Goal: Task Accomplishment & Management: Manage account settings

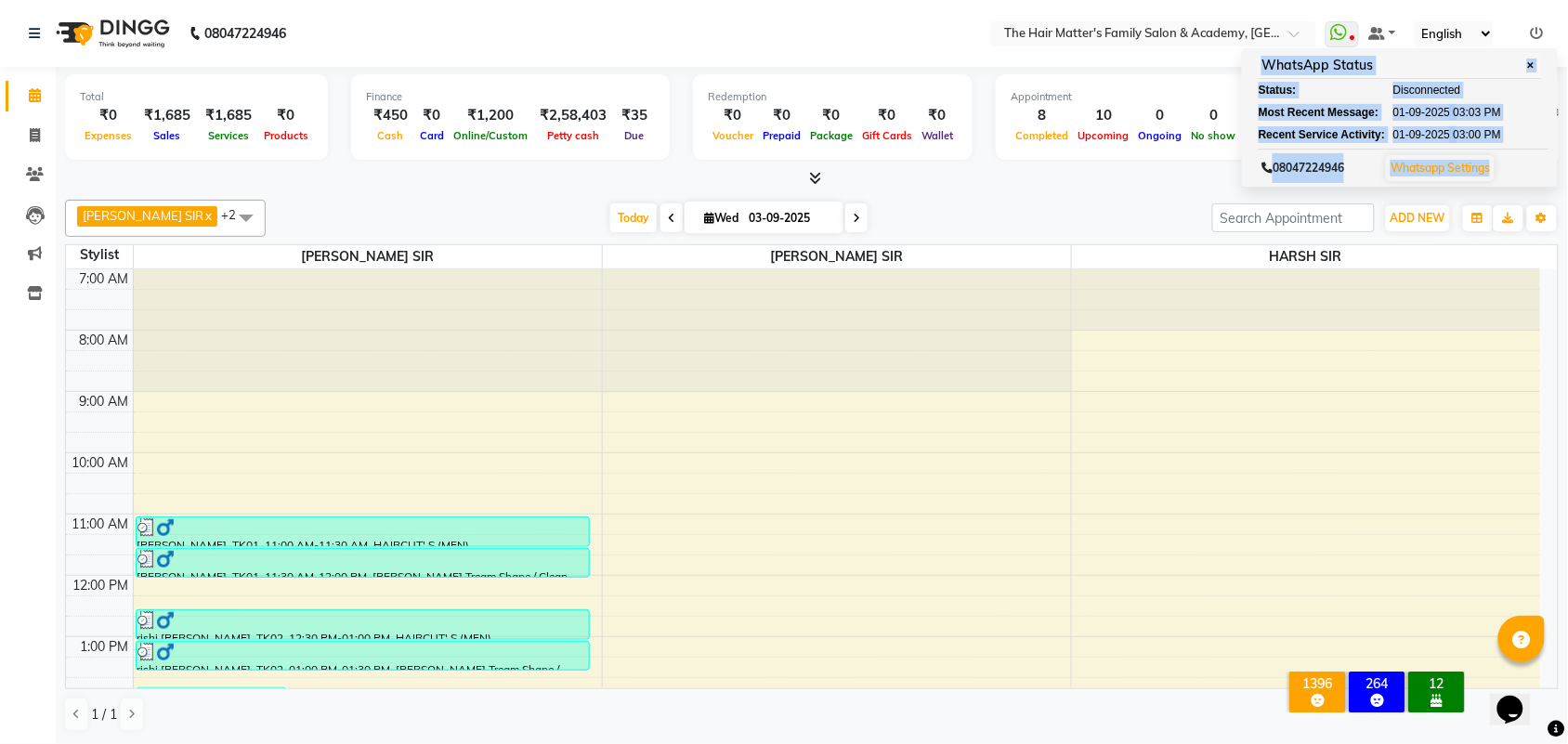
scroll to position [559, 0]
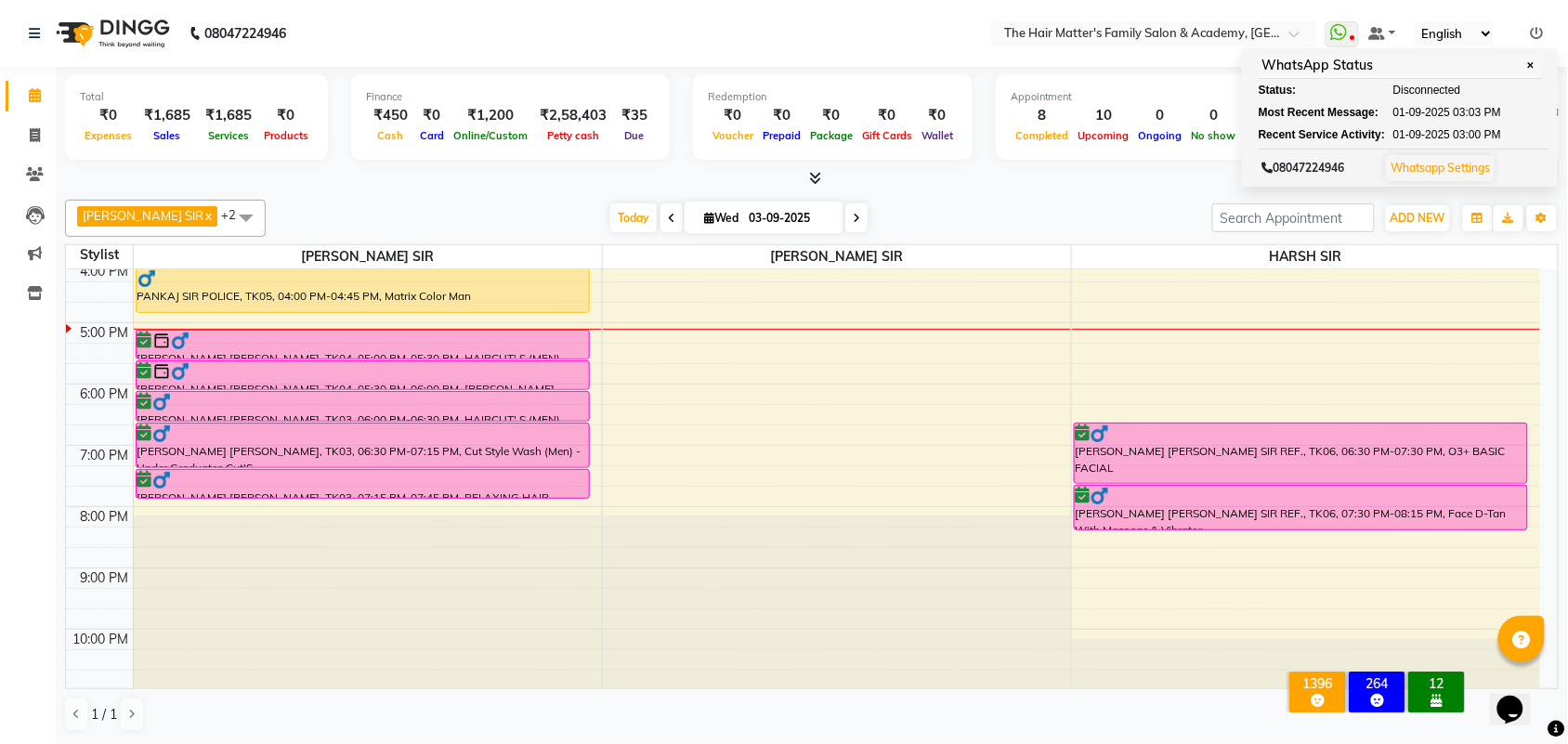
click at [1233, 135] on div "Appointment 8 Completed 10 Upcoming 0 Ongoing 0 No show" at bounding box center [1126, 116] width 261 height 85
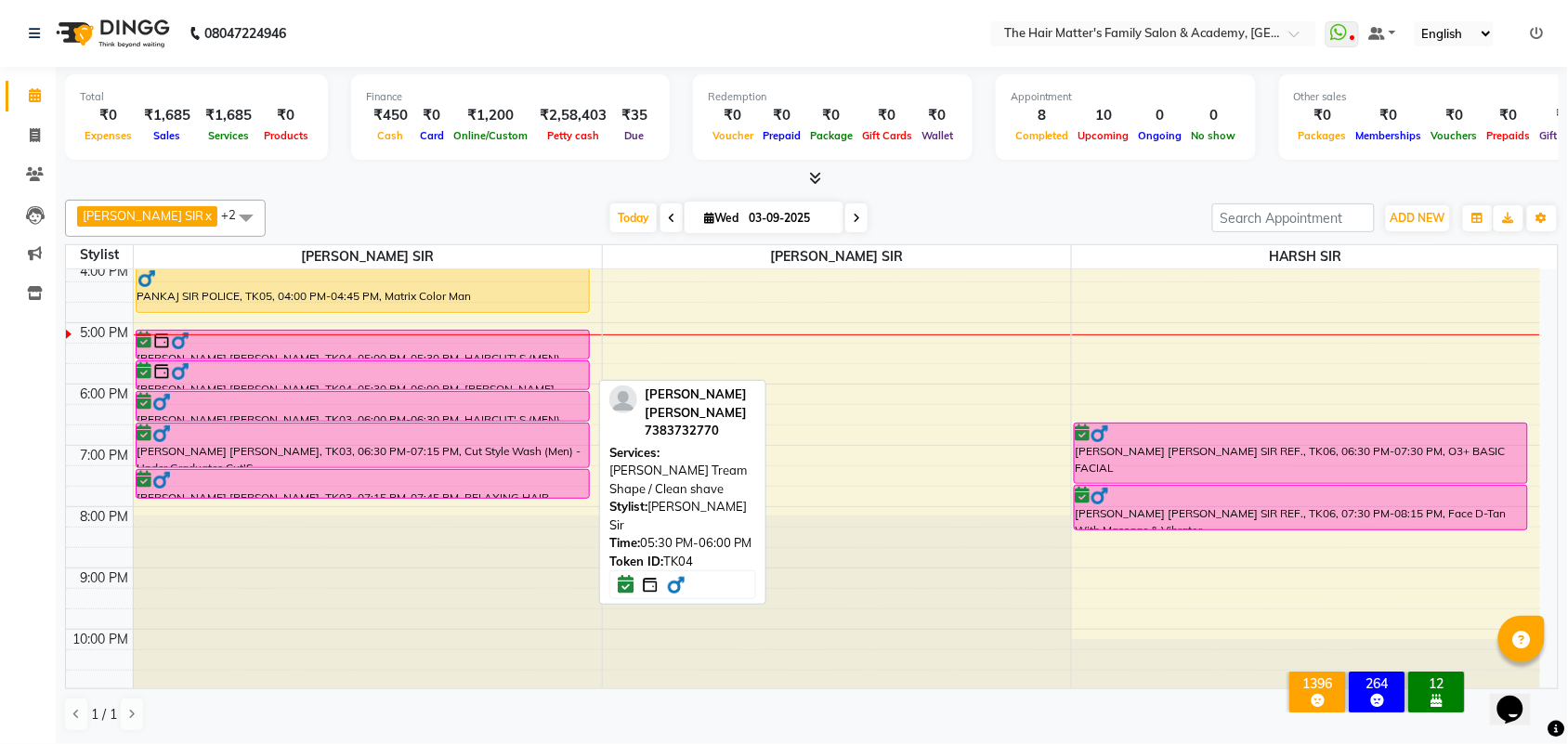
click at [257, 368] on div at bounding box center [362, 371] width 451 height 19
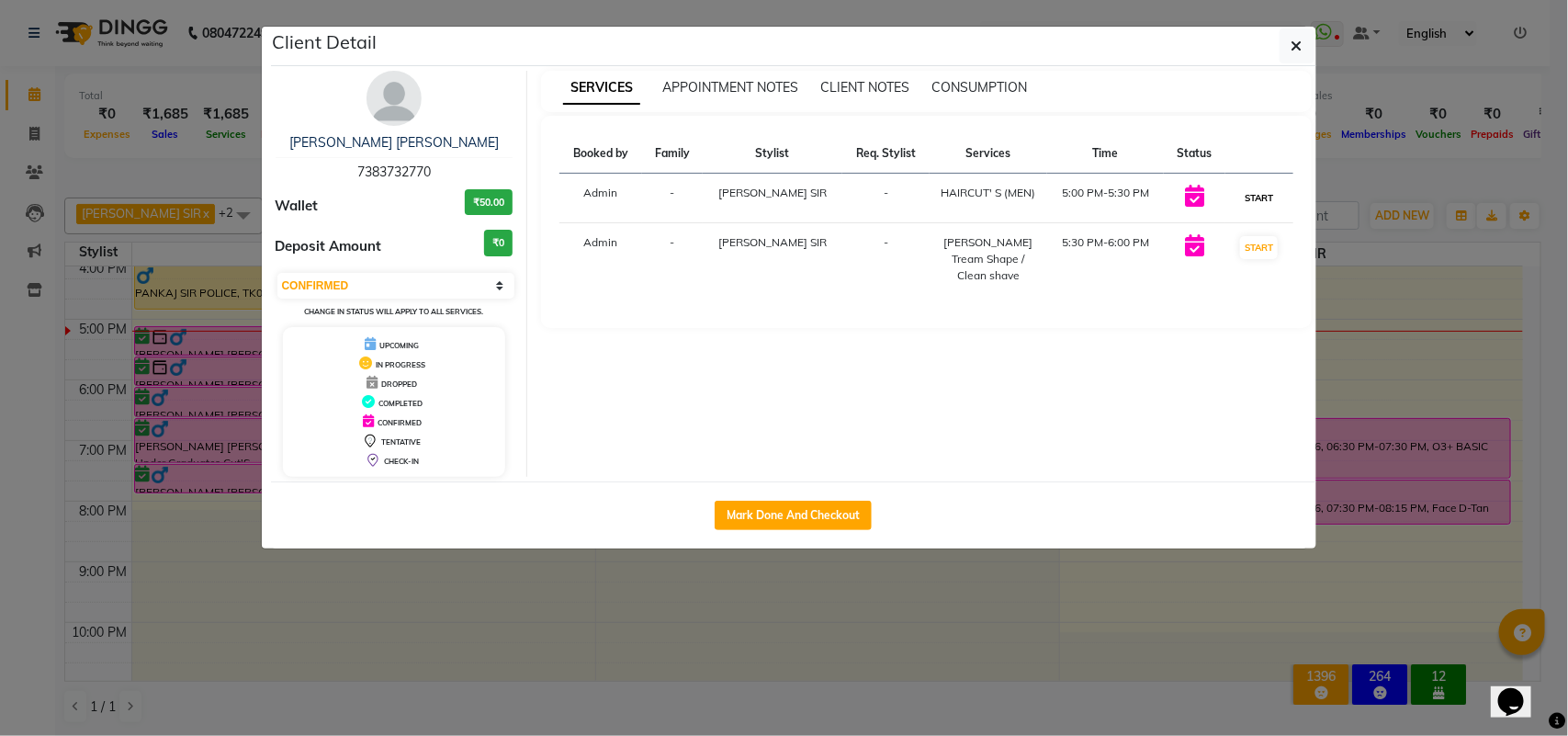
click at [1259, 205] on button "START" at bounding box center [1259, 199] width 38 height 23
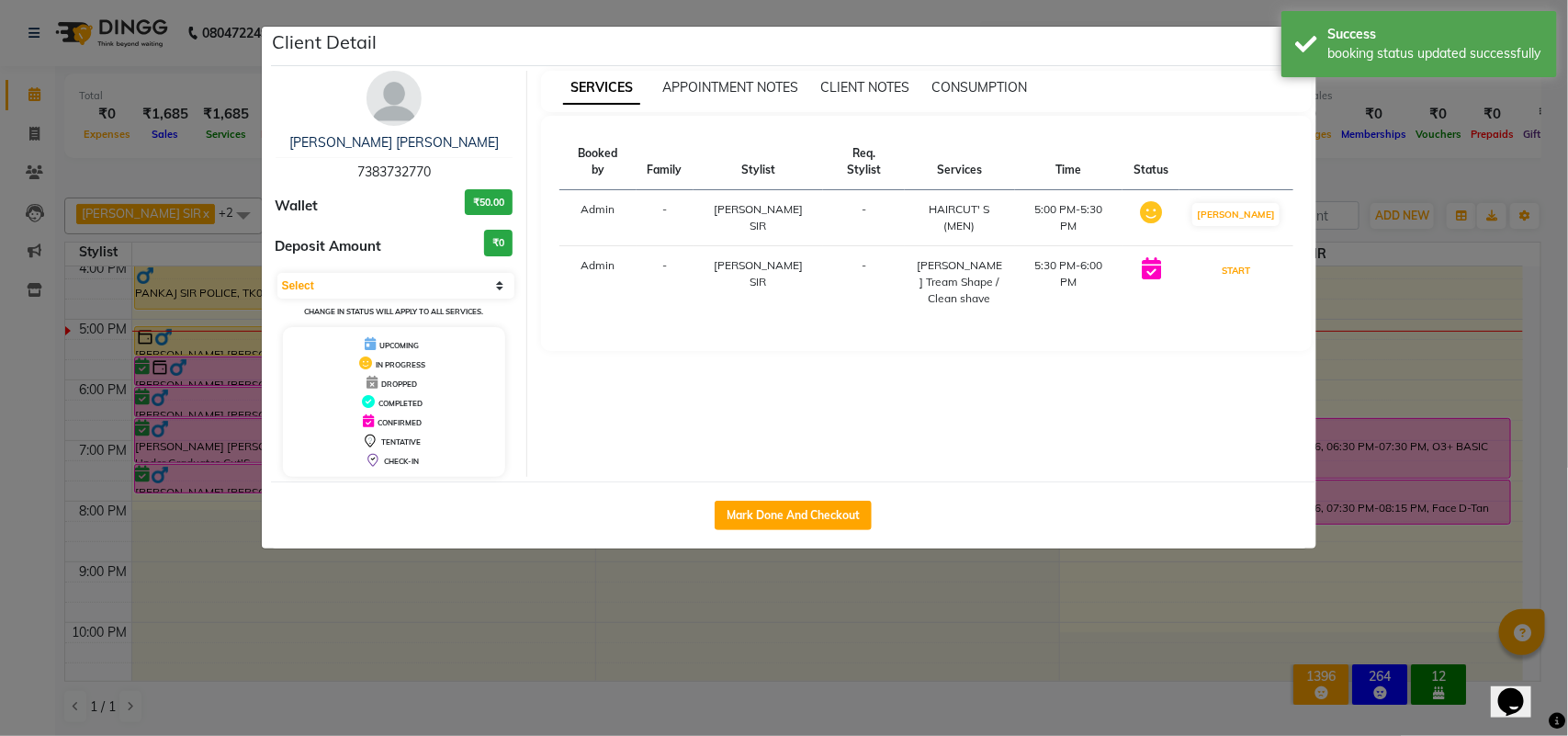
click at [1255, 260] on button "START" at bounding box center [1236, 271] width 38 height 23
select select "1"
click at [1384, 271] on ngb-modal-window "Client Detail VINIT SIR GOHEL 7383732770 Wallet ₹50.00 Deposit Amount ₹0 Select…" at bounding box center [784, 368] width 1568 height 736
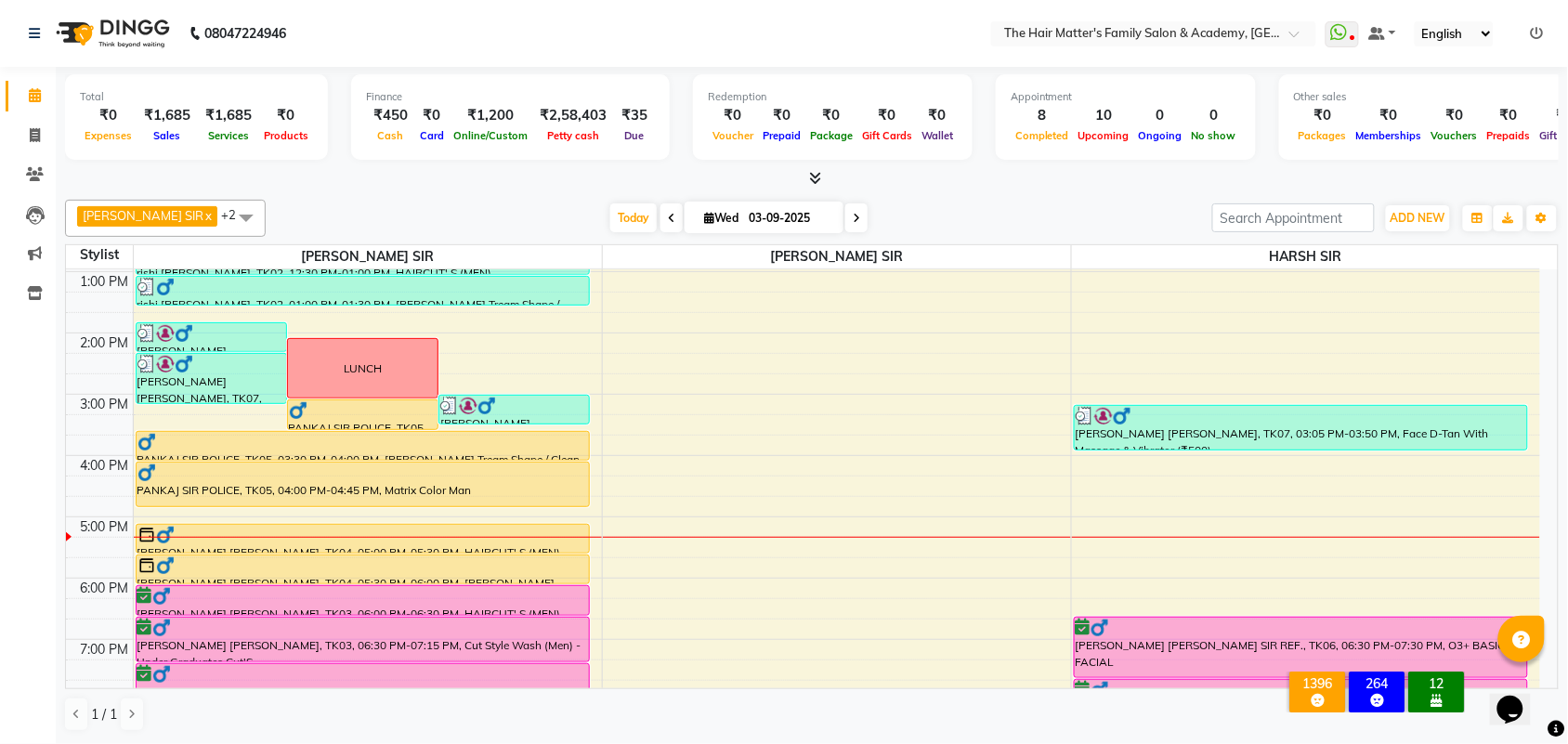
scroll to position [387, 0]
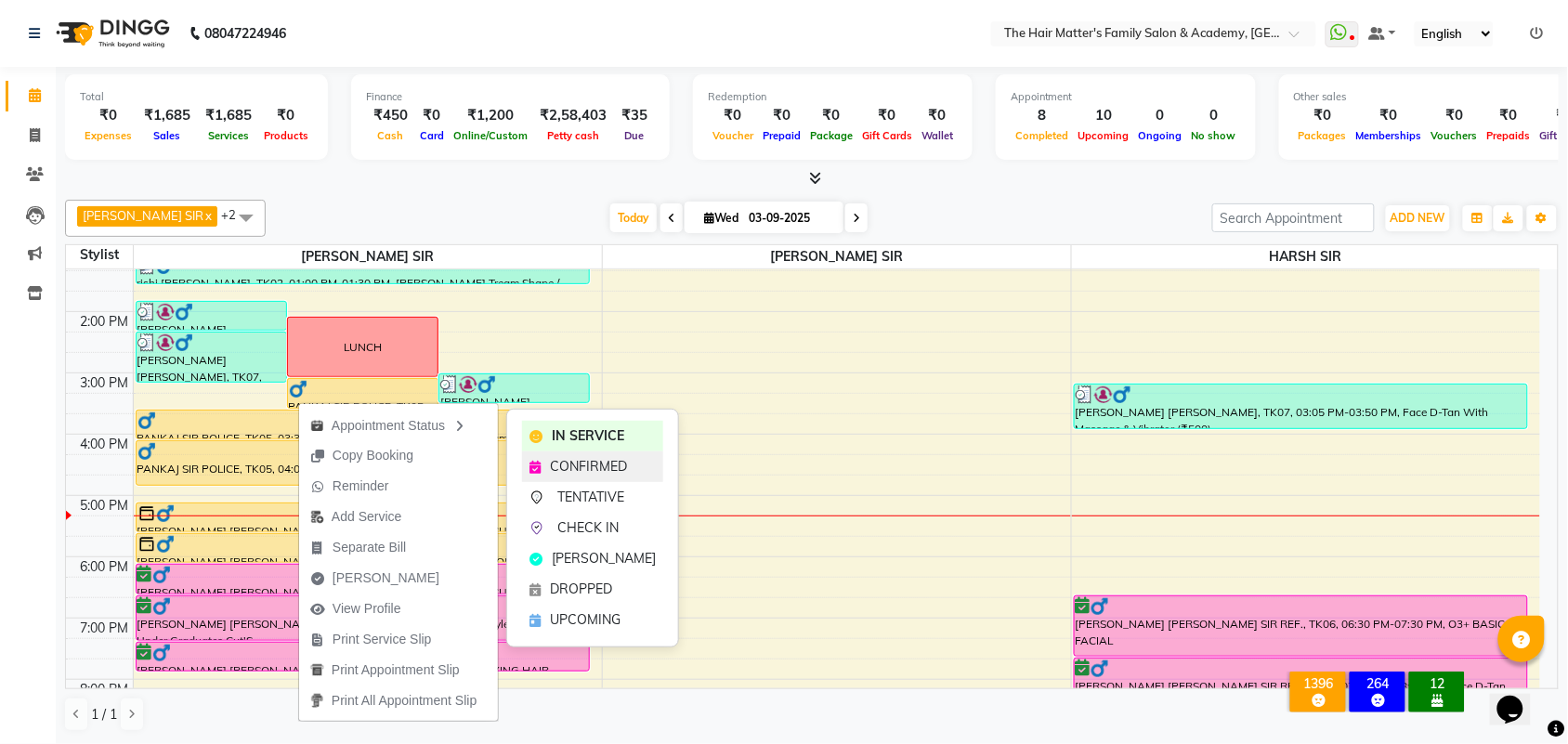
click at [559, 461] on span "CONFIRMED" at bounding box center [589, 467] width 77 height 20
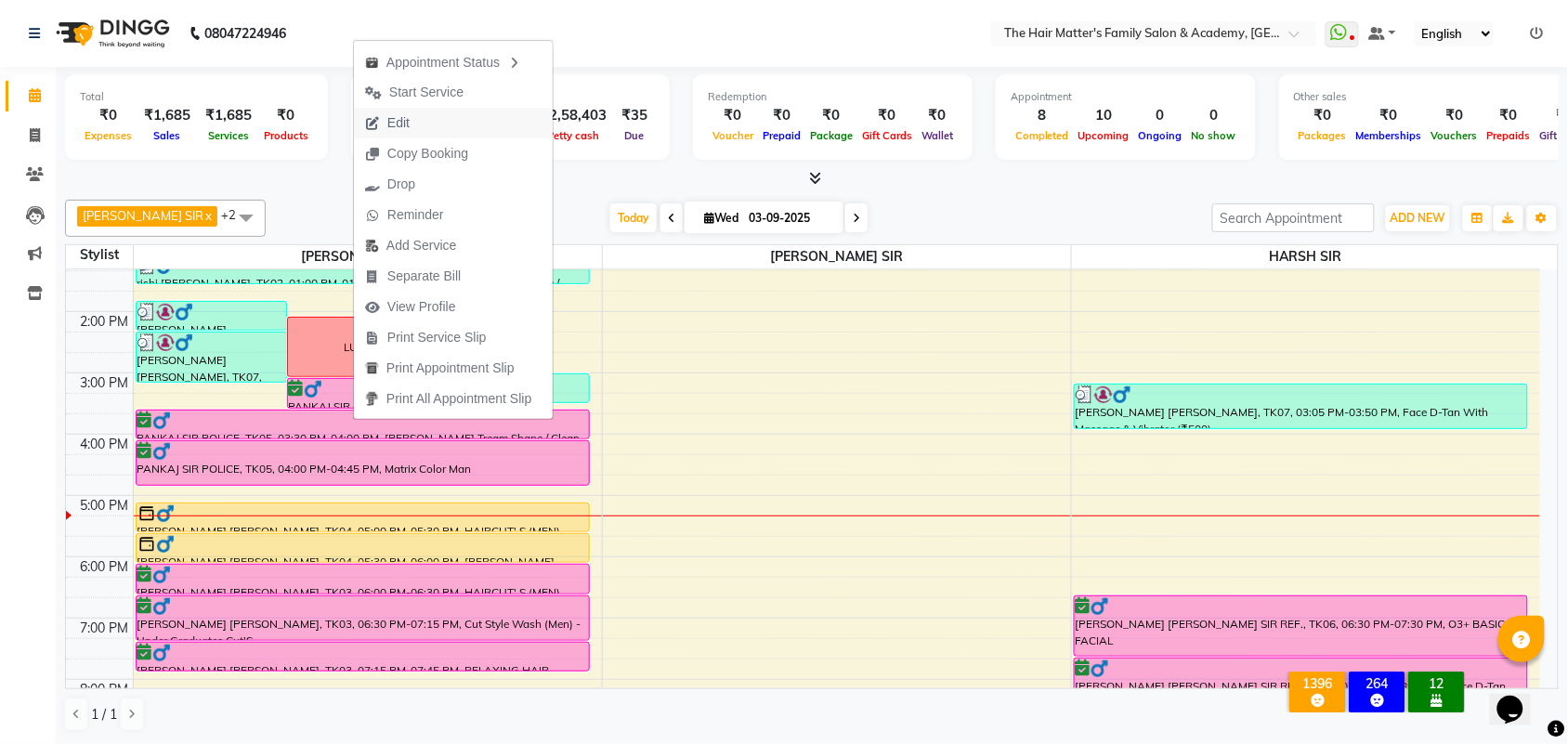
click at [402, 120] on span "Edit" at bounding box center [399, 123] width 23 height 20
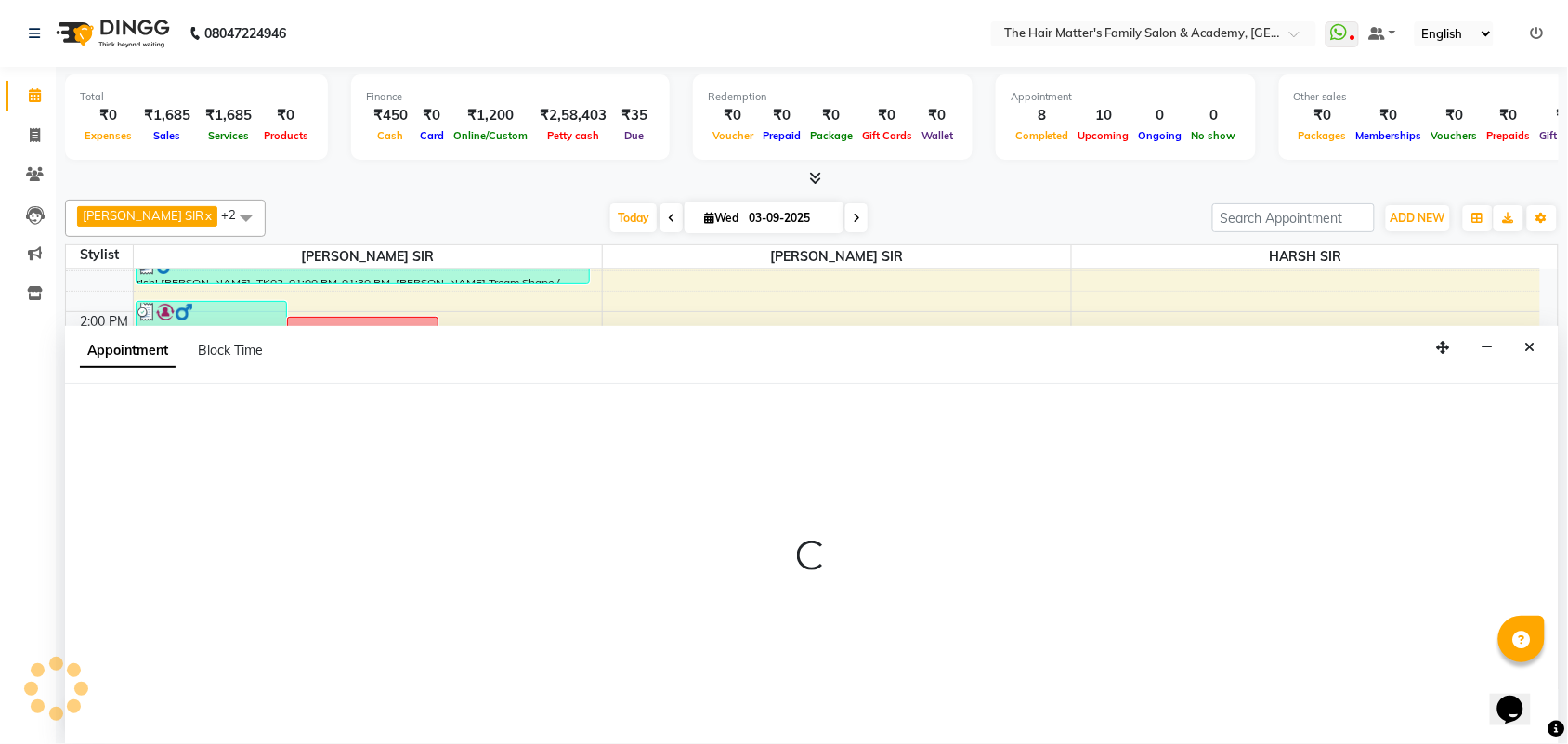
select select "tentative"
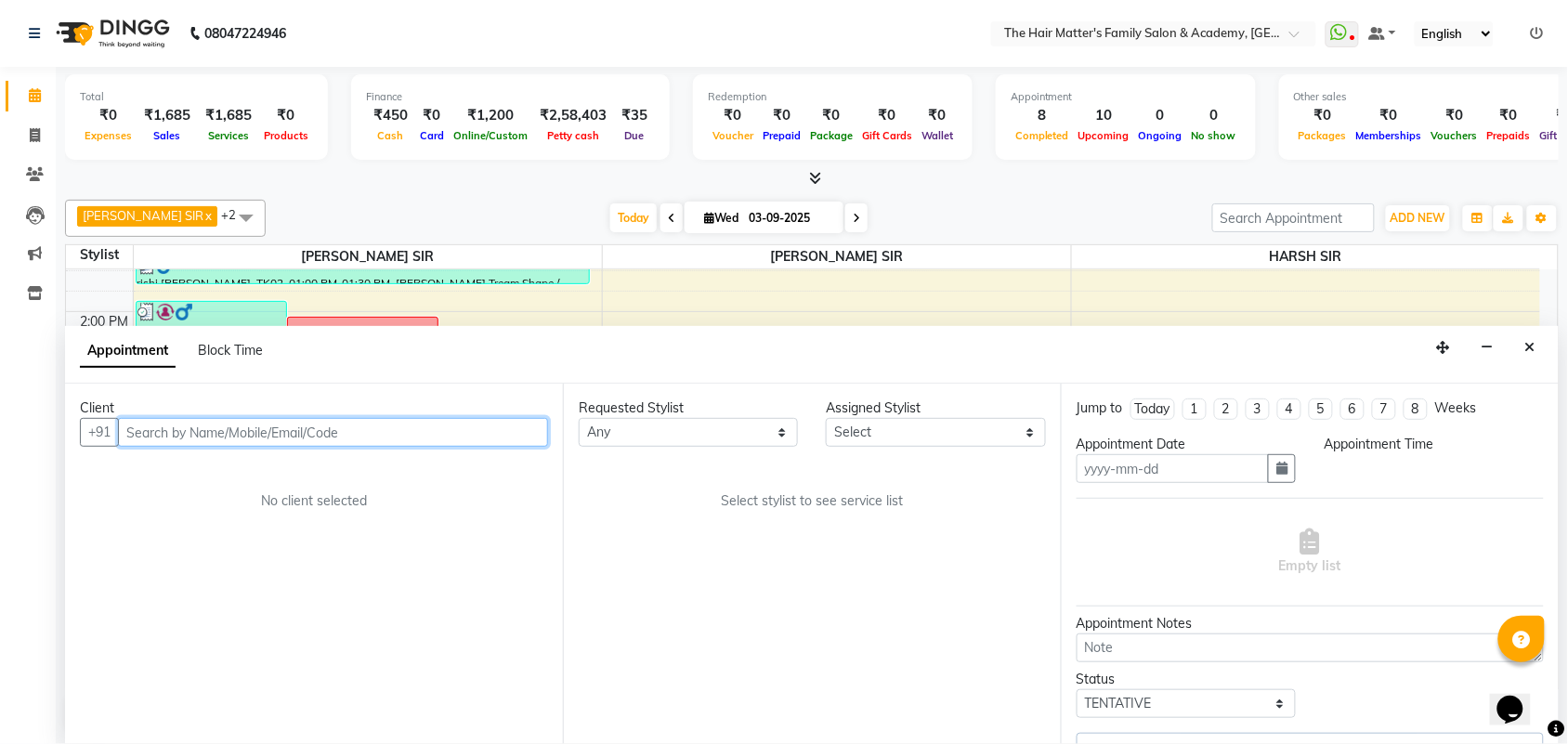
type input "03-09-2025"
select select "confirm booking"
select select "900"
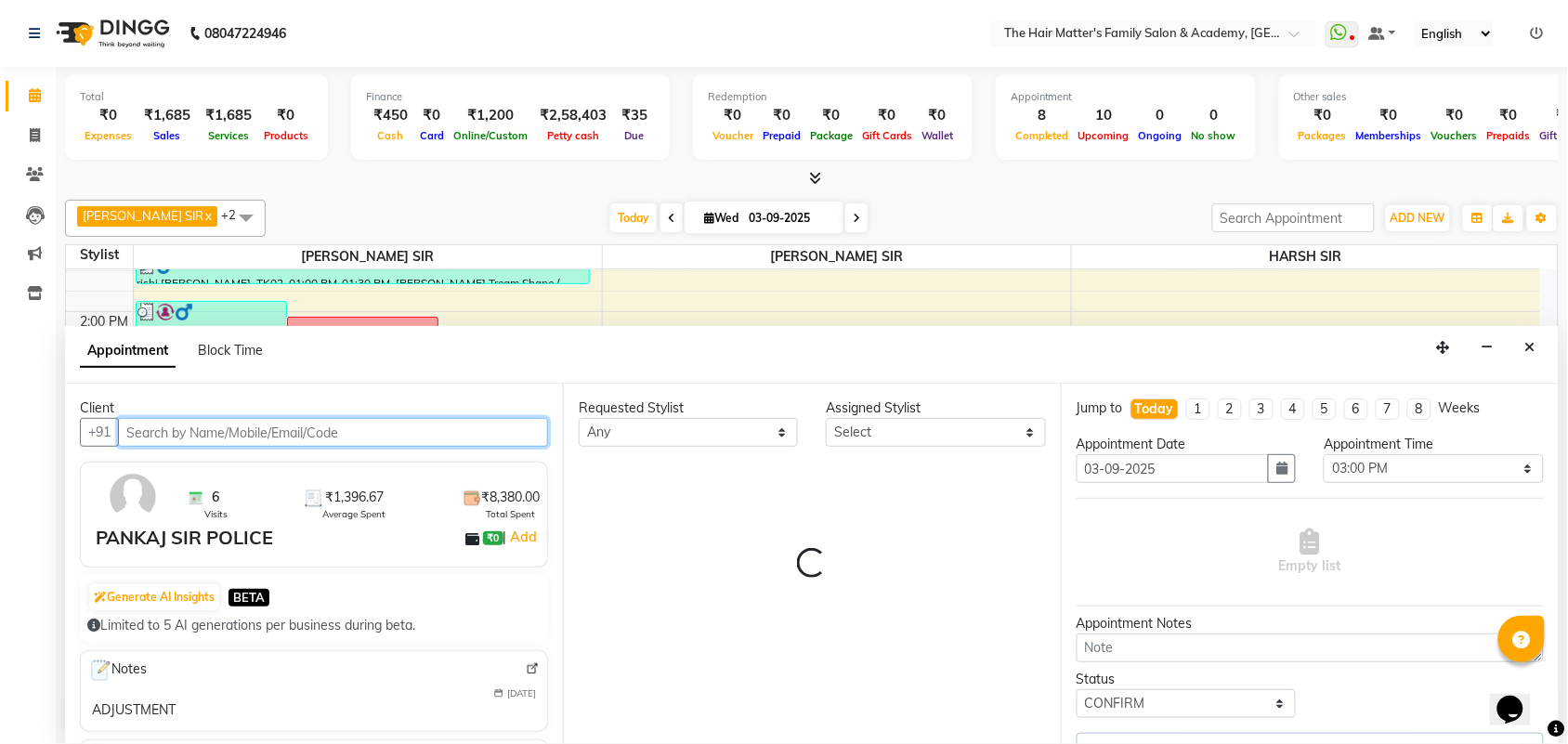
select select "42572"
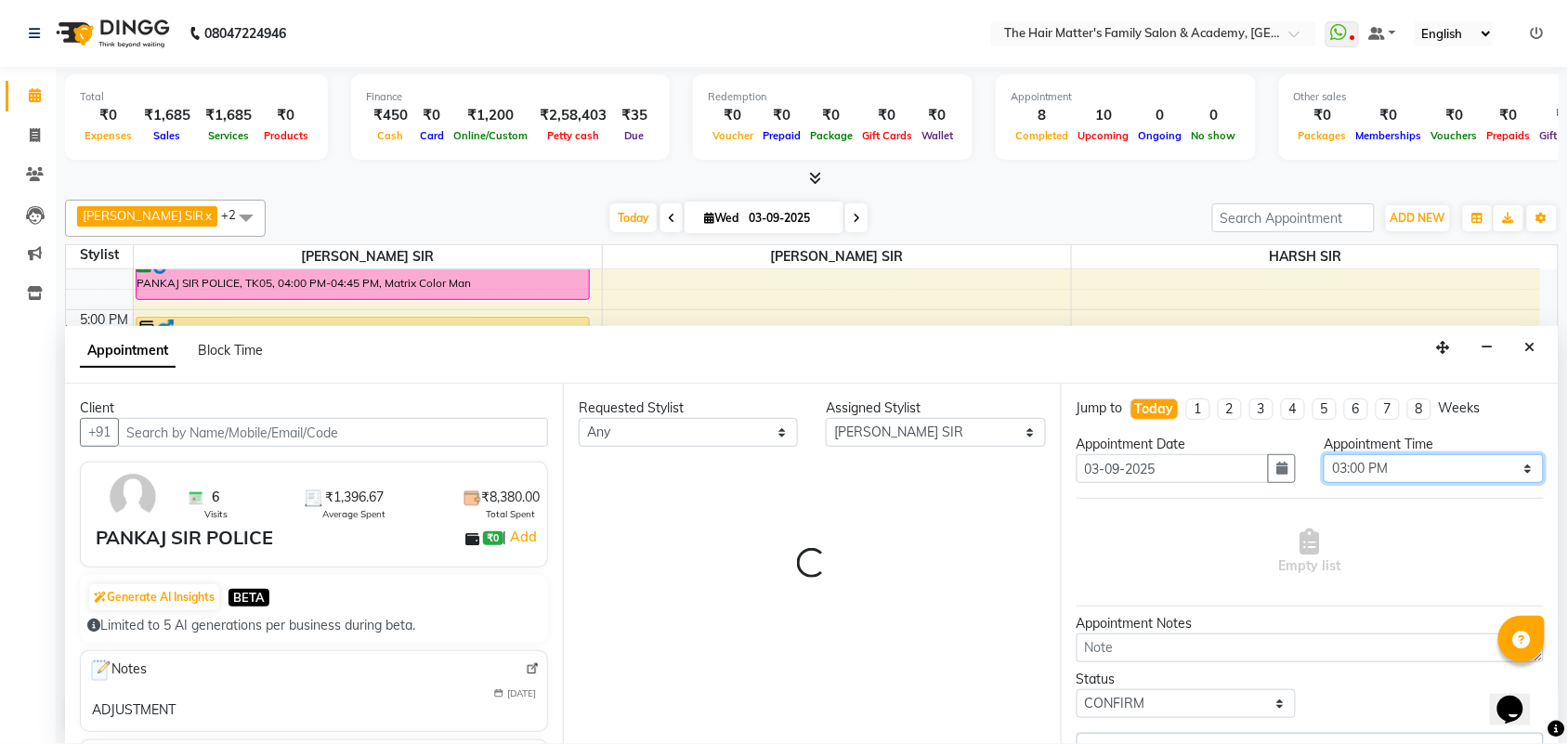
click at [1344, 467] on select "Select 08:00 AM 08:15 AM 08:30 AM 08:45 AM 09:00 AM 09:15 AM 09:30 AM 09:45 AM …" at bounding box center [1434, 468] width 219 height 28
select select "2914"
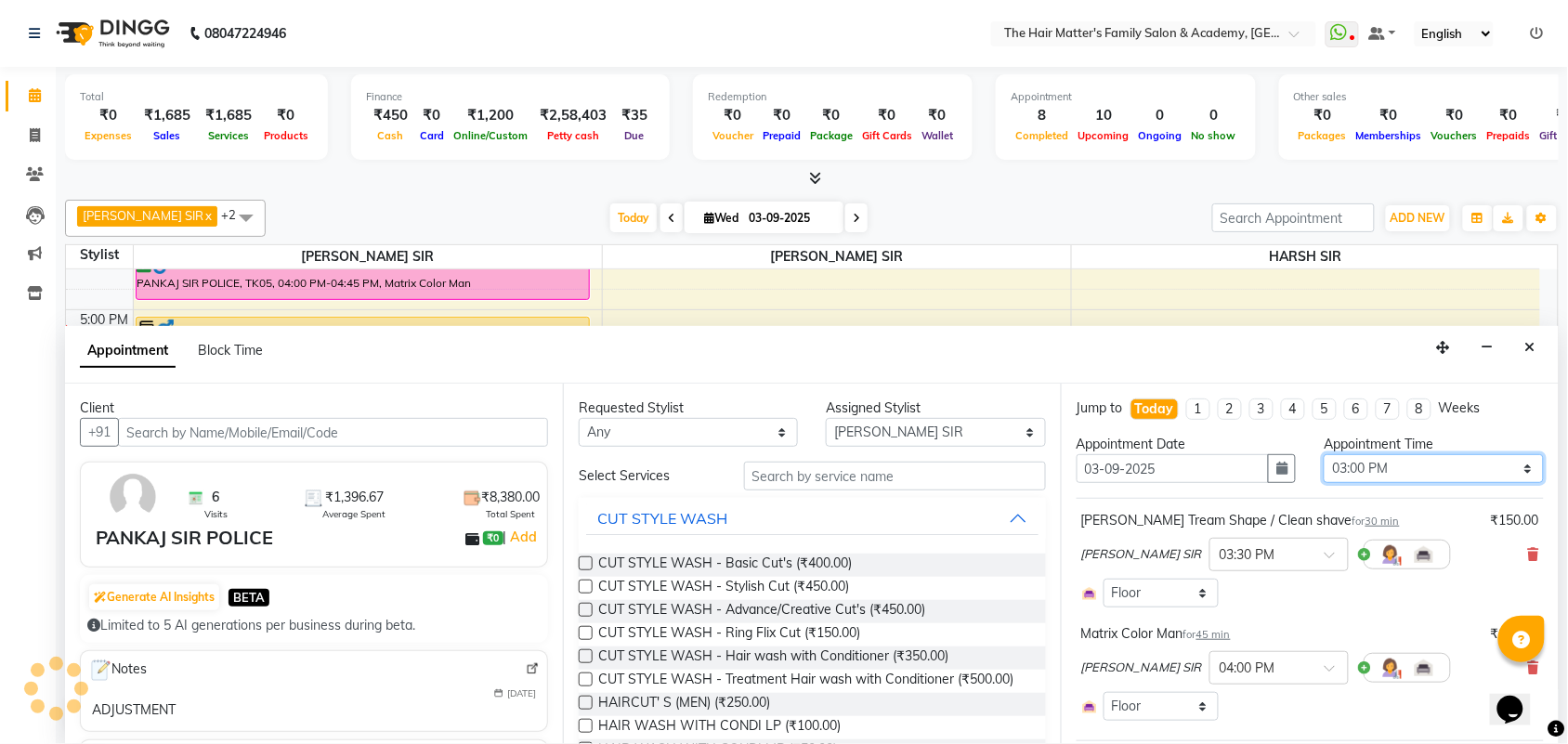
select select "2914"
select select "930"
click at [1324, 454] on select "Select 08:00 AM 08:15 AM 08:30 AM 08:45 AM 09:00 AM 09:15 AM 09:30 AM 09:45 AM …" at bounding box center [1434, 468] width 219 height 28
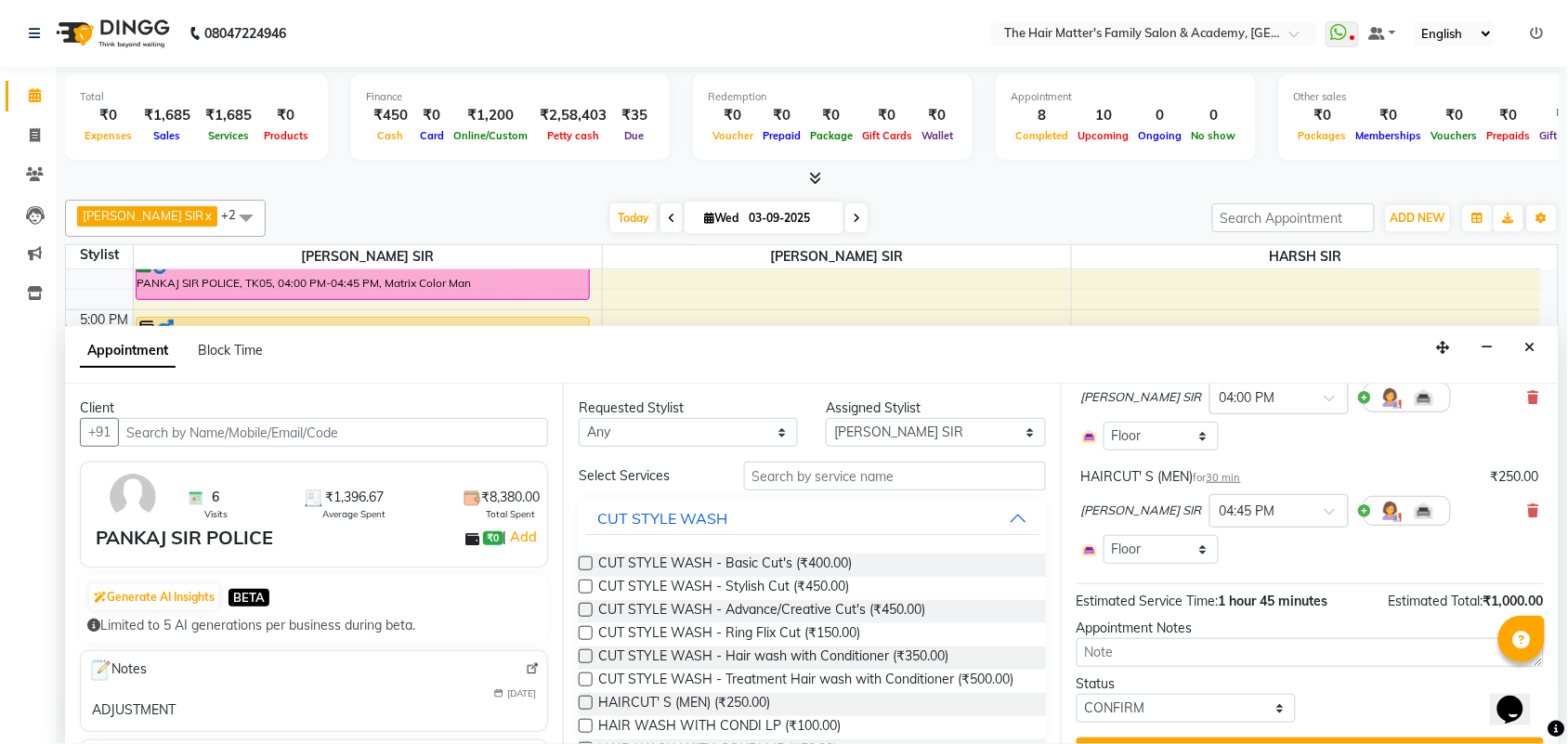
scroll to position [313, 0]
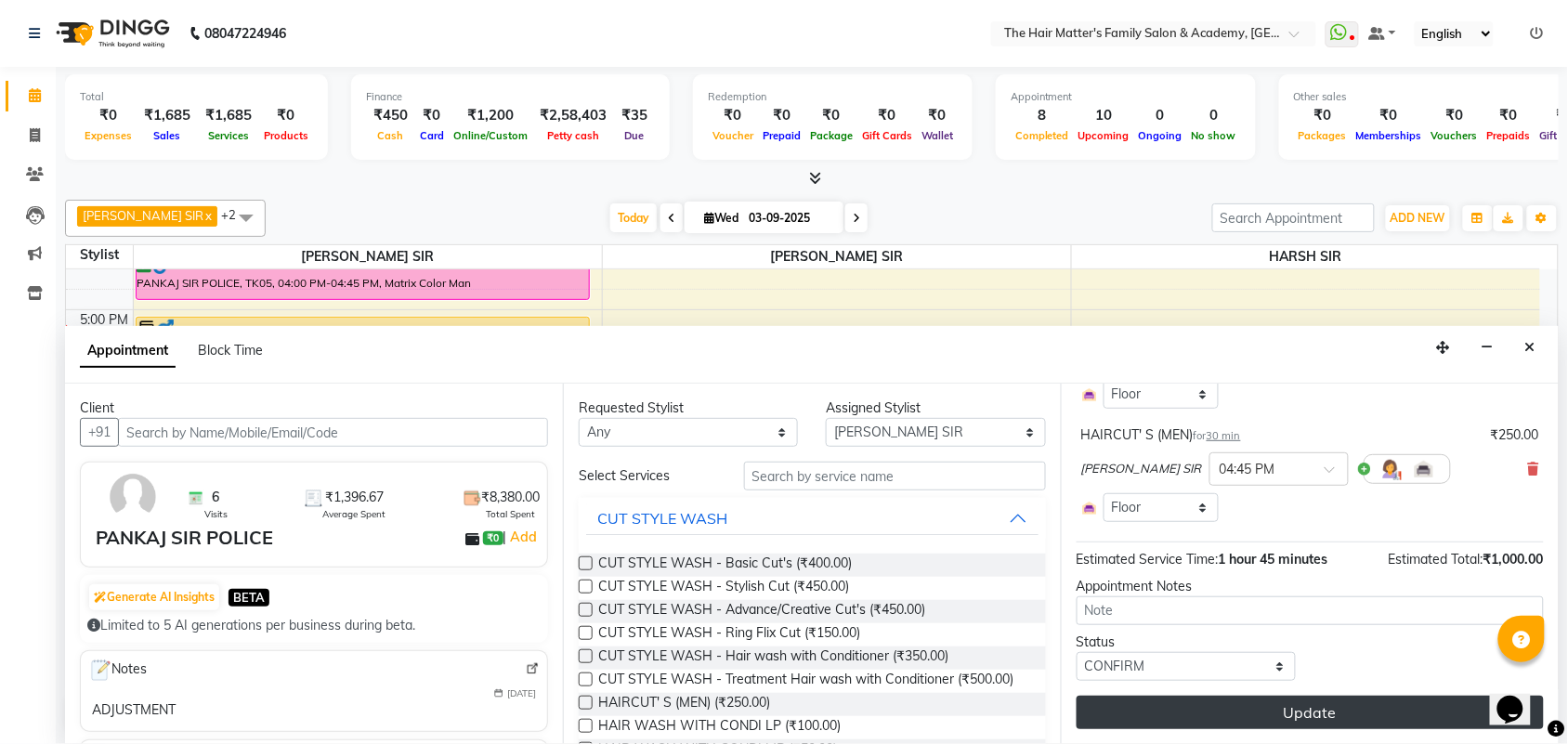
click at [1290, 703] on button "Update" at bounding box center [1309, 712] width 467 height 33
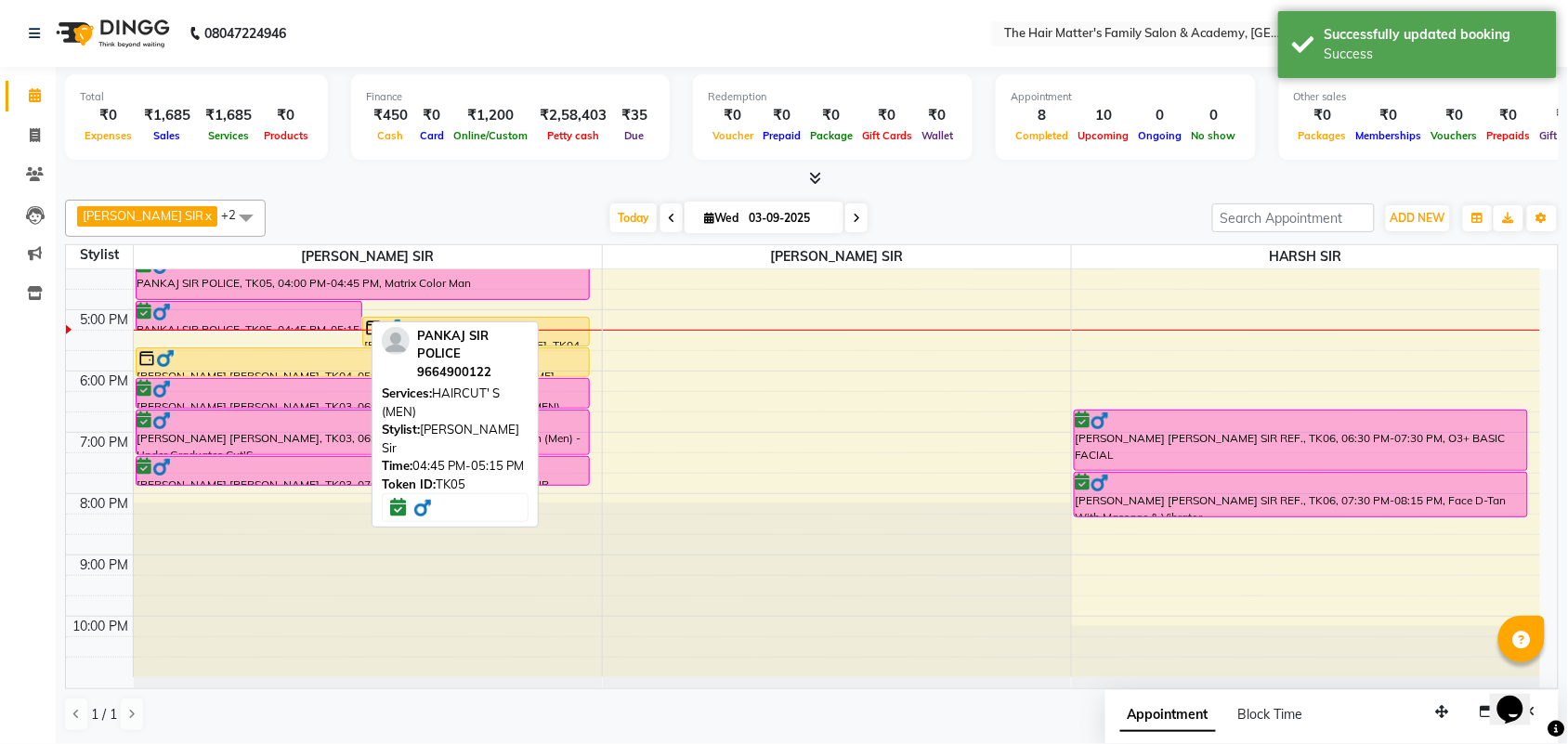
click at [314, 304] on div at bounding box center [249, 311] width 224 height 19
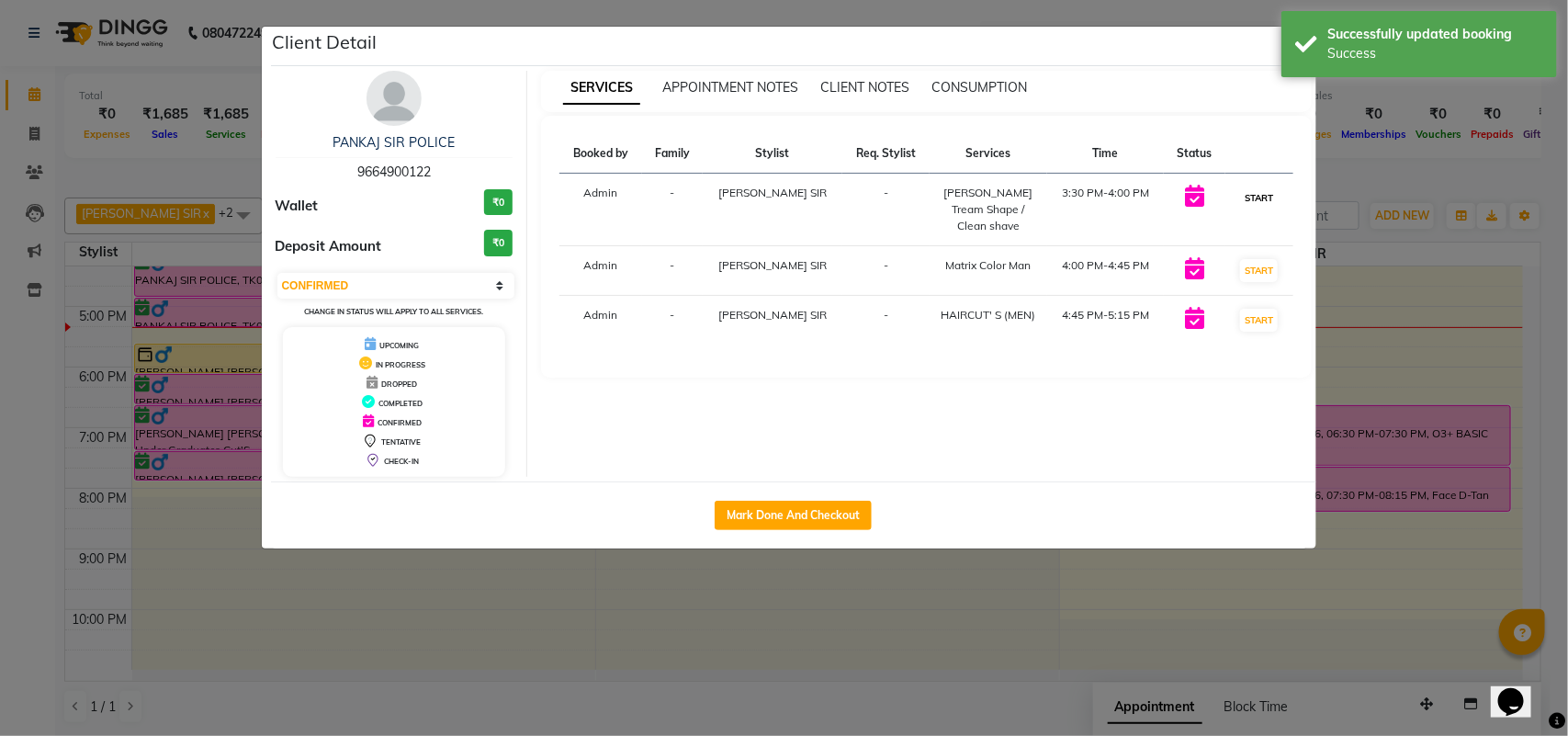
click at [1245, 194] on button "START" at bounding box center [1259, 199] width 38 height 23
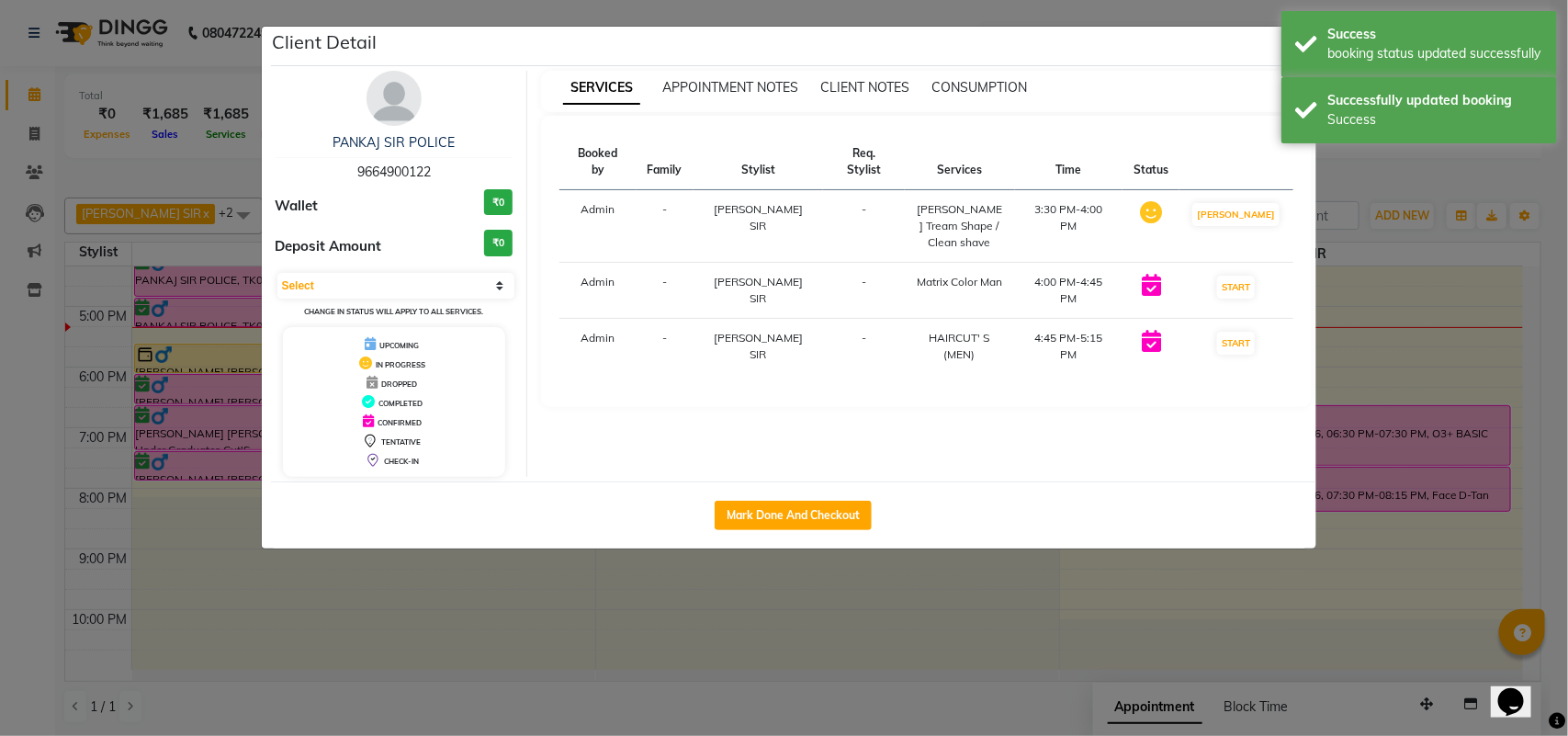
click at [1223, 288] on td "START" at bounding box center [1236, 291] width 113 height 56
click at [1226, 276] on button "START" at bounding box center [1236, 288] width 38 height 23
click at [1229, 331] on button "START" at bounding box center [1236, 343] width 38 height 23
select select "1"
click at [1357, 255] on ngb-modal-window "Client Detail PANKAJ SIR POLICE 9664900122 Wallet ₹0 Deposit Amount ₹0 Select I…" at bounding box center [784, 368] width 1568 height 736
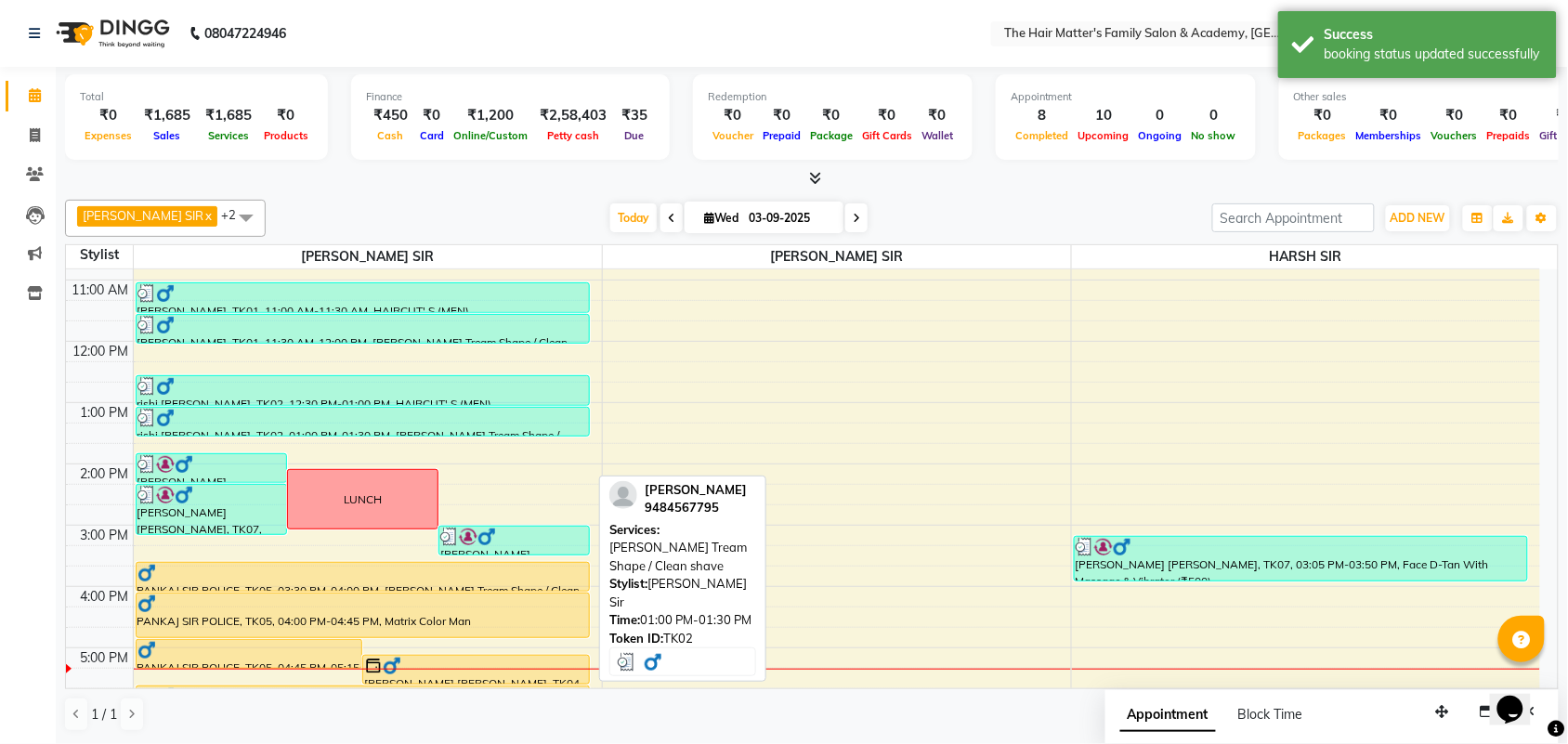
scroll to position [187, 0]
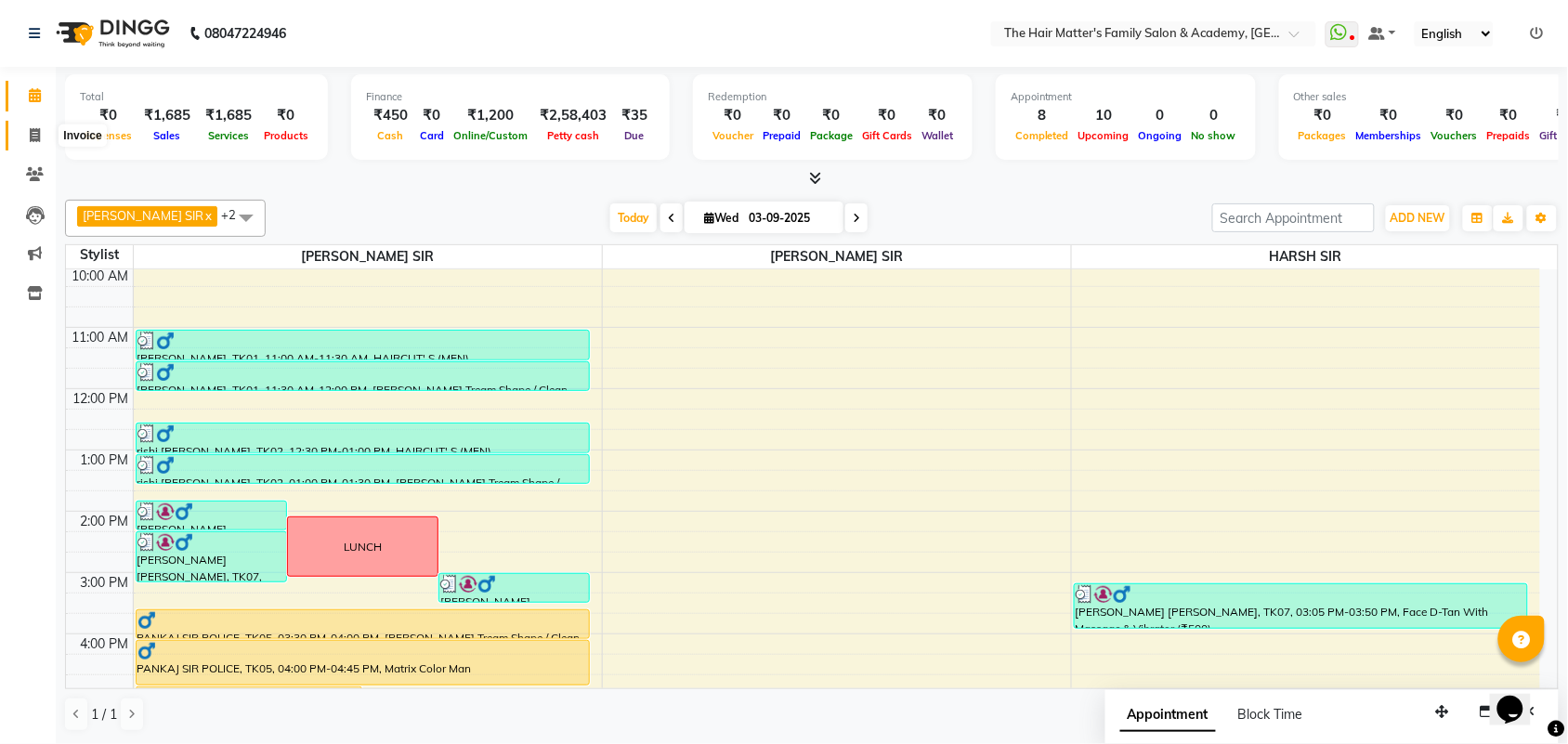
click at [32, 128] on icon at bounding box center [34, 135] width 10 height 14
select select "service"
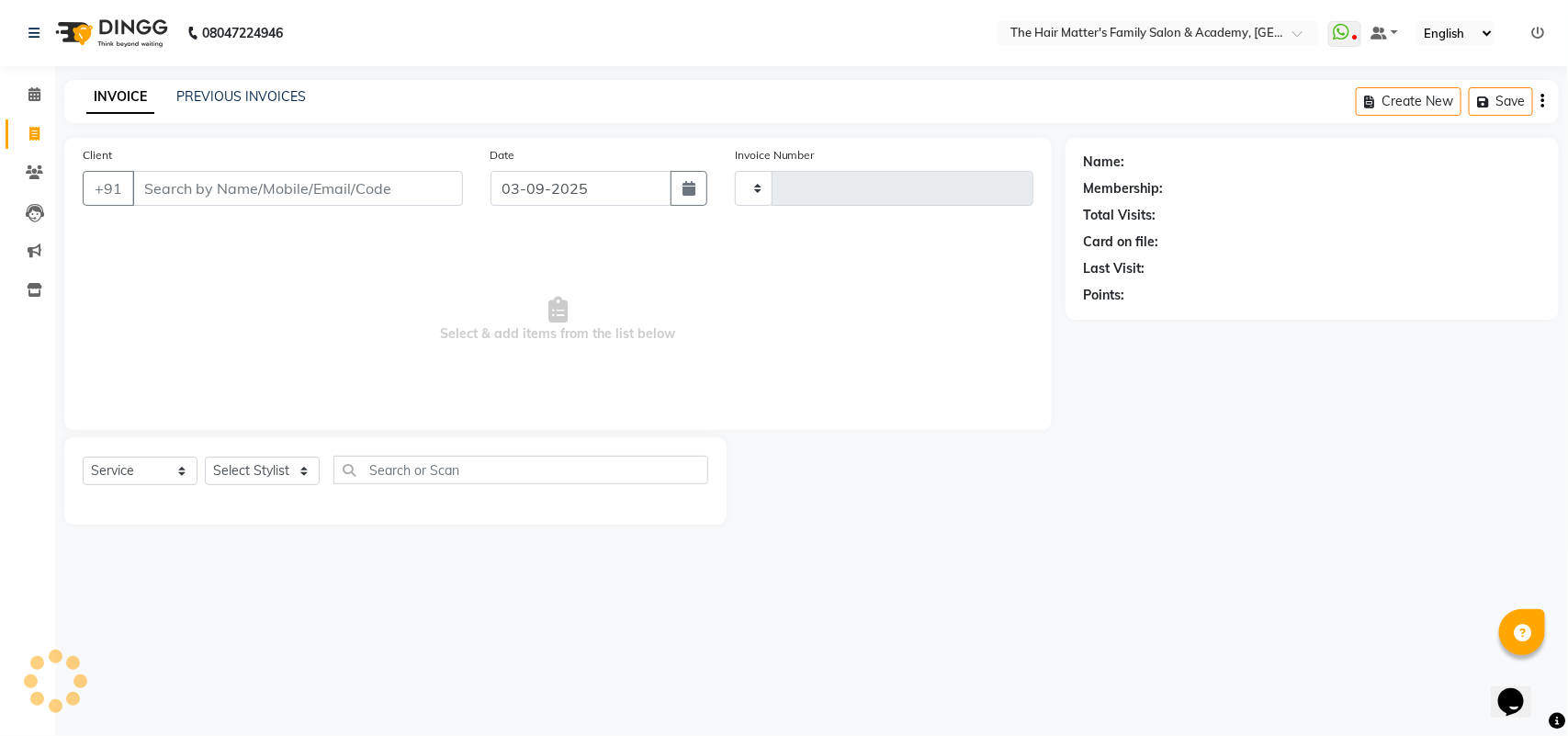
type input "1670"
select select "5980"
click at [179, 194] on input "Client" at bounding box center [297, 188] width 330 height 35
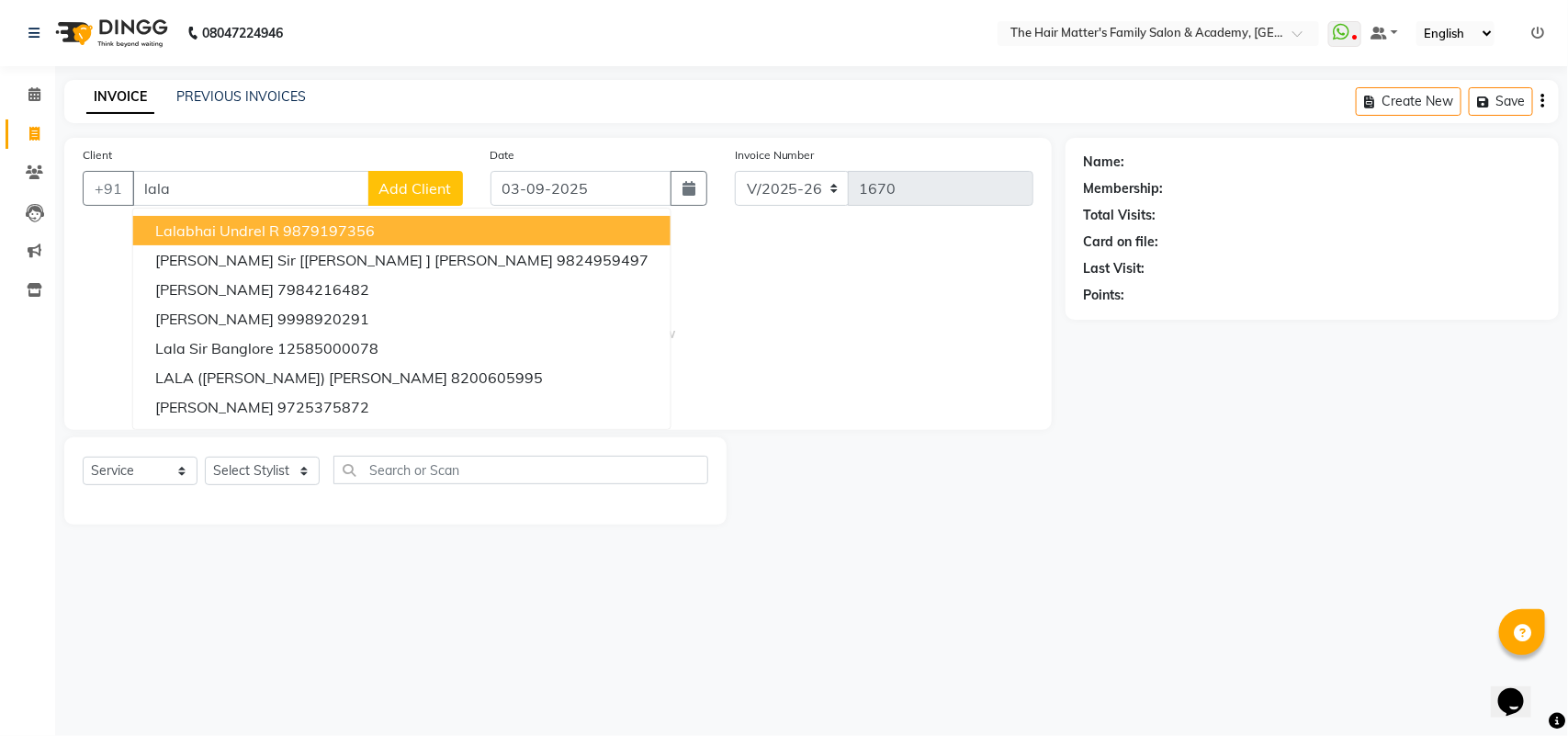
click at [263, 222] on span "Lalabhai Undrel R" at bounding box center [217, 230] width 124 height 18
type input "9879197356"
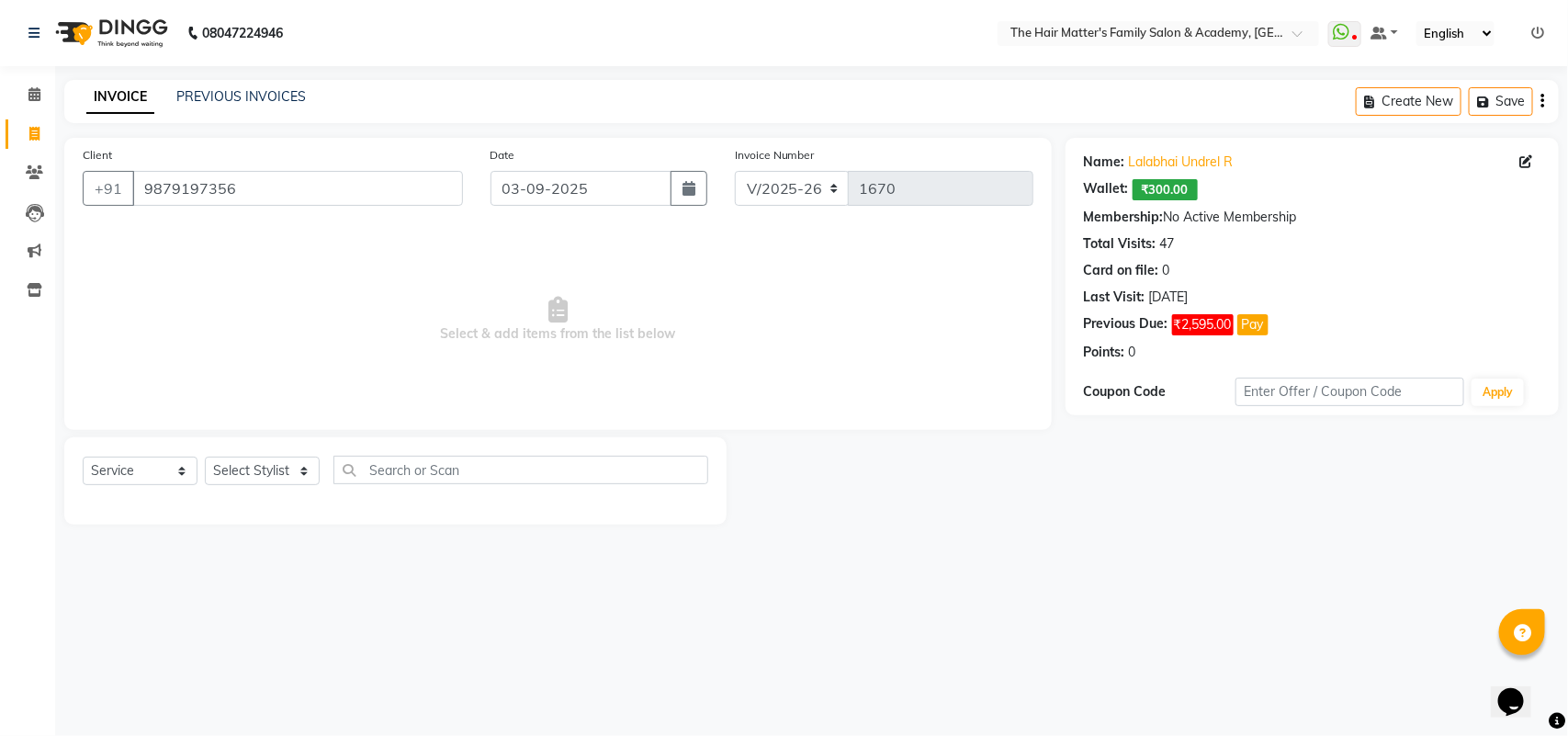
click at [1164, 195] on span "₹300.00" at bounding box center [1165, 190] width 65 height 21
click at [1218, 200] on div "Name: Lalabhai Undrel R Wallet: ₹300.00 Membership: No Active Membership Total …" at bounding box center [1311, 254] width 456 height 217
click at [1226, 193] on div "Wallet: ₹300.00" at bounding box center [1311, 190] width 456 height 21
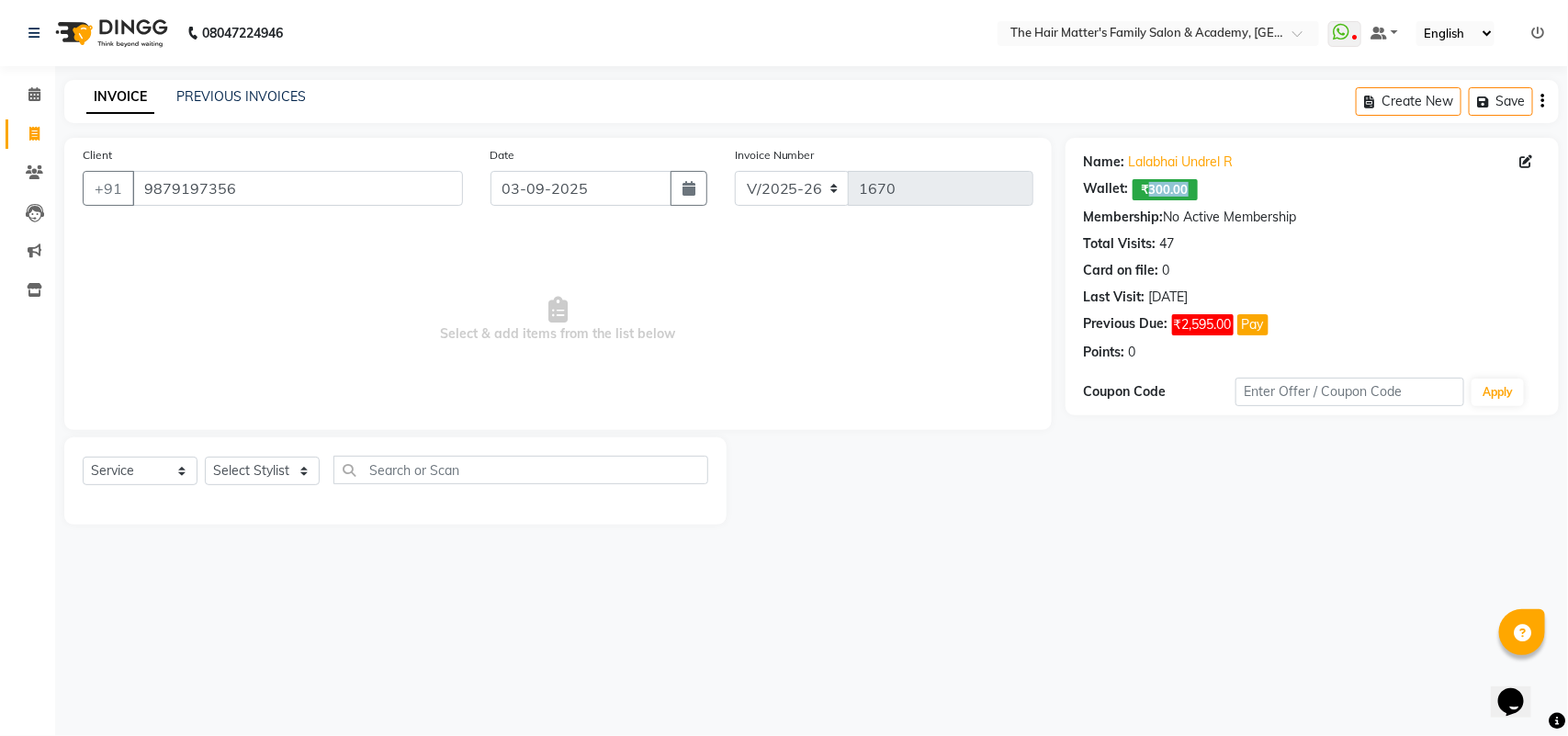
click at [1226, 193] on div "Wallet: ₹300.00" at bounding box center [1311, 190] width 456 height 21
click at [274, 471] on select "Select Stylist DIVY SIR HARSH SIR HIMESH SIR. MAYANK SIR PRATIK SIR" at bounding box center [262, 470] width 115 height 28
select select "42572"
click at [205, 456] on select "Select Stylist DIVY SIR HARSH SIR HIMESH SIR. MAYANK SIR PRATIK SIR" at bounding box center [262, 470] width 115 height 28
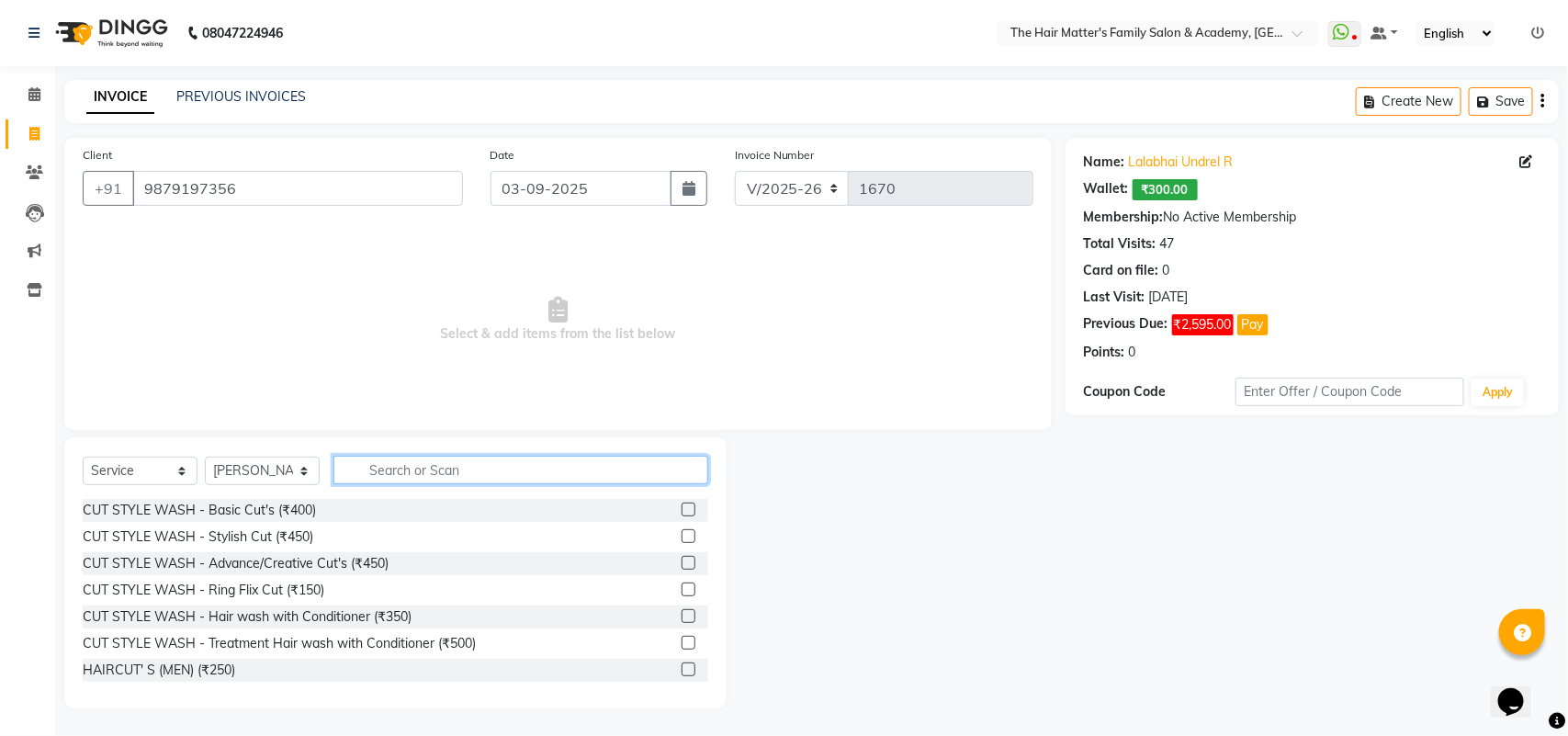
click at [396, 456] on input "text" at bounding box center [520, 470] width 375 height 28
click at [402, 464] on input "text" at bounding box center [520, 470] width 375 height 28
click at [433, 469] on input "text" at bounding box center [520, 470] width 375 height 28
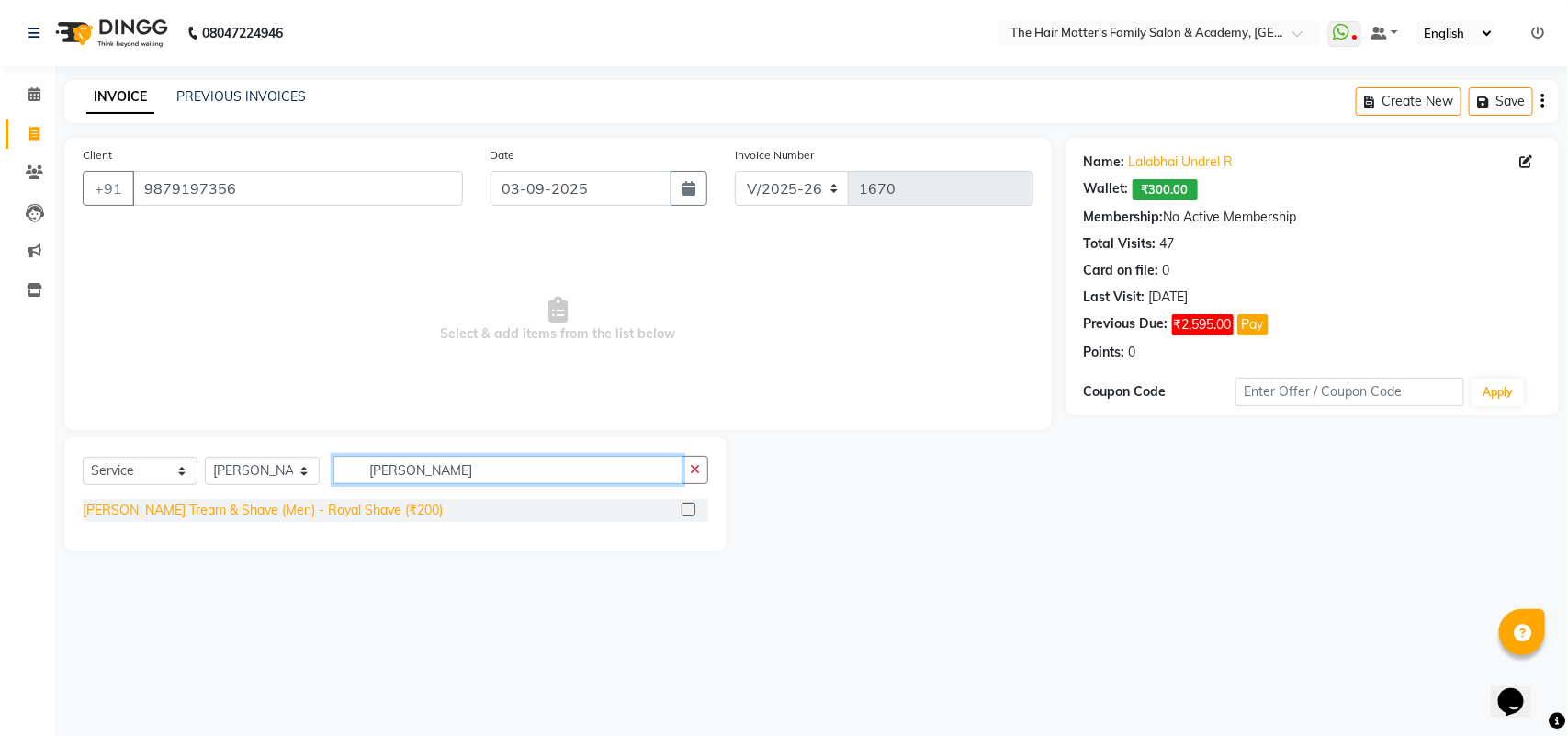
type input "roy"
click at [369, 506] on div "[PERSON_NAME] Tream & Shave (Men) - Royal Shave (₹200)" at bounding box center [262, 510] width 360 height 19
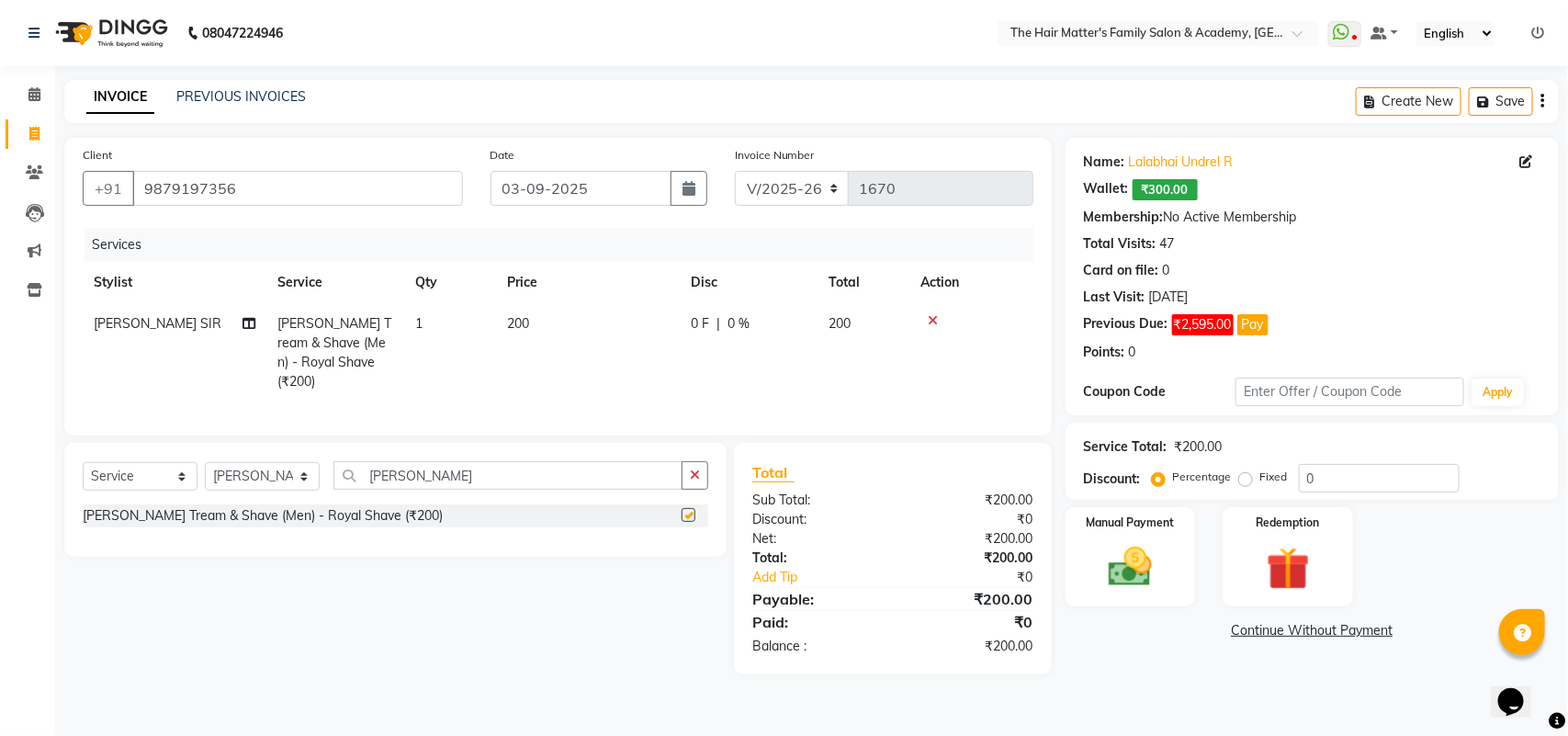
checkbox input "false"
click at [152, 322] on span "[PERSON_NAME] SIR" at bounding box center [158, 322] width 128 height 16
select select "42572"
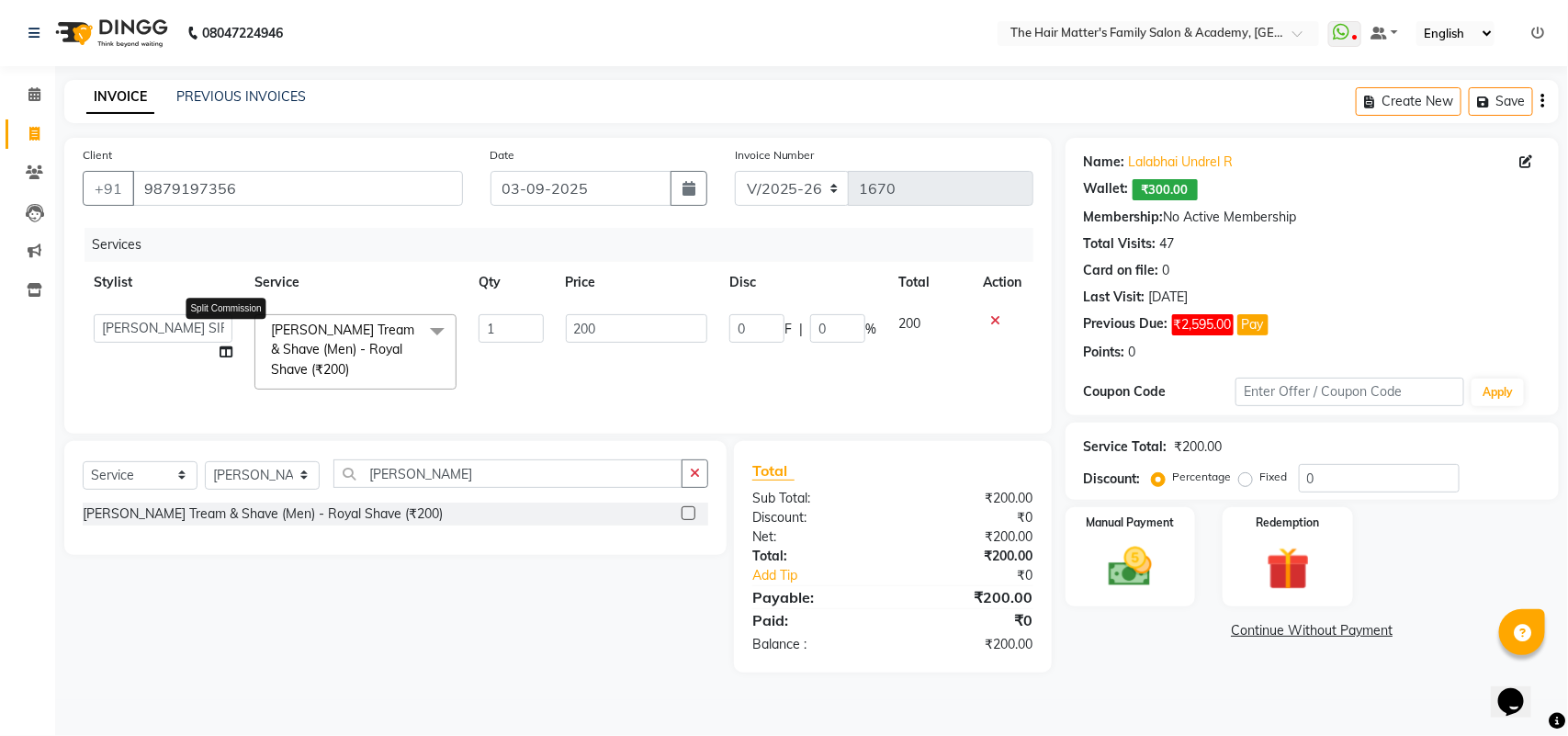
click at [224, 353] on icon at bounding box center [226, 352] width 13 height 13
select select "42572"
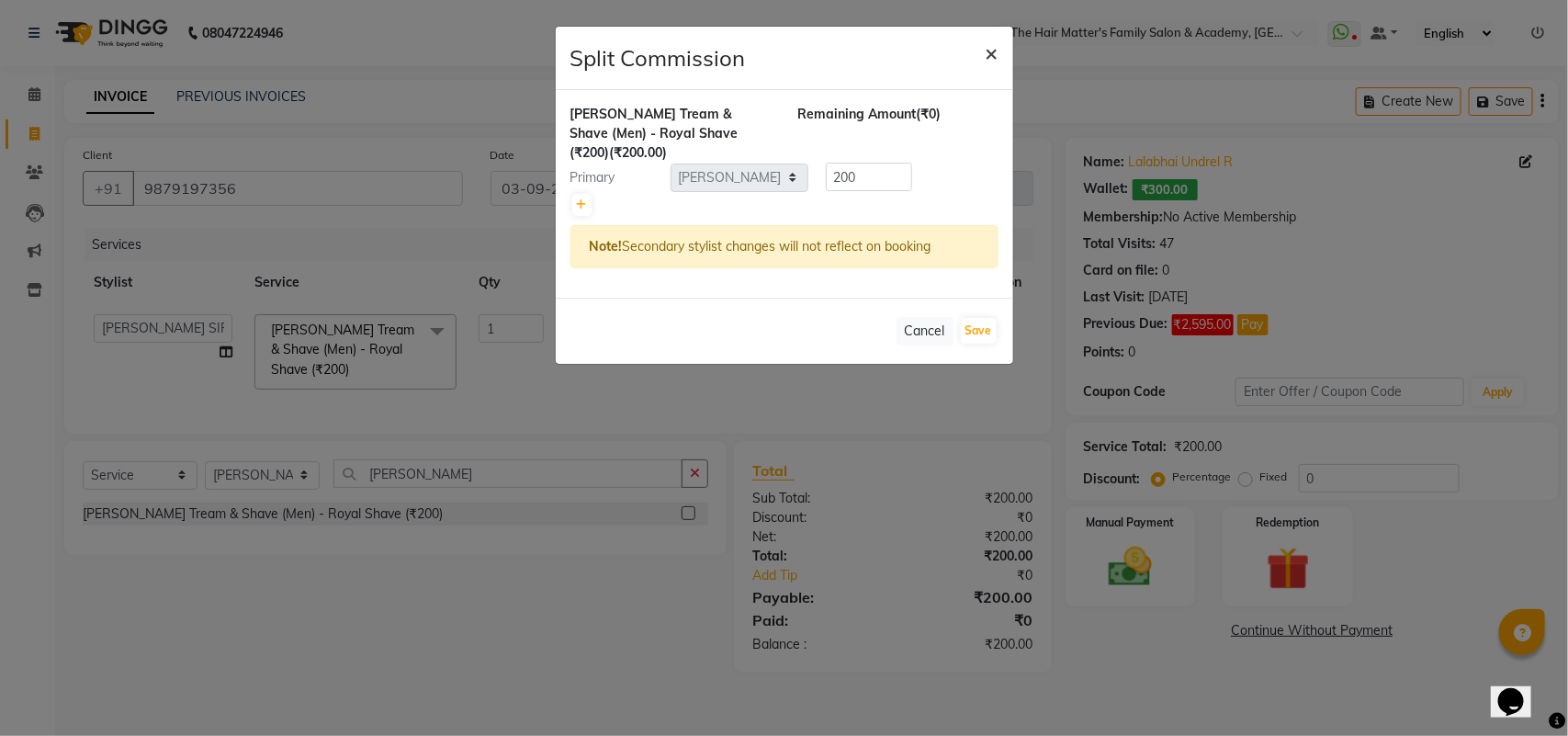
click at [992, 50] on span "×" at bounding box center [992, 52] width 13 height 27
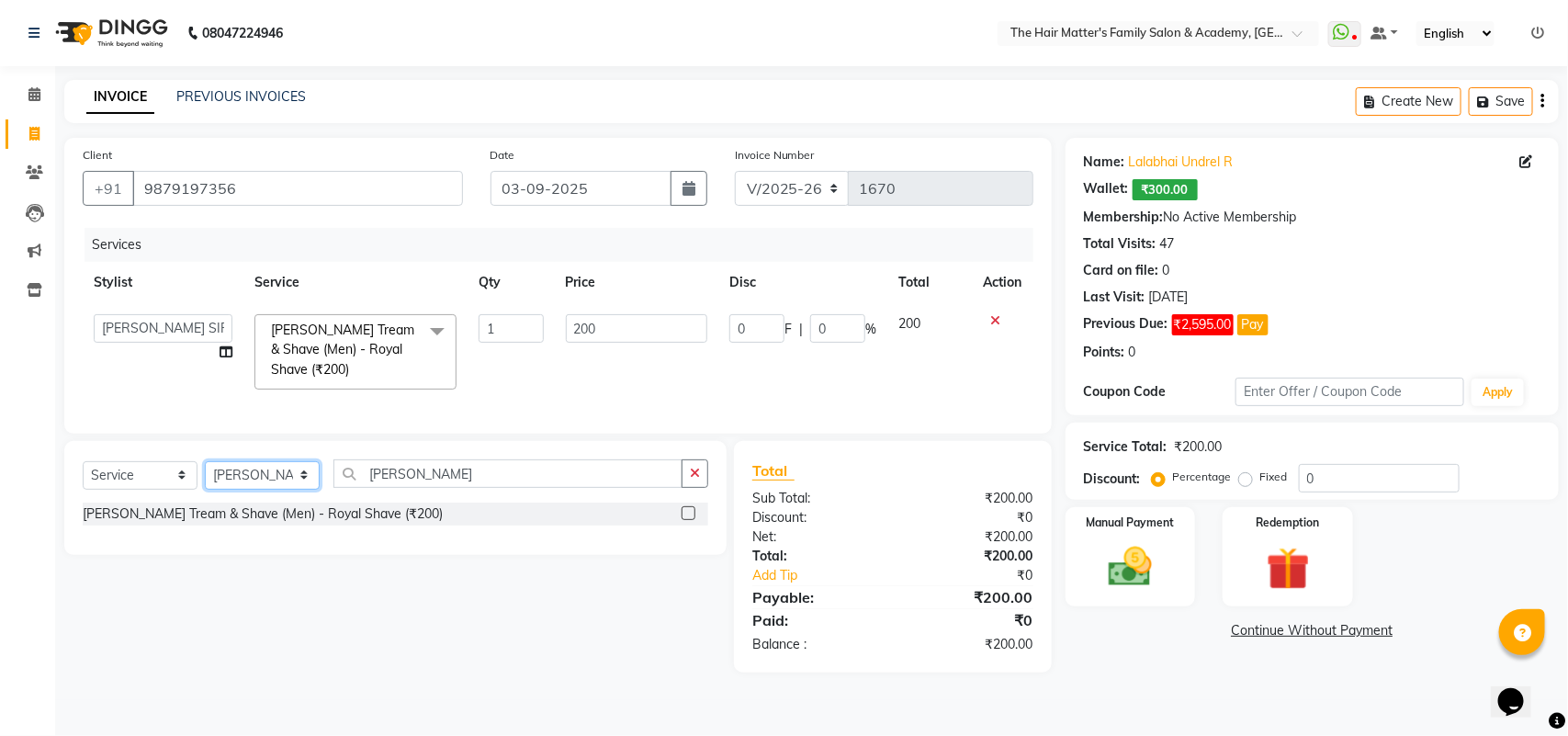
click at [251, 490] on select "Select Stylist DIVY SIR HARSH SIR HIMESH SIR. MAYANK SIR PRATIK SIR" at bounding box center [262, 475] width 115 height 28
select select "85431"
click at [205, 477] on select "Select Stylist DIVY SIR HARSH SIR HIMESH SIR. MAYANK SIR PRATIK SIR" at bounding box center [262, 475] width 115 height 28
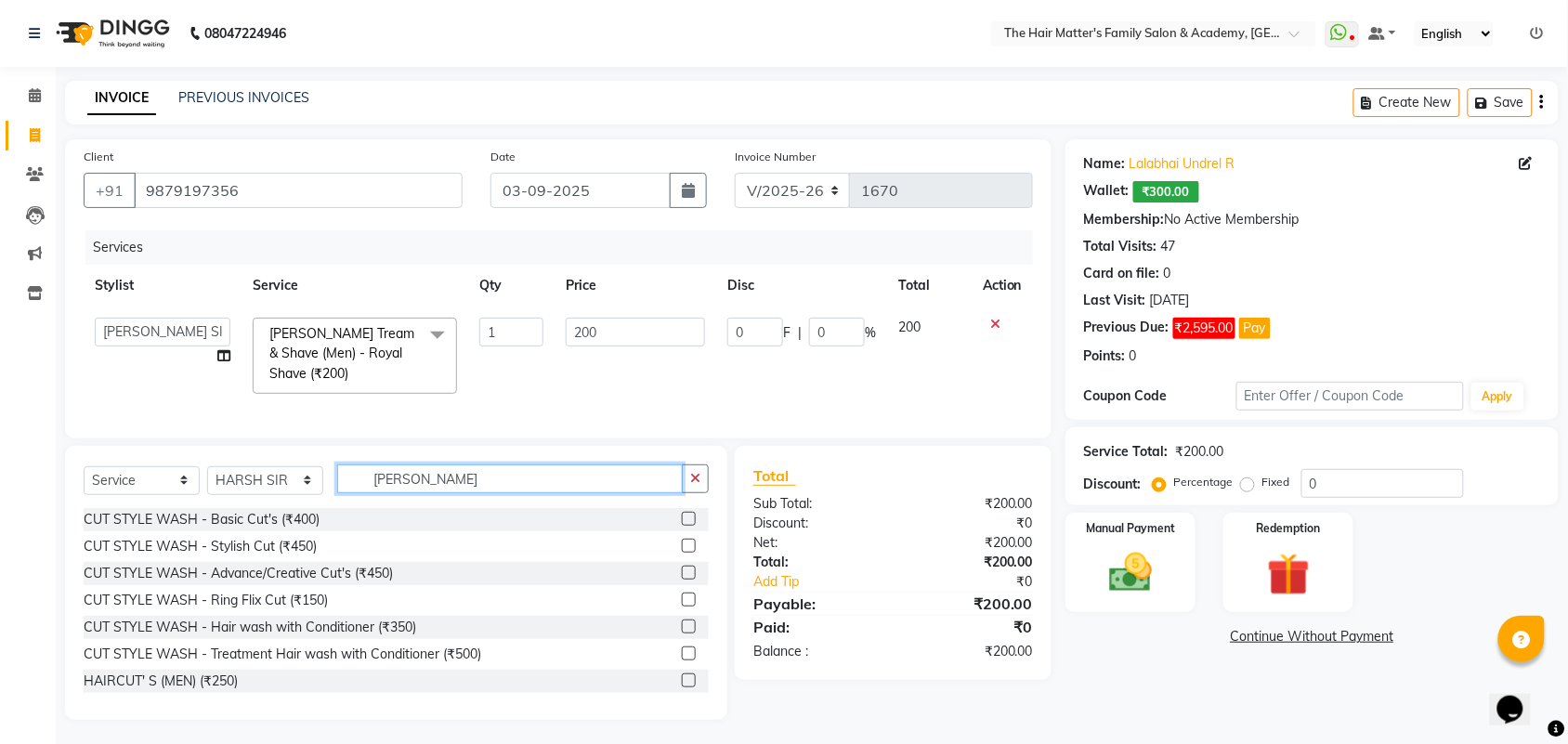
click at [471, 493] on input "roy" at bounding box center [509, 478] width 346 height 28
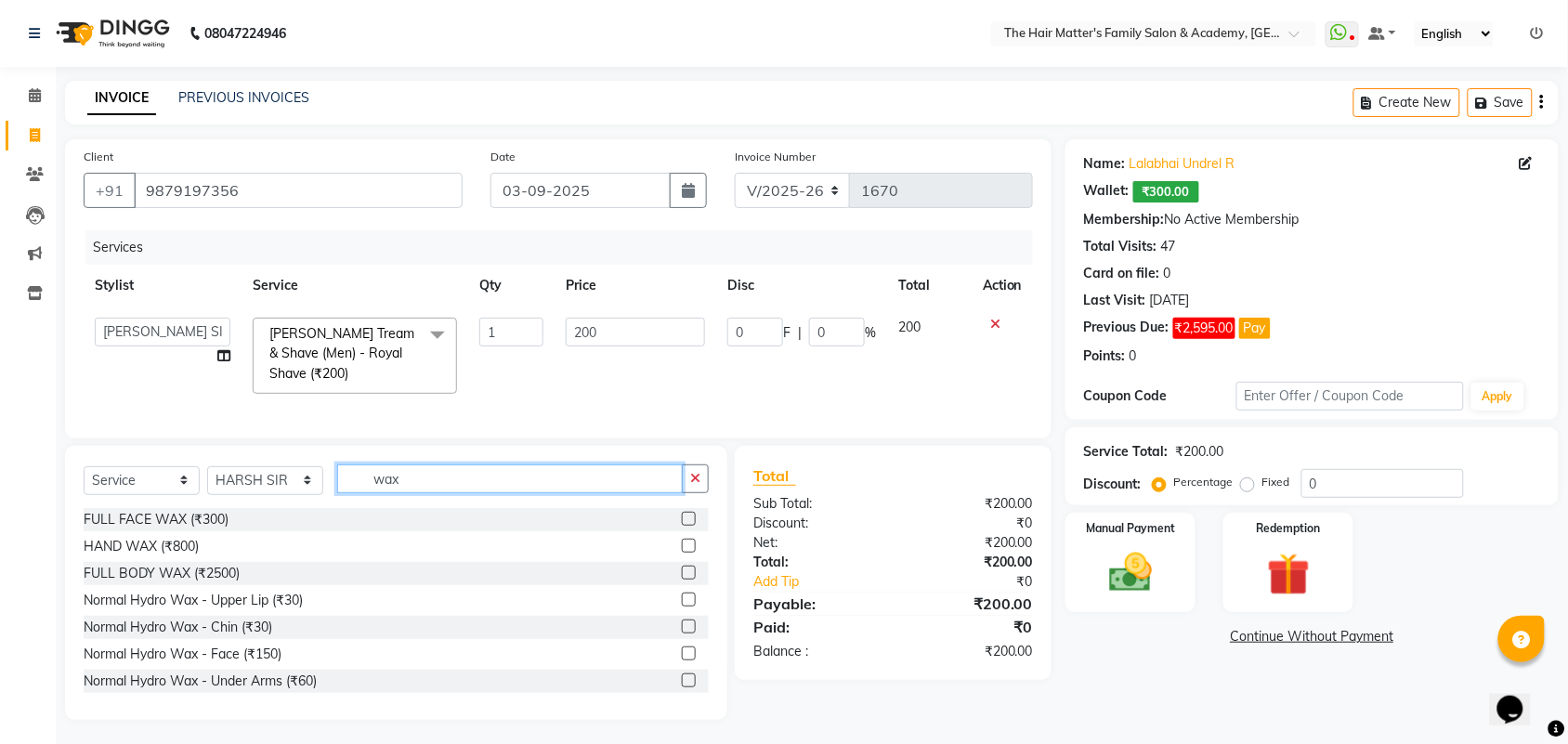
click at [364, 493] on input "wax" at bounding box center [509, 478] width 346 height 28
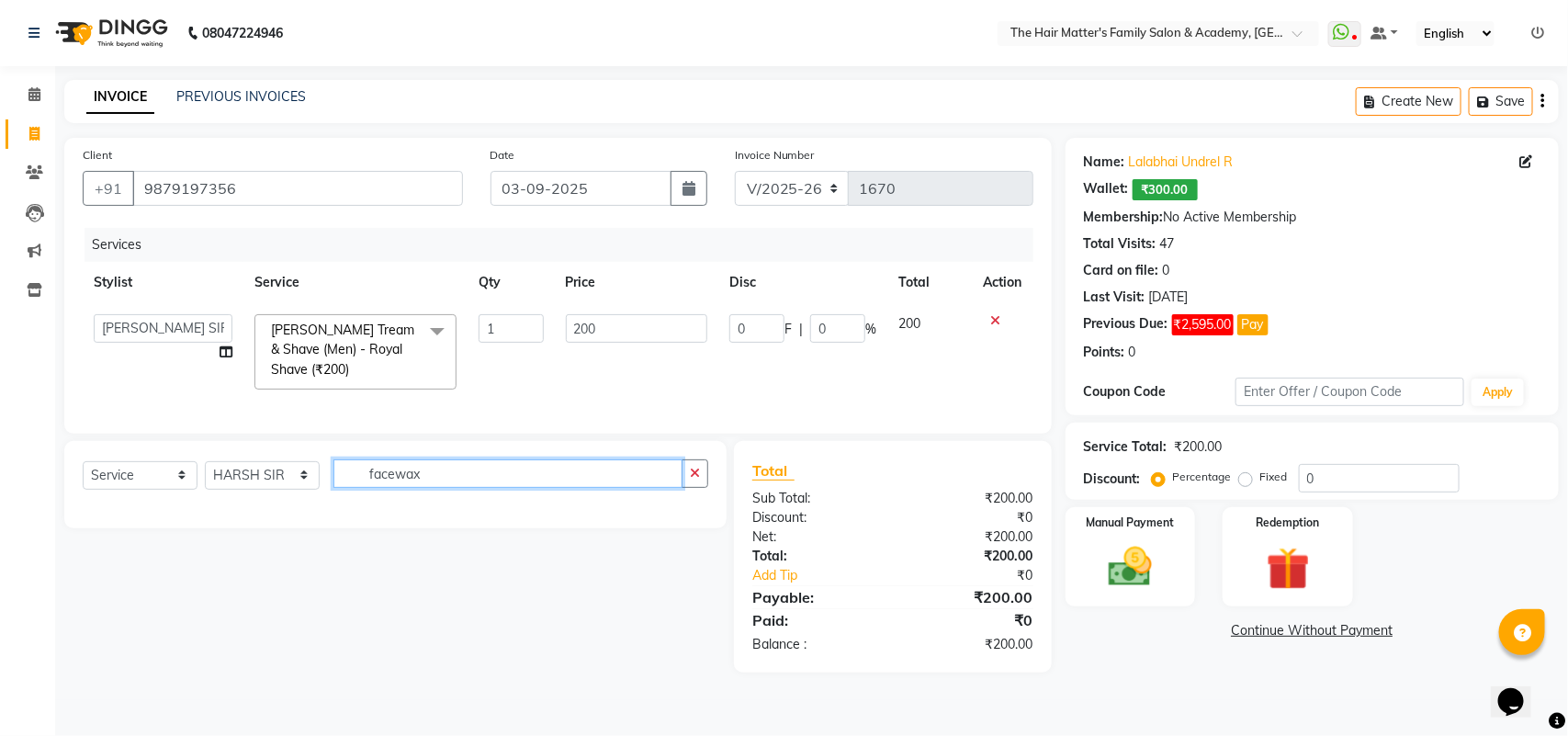
type input "face wax"
click at [474, 488] on input "face wax" at bounding box center [507, 473] width 349 height 28
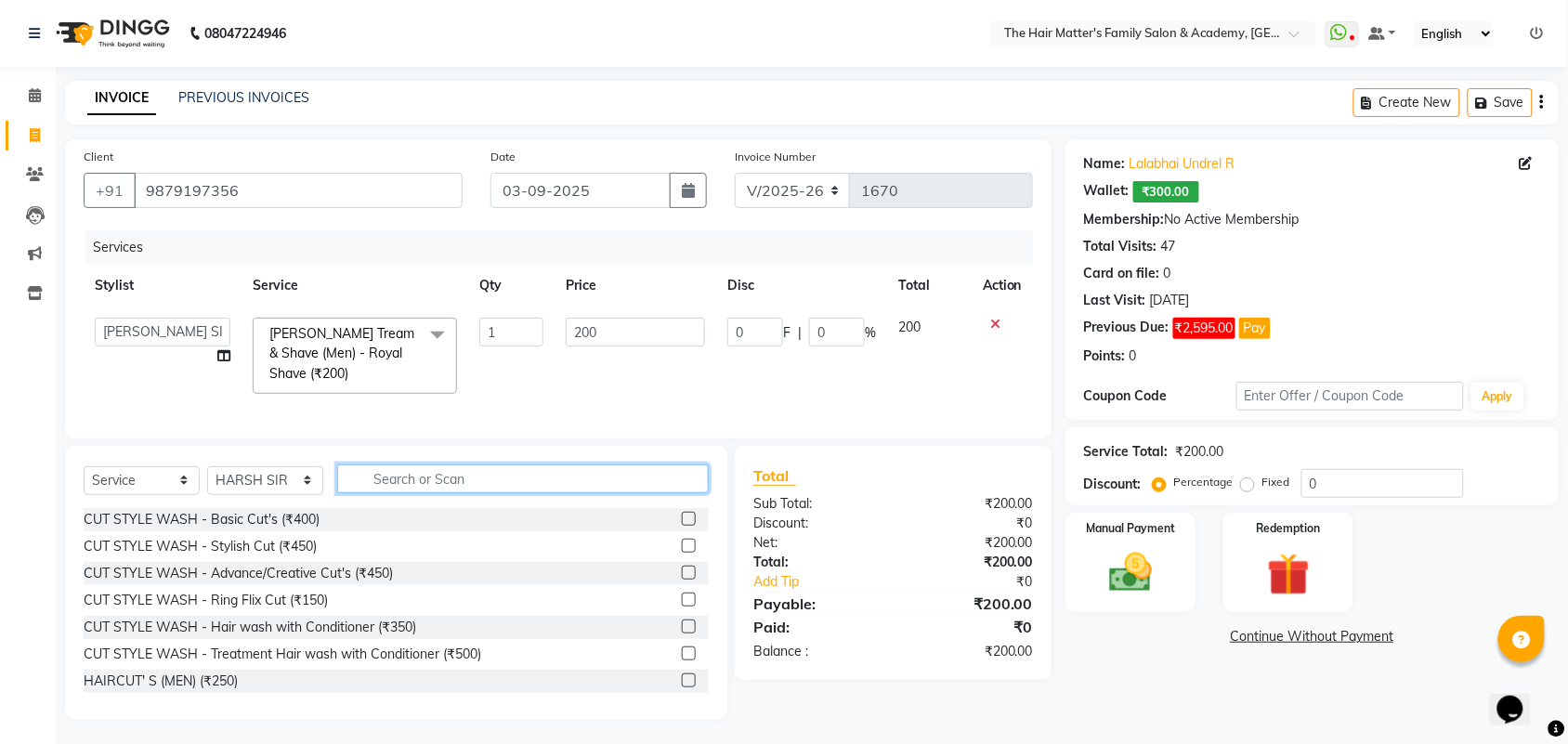
click at [443, 493] on input "text" at bounding box center [522, 478] width 371 height 28
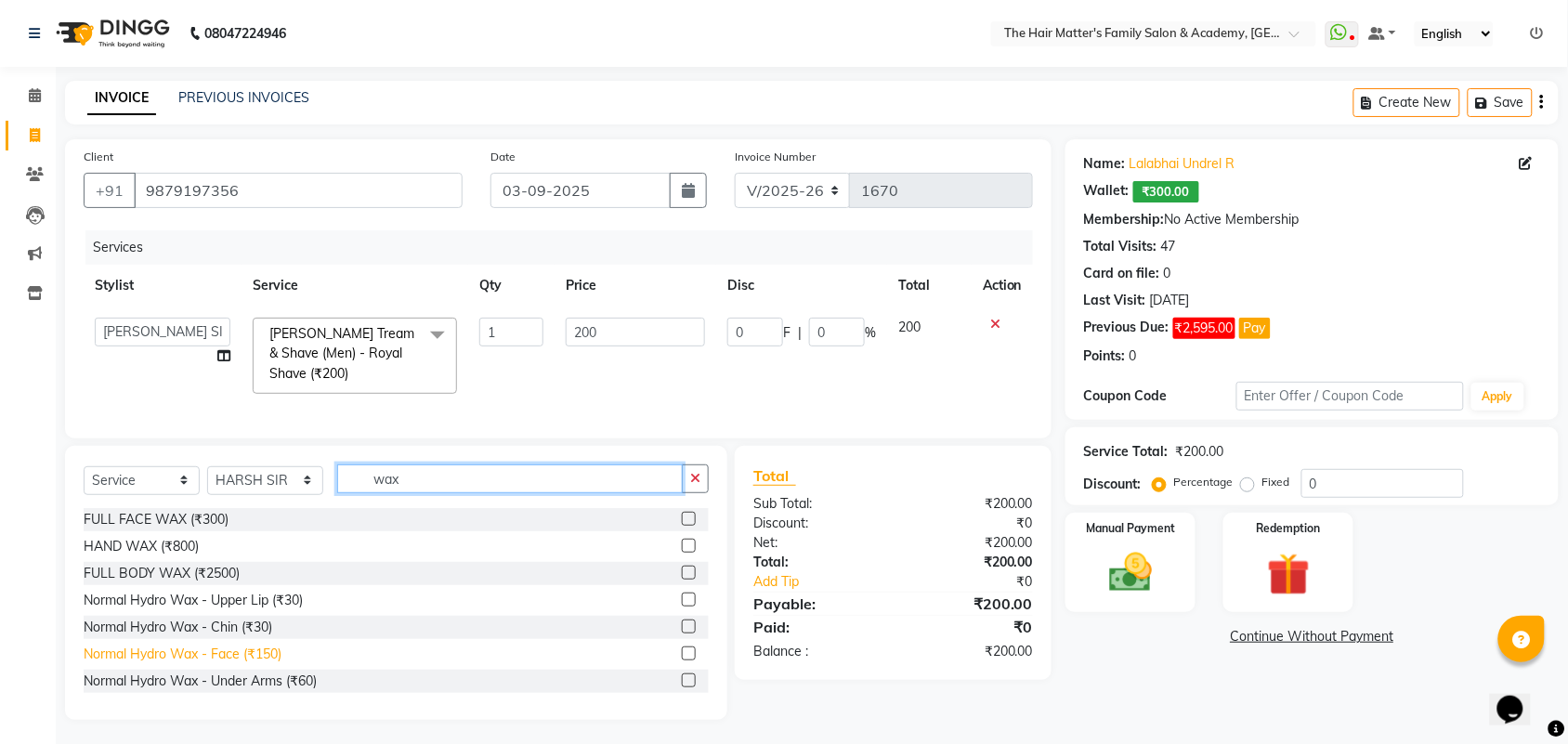
type input "wax"
click at [254, 664] on div "Normal Hydro Wax - Face (₹150)" at bounding box center [182, 654] width 198 height 20
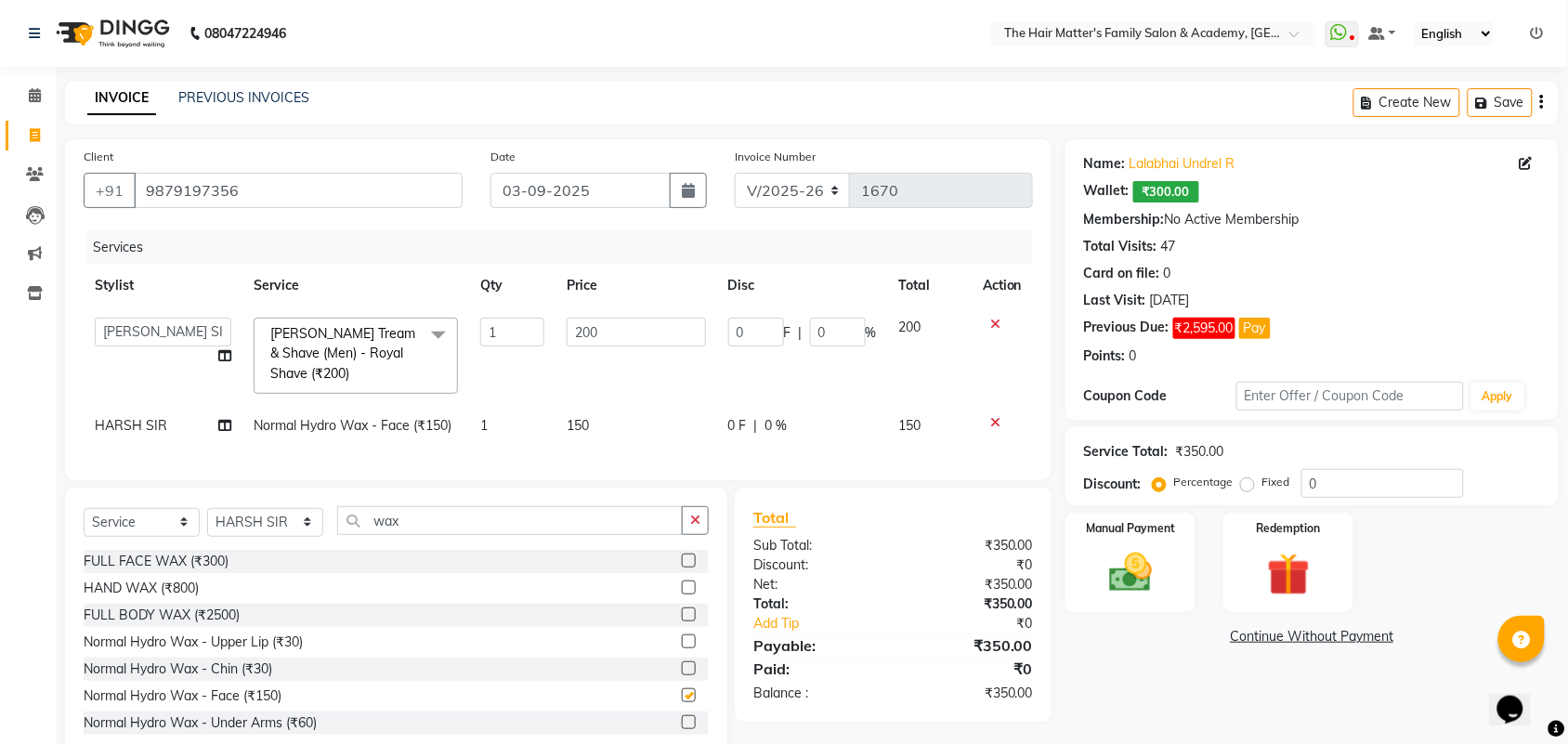
checkbox input "false"
click at [471, 535] on input "wax" at bounding box center [509, 520] width 346 height 28
click at [516, 498] on div "Client +91 9879197356 Date 03-09-2025 Invoice Number V/2025 V/2025-26 1670 Serv…" at bounding box center [558, 450] width 1015 height 623
drag, startPoint x: 509, startPoint y: 533, endPoint x: 507, endPoint y: 541, distance: 8.2
click at [509, 535] on input "wax" at bounding box center [509, 520] width 346 height 28
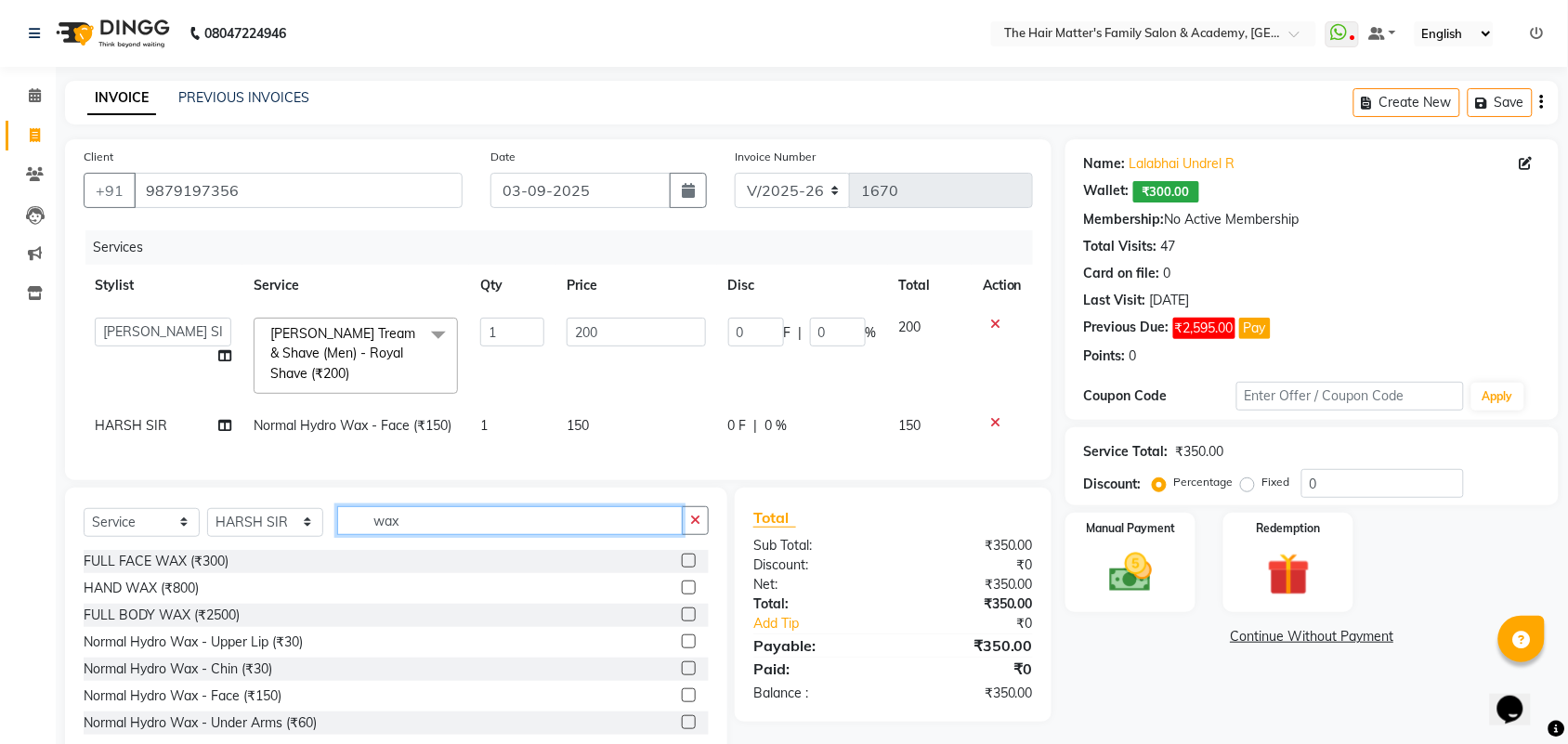
click at [507, 535] on input "wax" at bounding box center [509, 520] width 346 height 28
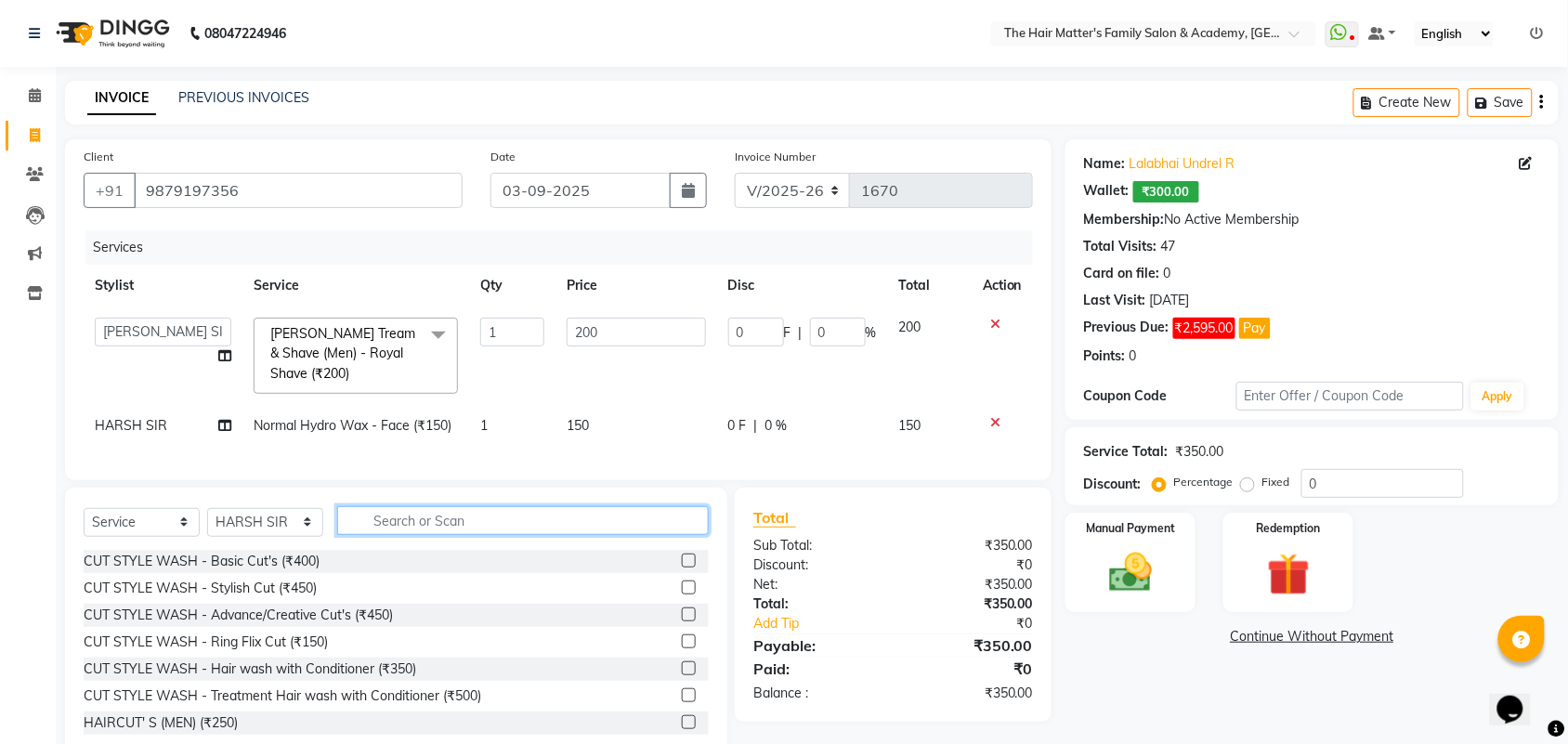
click at [513, 535] on input "text" at bounding box center [522, 520] width 371 height 28
click at [1285, 629] on link "Continue Without Payment" at bounding box center [1312, 636] width 486 height 20
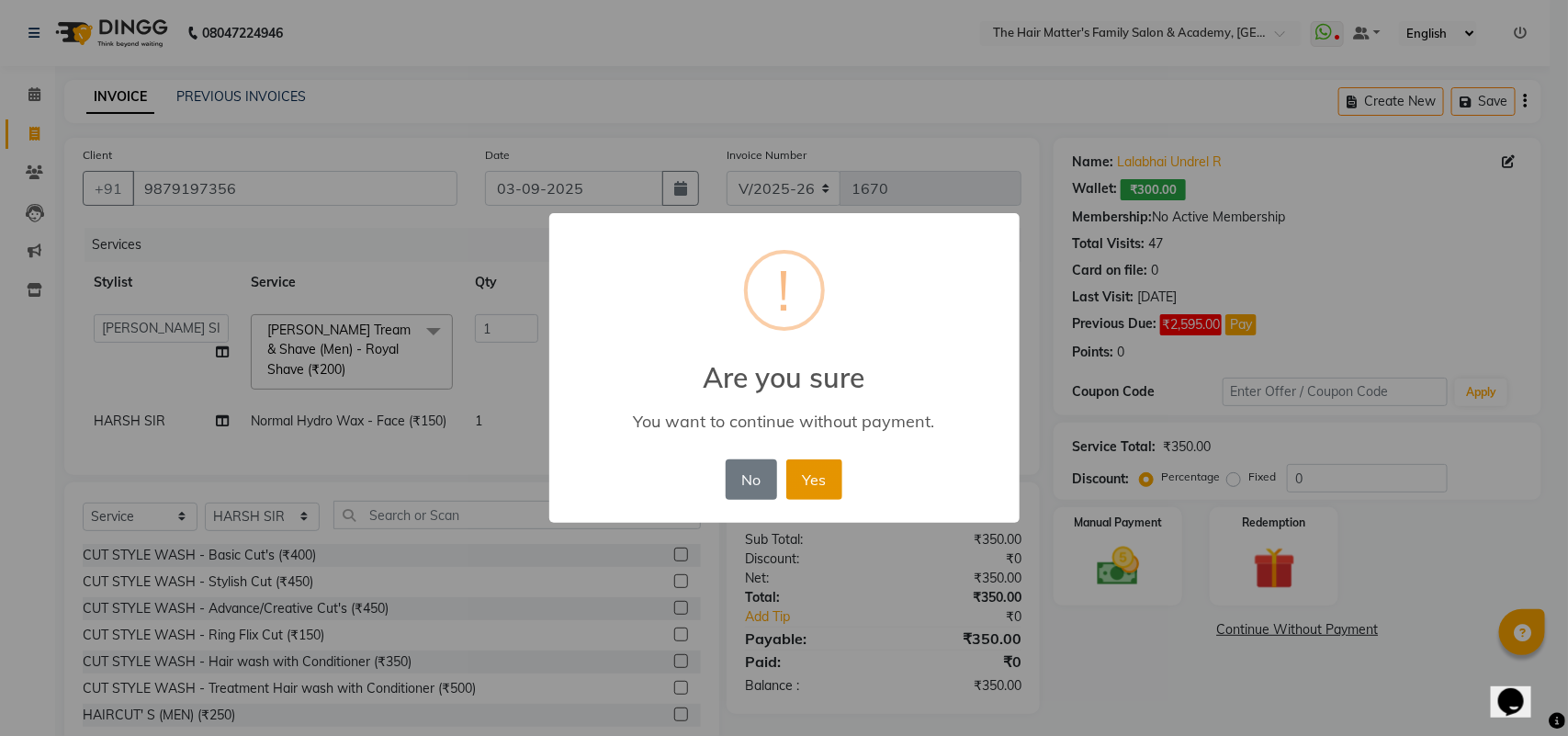
click at [820, 487] on button "Yes" at bounding box center [815, 479] width 56 height 41
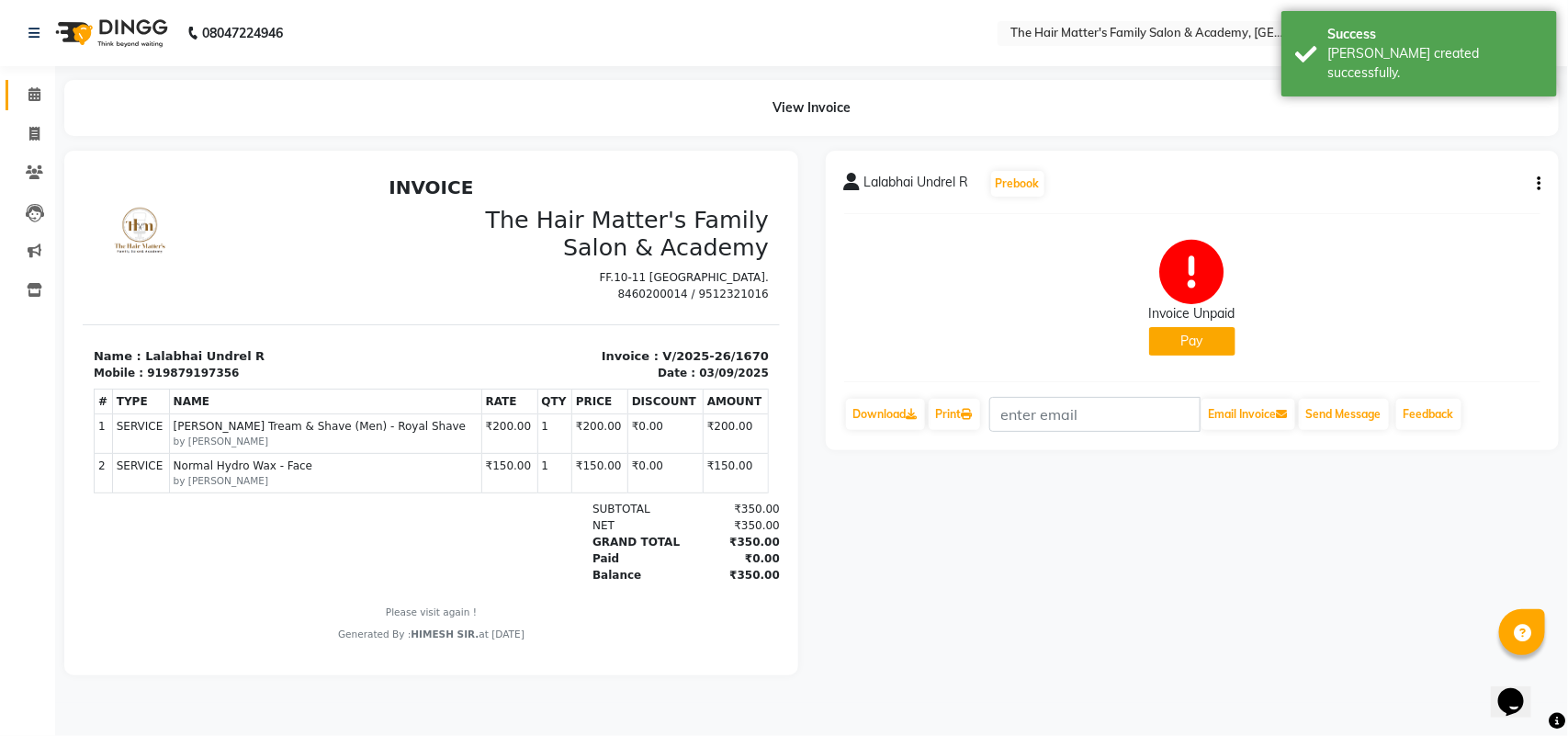
click at [27, 107] on link "Calendar" at bounding box center [28, 95] width 45 height 30
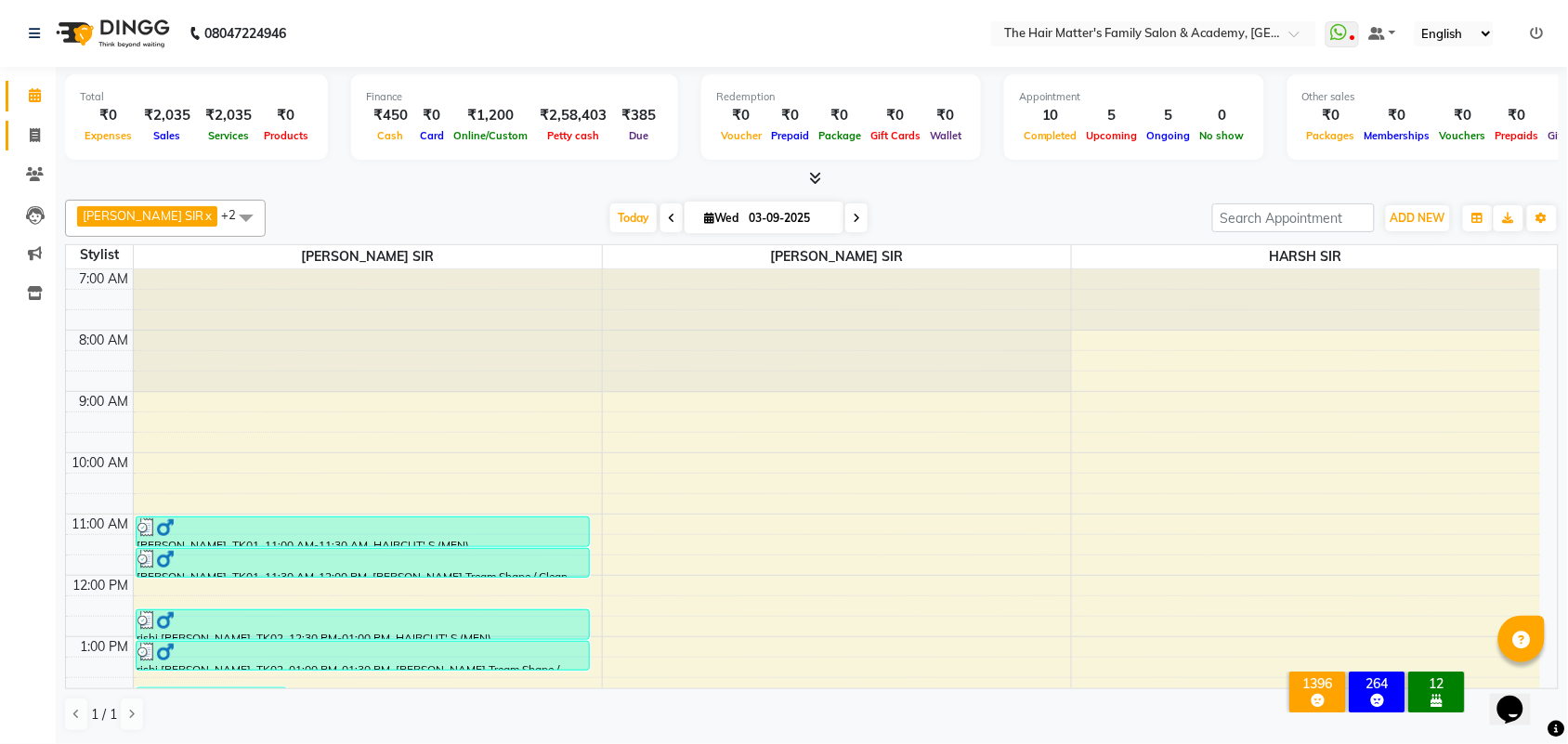
click at [28, 147] on link "Invoice" at bounding box center [28, 135] width 45 height 30
select select "service"
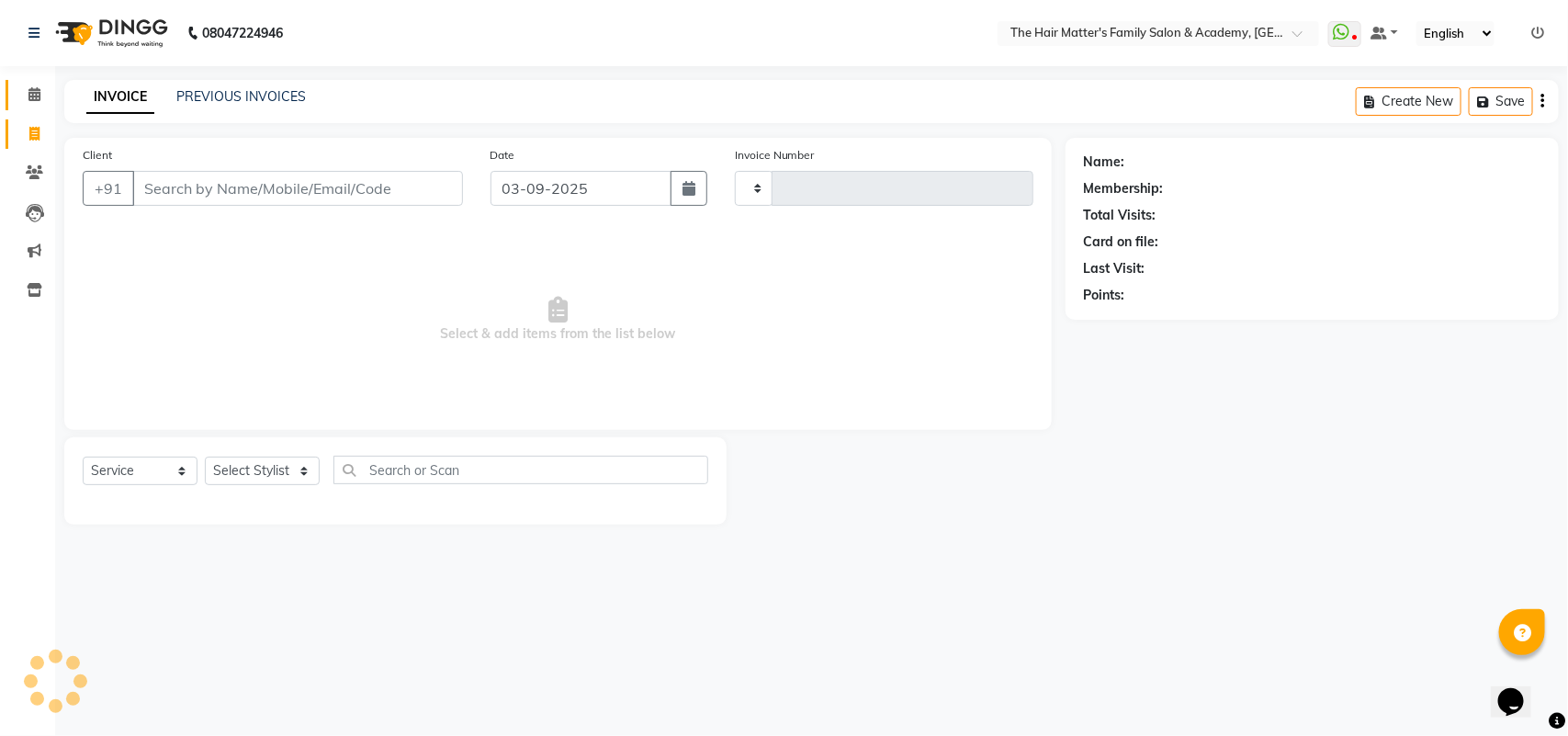
type input "1671"
select select "5980"
click at [224, 93] on link "PREVIOUS INVOICES" at bounding box center [241, 96] width 130 height 16
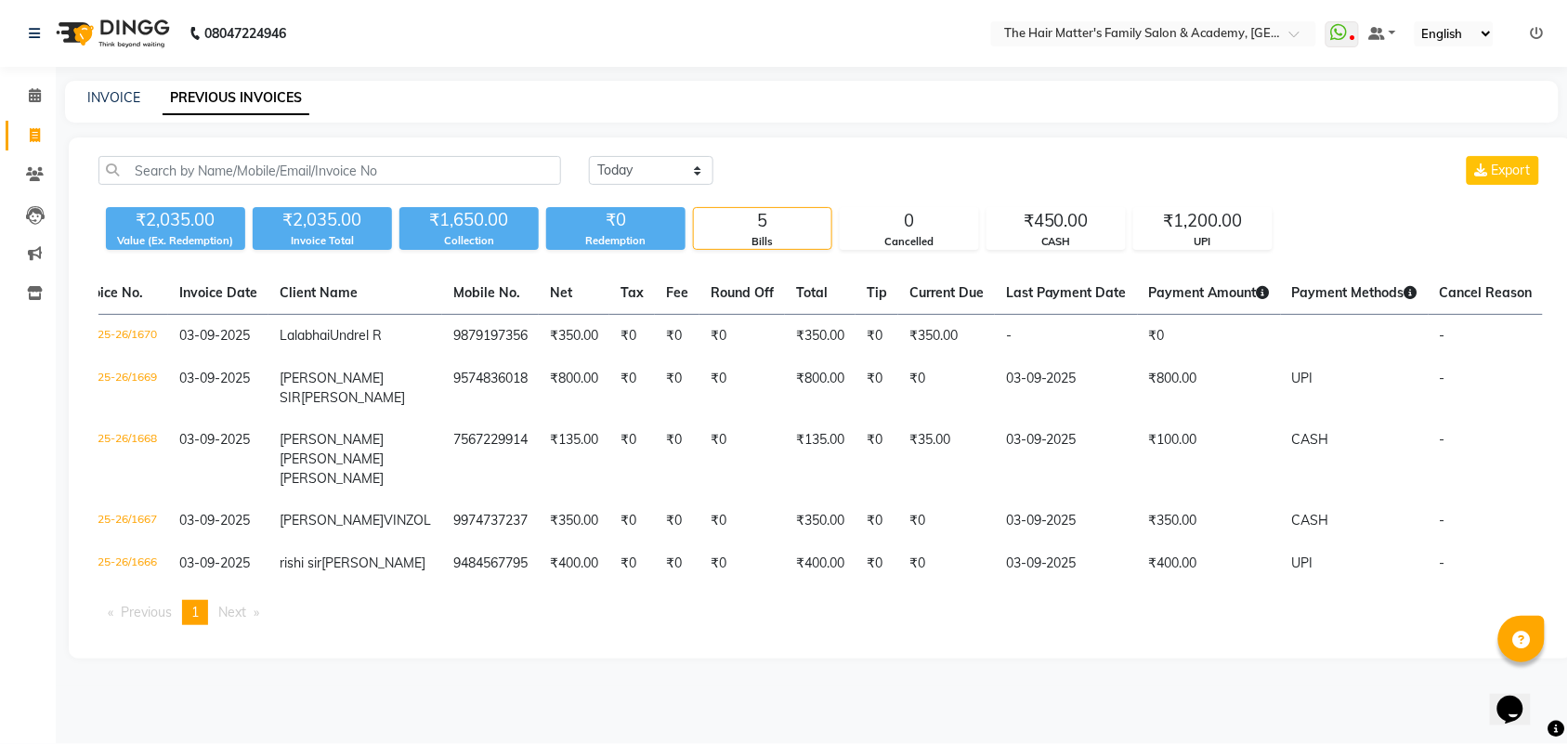
scroll to position [0, 65]
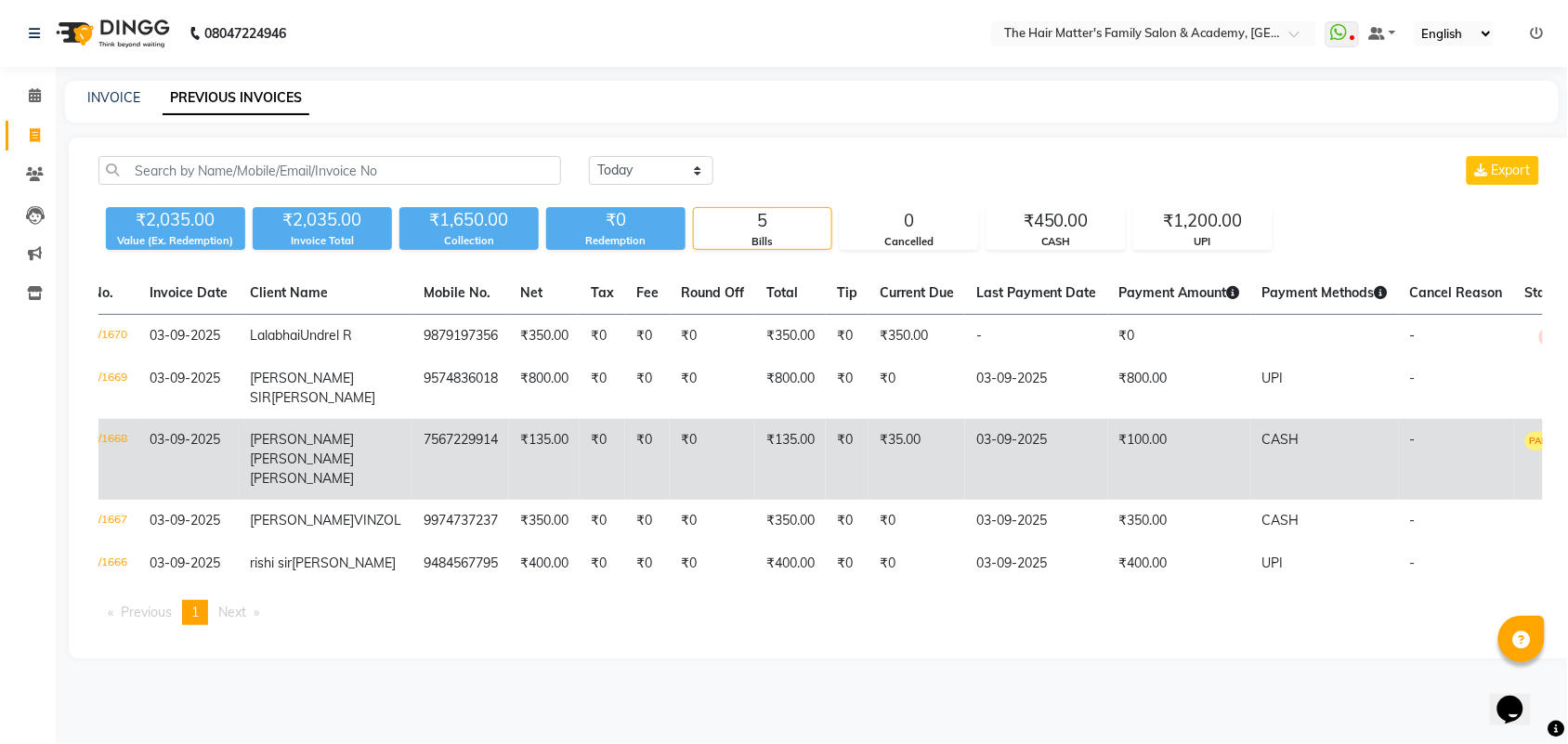
click at [1139, 483] on td "₹100.00" at bounding box center [1180, 459] width 143 height 81
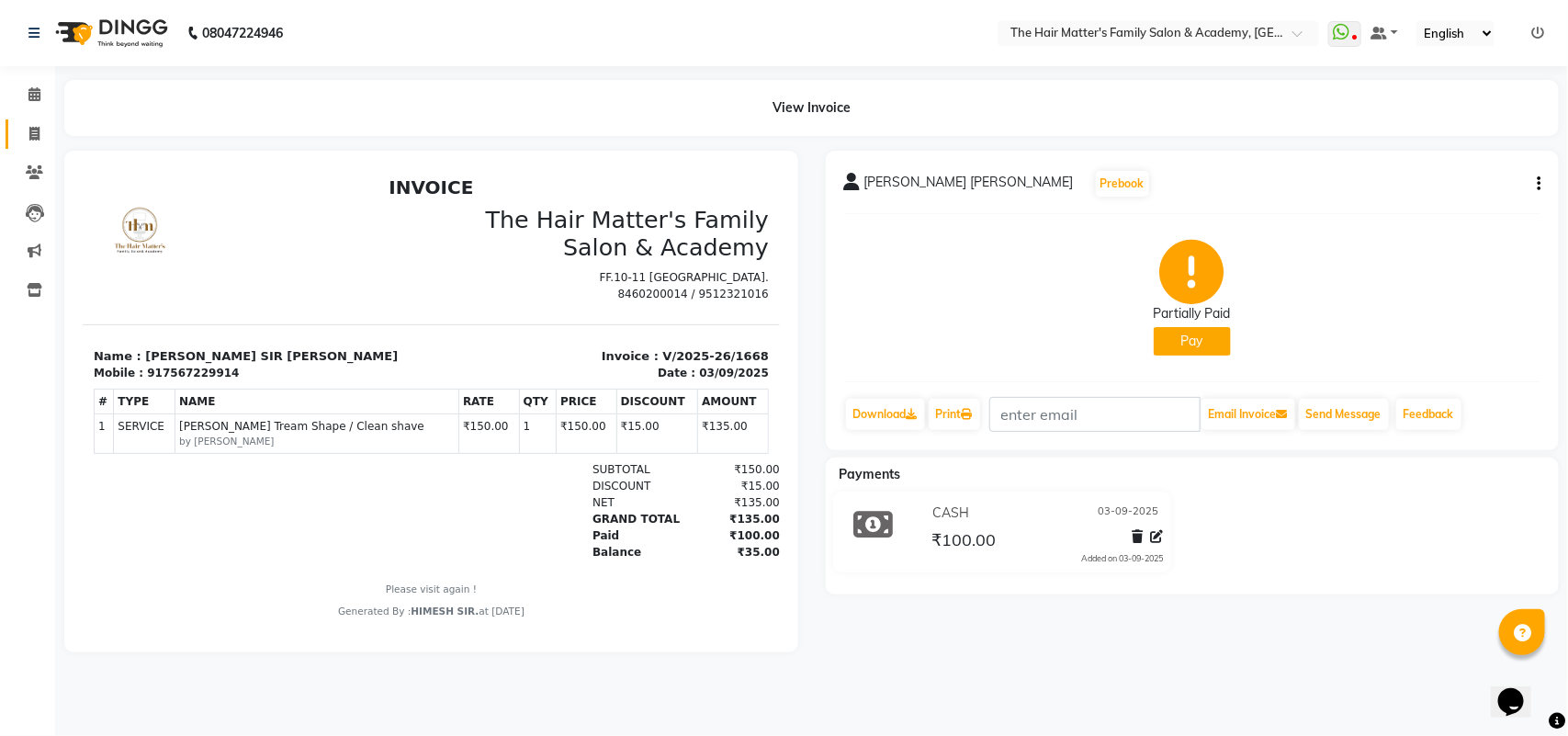
click at [42, 121] on link "Invoice" at bounding box center [28, 134] width 45 height 30
select select "service"
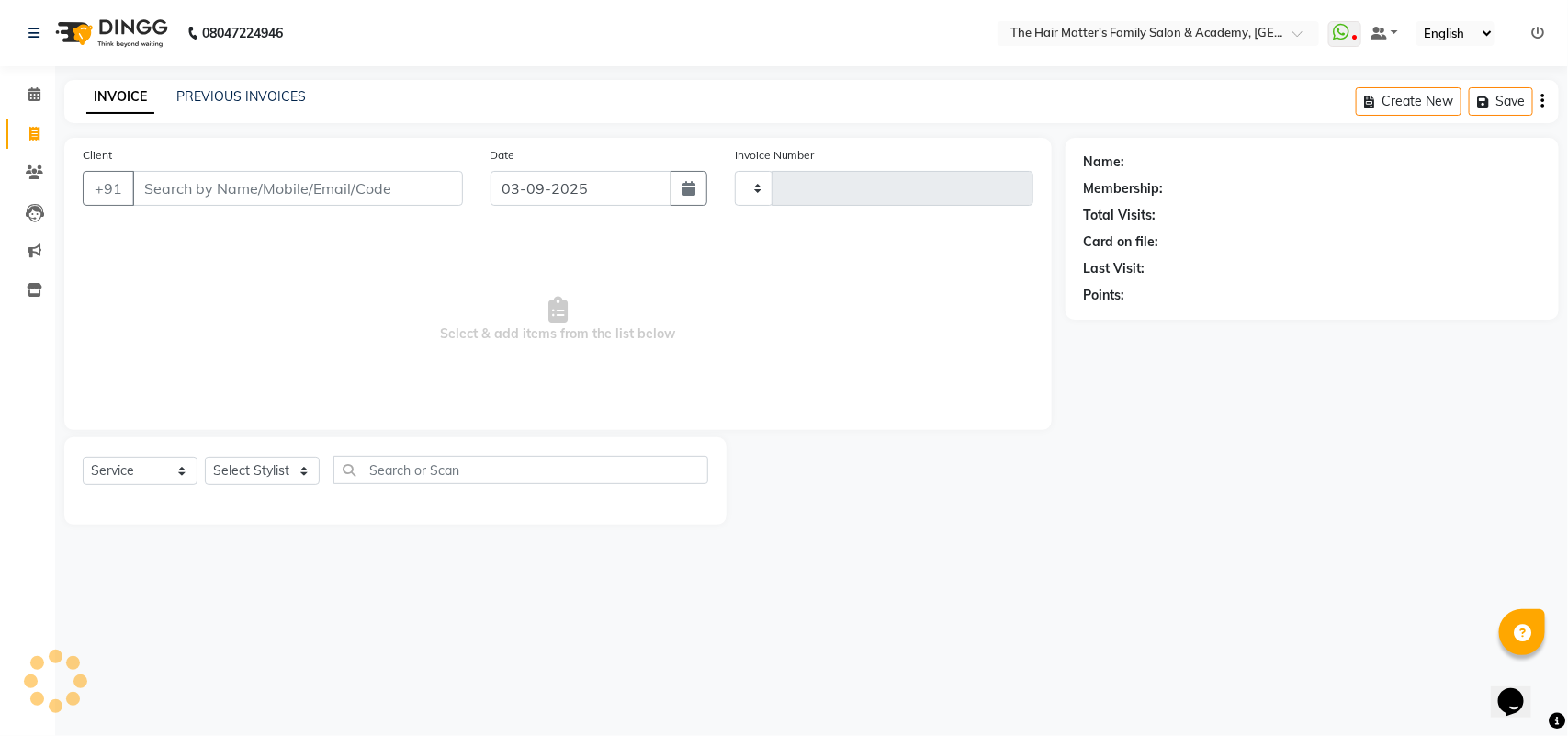
type input "1671"
select select "5980"
click at [0, 179] on li "Clients" at bounding box center [27, 172] width 55 height 40
click at [15, 162] on link "Clients" at bounding box center [28, 172] width 45 height 30
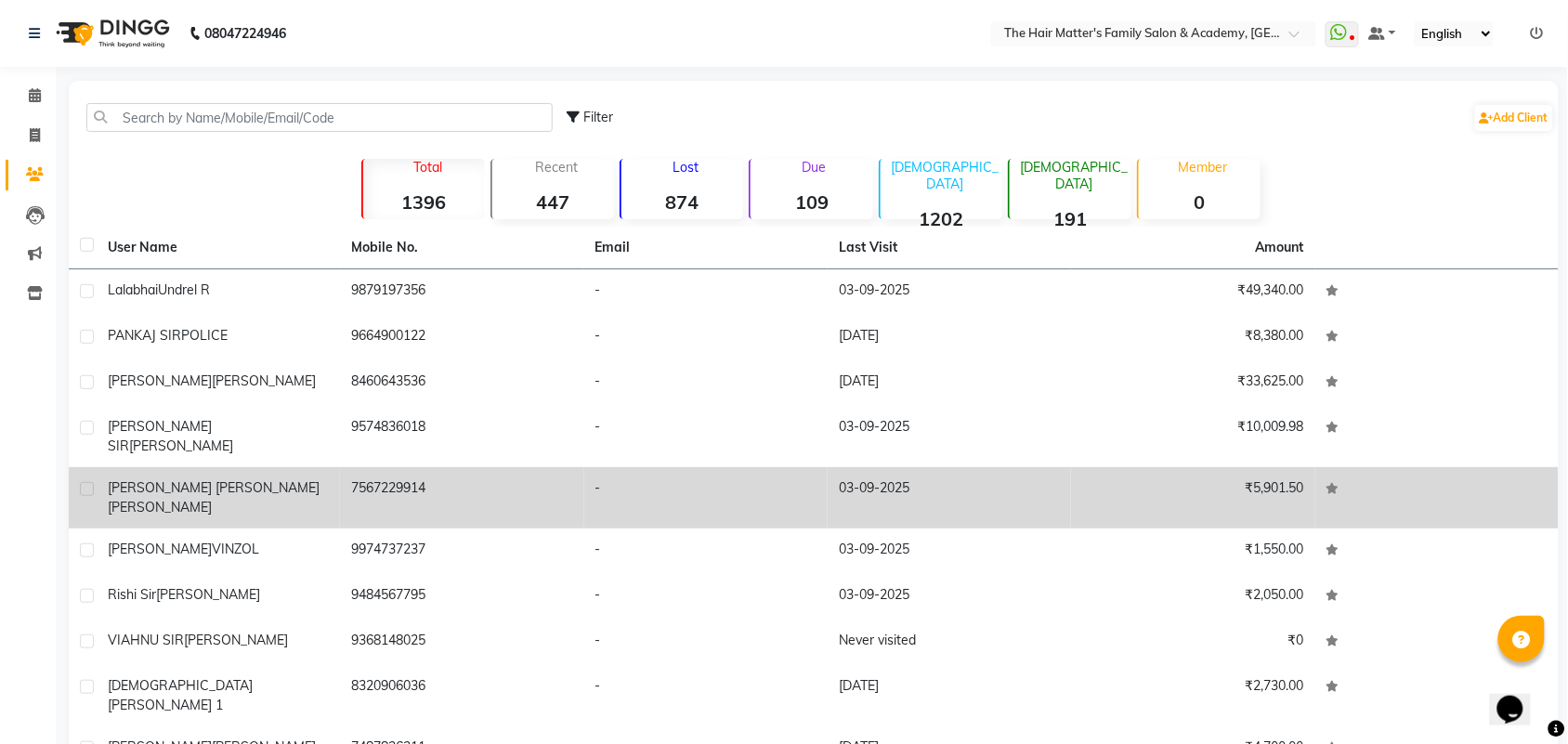
click at [252, 467] on td "[PERSON_NAME] [PERSON_NAME]" at bounding box center [218, 497] width 244 height 62
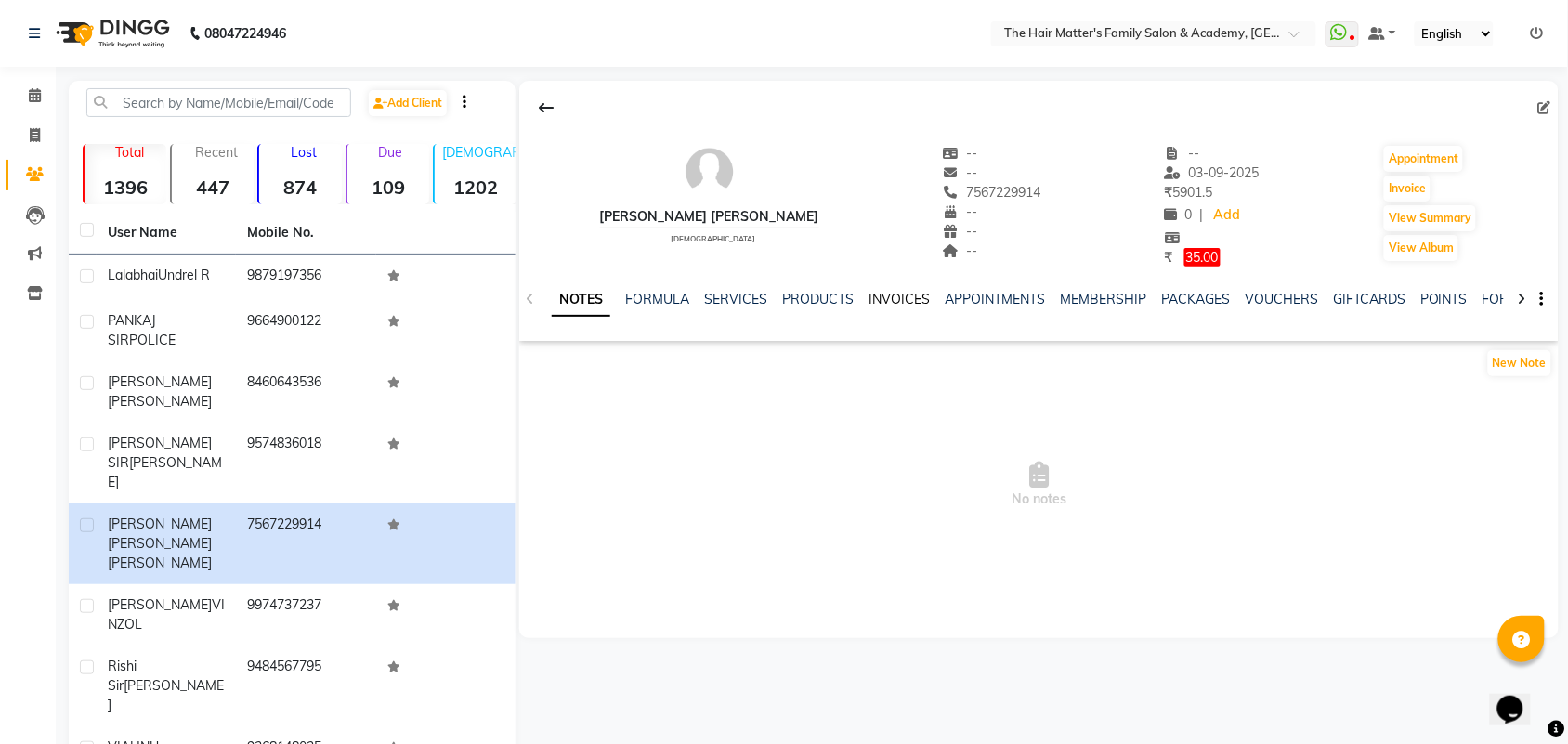
click at [880, 298] on link "INVOICES" at bounding box center [899, 299] width 62 height 17
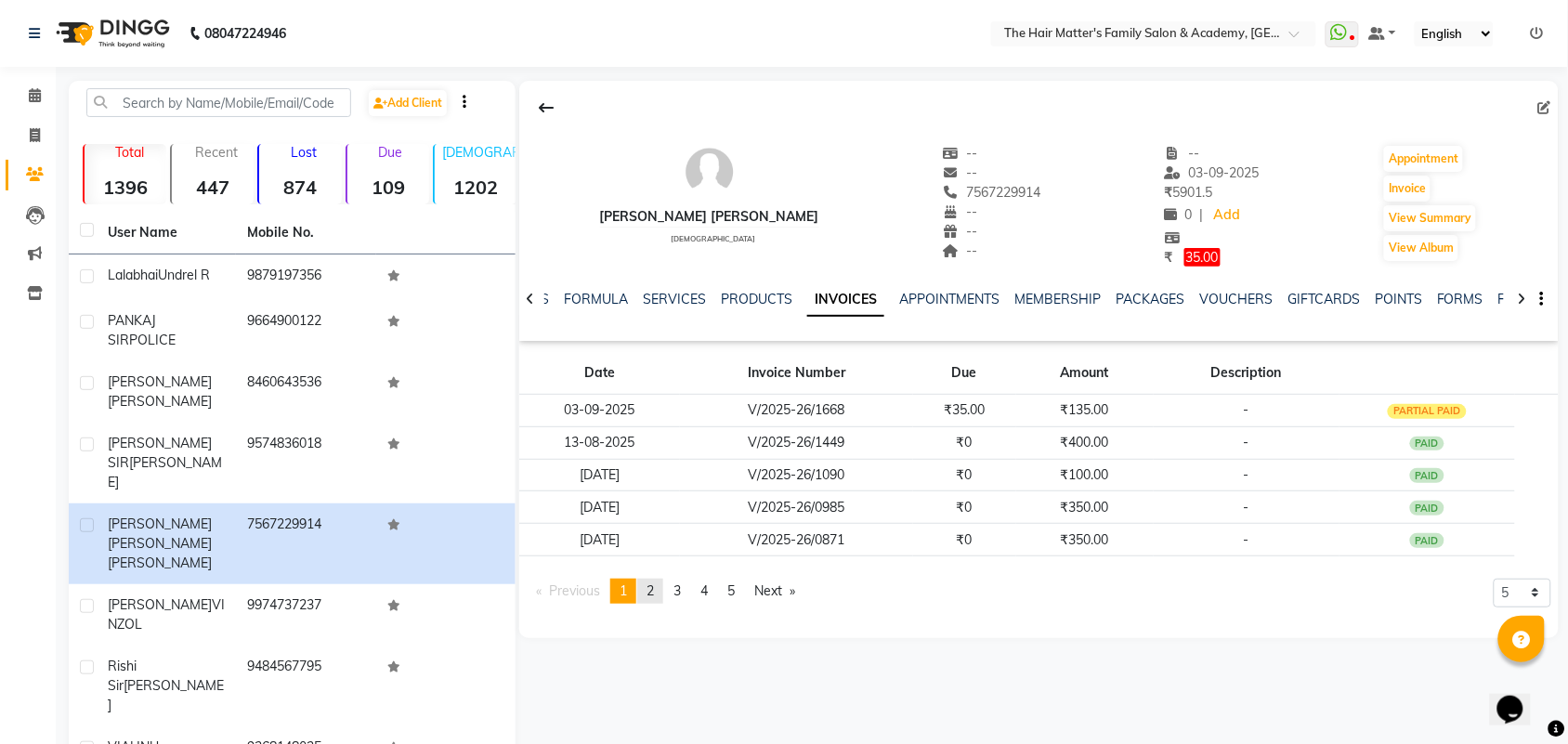
click at [654, 589] on span "2" at bounding box center [650, 590] width 8 height 17
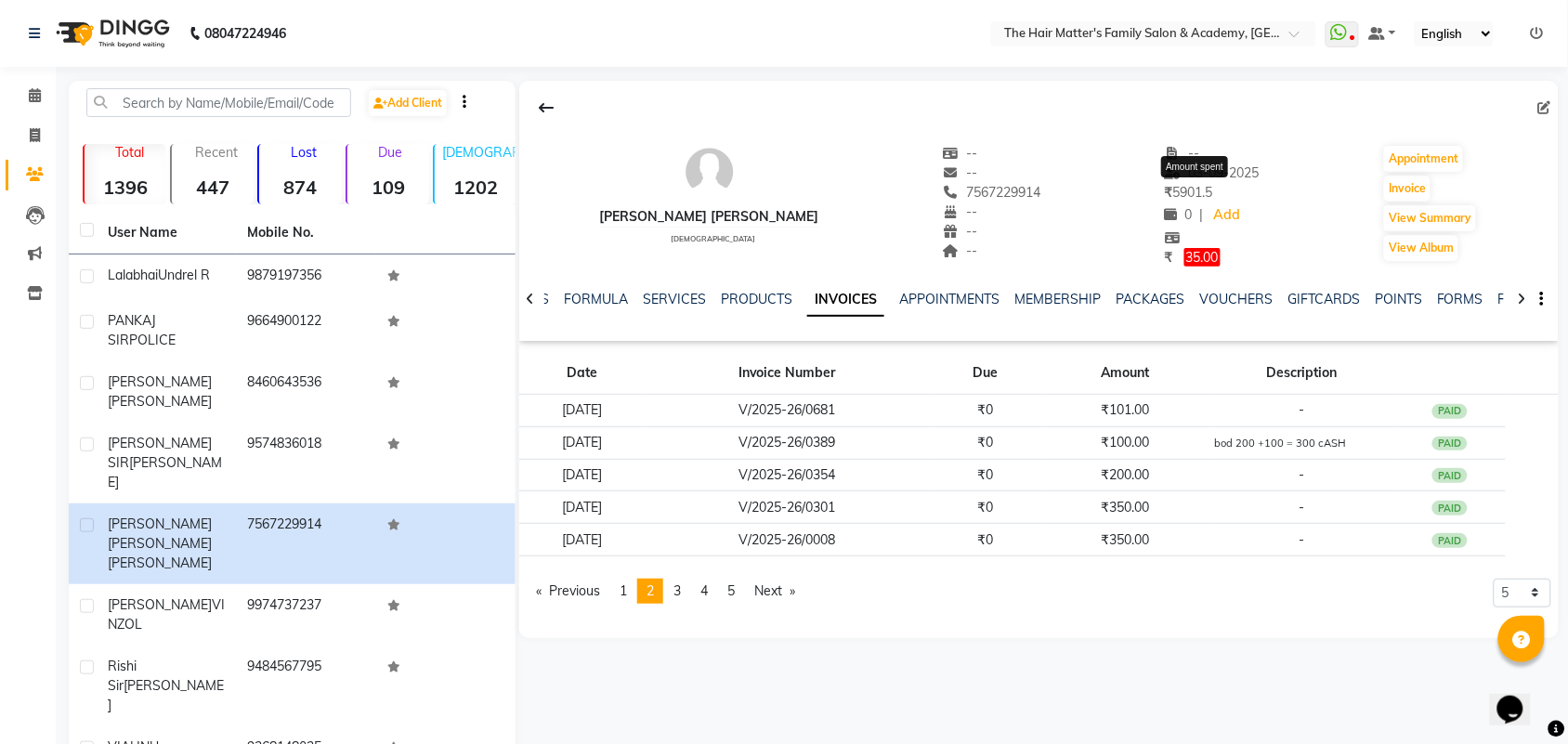
click at [1194, 190] on span "₹ 5901.5" at bounding box center [1189, 192] width 48 height 17
click at [1256, 191] on div "[PERSON_NAME] [PERSON_NAME] [DEMOGRAPHIC_DATA] -- -- 7567229914 -- -- -- -- [DA…" at bounding box center [1038, 196] width 1039 height 142
click at [1277, 220] on div "[PERSON_NAME] [PERSON_NAME] [DEMOGRAPHIC_DATA] -- -- 7567229914 -- -- -- -- [DA…" at bounding box center [1038, 196] width 1039 height 142
click at [1271, 244] on div "[PERSON_NAME] [PERSON_NAME] [DEMOGRAPHIC_DATA] -- -- 7567229914 -- -- -- -- [DA…" at bounding box center [1038, 196] width 1039 height 142
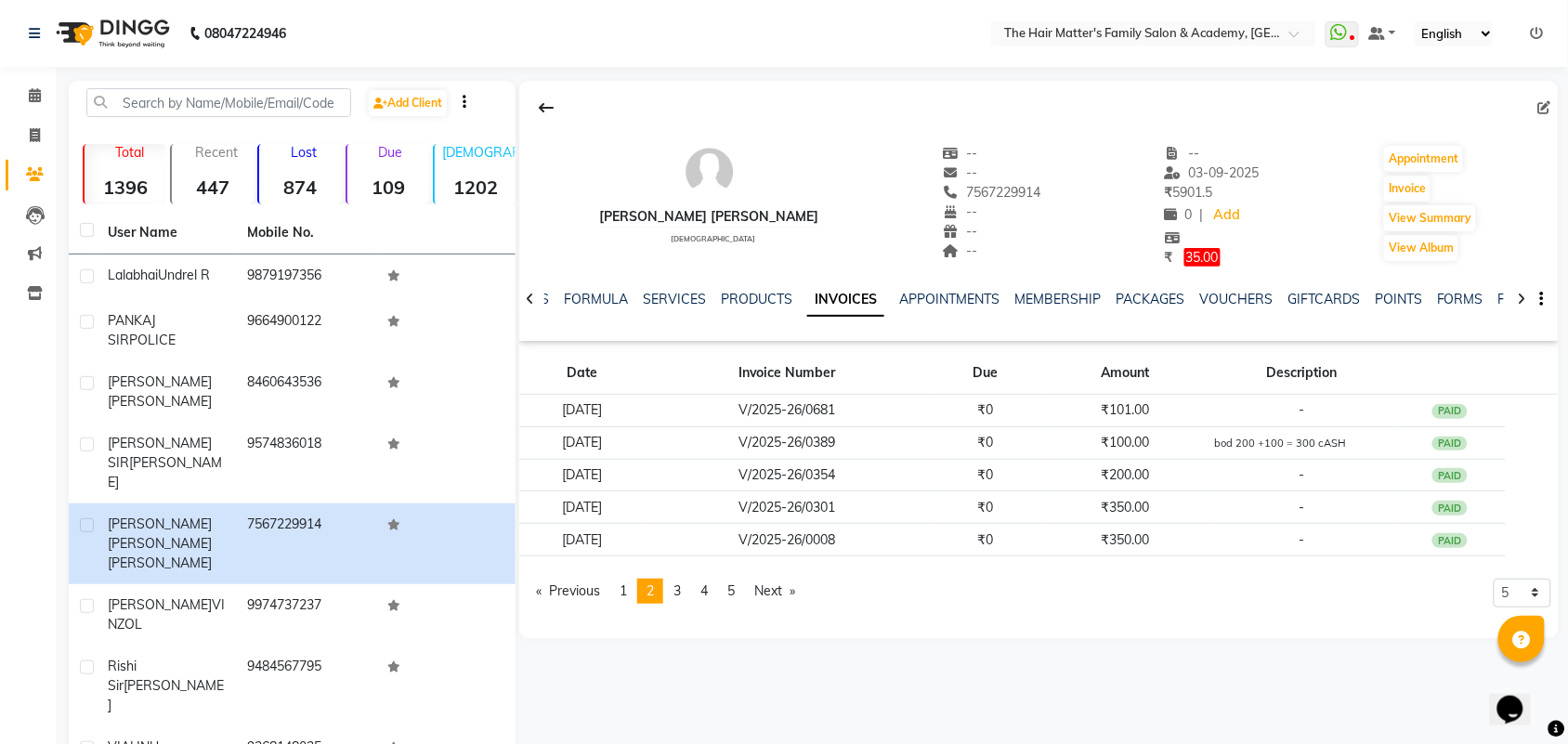
click at [1271, 244] on div "[PERSON_NAME] [PERSON_NAME] [DEMOGRAPHIC_DATA] -- -- 7567229914 -- -- -- -- [DA…" at bounding box center [1038, 196] width 1039 height 142
click at [774, 597] on link "Next page" at bounding box center [775, 591] width 60 height 25
click at [785, 597] on link "Next page" at bounding box center [775, 591] width 60 height 25
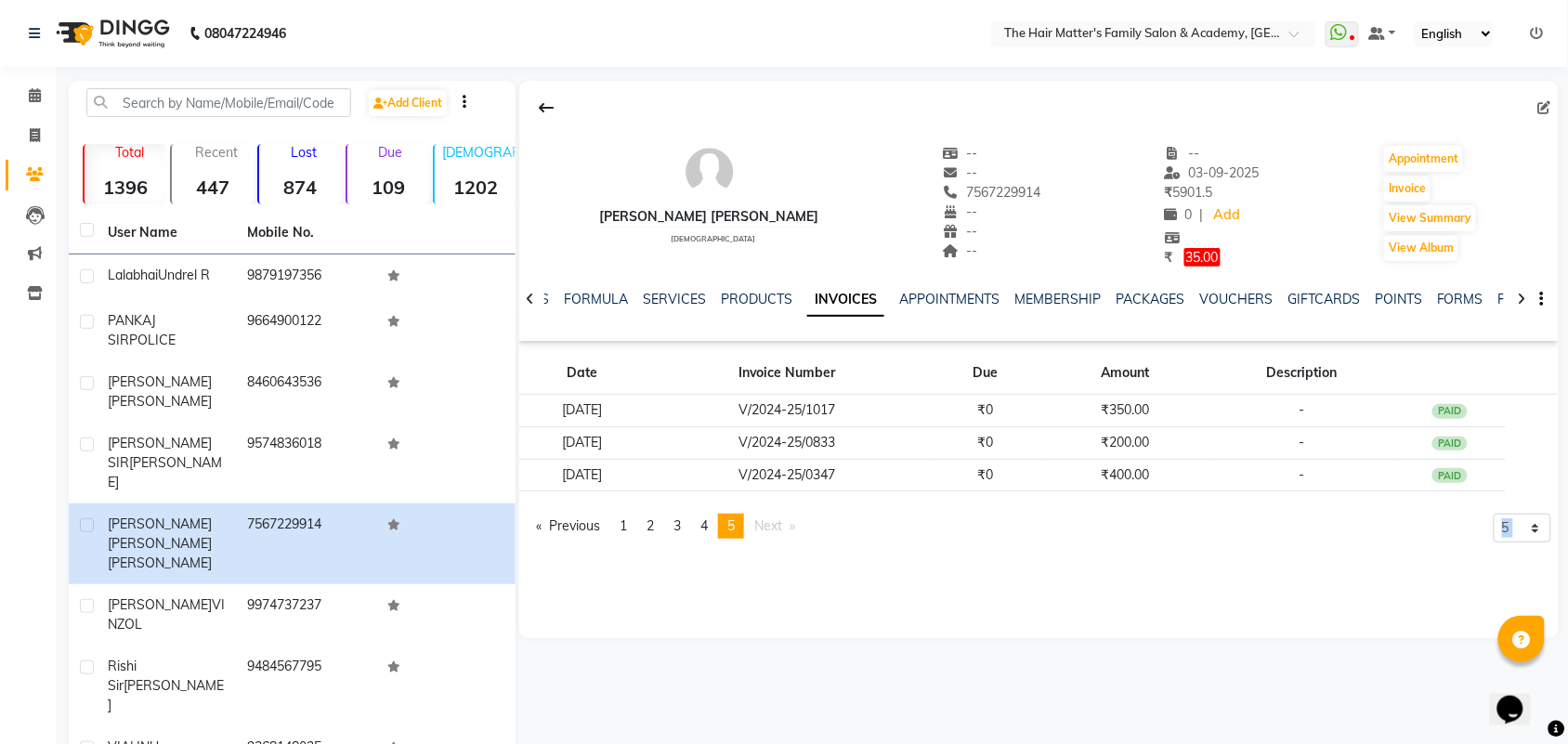
click at [785, 597] on div "[PERSON_NAME] [PERSON_NAME] [DEMOGRAPHIC_DATA] -- -- 7567229914 -- -- -- -- [DA…" at bounding box center [1038, 359] width 1039 height 557
click at [717, 527] on link "page 4" at bounding box center [704, 527] width 26 height 25
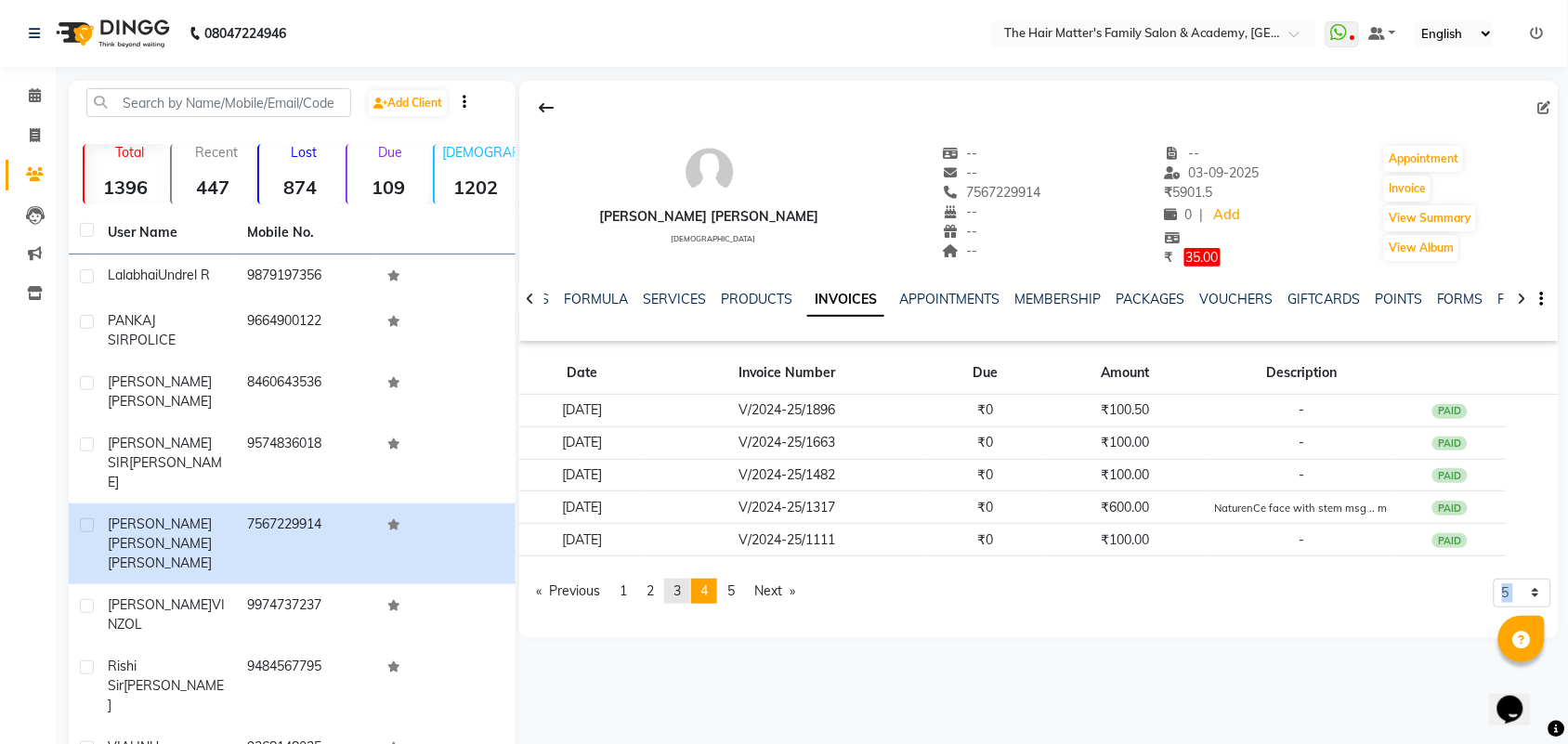
click at [675, 592] on link "page 3" at bounding box center [677, 591] width 26 height 25
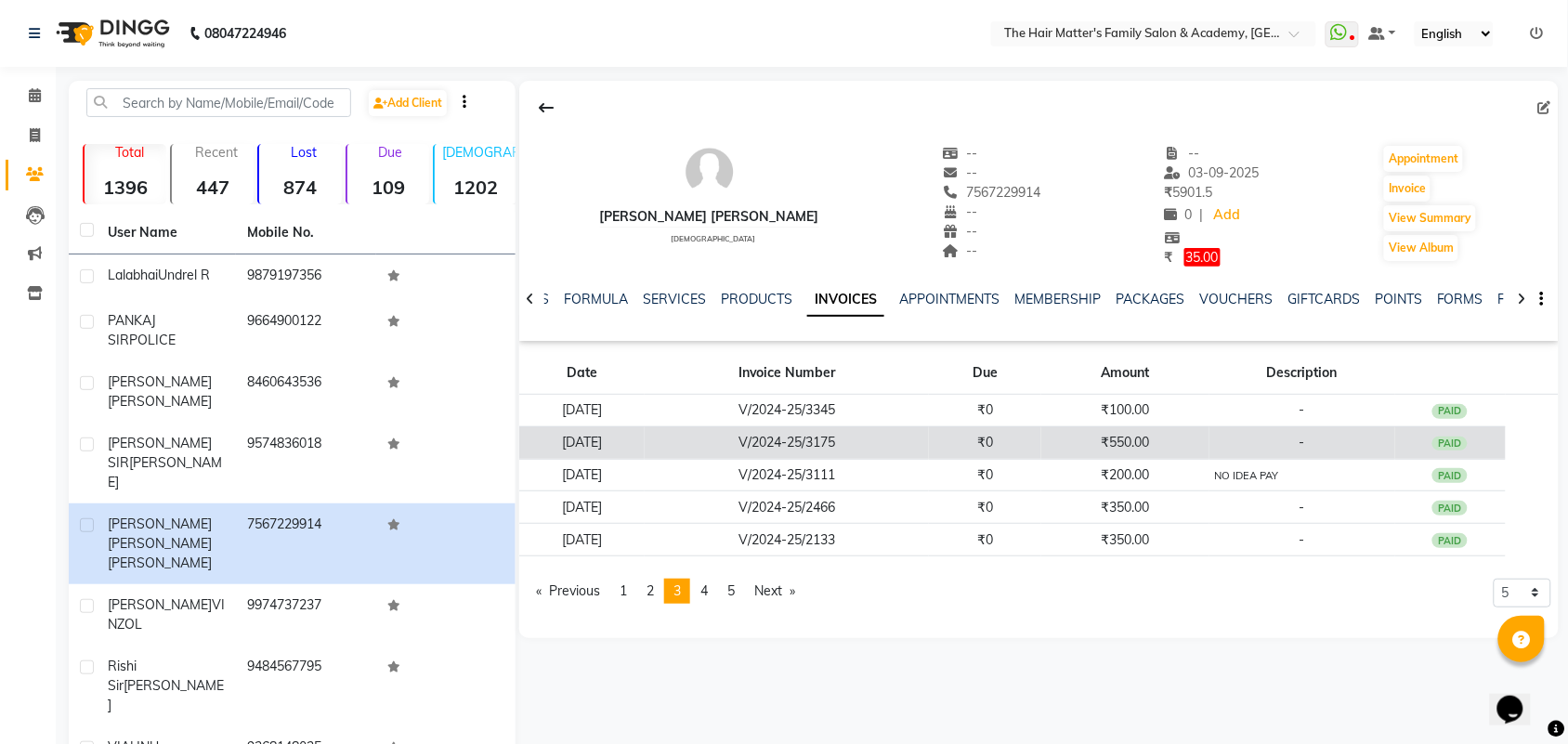
drag, startPoint x: 707, startPoint y: 438, endPoint x: 708, endPoint y: 446, distance: 8.1
click at [708, 446] on td "V/2024-25/3175" at bounding box center [786, 442] width 284 height 32
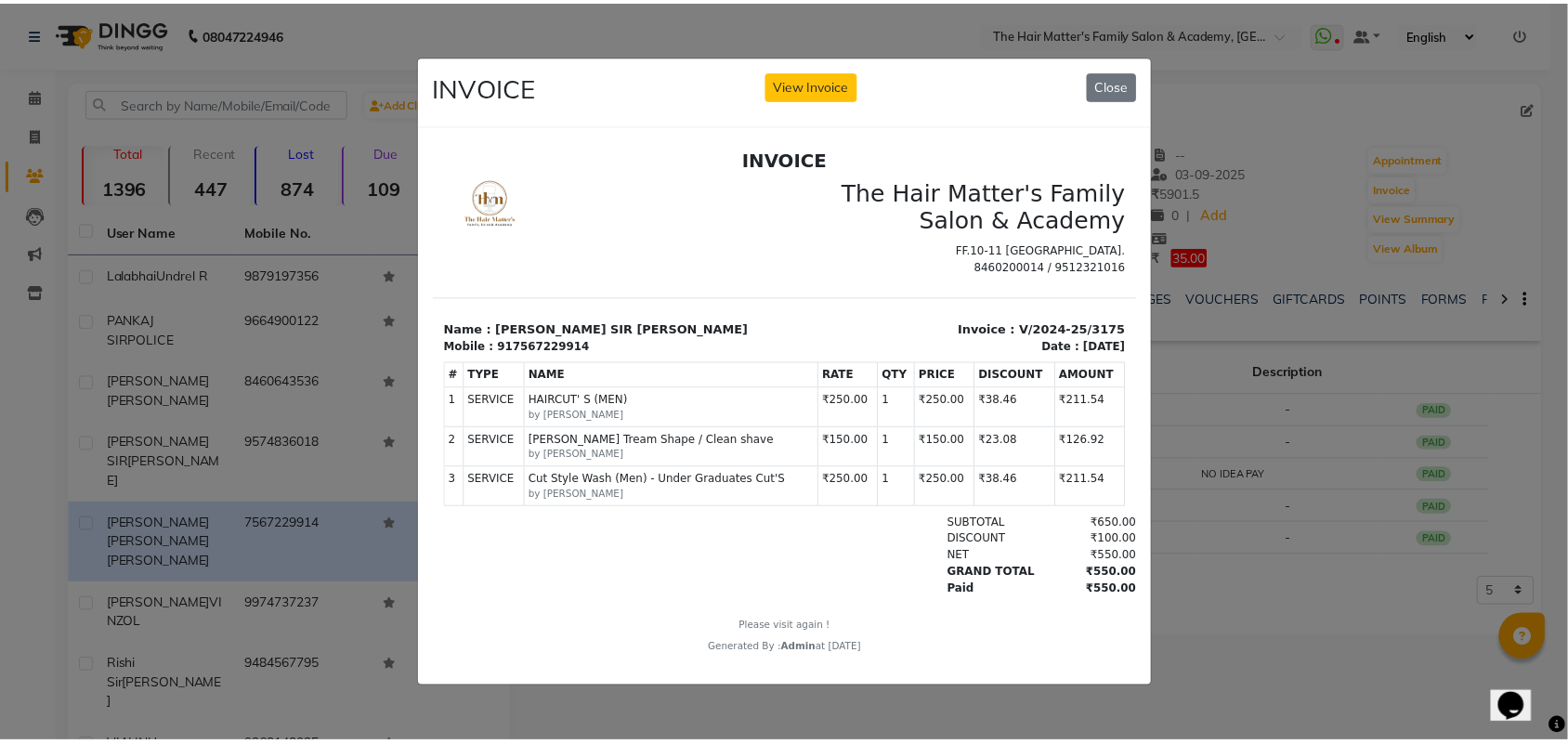
scroll to position [15, 0]
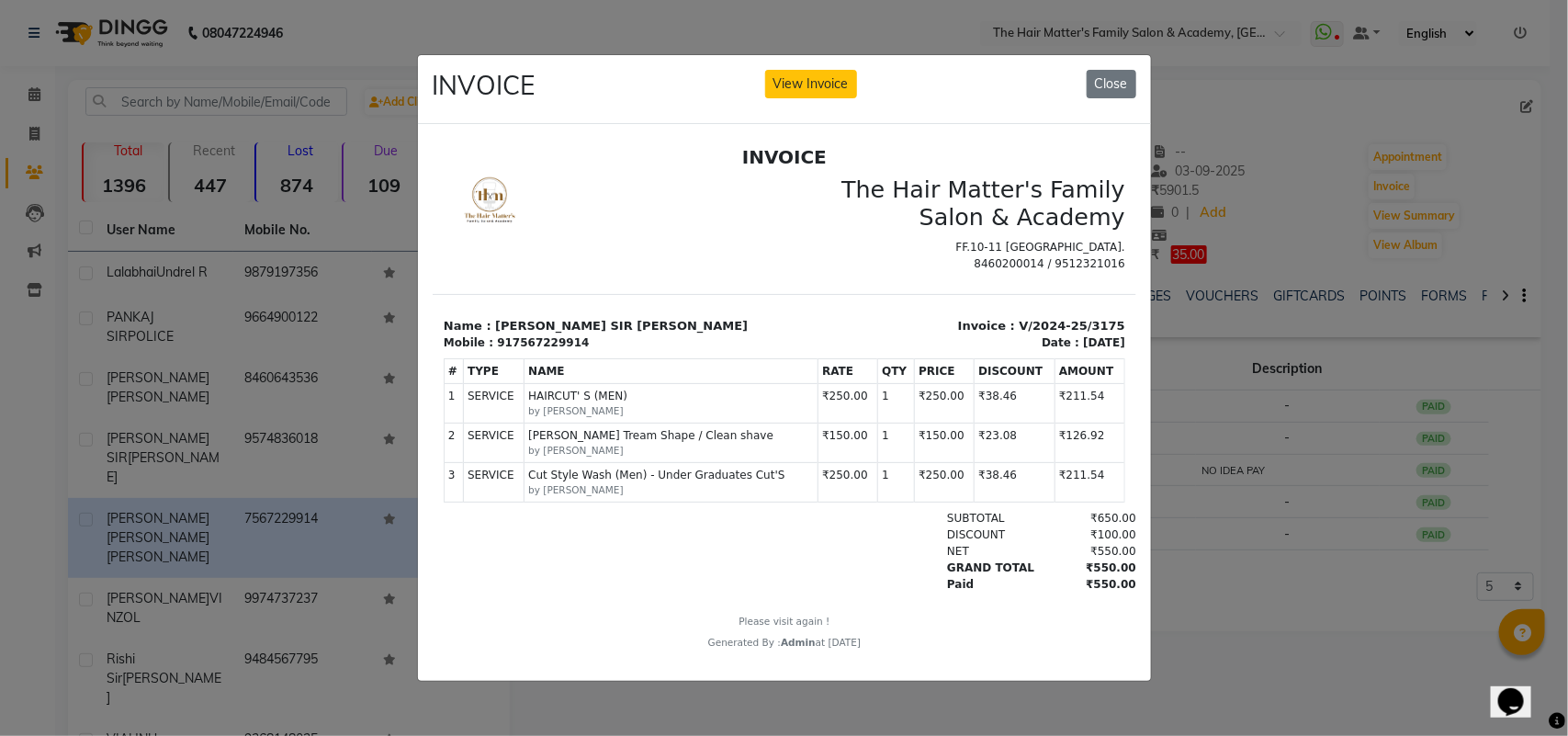
click at [1412, 441] on ngb-modal-window "INVOICE View Invoice Close" at bounding box center [784, 368] width 1568 height 736
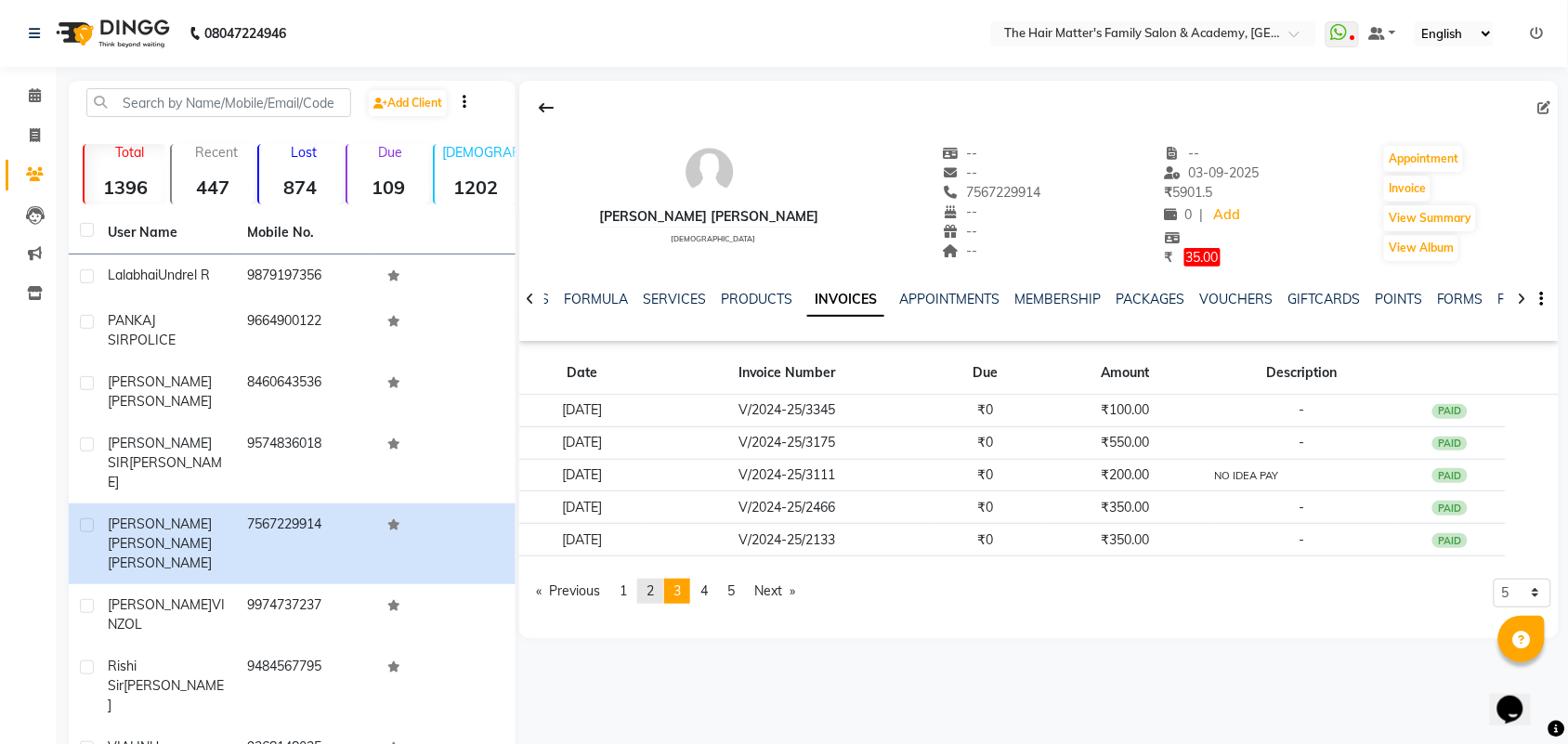
click at [654, 589] on span "2" at bounding box center [650, 590] width 8 height 17
click at [675, 595] on link "page 3" at bounding box center [677, 591] width 26 height 25
click at [654, 589] on span "2" at bounding box center [650, 590] width 8 height 17
click at [627, 583] on span "1" at bounding box center [624, 590] width 8 height 17
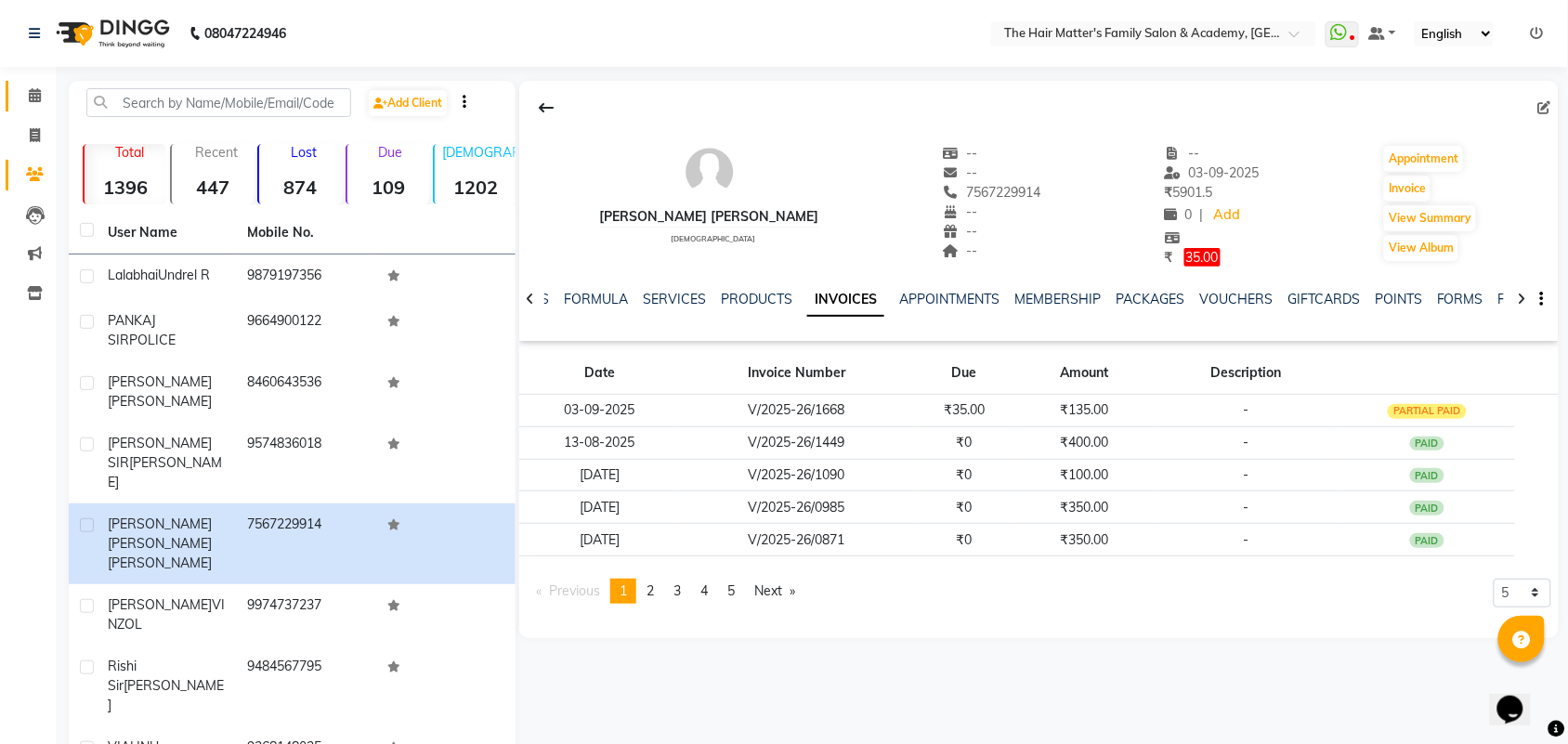
click at [39, 83] on link "Calendar" at bounding box center [28, 96] width 45 height 30
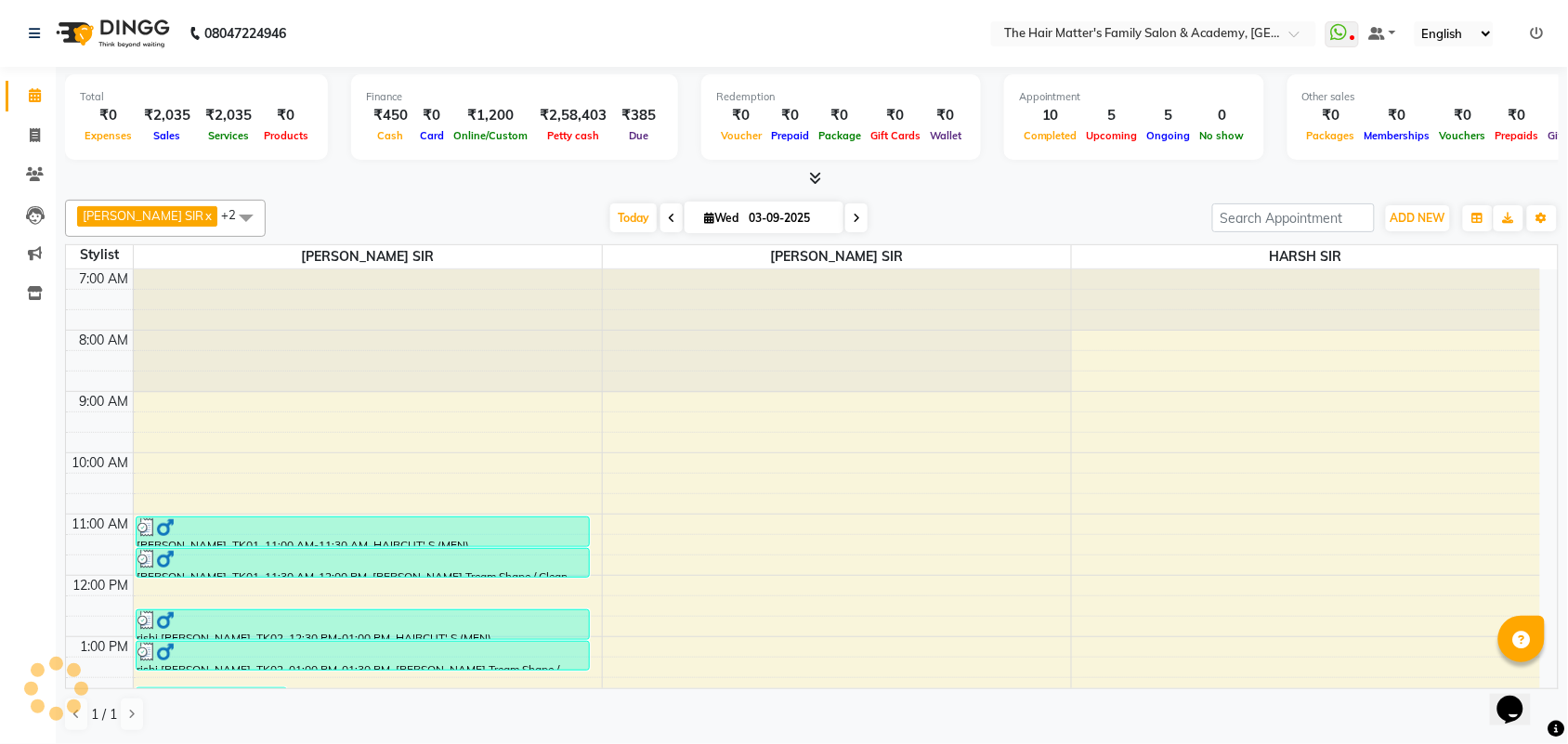
scroll to position [387, 0]
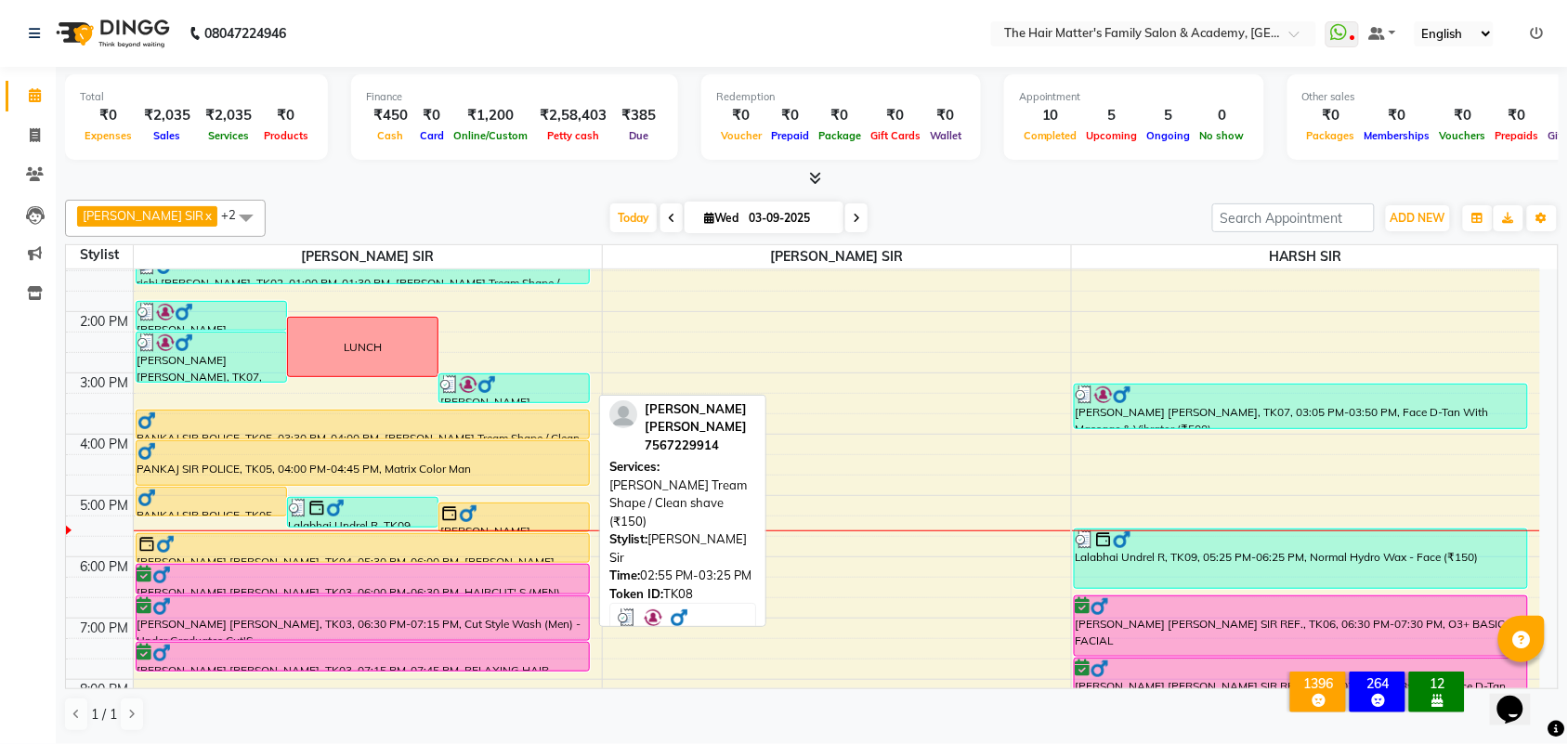
click at [461, 391] on img at bounding box center [468, 384] width 19 height 19
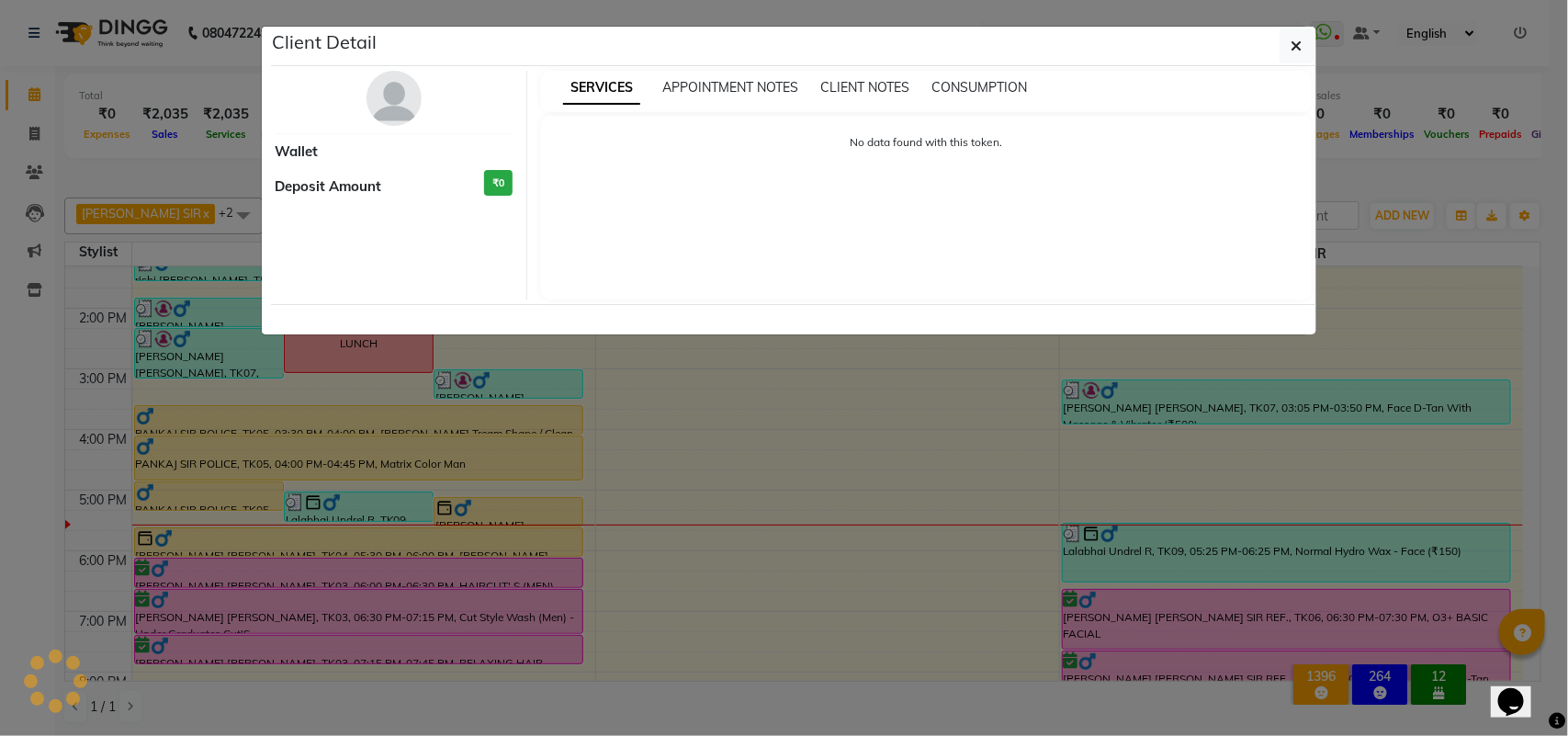
select select "3"
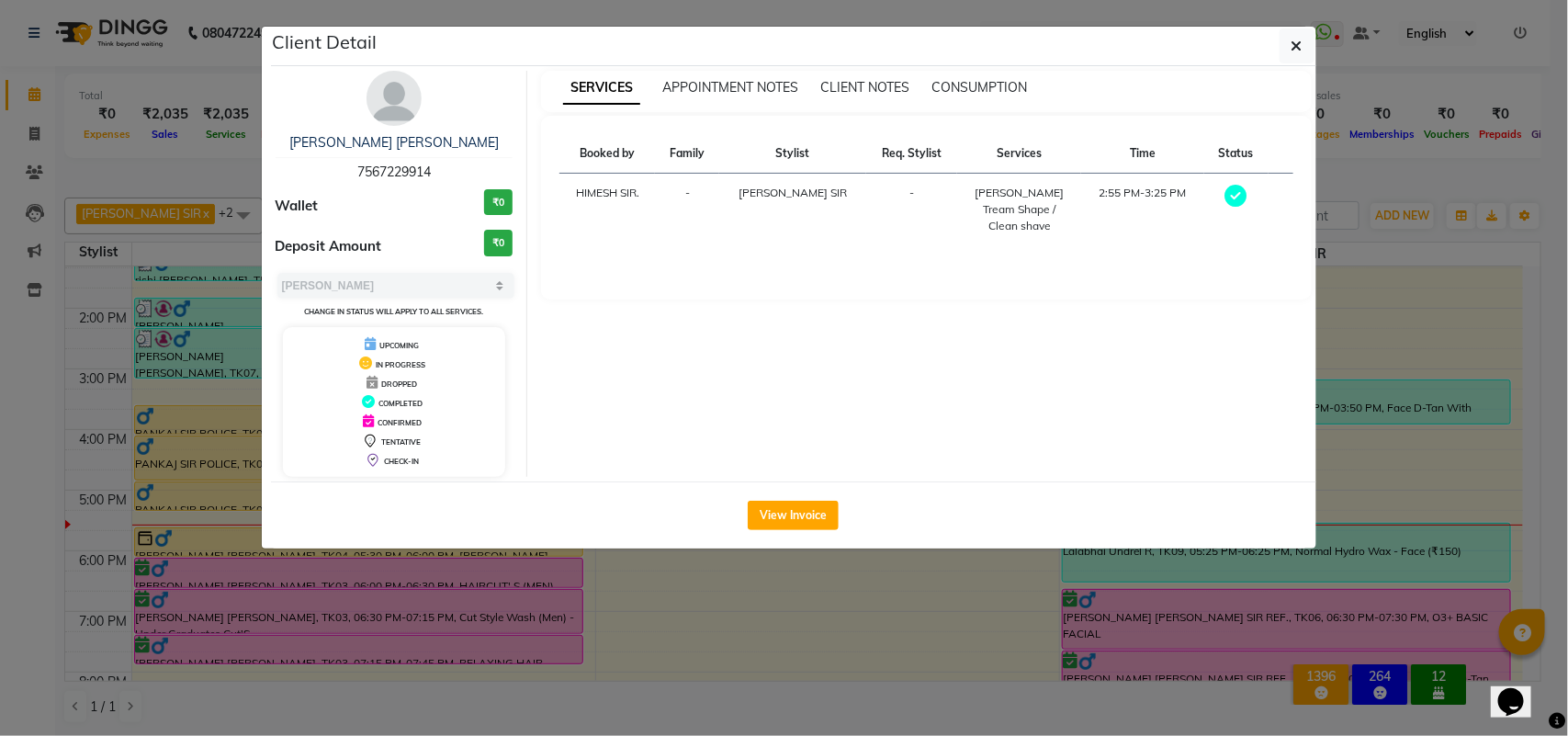
click at [1062, 193] on td "[PERSON_NAME] Tream Shape / Clean shave" at bounding box center [1019, 209] width 124 height 73
click at [1062, 194] on td "[PERSON_NAME] Tream Shape / Clean shave" at bounding box center [1019, 209] width 124 height 73
click at [1435, 266] on ngb-modal-window "Client Detail [PERSON_NAME] [PERSON_NAME] 7567229914 Wallet ₹0 Deposit Amount ₹…" at bounding box center [784, 368] width 1568 height 736
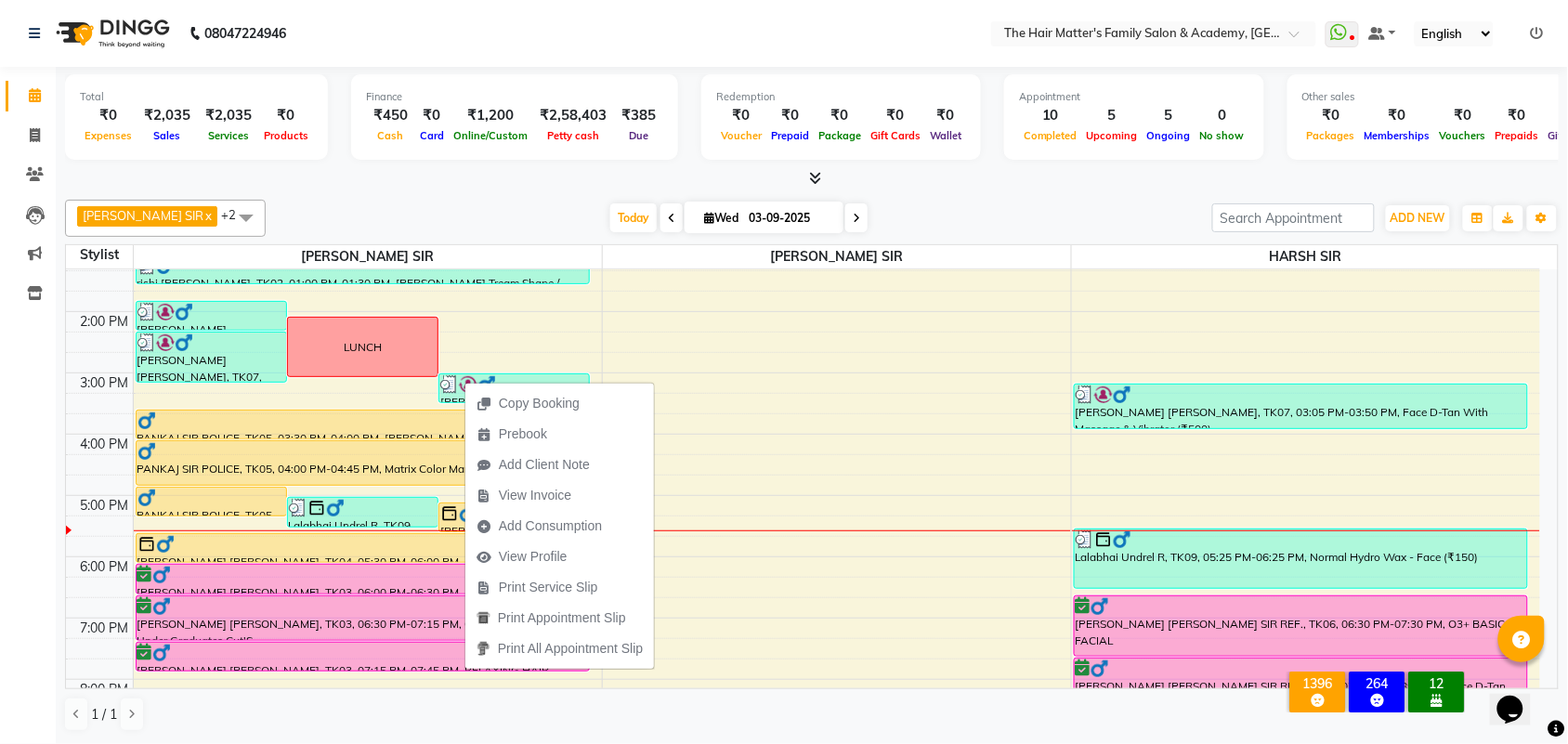
click at [546, 187] on div at bounding box center [811, 179] width 1494 height 20
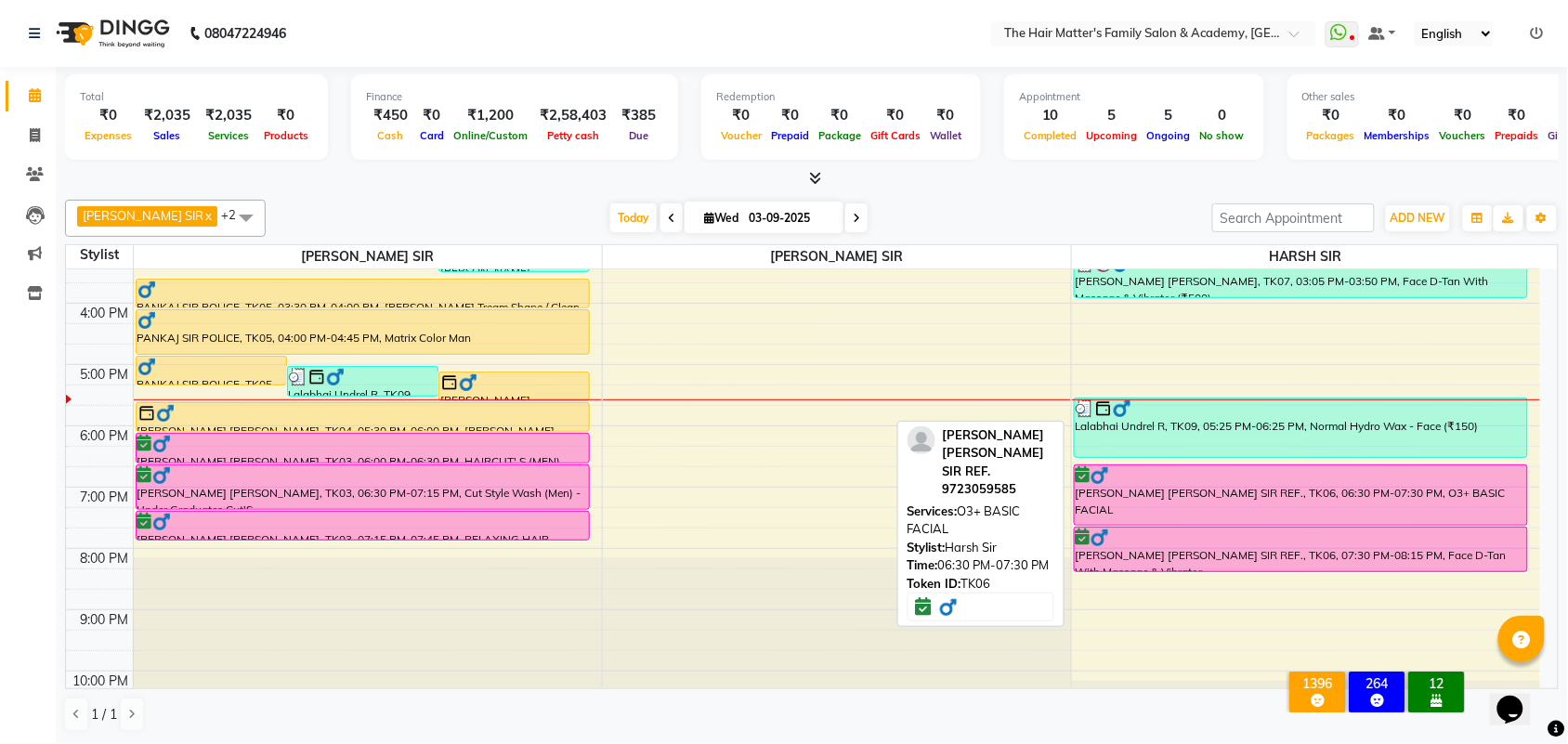
scroll to position [573, 0]
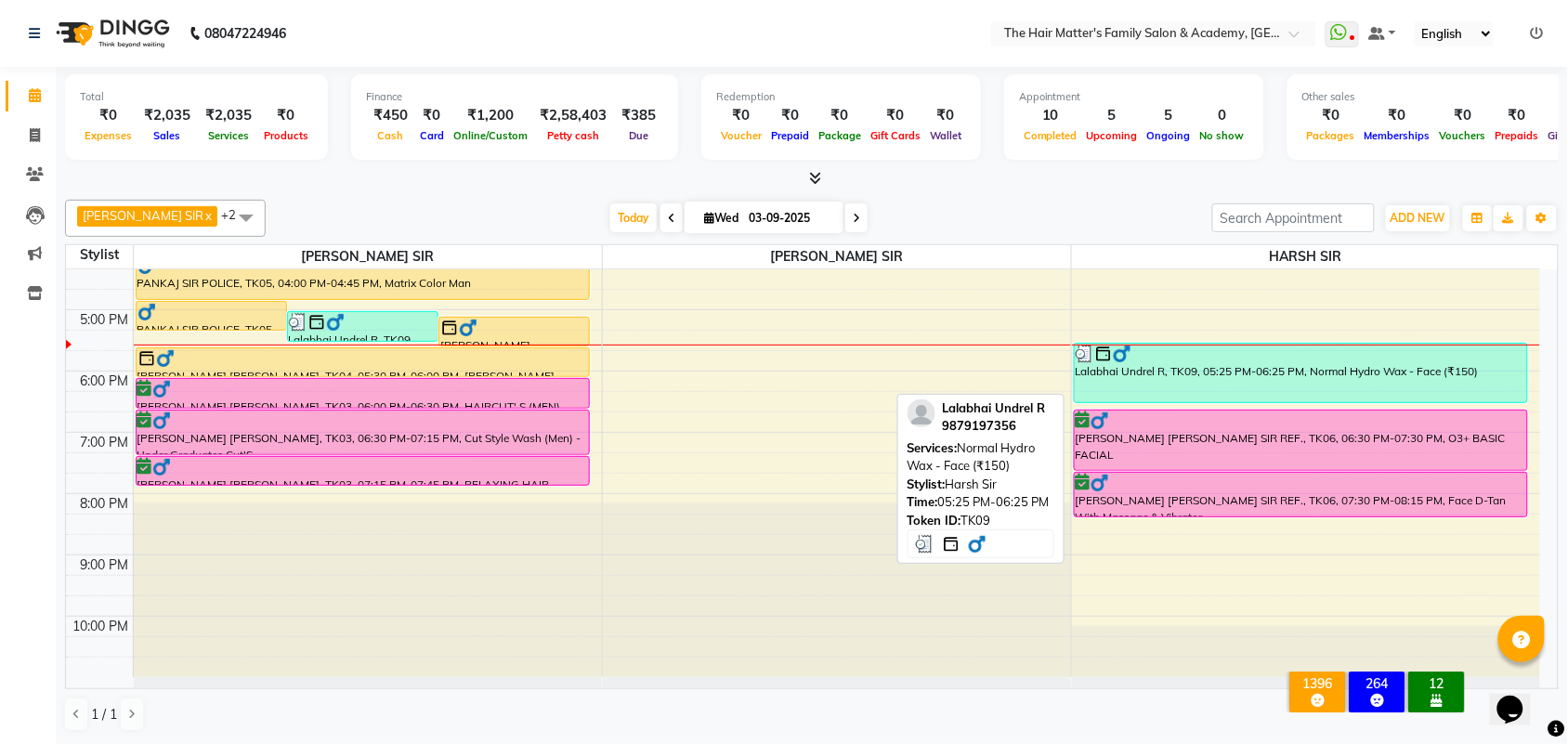
click at [1163, 370] on div "Lalabhai Undrel R, TK09, 05:25 PM-06:25 PM, Normal Hydro Wax - Face (₹150)" at bounding box center [1302, 373] width 453 height 59
select select "3"
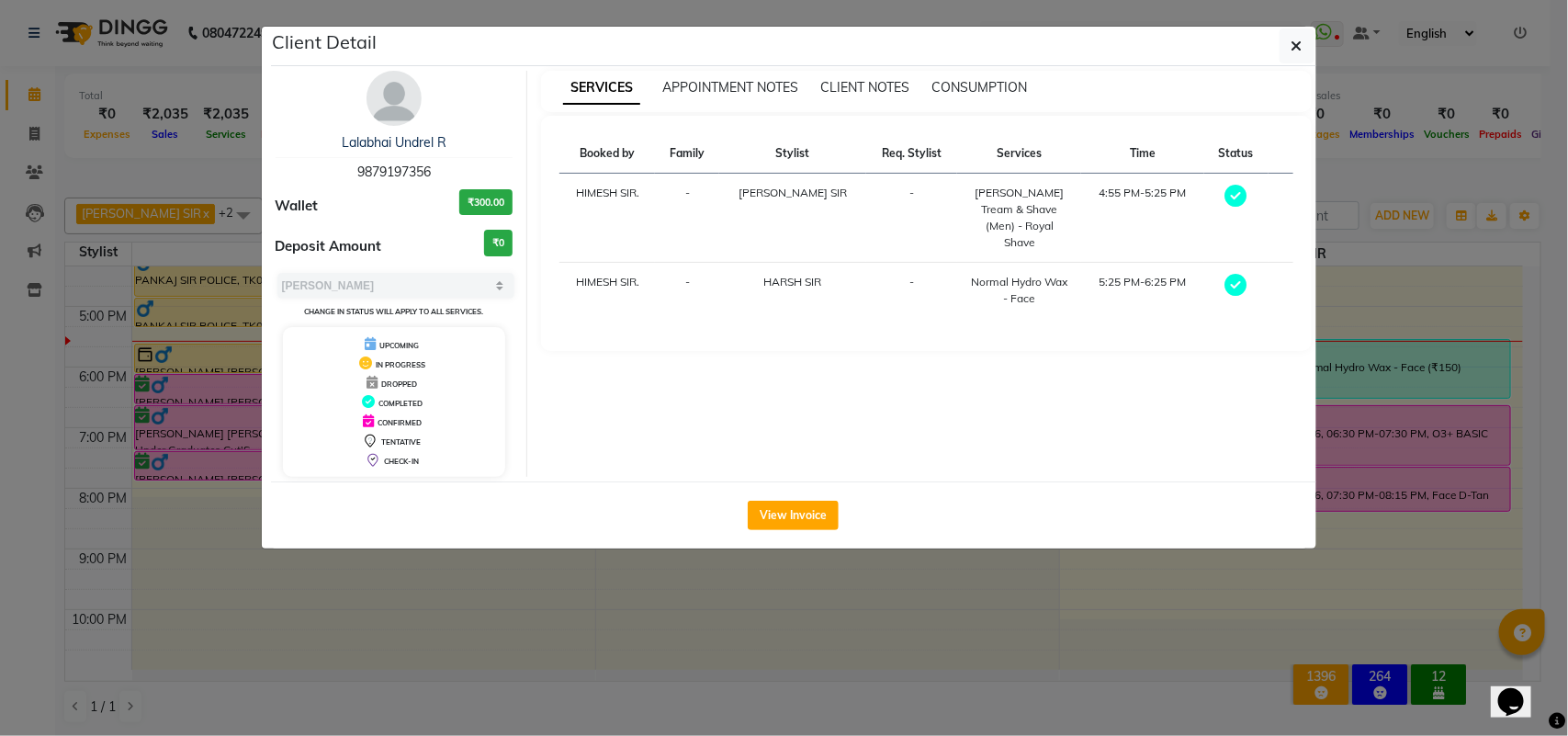
click at [1348, 369] on ngb-modal-window "Client Detail Lalabhai Undrel R 9879197356 Wallet ₹300.00 Deposit Amount ₹0 Sel…" at bounding box center [784, 368] width 1568 height 736
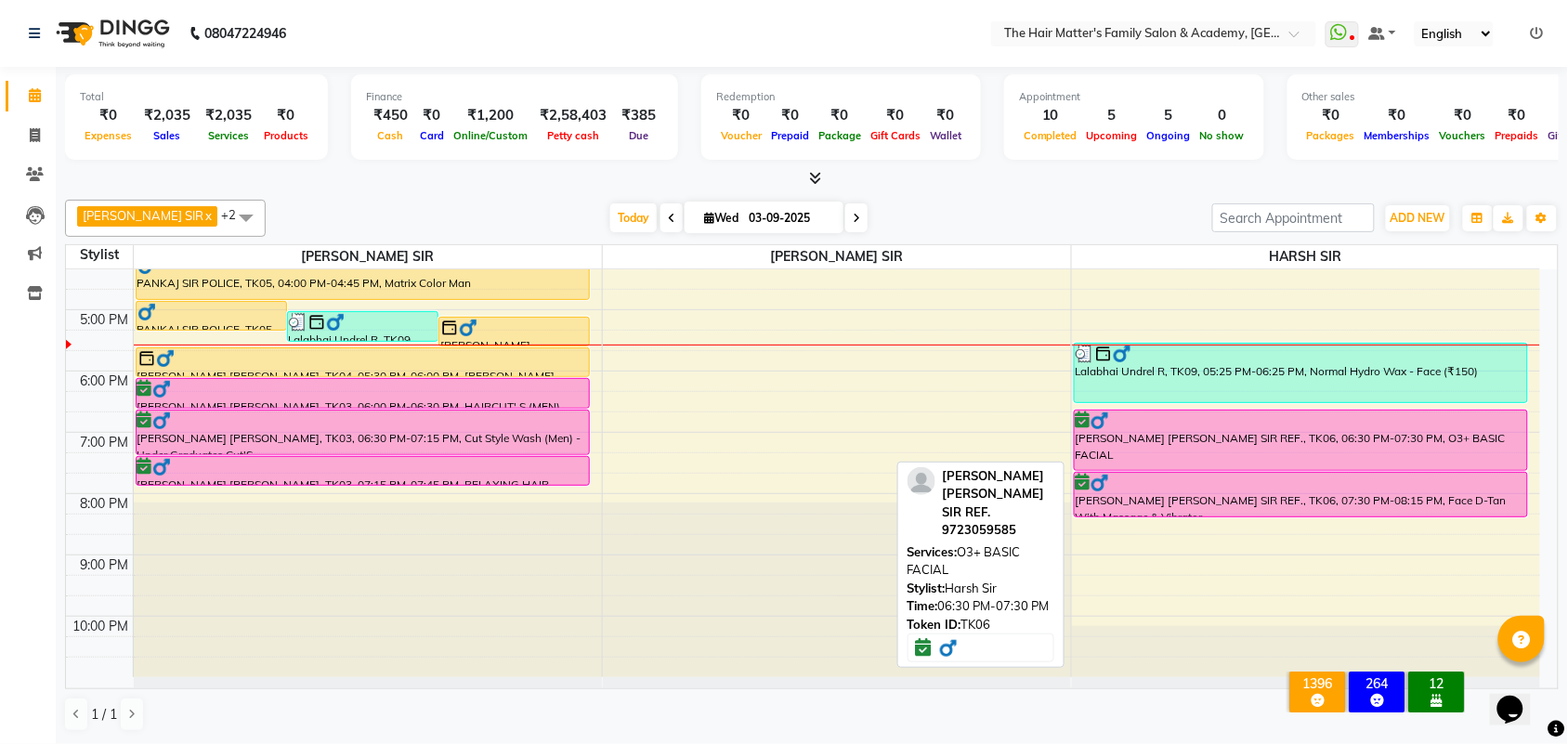
click at [1143, 457] on div "[PERSON_NAME] [PERSON_NAME] SIR REF., TK06, 06:30 PM-07:30 PM, O3+ BASIC FACIAL" at bounding box center [1302, 440] width 453 height 60
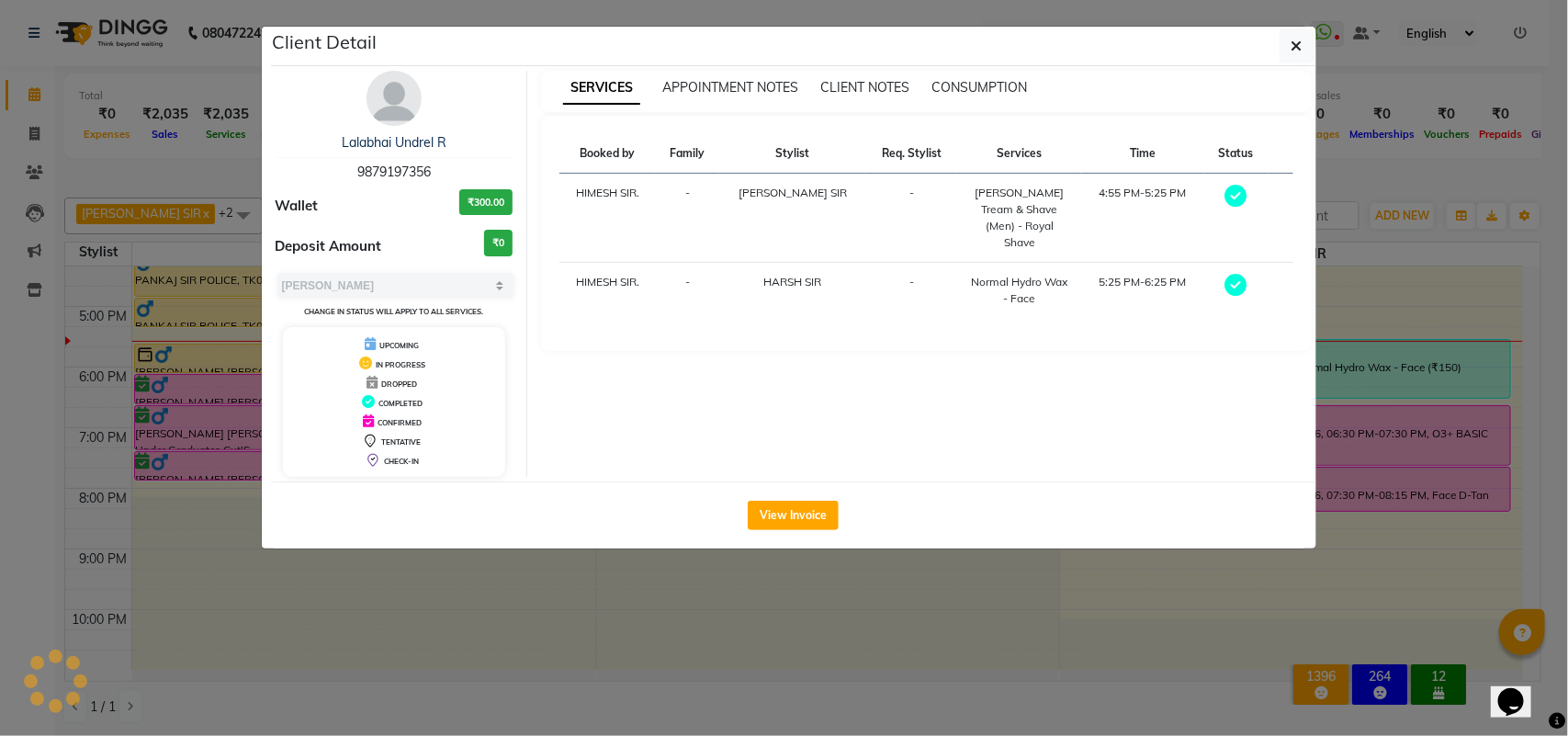
select select "6"
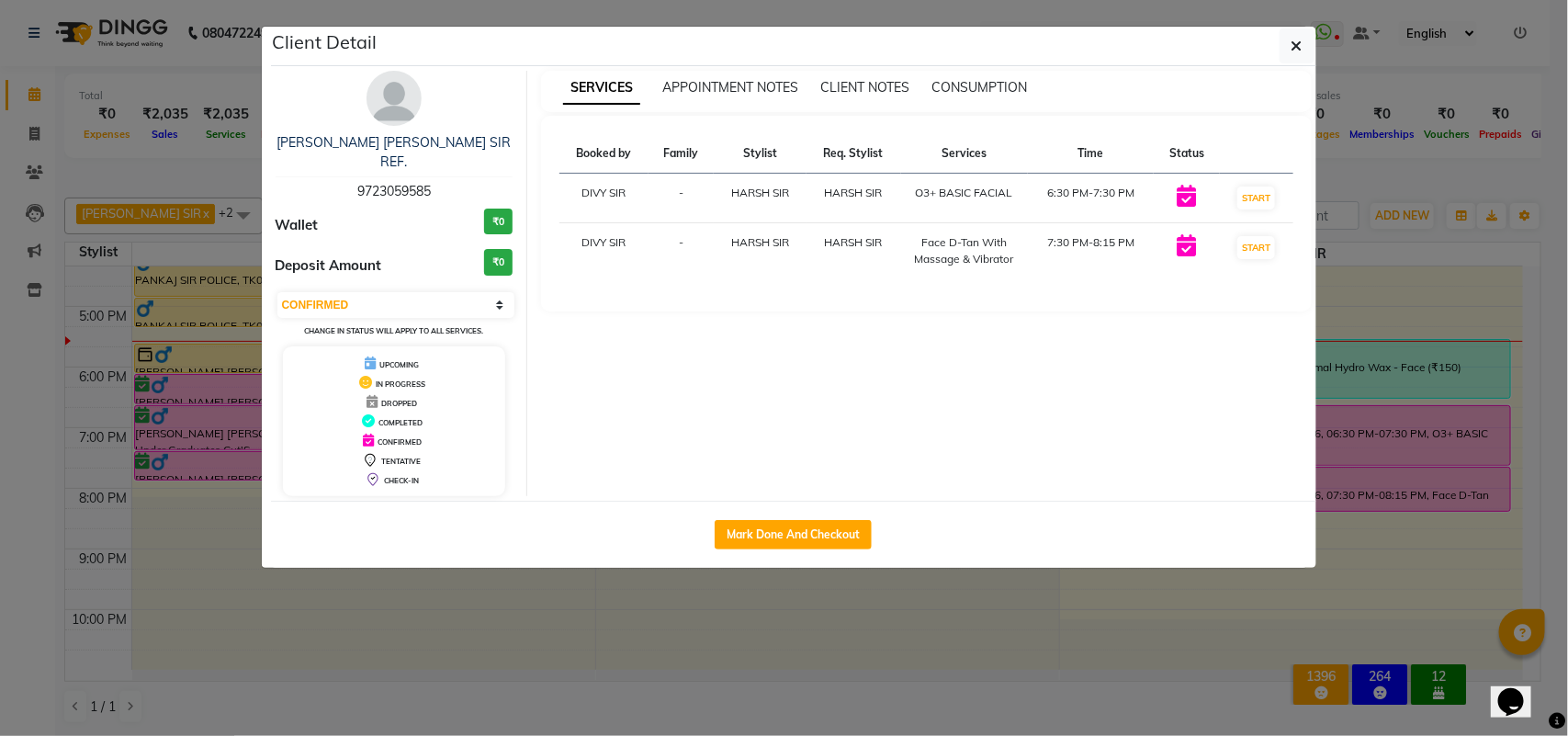
click at [1563, 256] on ngb-modal-window "Client Detail [PERSON_NAME] [PERSON_NAME] SIR REF. 9723059585 Wallet ₹0 Deposit…" at bounding box center [784, 368] width 1568 height 736
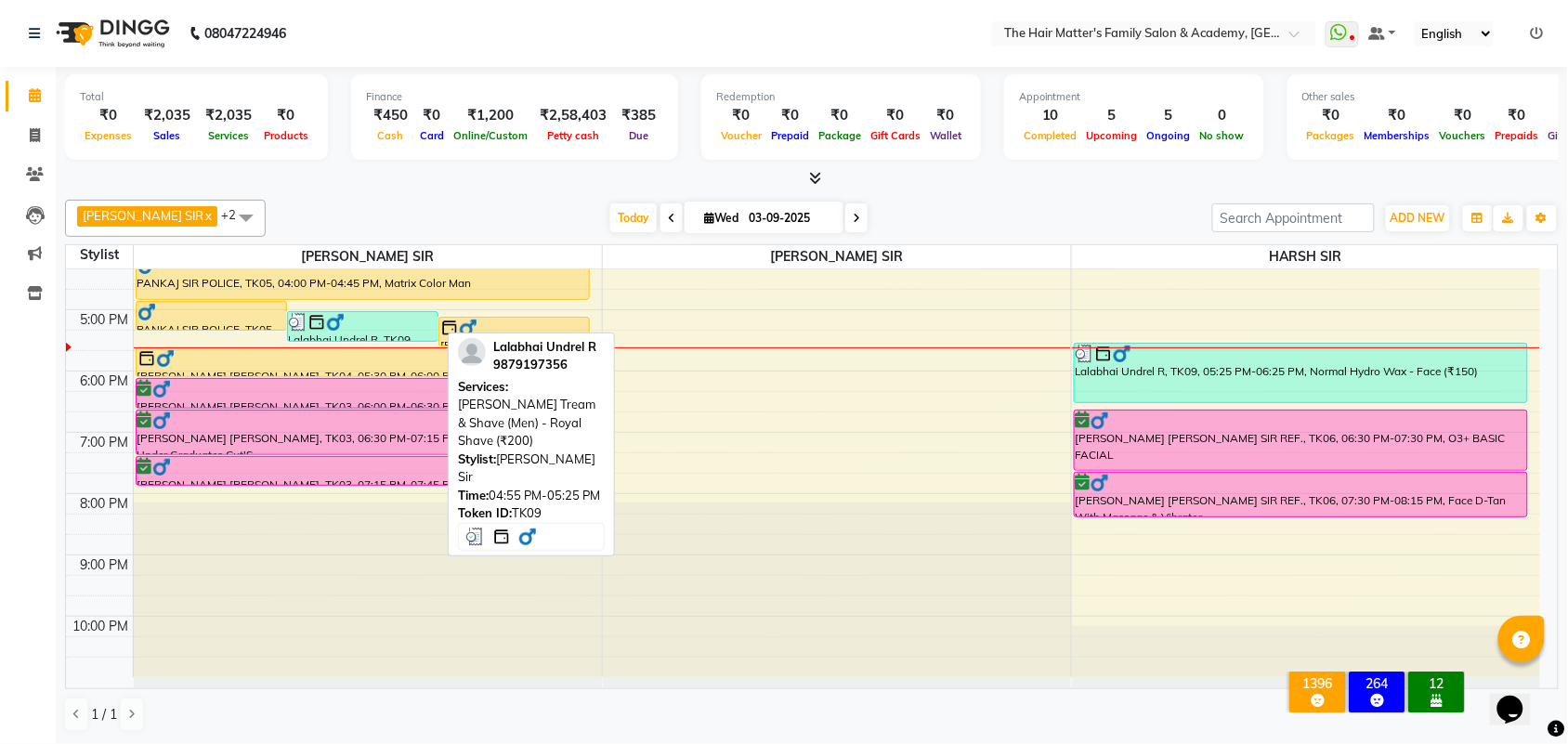
click at [393, 327] on div at bounding box center [362, 322] width 148 height 19
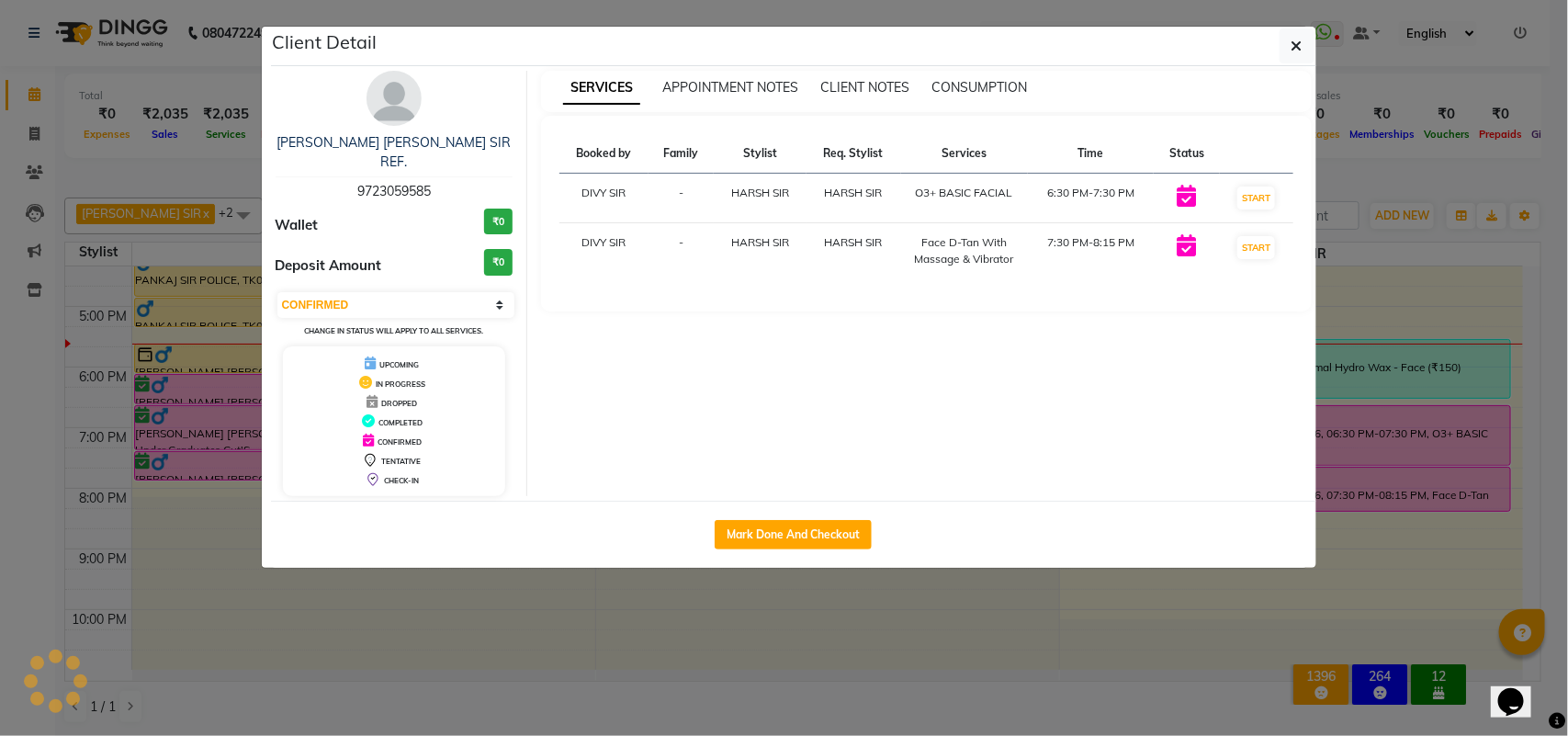
select select "3"
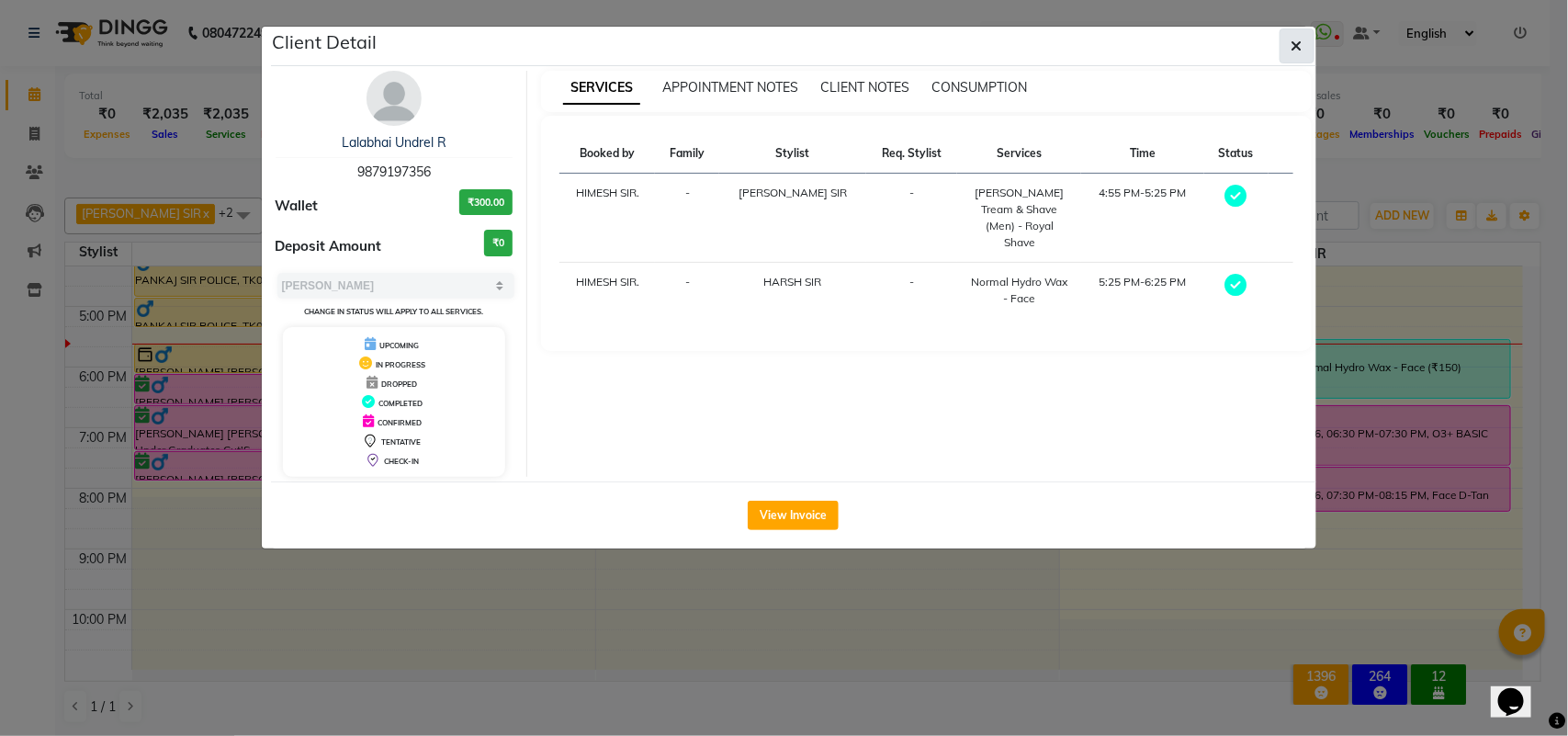
click at [1297, 46] on icon "button" at bounding box center [1297, 46] width 11 height 15
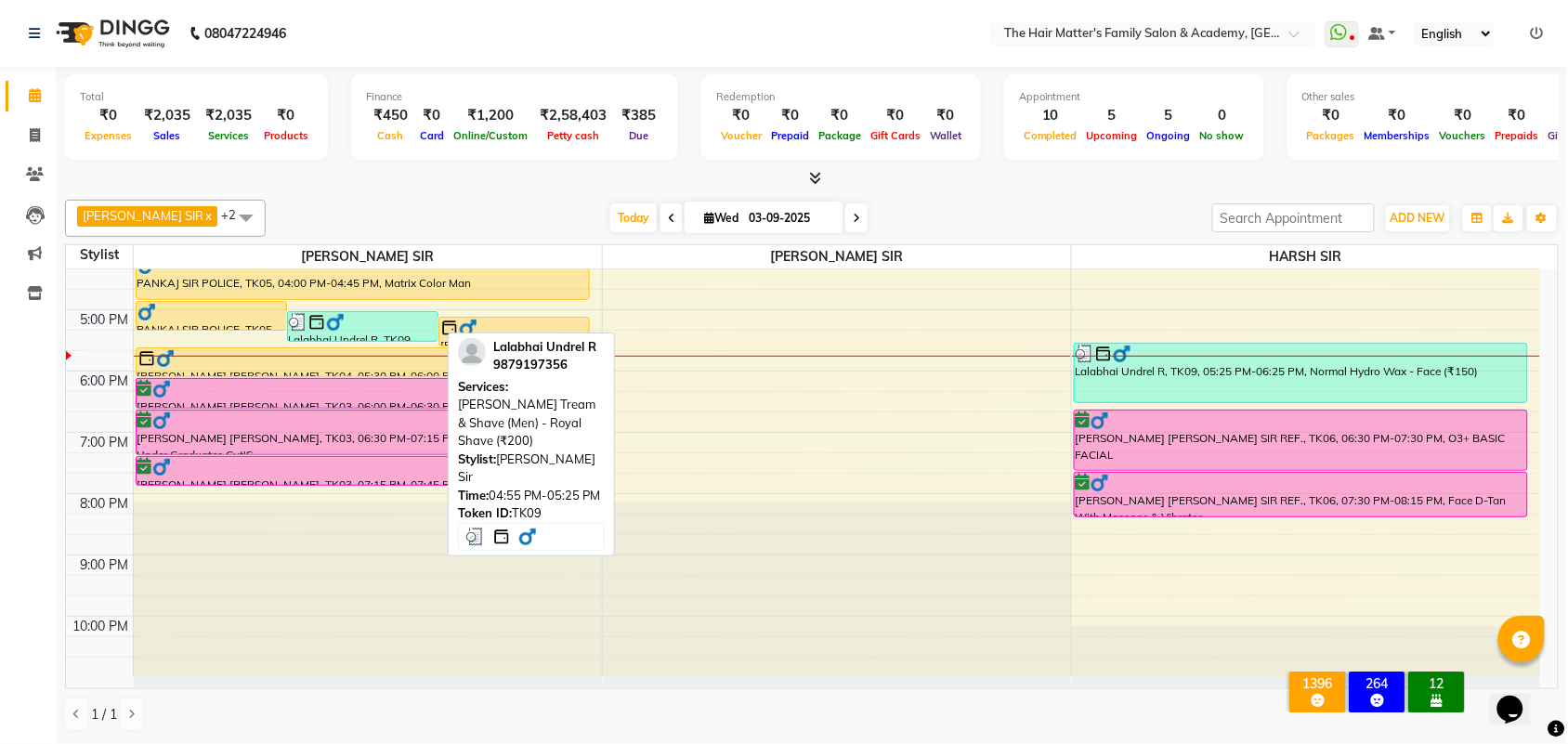
click at [354, 318] on div at bounding box center [362, 322] width 148 height 19
select select "3"
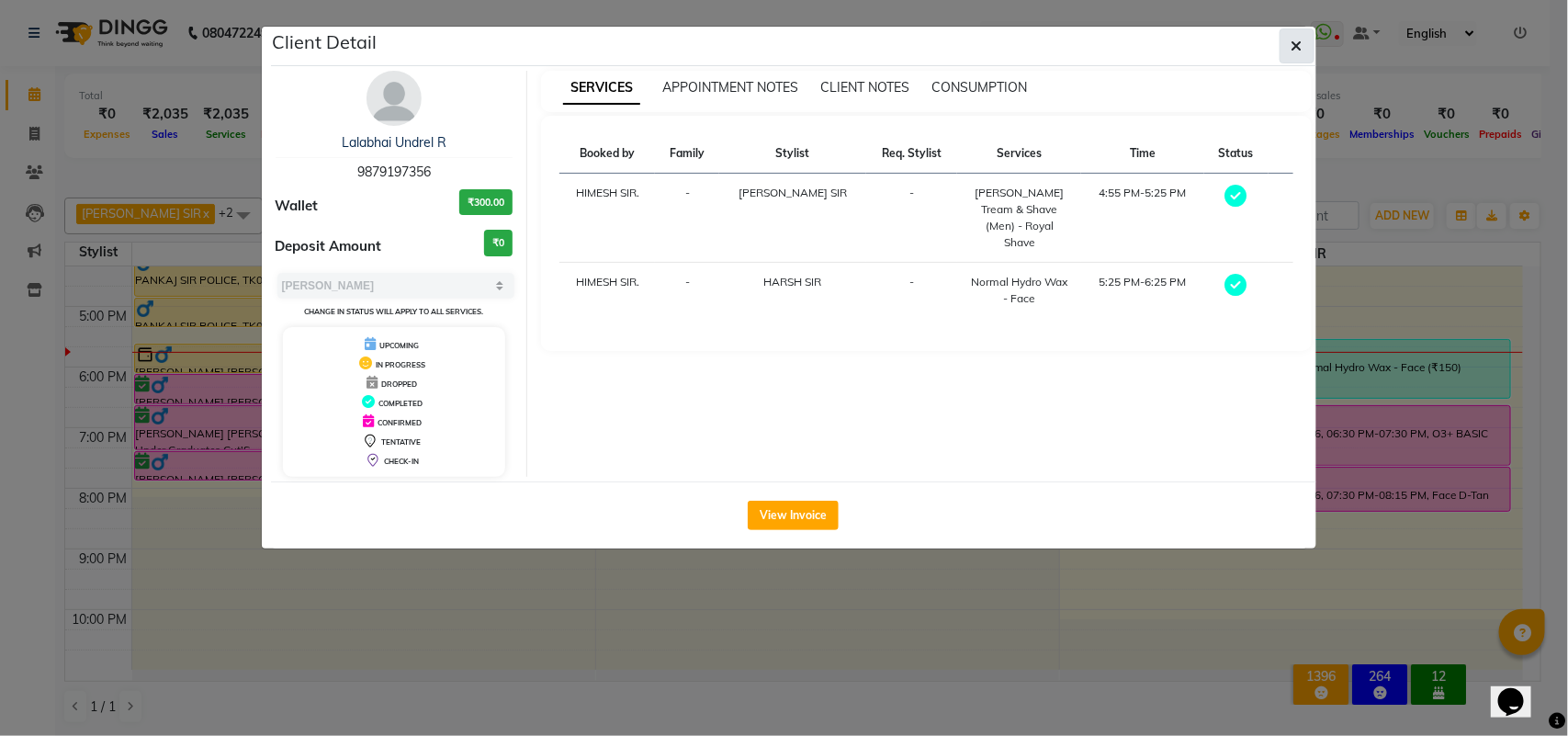
click at [1287, 48] on button "button" at bounding box center [1297, 46] width 35 height 35
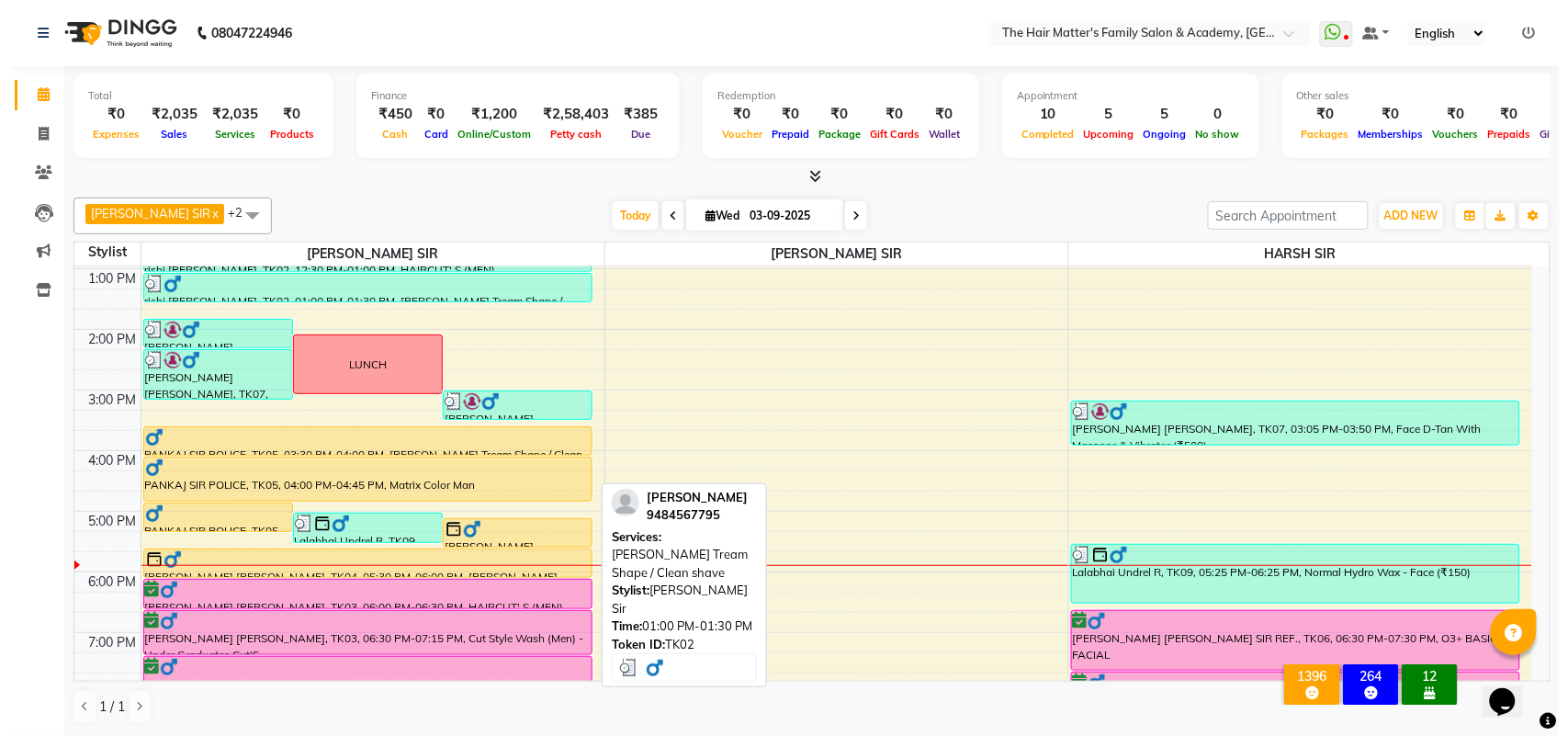
scroll to position [383, 0]
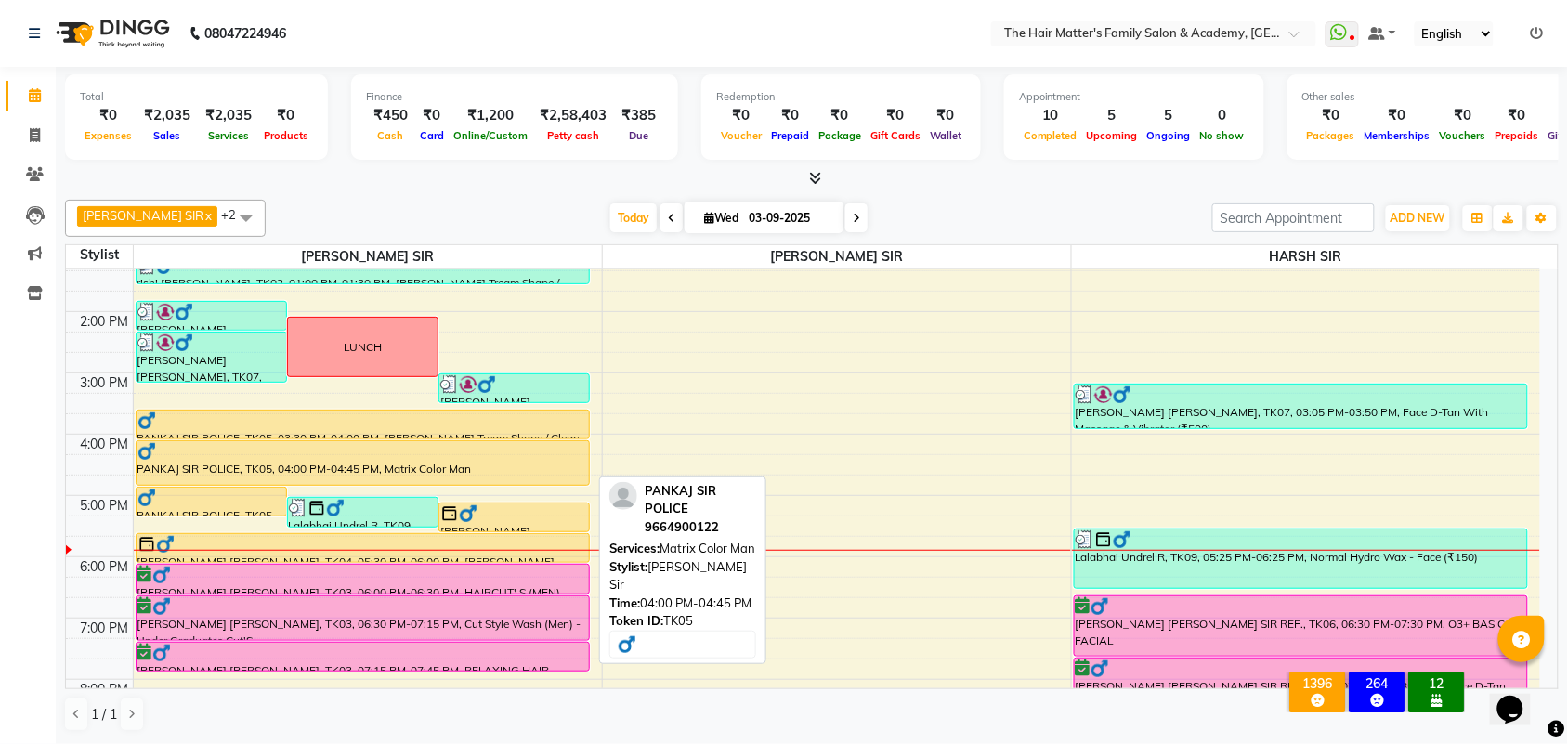
click at [425, 446] on div at bounding box center [362, 451] width 451 height 19
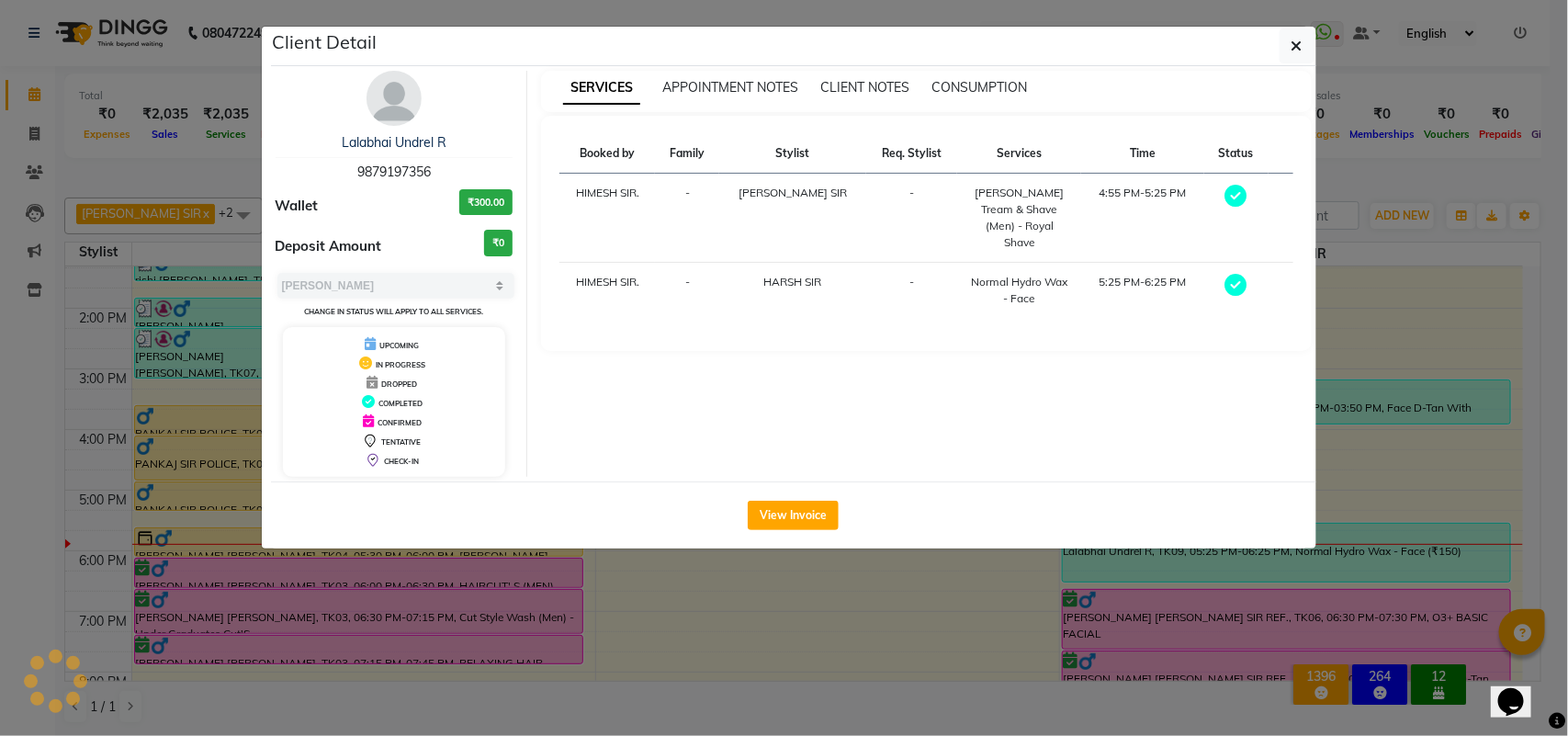
select select "1"
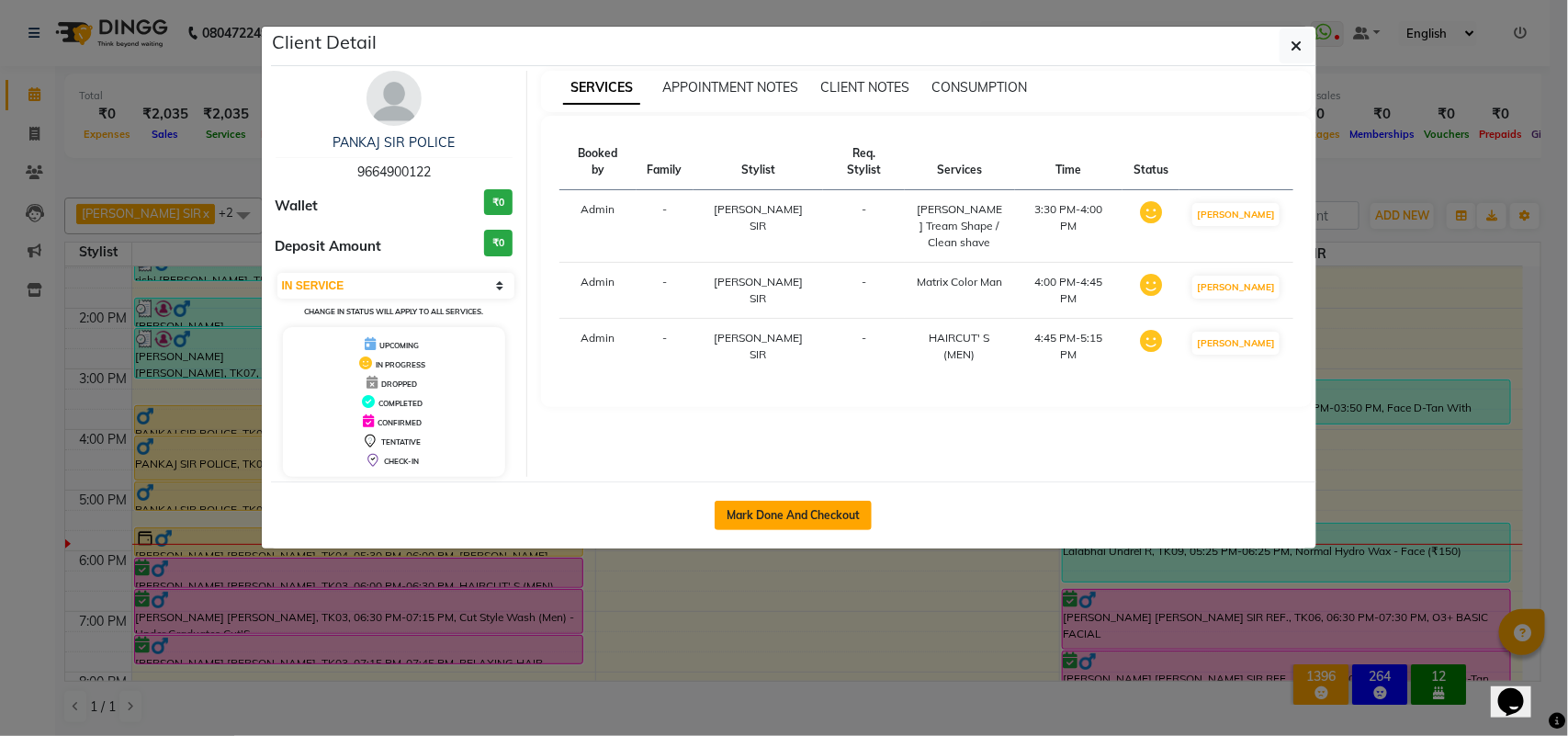
click at [795, 522] on button "Mark Done And Checkout" at bounding box center [793, 515] width 157 height 29
select select "5980"
select select "service"
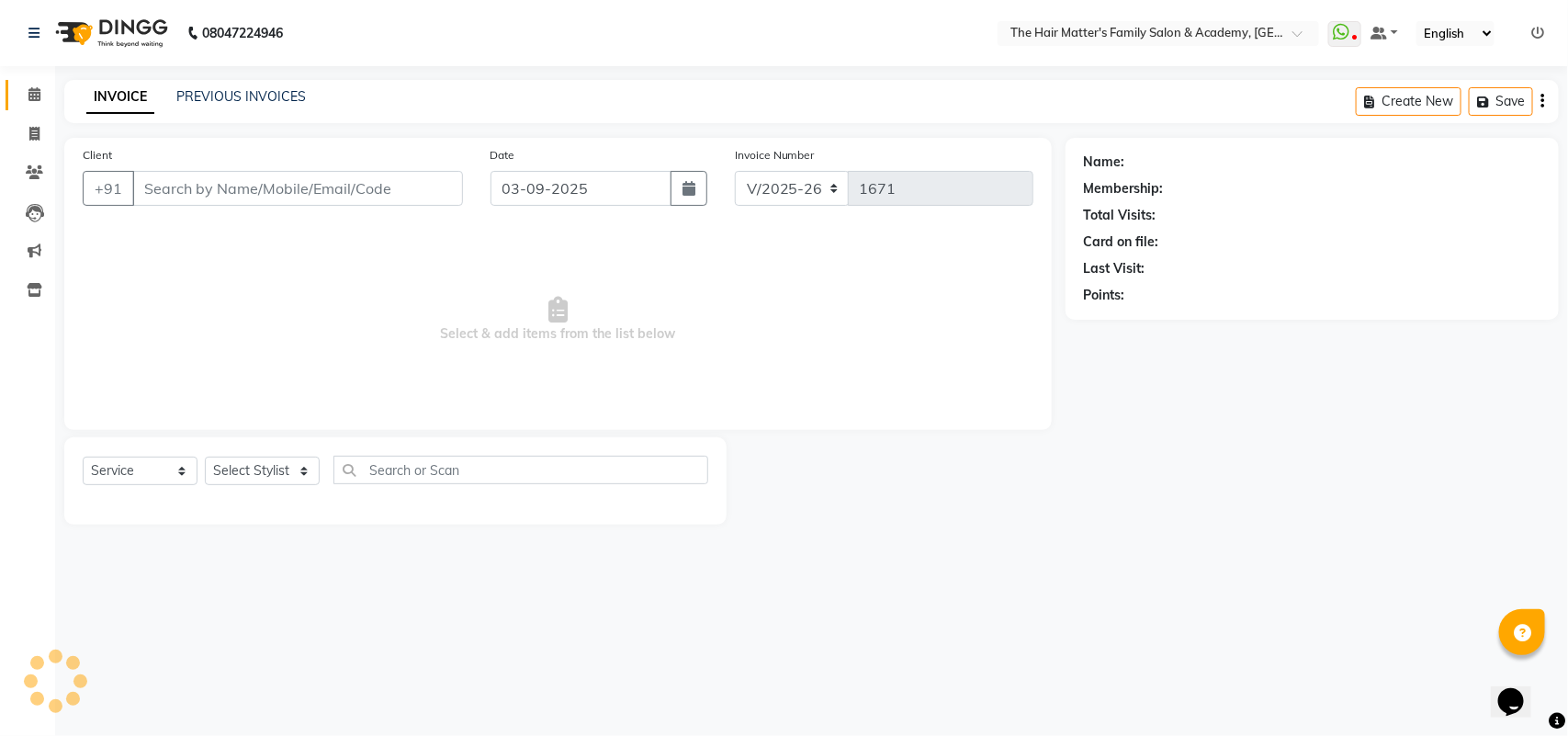
type input "9664900122"
select select "42572"
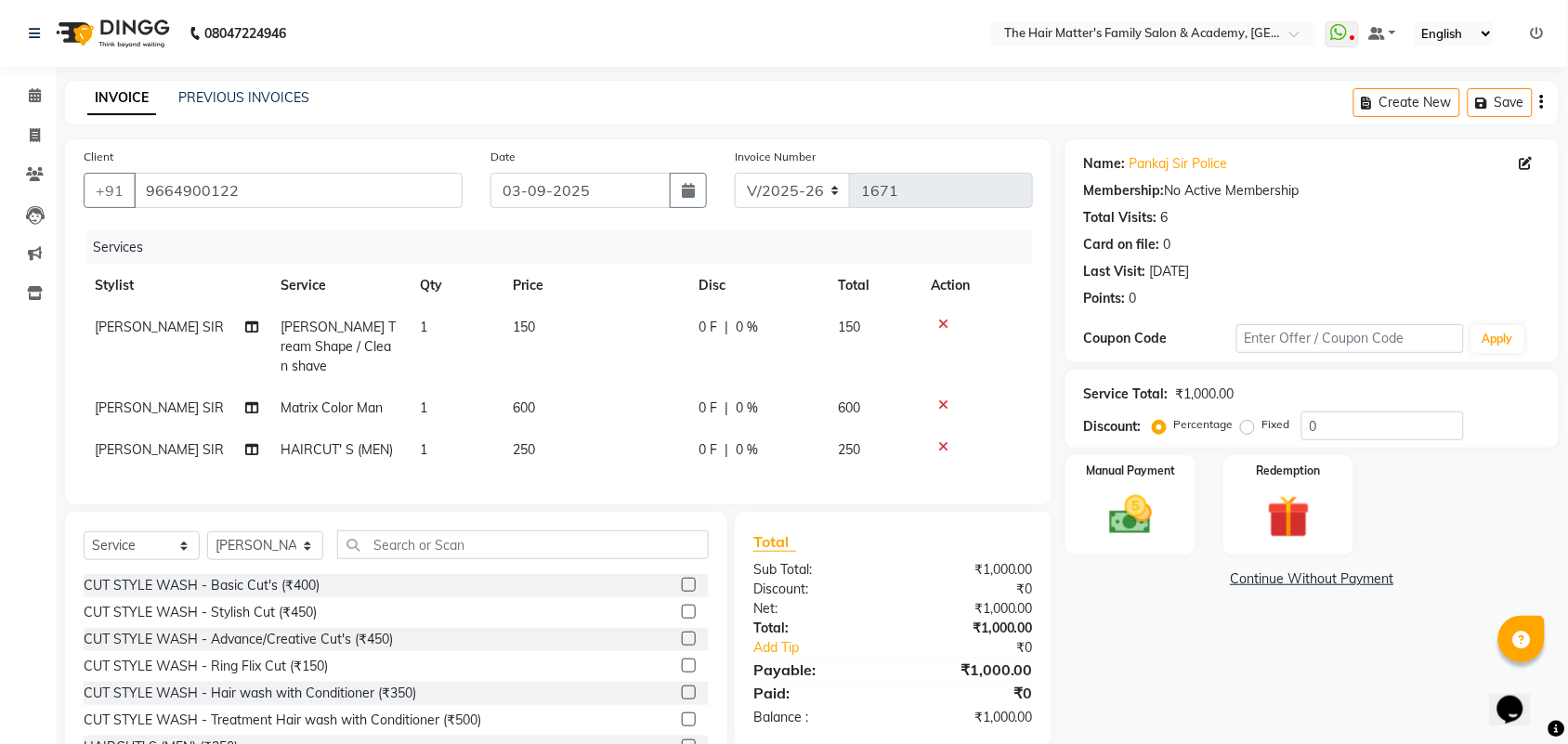
click at [944, 398] on icon at bounding box center [943, 404] width 10 height 13
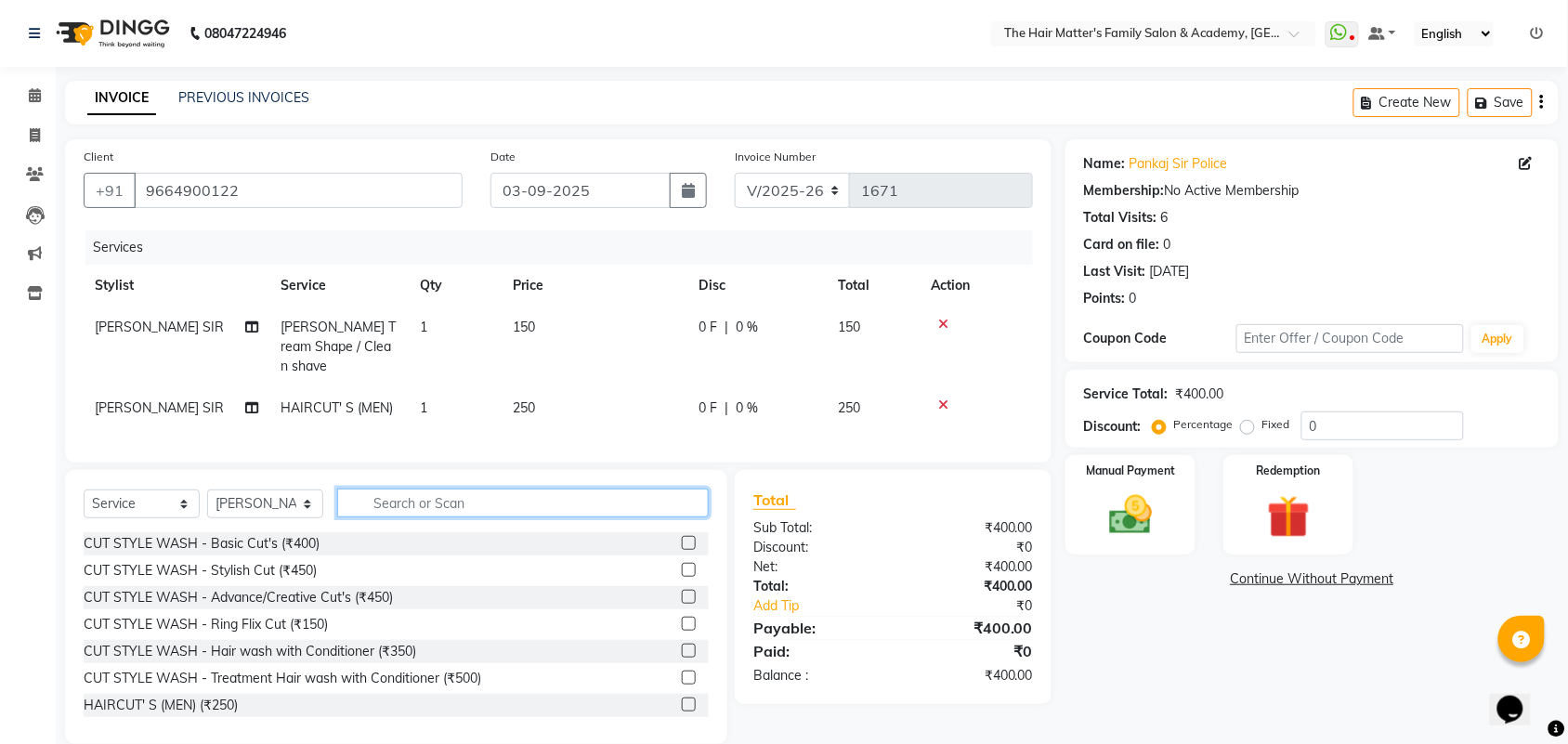
click at [544, 499] on input "text" at bounding box center [522, 502] width 371 height 28
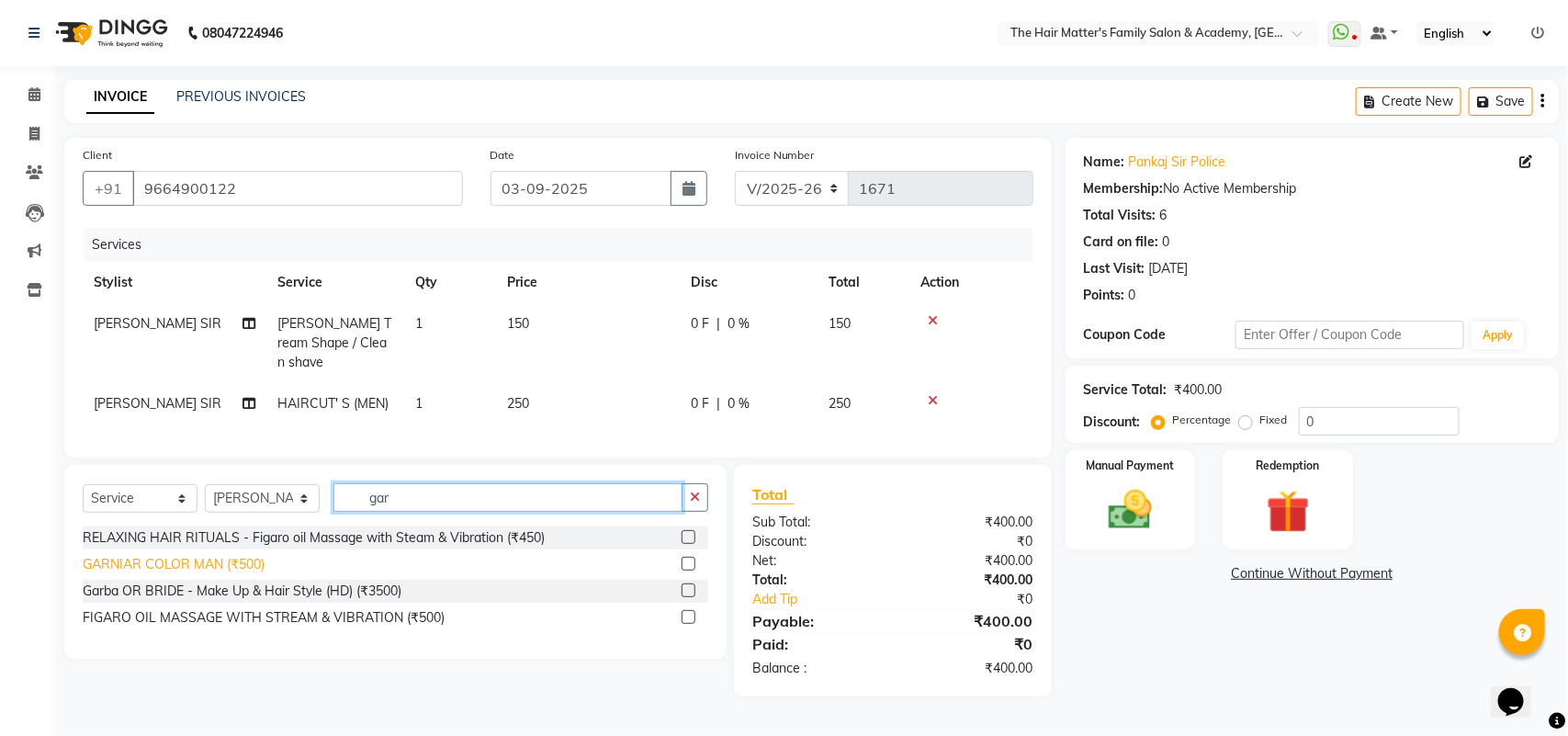
type input "gar"
click at [175, 559] on div "GARNIAR COLOR MAN (₹500)" at bounding box center [173, 565] width 182 height 19
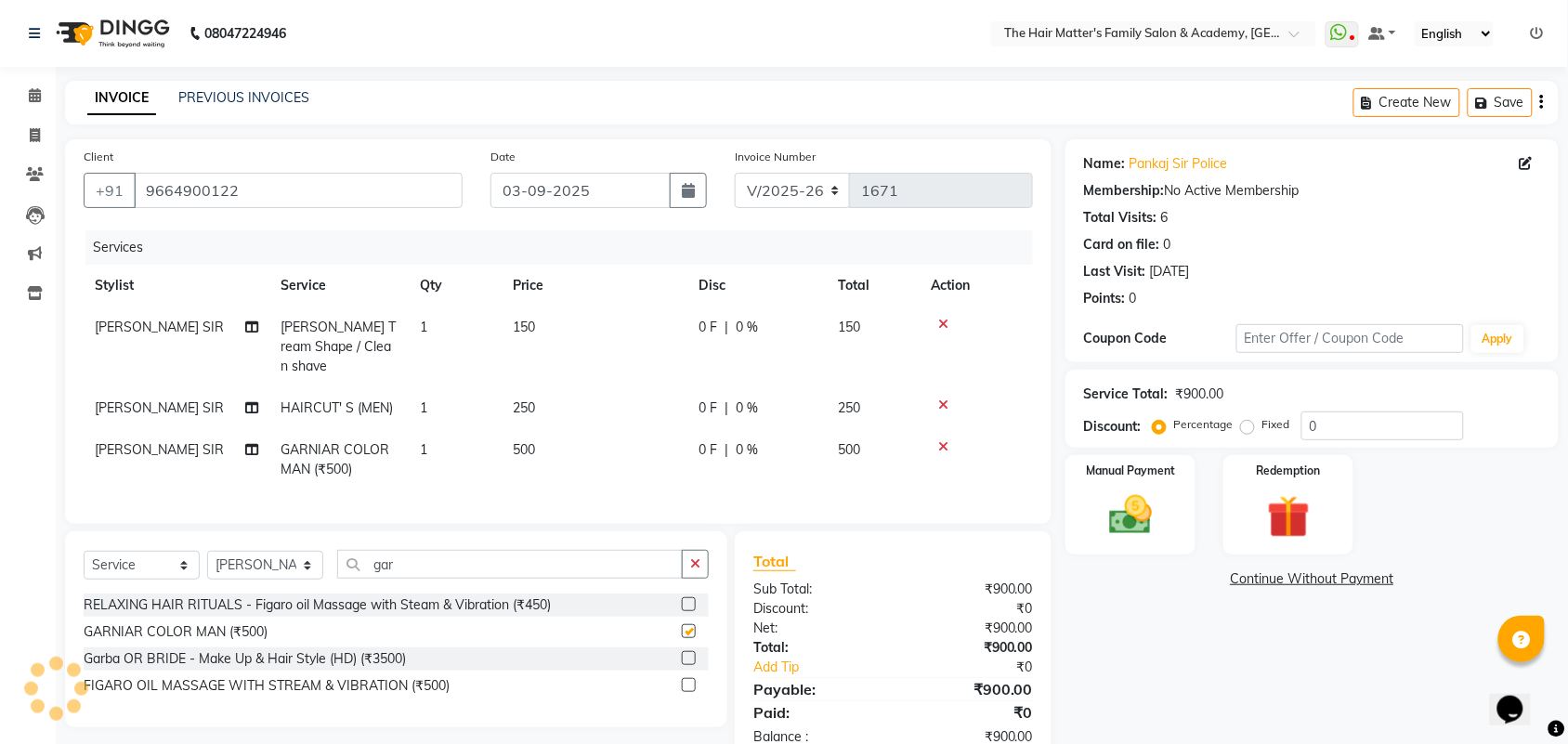
checkbox input "false"
click at [1155, 518] on img at bounding box center [1130, 515] width 72 height 51
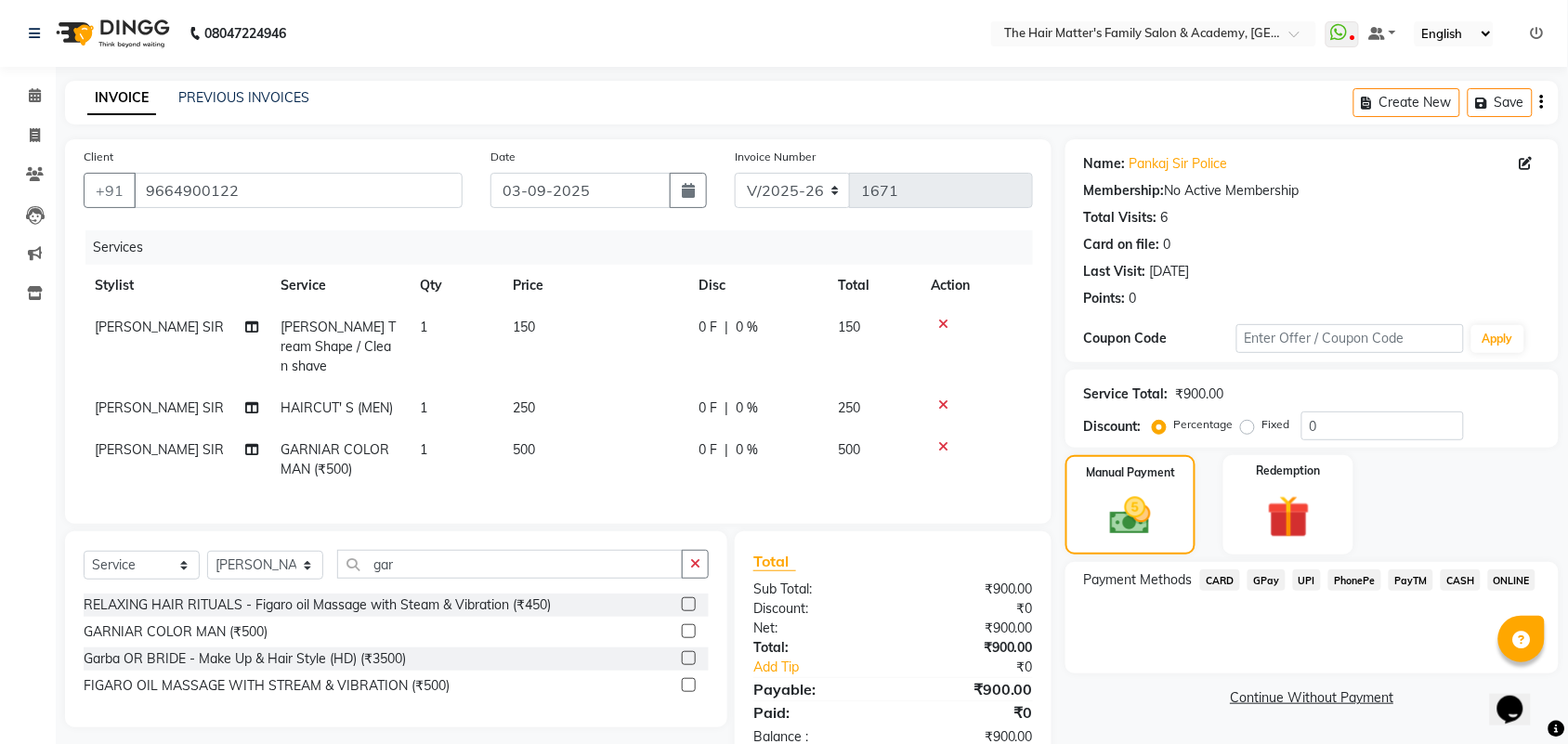
click at [1461, 576] on span "CASH" at bounding box center [1460, 580] width 40 height 22
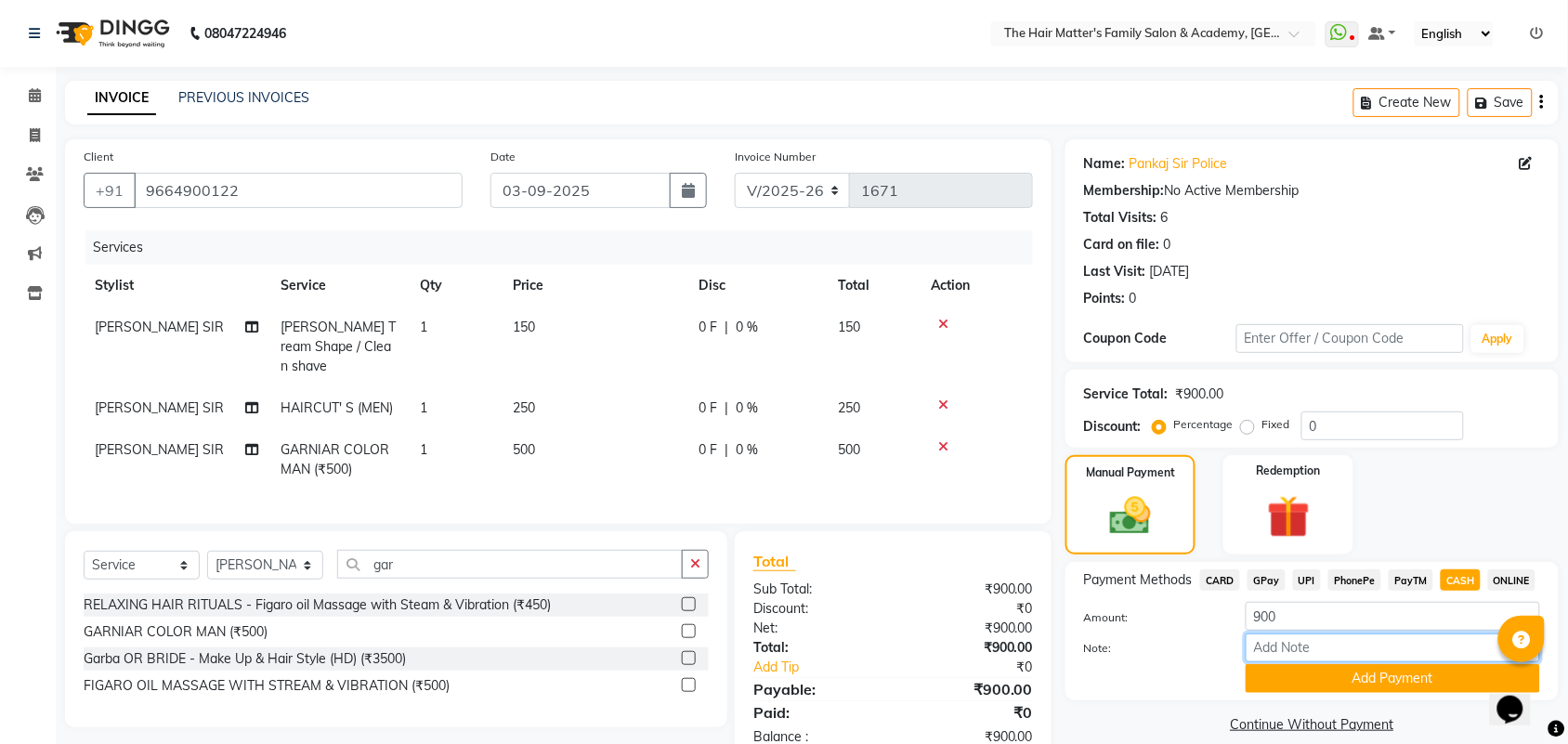
click at [1329, 641] on input "Note:" at bounding box center [1393, 647] width 295 height 28
type input "G-3"
click at [1344, 679] on button "Add Payment" at bounding box center [1393, 677] width 295 height 28
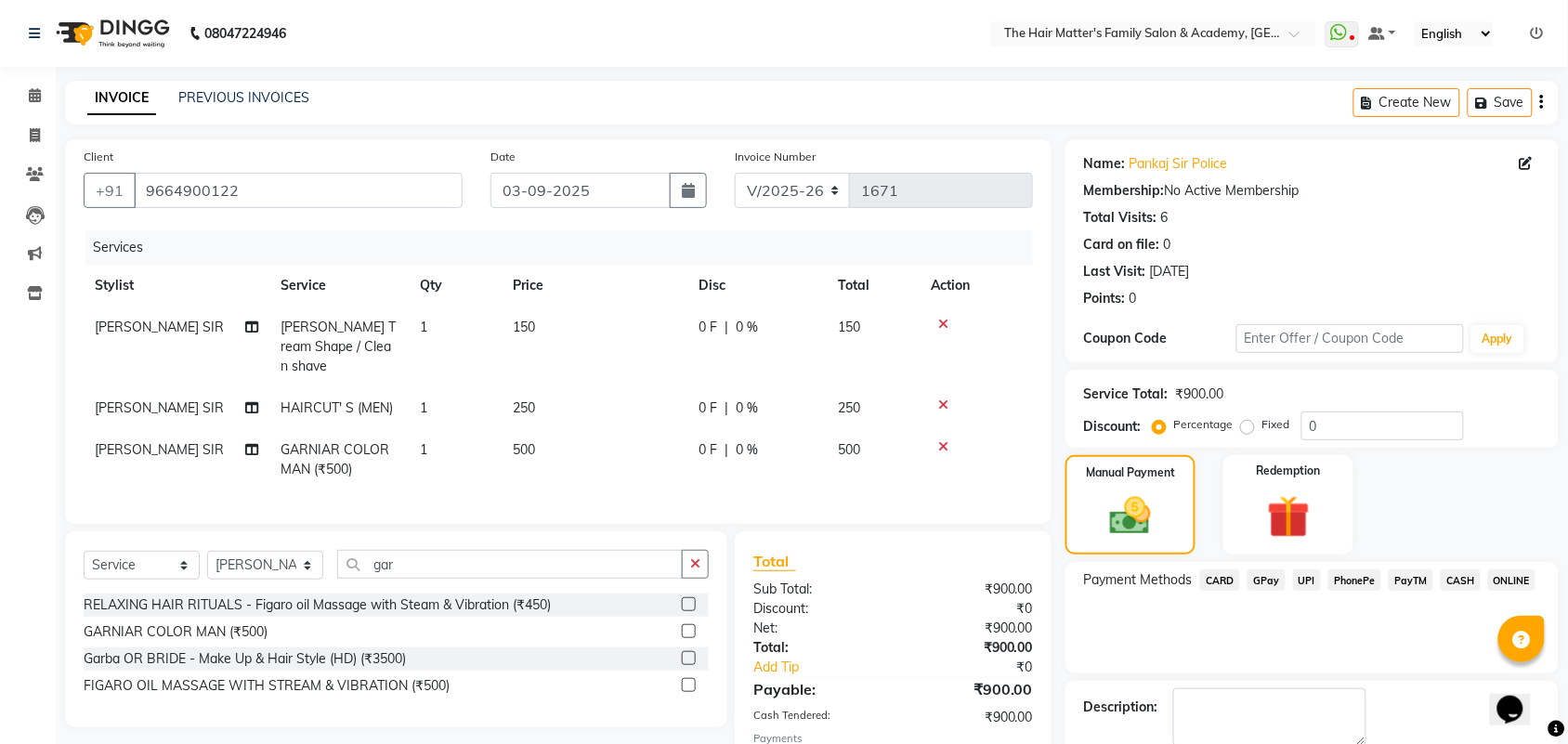
scroll to position [113, 0]
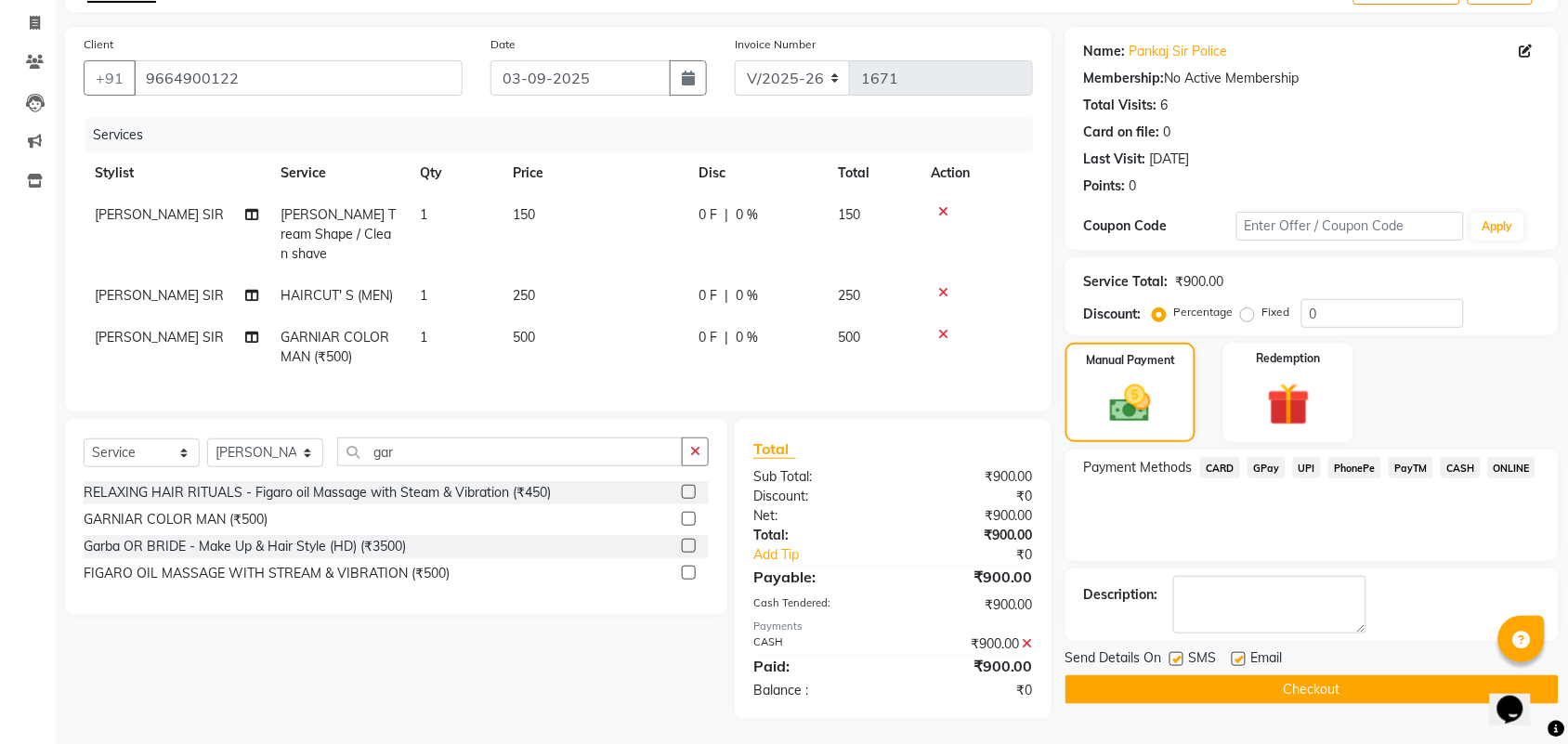
click at [1260, 692] on button "Checkout" at bounding box center [1312, 689] width 494 height 28
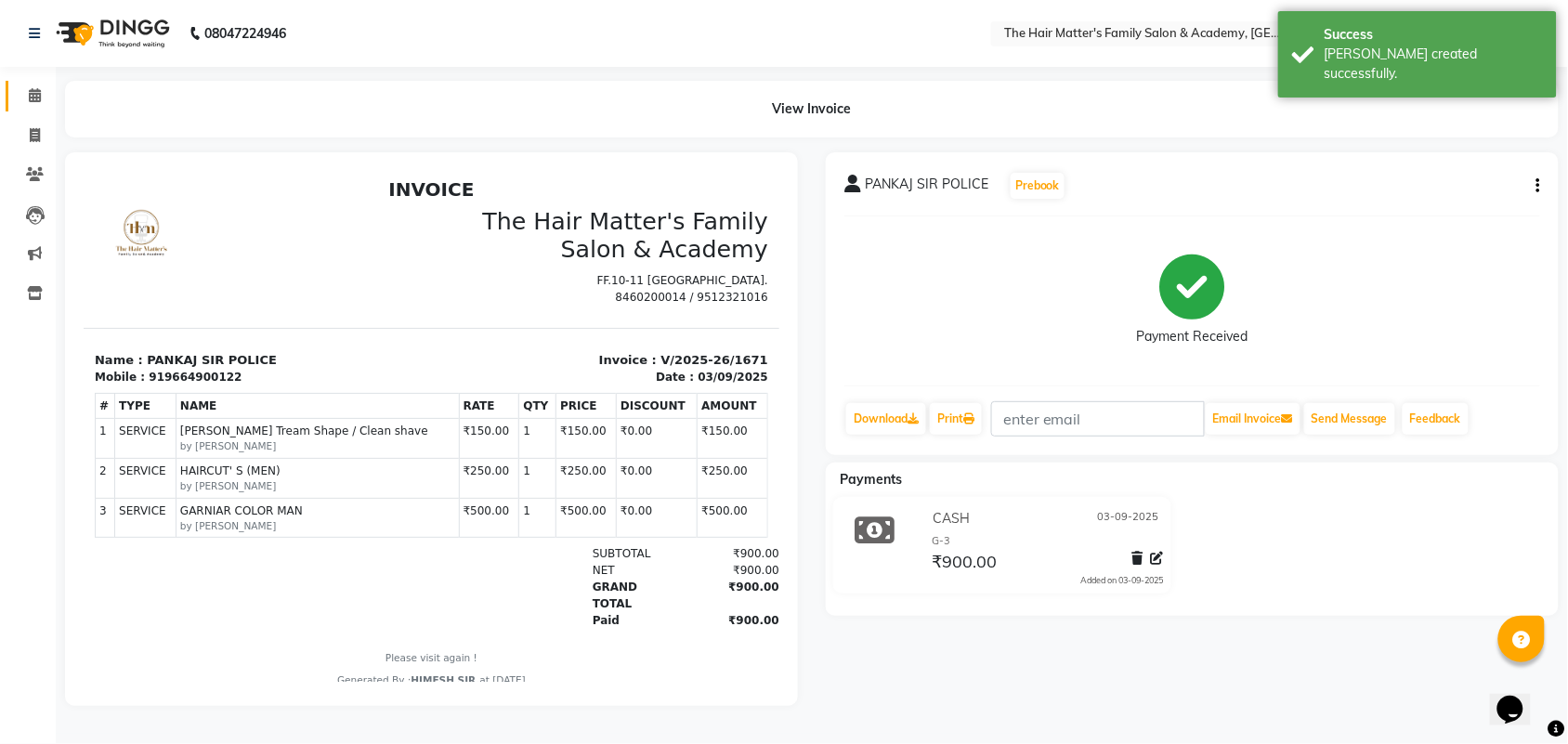
click at [25, 107] on link "Calendar" at bounding box center [28, 96] width 45 height 30
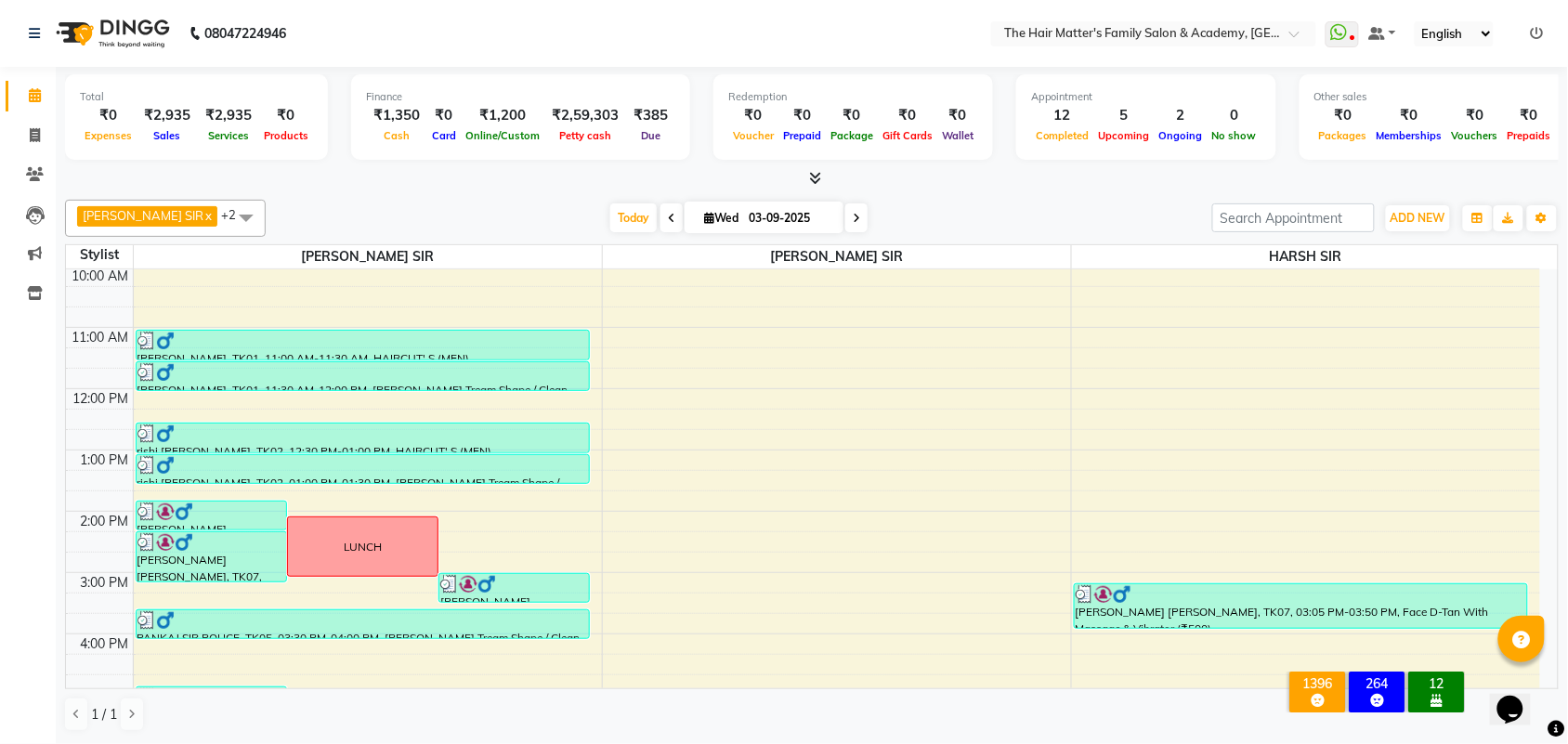
scroll to position [573, 0]
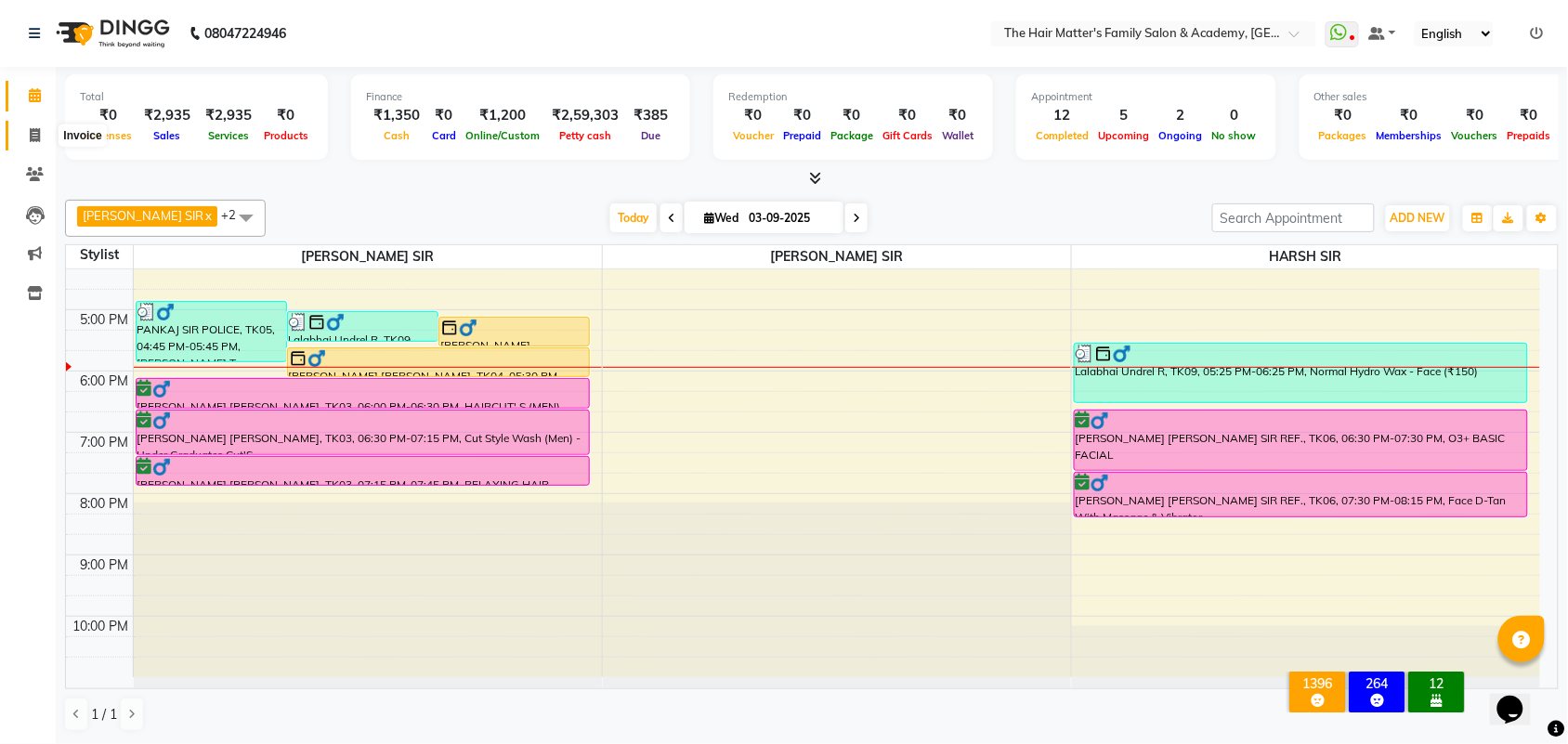
click at [38, 136] on icon at bounding box center [34, 135] width 10 height 14
select select "service"
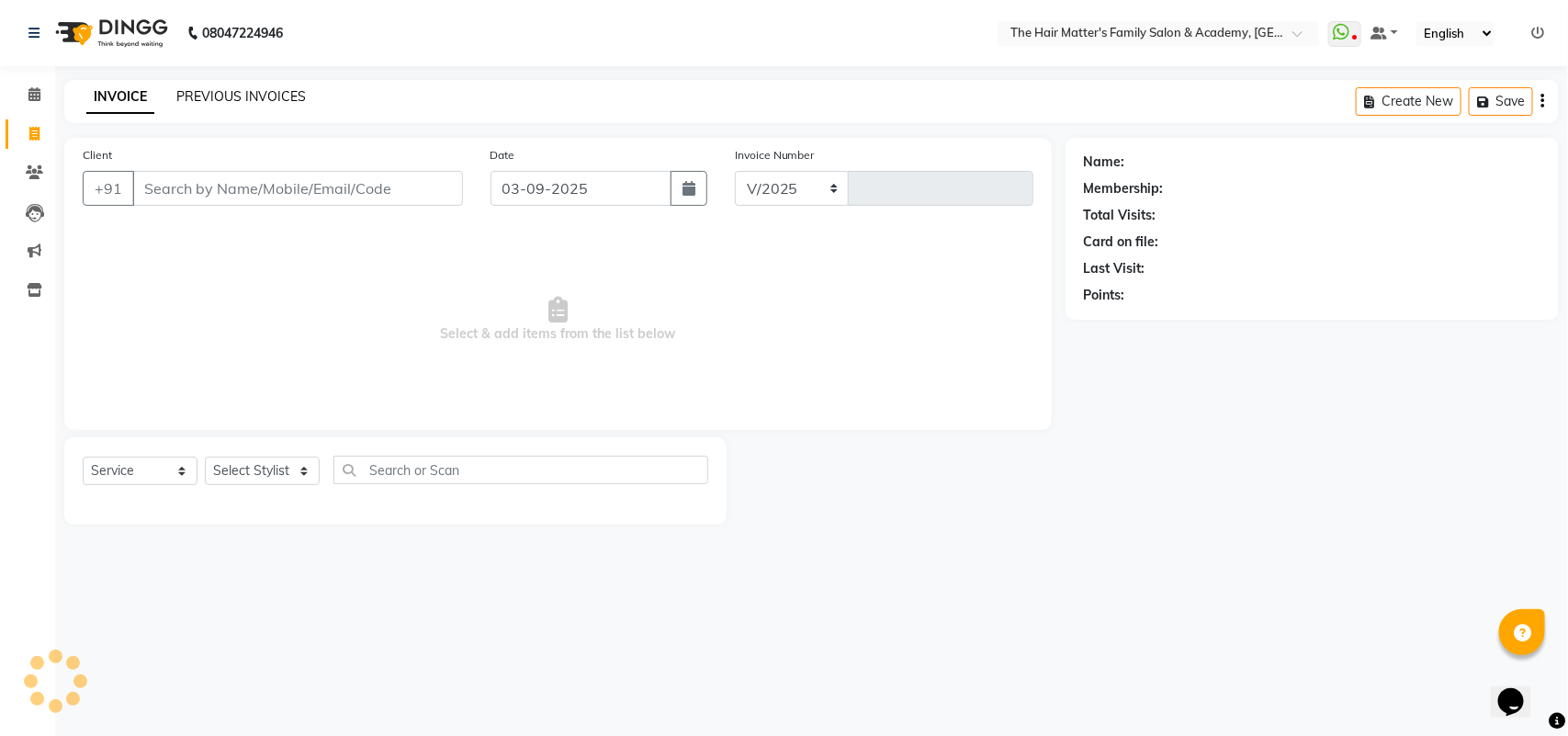
select select "5980"
type input "1672"
click at [216, 90] on link "PREVIOUS INVOICES" at bounding box center [241, 96] width 130 height 16
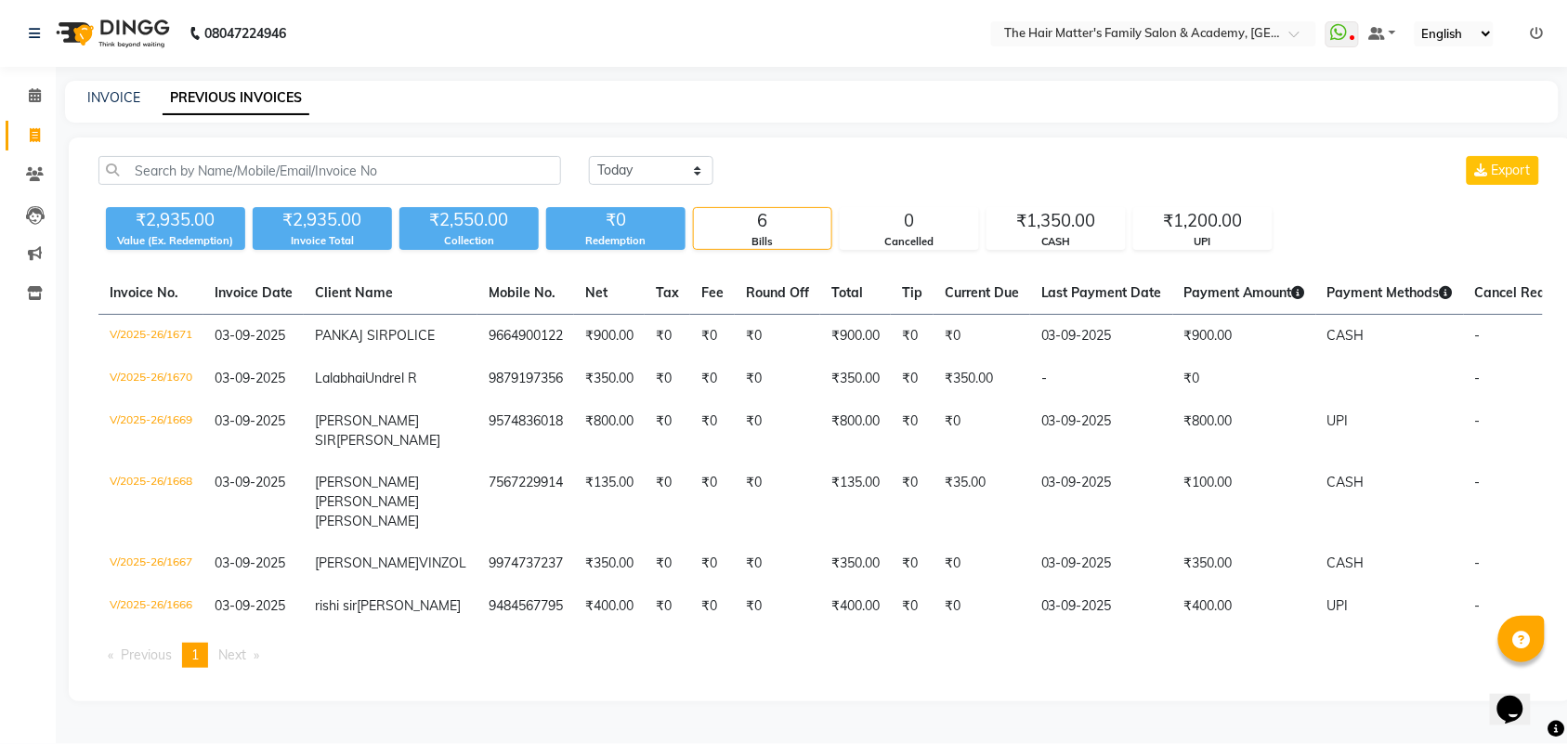
click at [786, 230] on div "6" at bounding box center [763, 220] width 137 height 26
drag, startPoint x: 1057, startPoint y: 251, endPoint x: 1071, endPoint y: 244, distance: 15.7
click at [1057, 247] on div "[DATE] [DATE] Custom Range Export ₹2,935.00 Value (Ex. Redemption) ₹2,935.00 In…" at bounding box center [821, 419] width 1504 height 564
click at [29, 94] on icon at bounding box center [34, 95] width 12 height 14
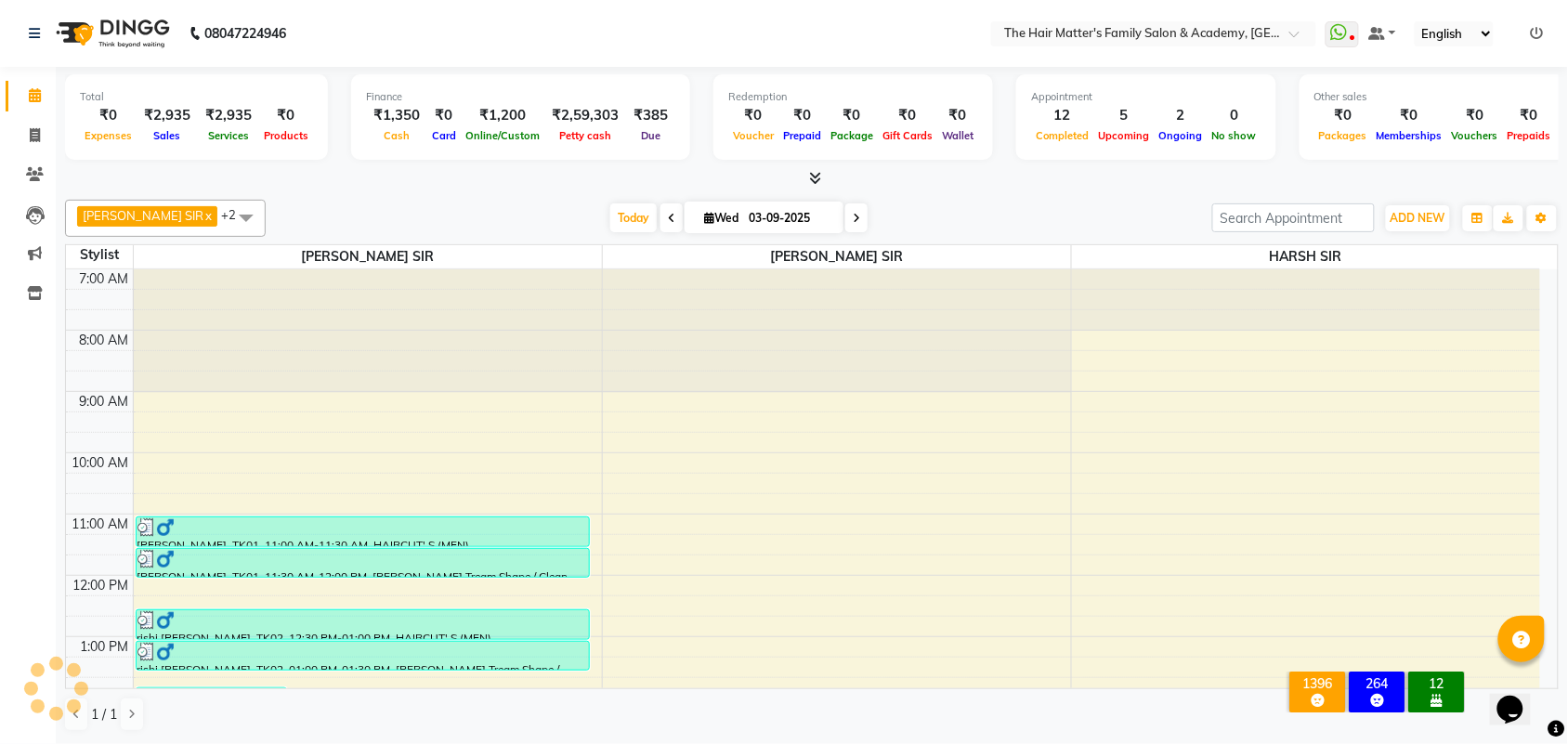
click at [689, 207] on span "[DATE]" at bounding box center [764, 217] width 159 height 31
click at [704, 221] on icon at bounding box center [709, 217] width 10 height 12
select select "9"
select select "2025"
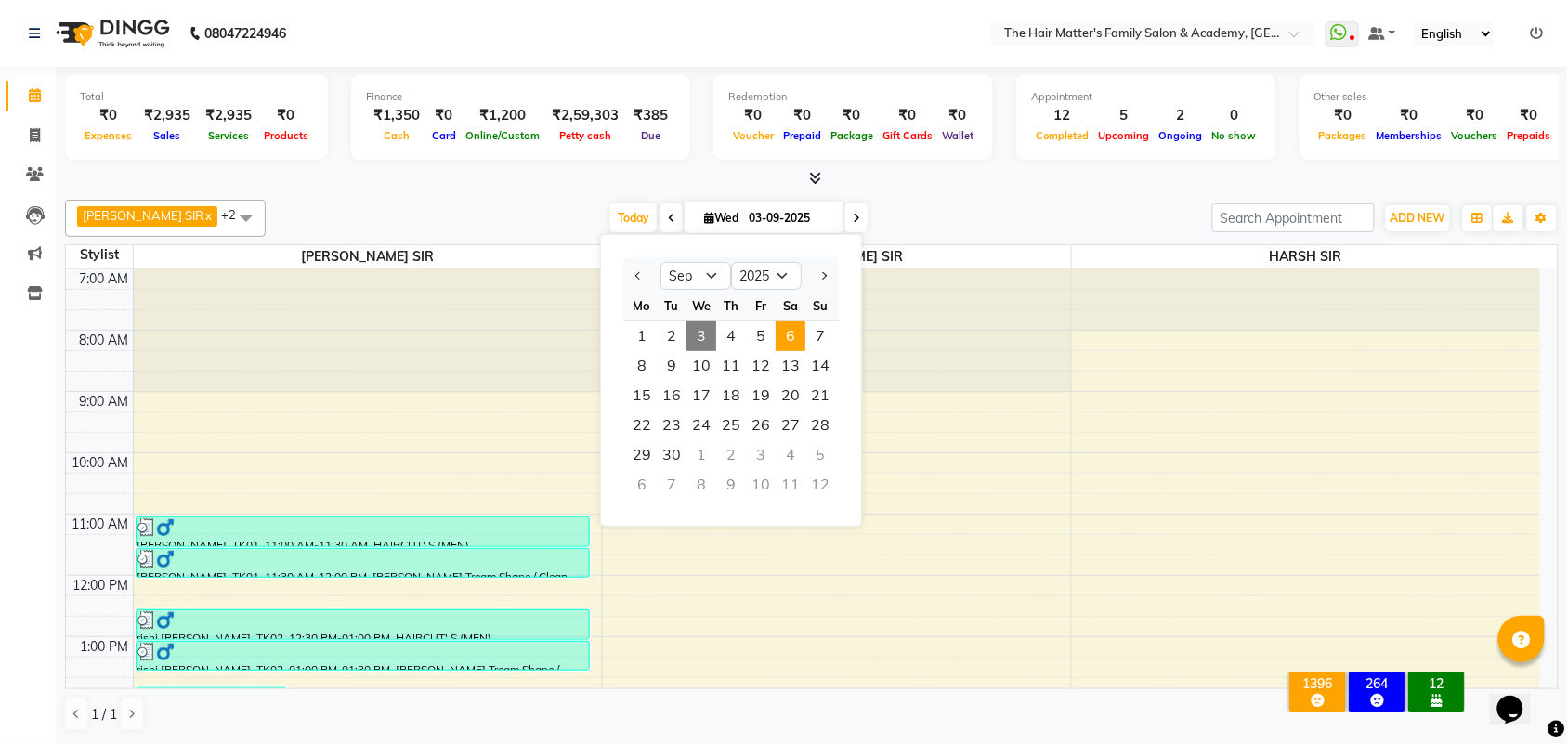
click at [779, 341] on span "6" at bounding box center [790, 336] width 29 height 29
type input "[DATE]"
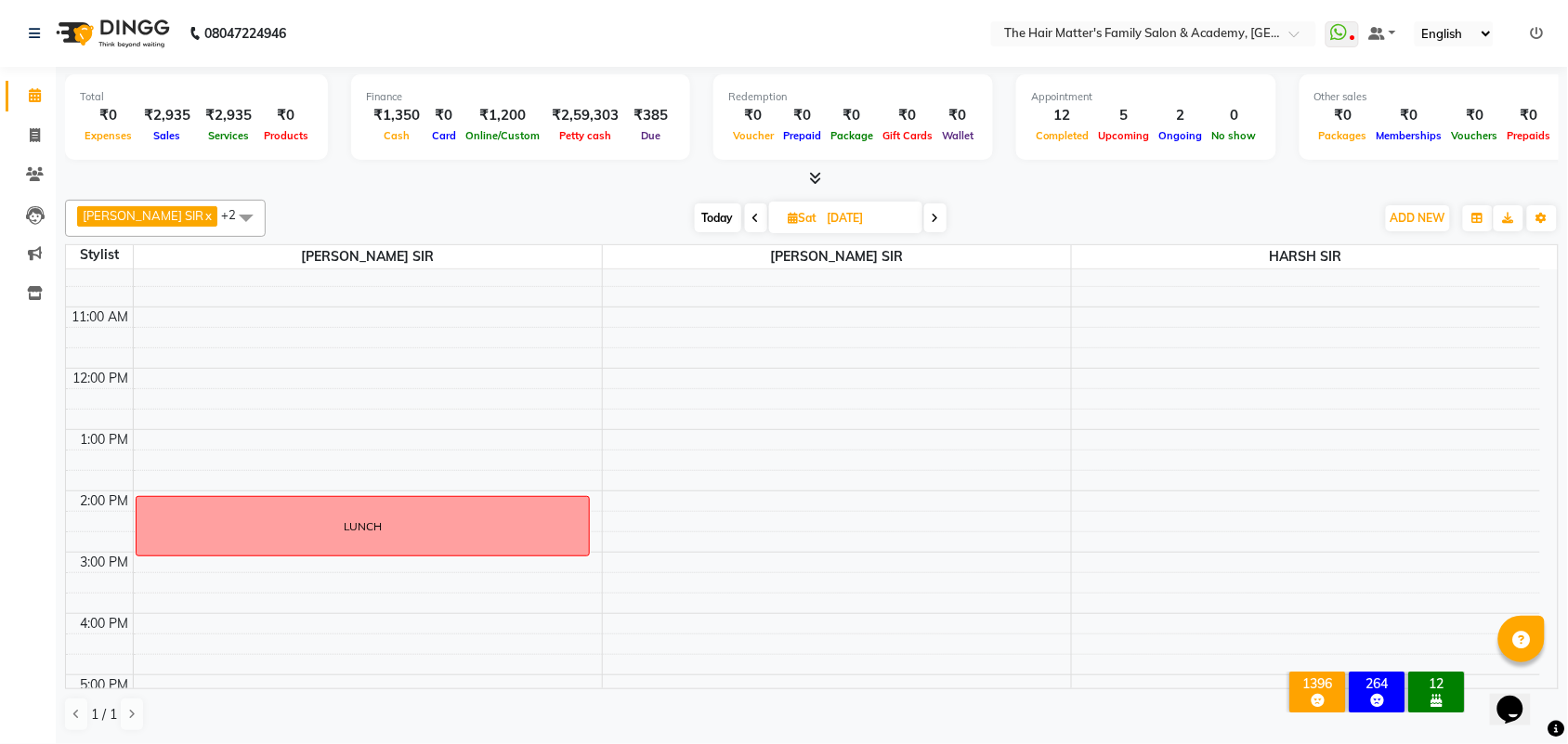
scroll to position [187, 0]
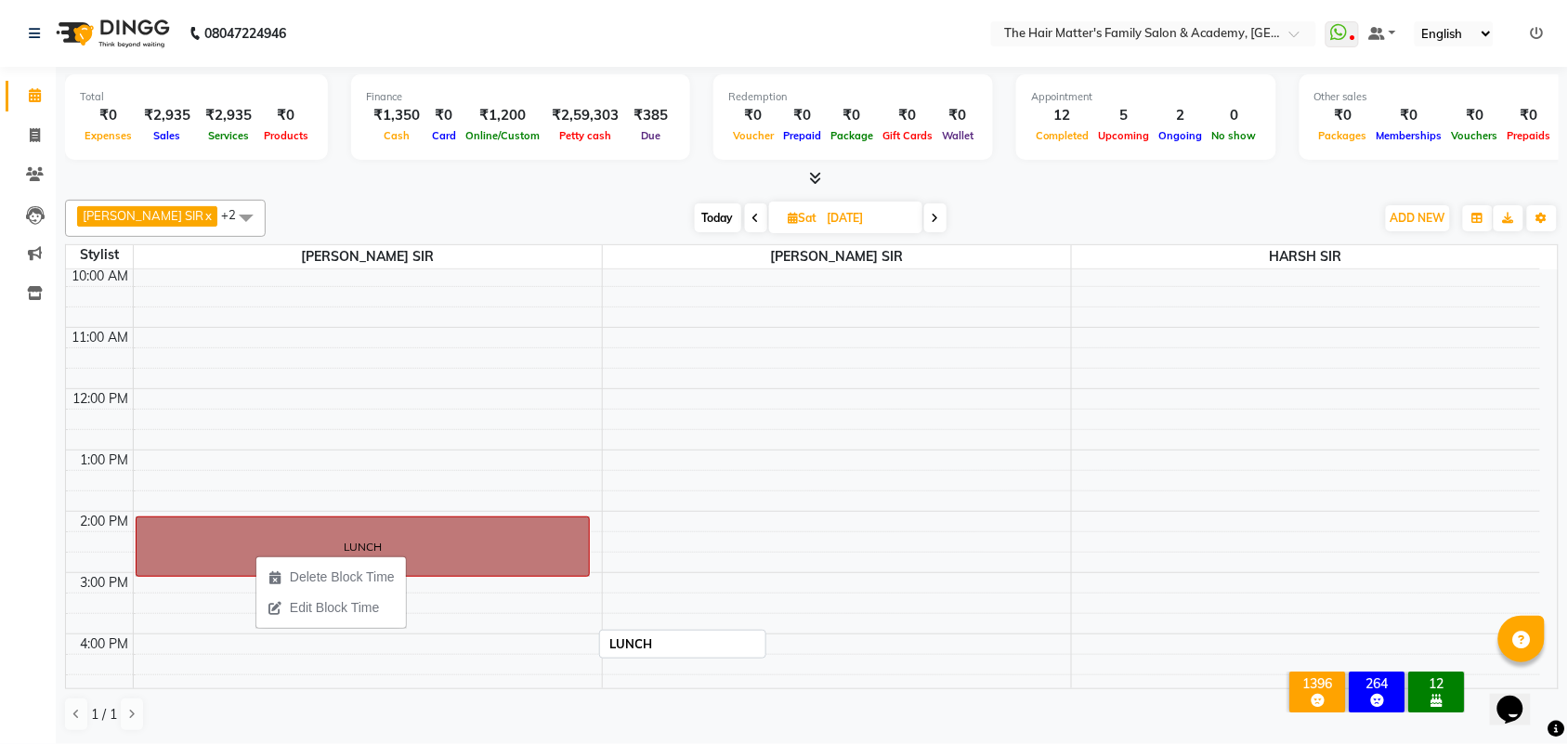
click at [293, 533] on link "LUNCH" at bounding box center [362, 546] width 454 height 61
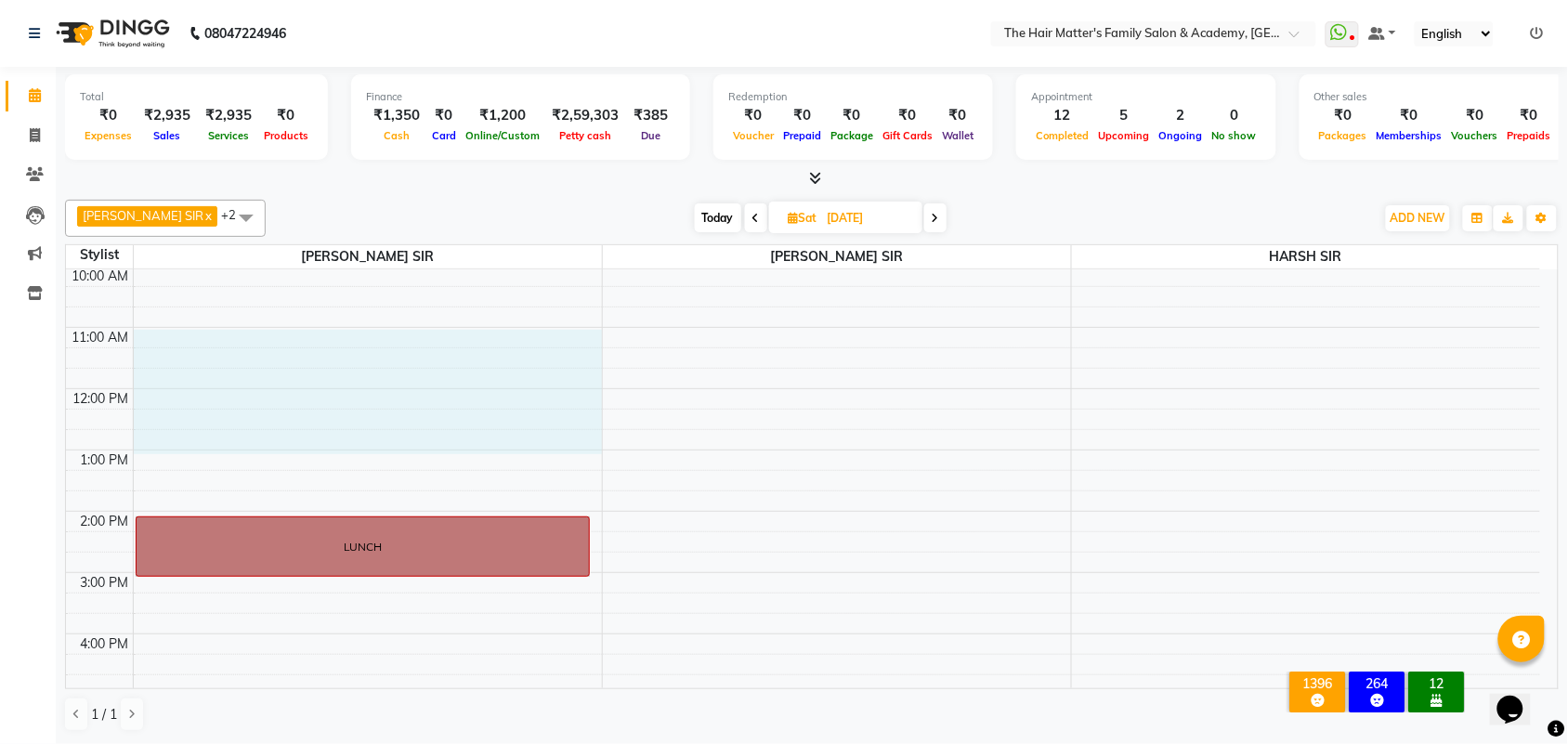
drag, startPoint x: 137, startPoint y: 333, endPoint x: 182, endPoint y: 445, distance: 120.7
click at [182, 445] on div "7:00 AM 8:00 AM 9:00 AM 10:00 AM 11:00 AM 12:00 PM 1:00 PM 2:00 PM 3:00 PM 4:00…" at bounding box center [802, 572] width 1474 height 980
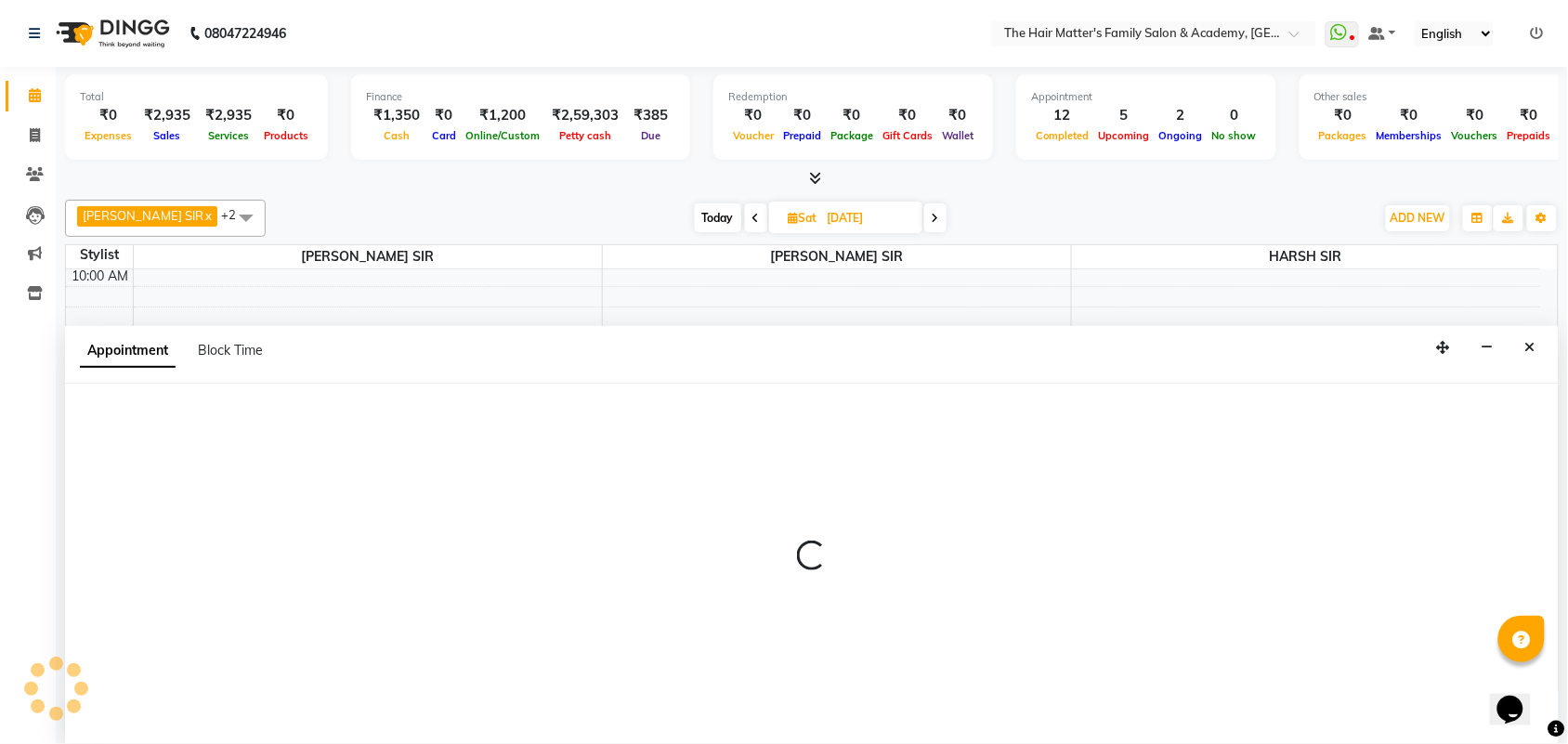
scroll to position [1, 0]
select select "42572"
select select "tentative"
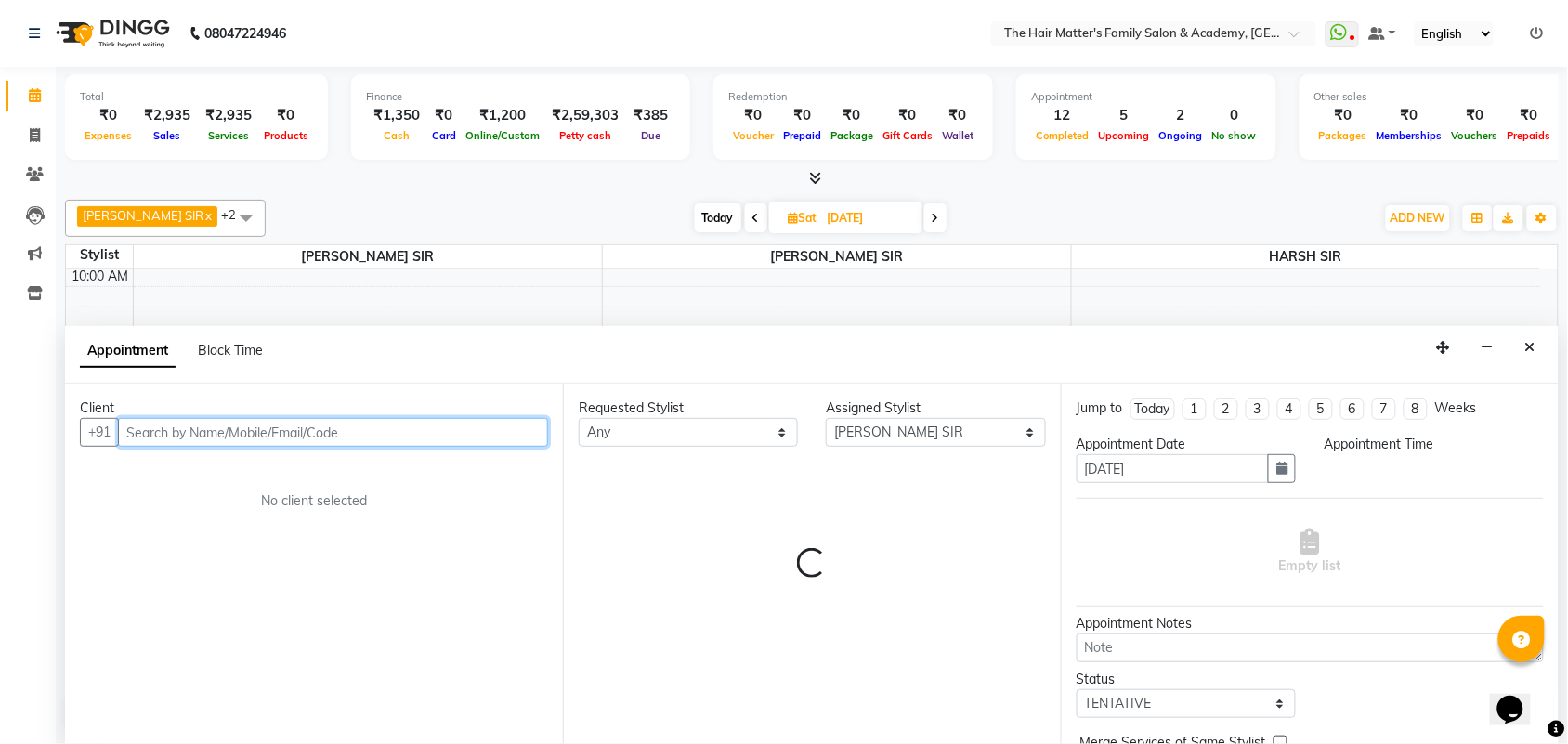
select select "660"
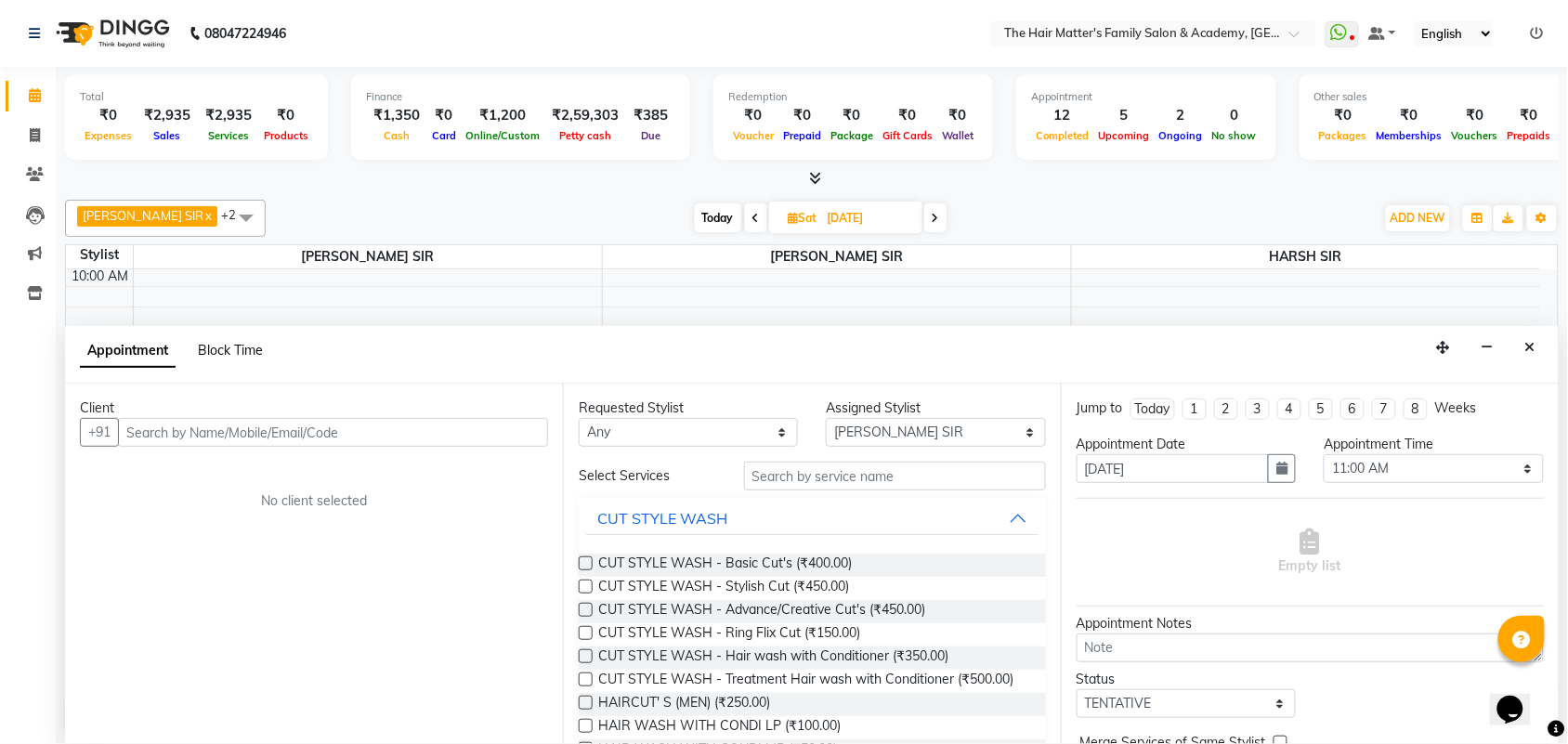
click at [198, 349] on span "Block Time" at bounding box center [230, 349] width 65 height 17
select select "42572"
select select "660"
select select "780"
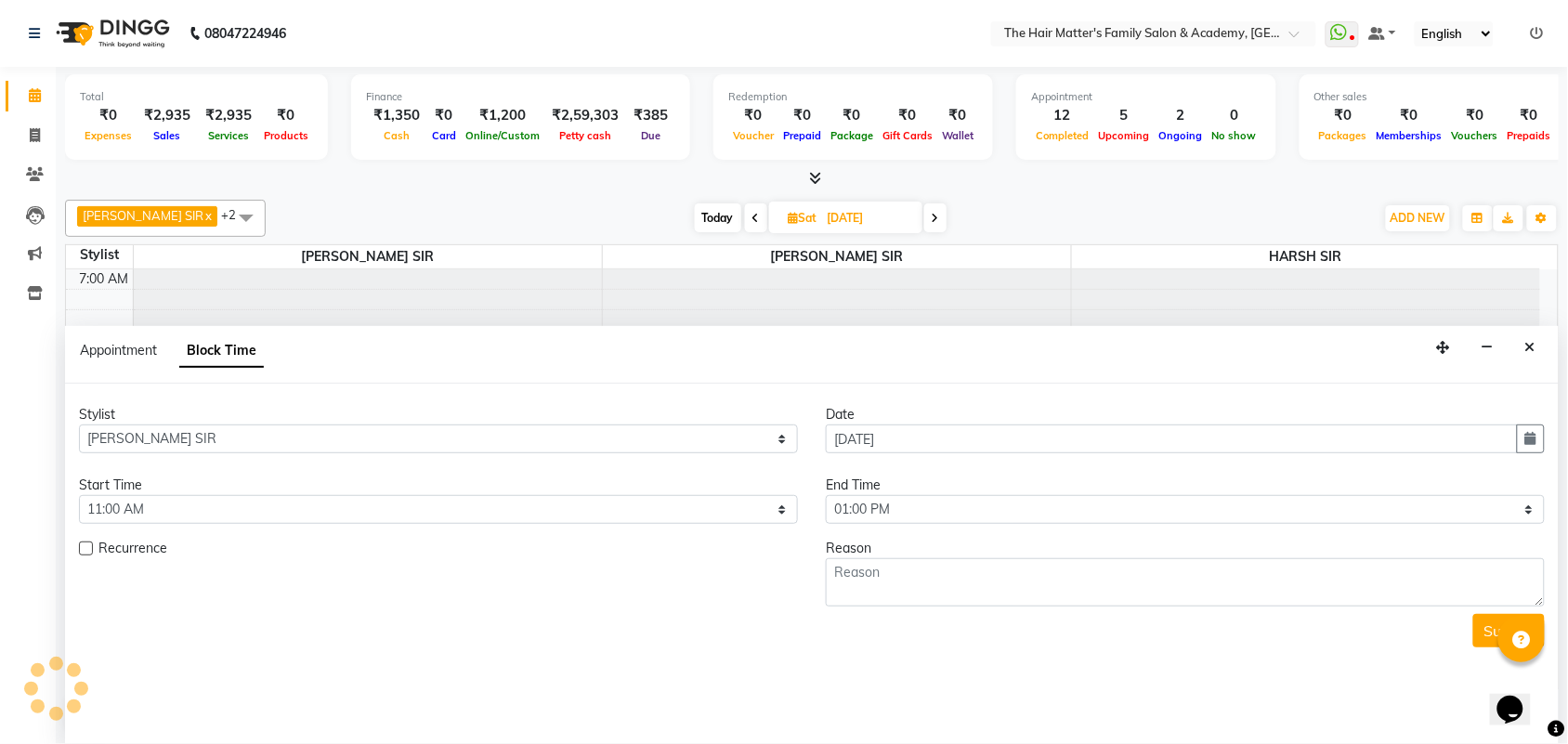
scroll to position [573, 0]
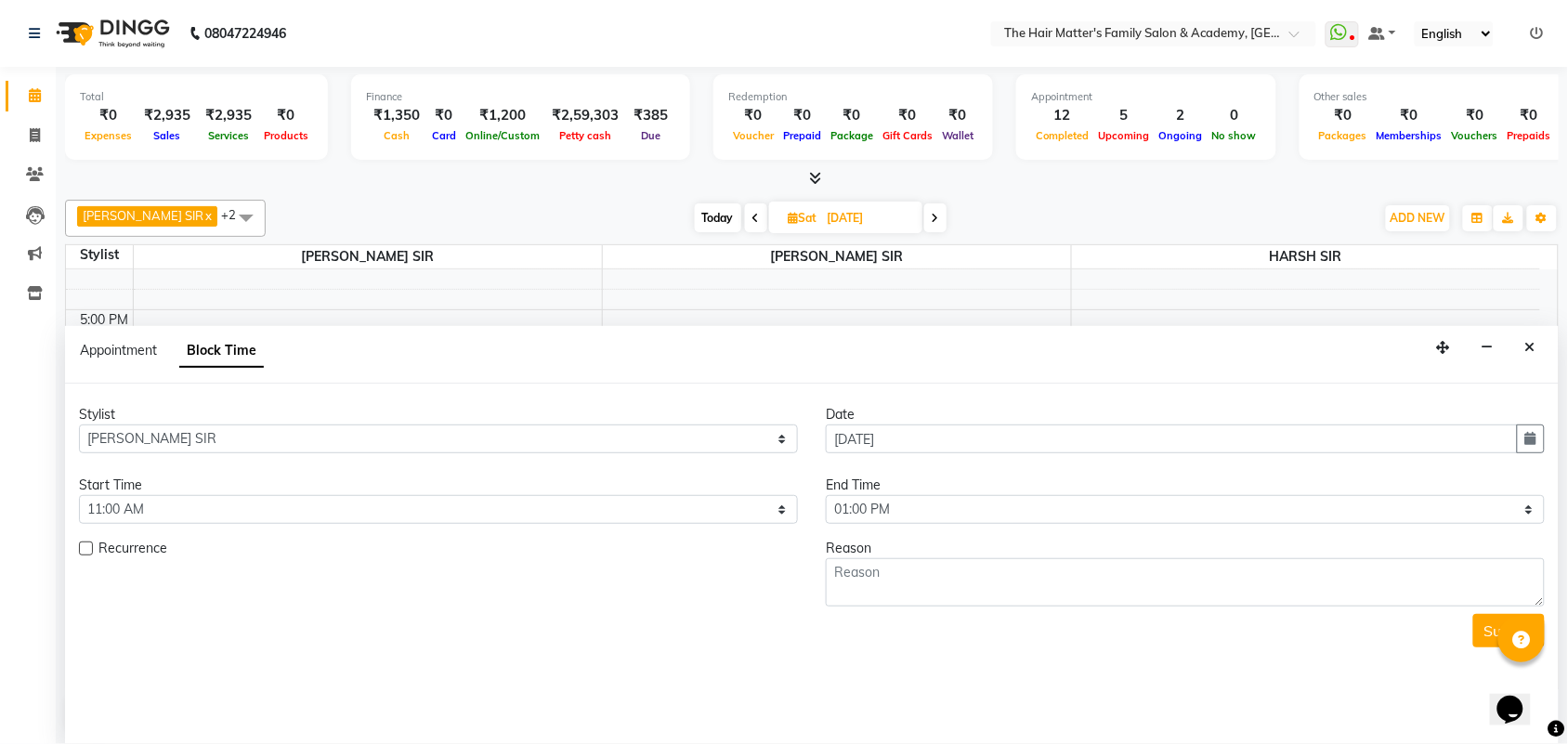
click at [887, 551] on div "Reason" at bounding box center [1185, 548] width 719 height 20
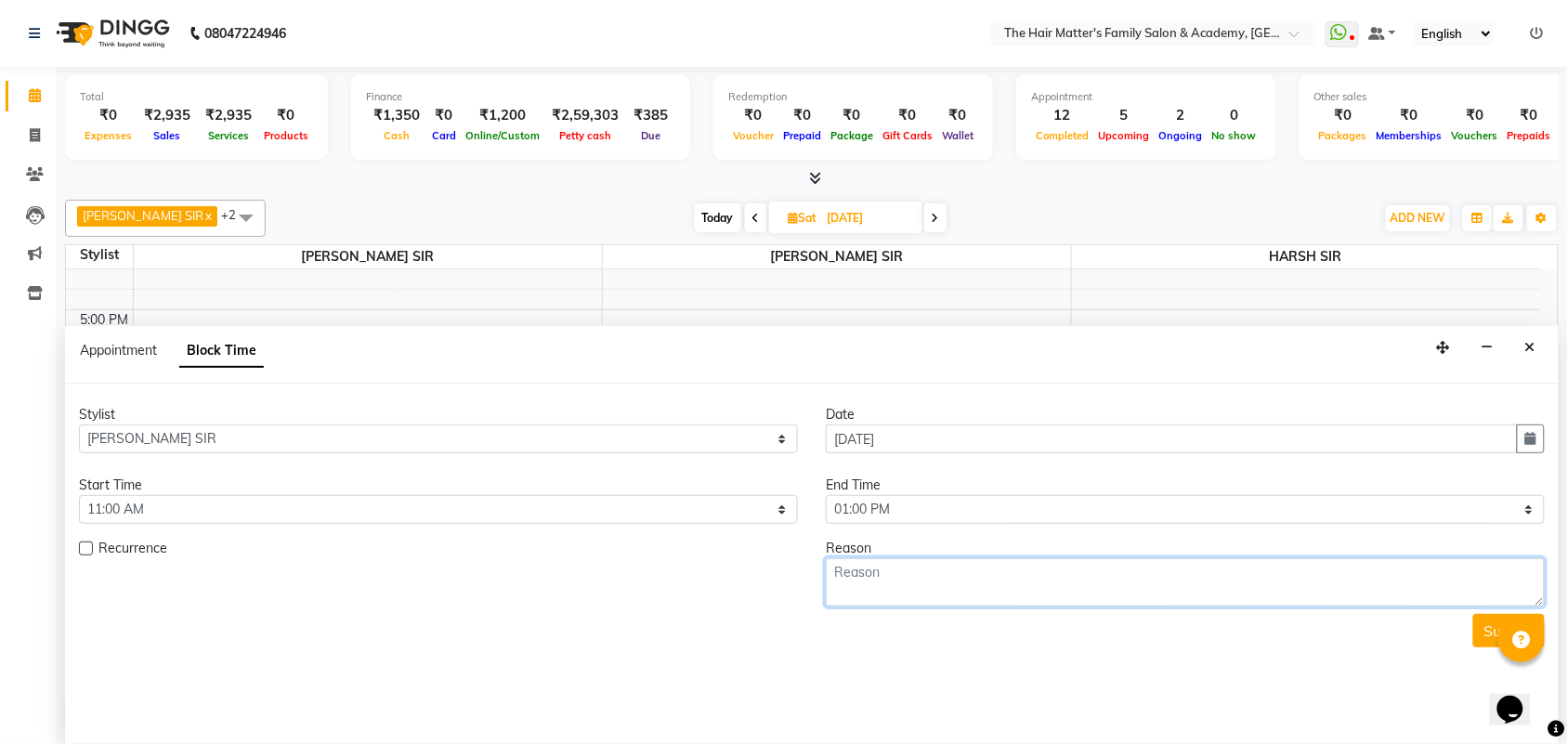
click at [888, 604] on textarea at bounding box center [1185, 581] width 719 height 48
type textarea "Not Available"
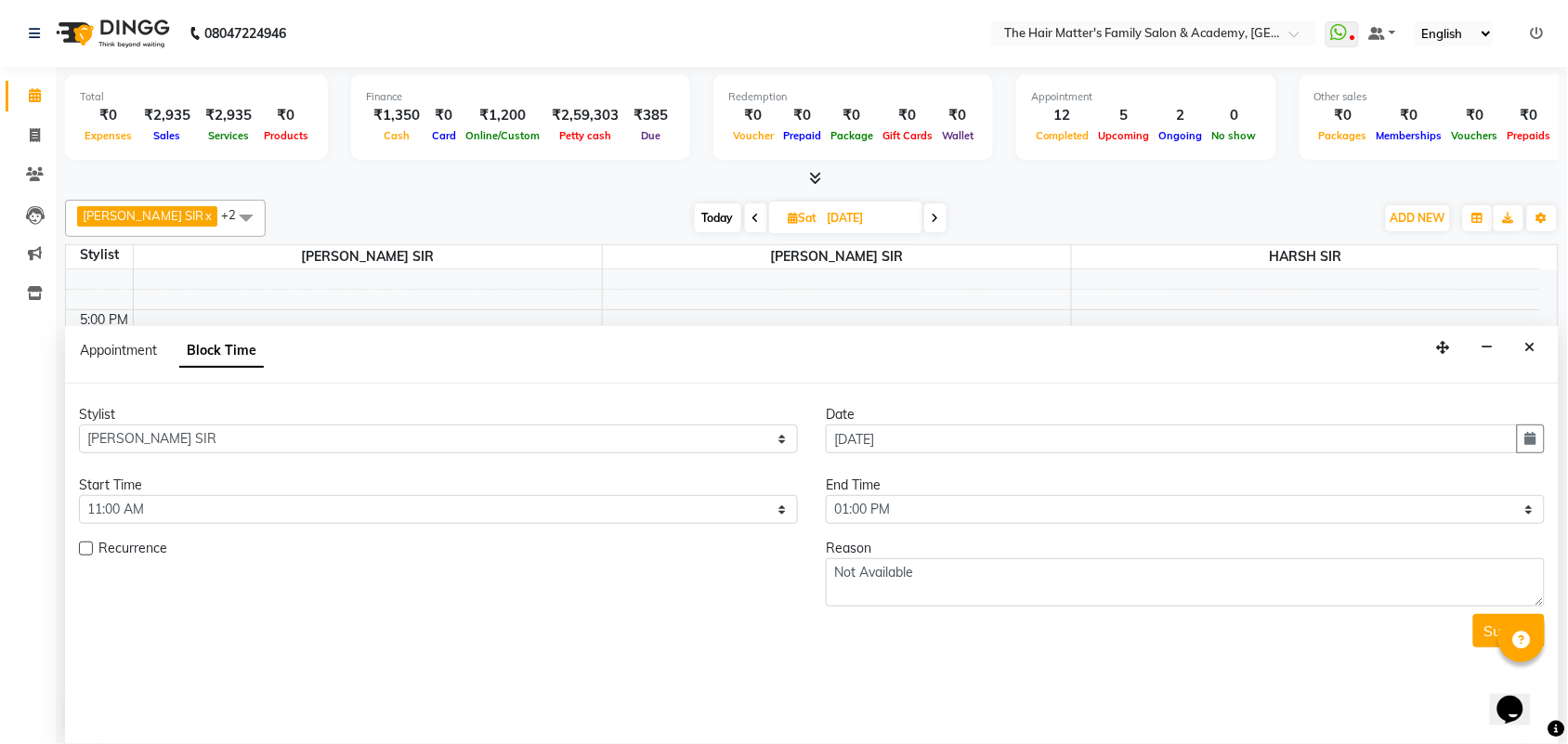
click at [1492, 632] on button "Submit" at bounding box center [1508, 630] width 71 height 33
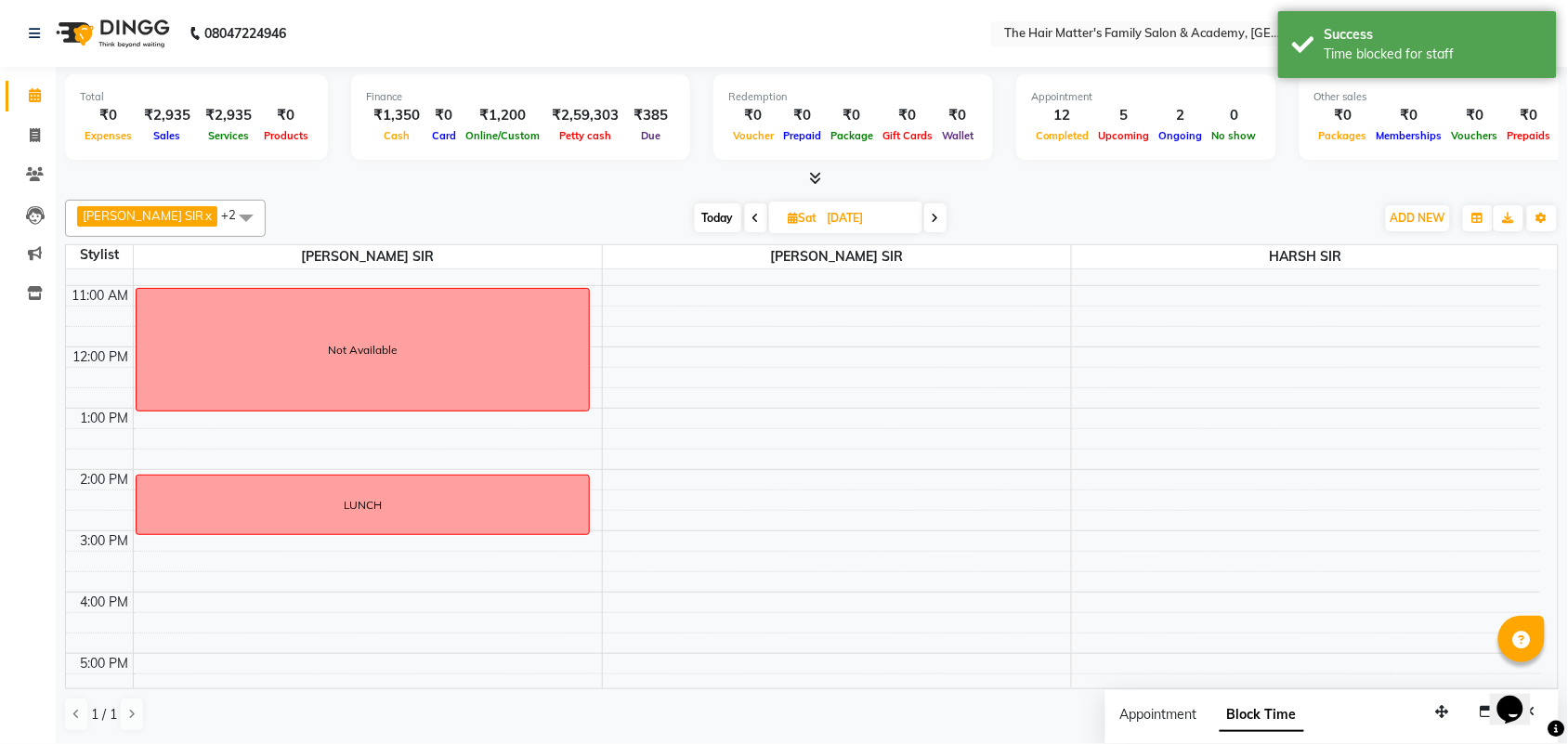
scroll to position [186, 0]
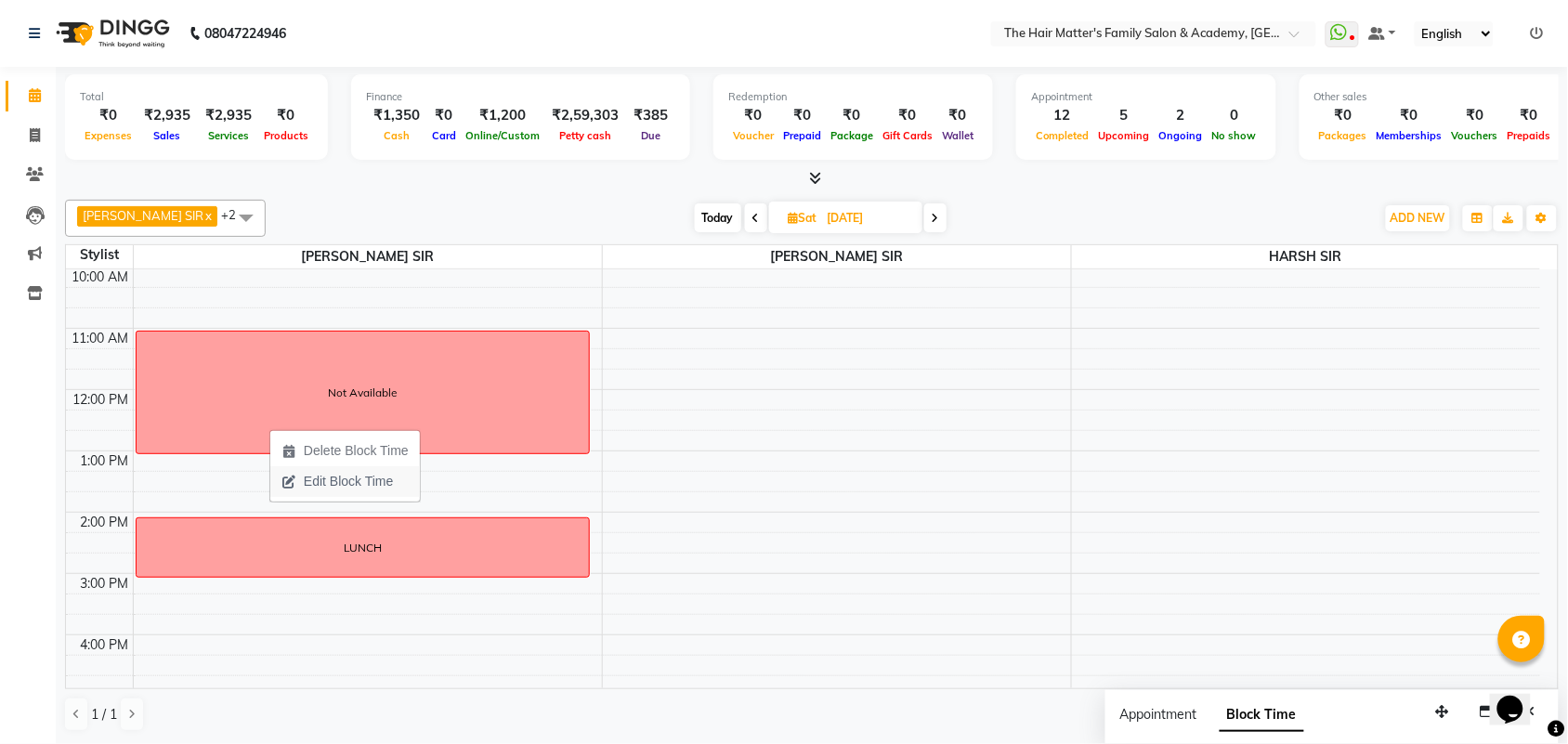
click at [344, 488] on span "Edit Block Time" at bounding box center [348, 482] width 89 height 20
select select "42572"
select select "660"
select select "780"
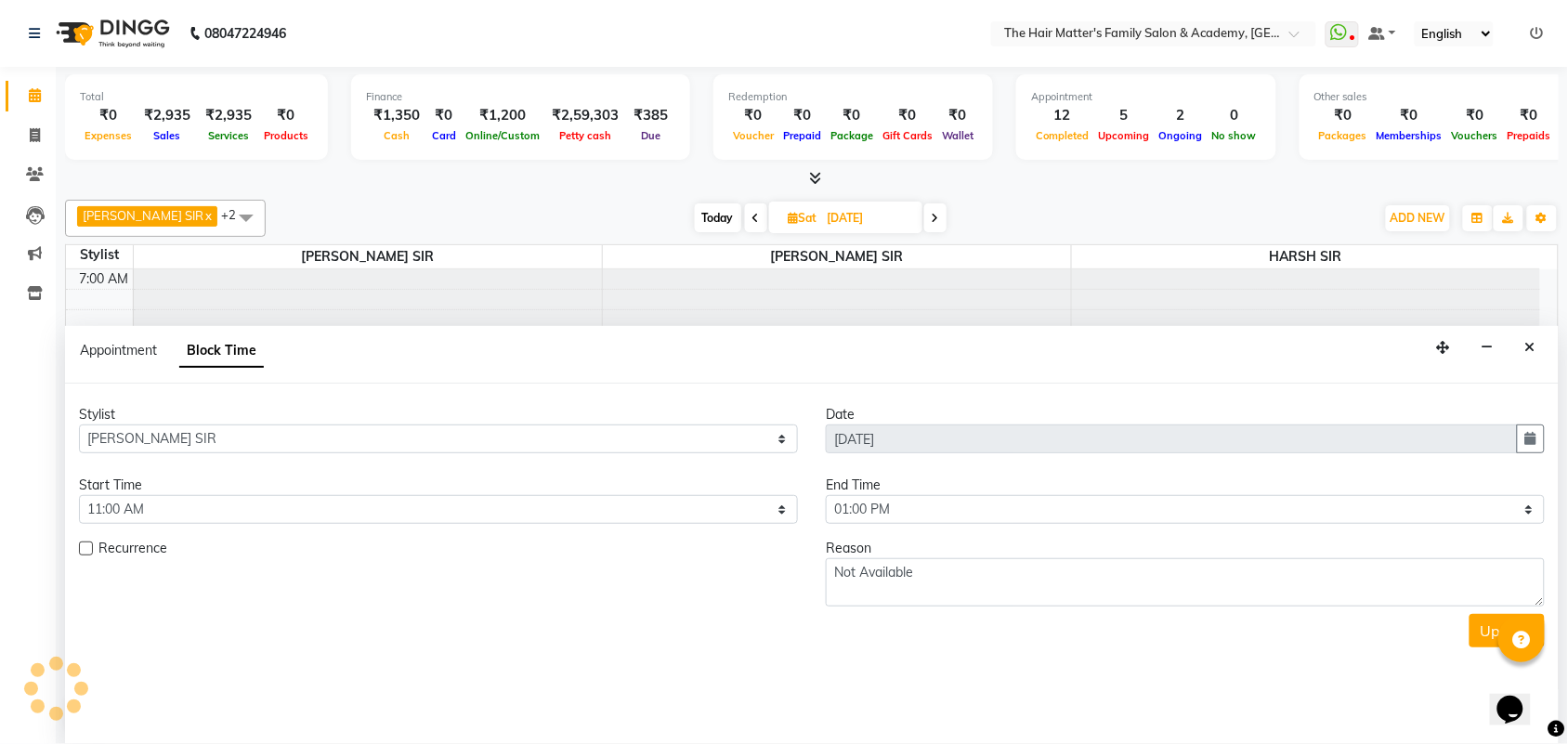
scroll to position [573, 0]
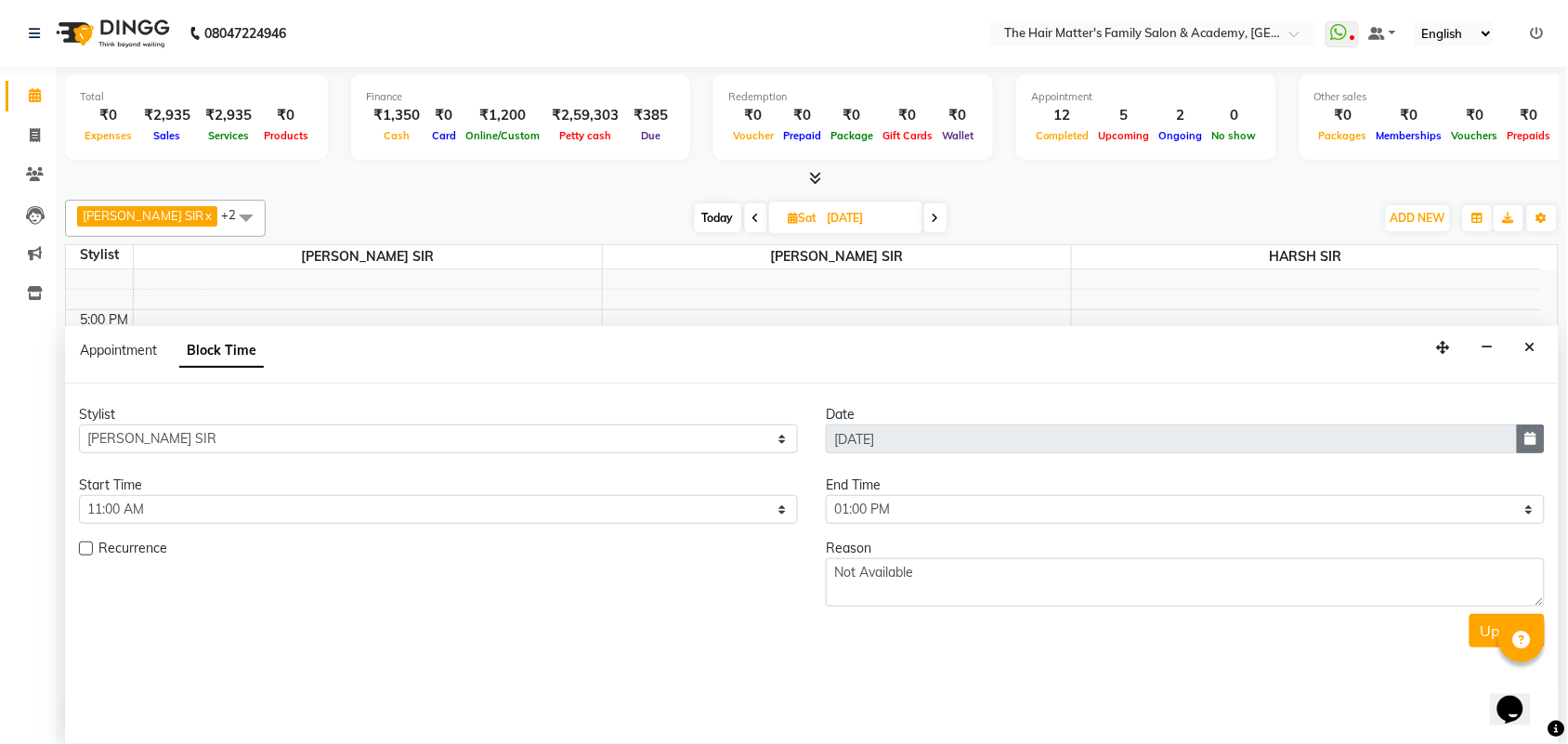
click at [1533, 438] on icon "button" at bounding box center [1531, 438] width 11 height 13
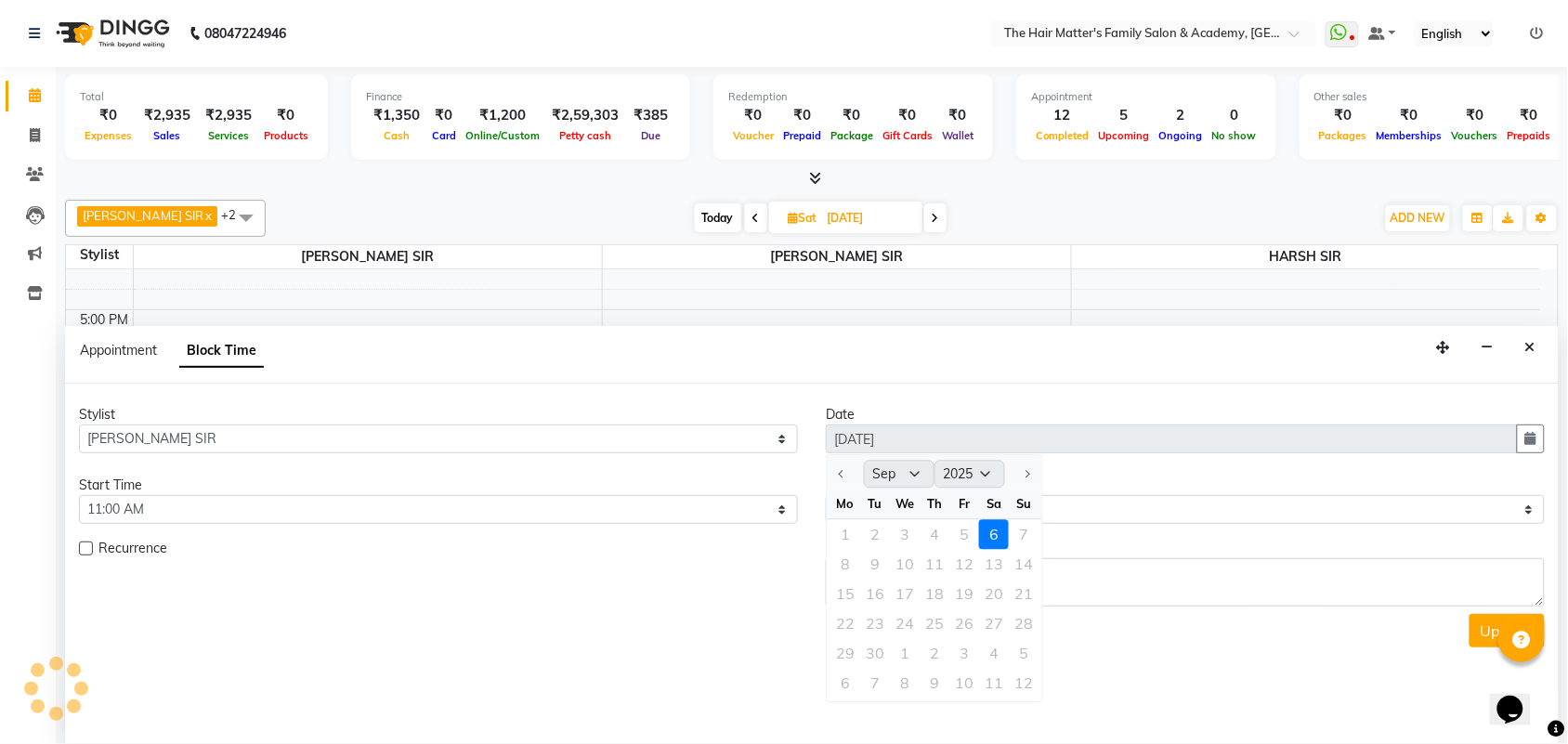
click at [950, 536] on div "1 2 3 4 5 6 7" at bounding box center [934, 535] width 215 height 29
click at [960, 535] on div "1 2 3 4 5 6 7" at bounding box center [934, 535] width 215 height 29
click at [1080, 493] on div "End Time" at bounding box center [1185, 486] width 719 height 20
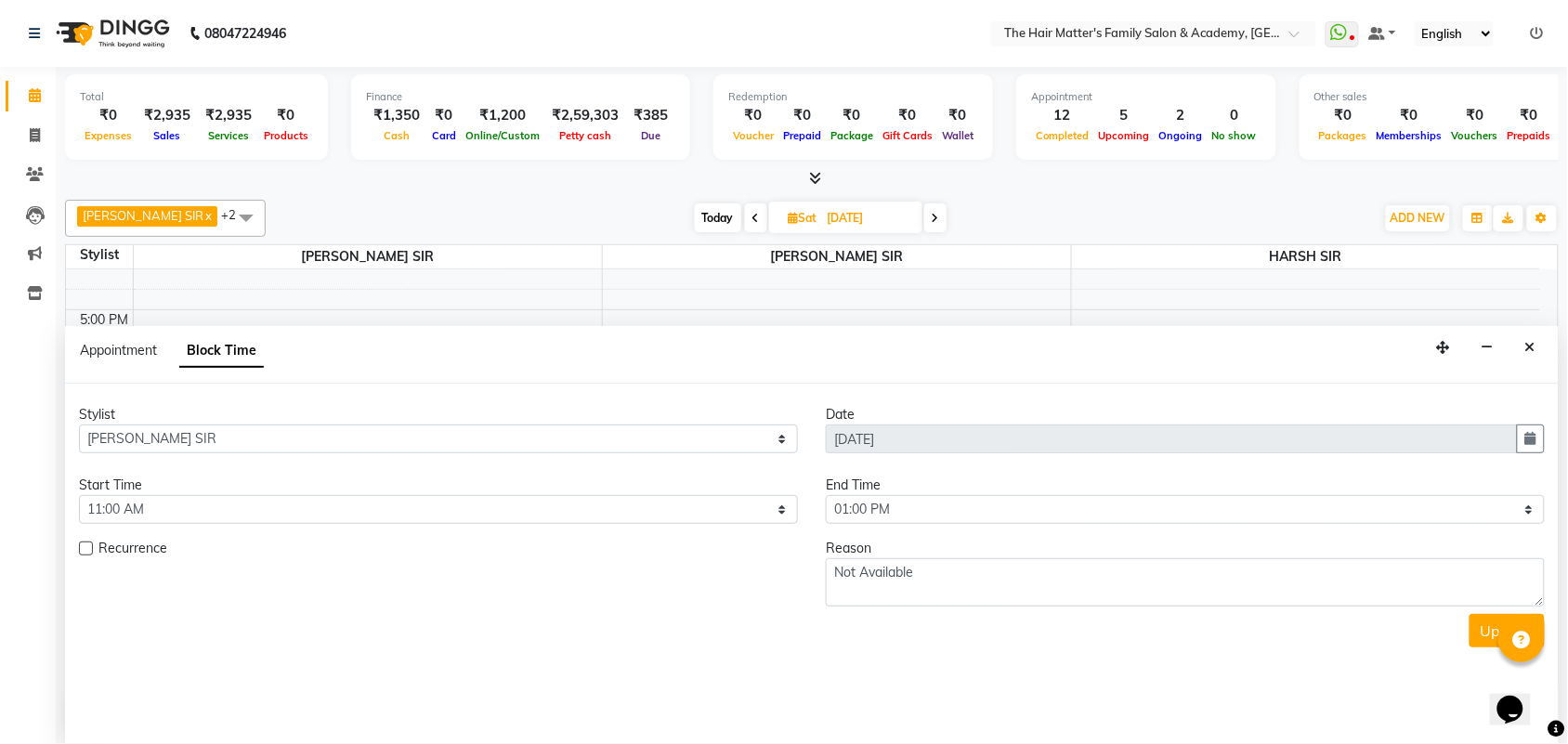
click at [1093, 479] on div "End Time" at bounding box center [1185, 486] width 719 height 20
click at [1531, 445] on button "button" at bounding box center [1531, 439] width 27 height 28
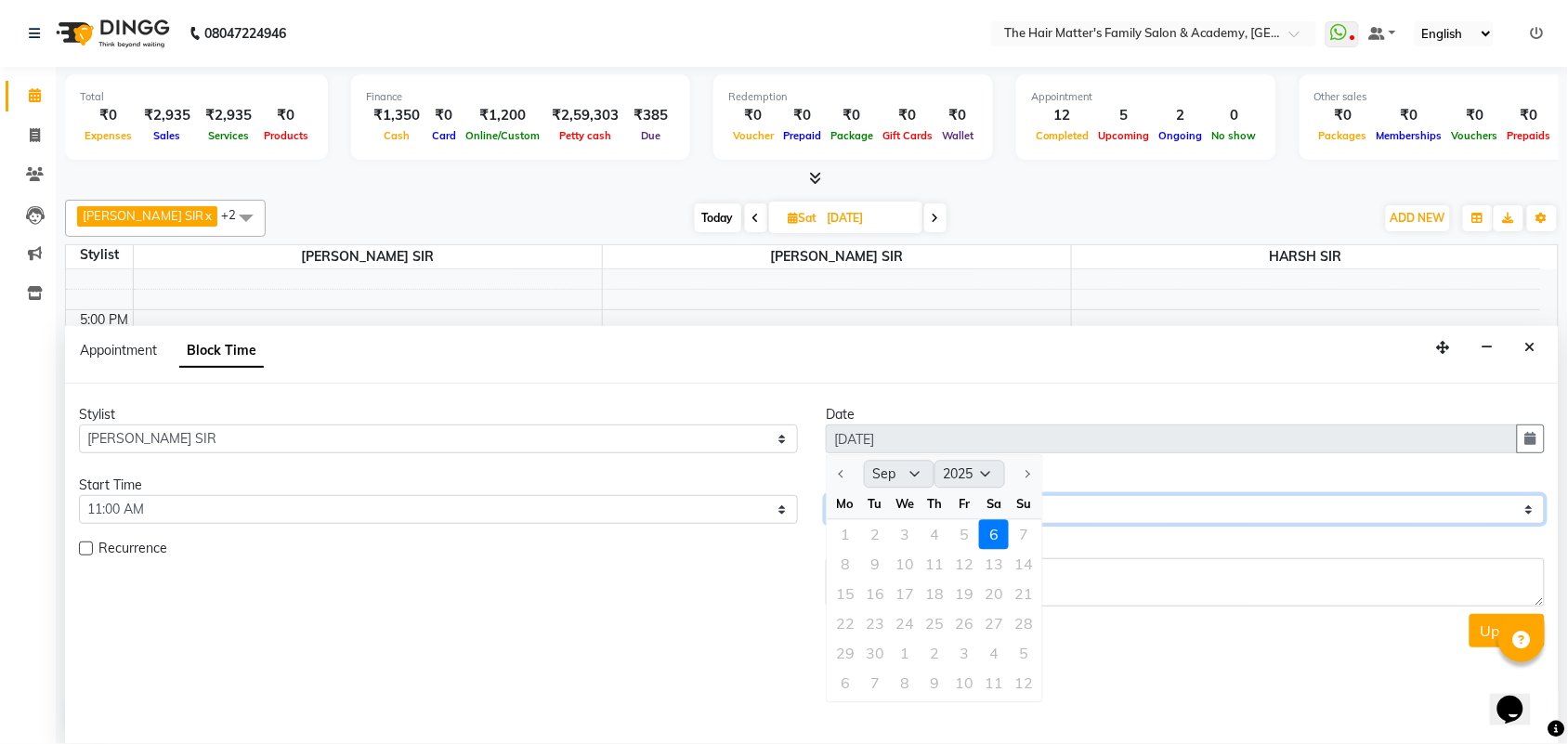
click at [1136, 506] on select "Select 08:00 AM 08:15 AM 08:30 AM 08:45 AM 09:00 AM 09:15 AM 09:30 AM 09:45 AM …" at bounding box center [1185, 509] width 719 height 28
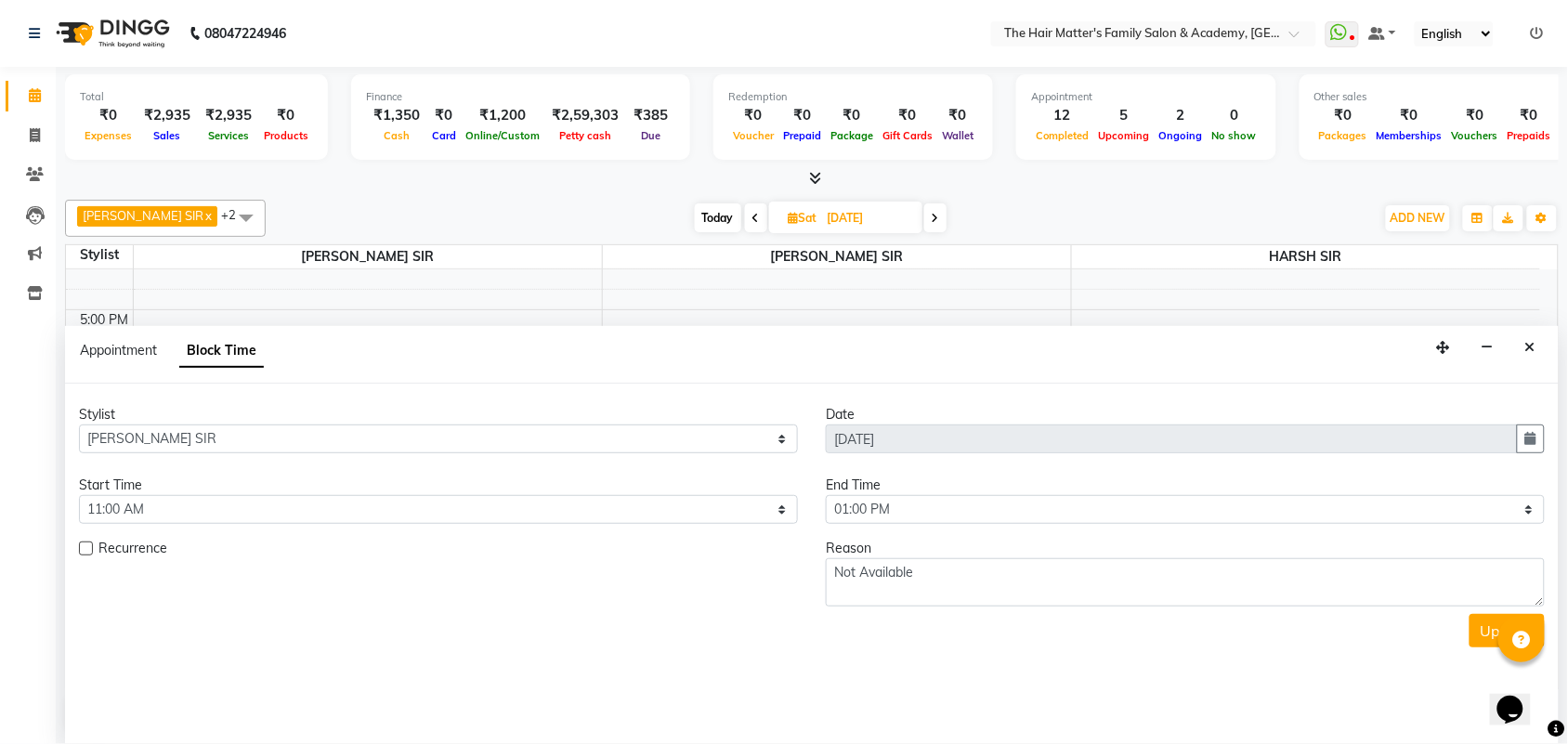
click at [81, 549] on label at bounding box center [86, 548] width 14 height 14
click at [81, 549] on input "checkbox" at bounding box center [85, 550] width 12 height 12
checkbox input "true"
click at [1526, 433] on icon "button" at bounding box center [1531, 438] width 11 height 13
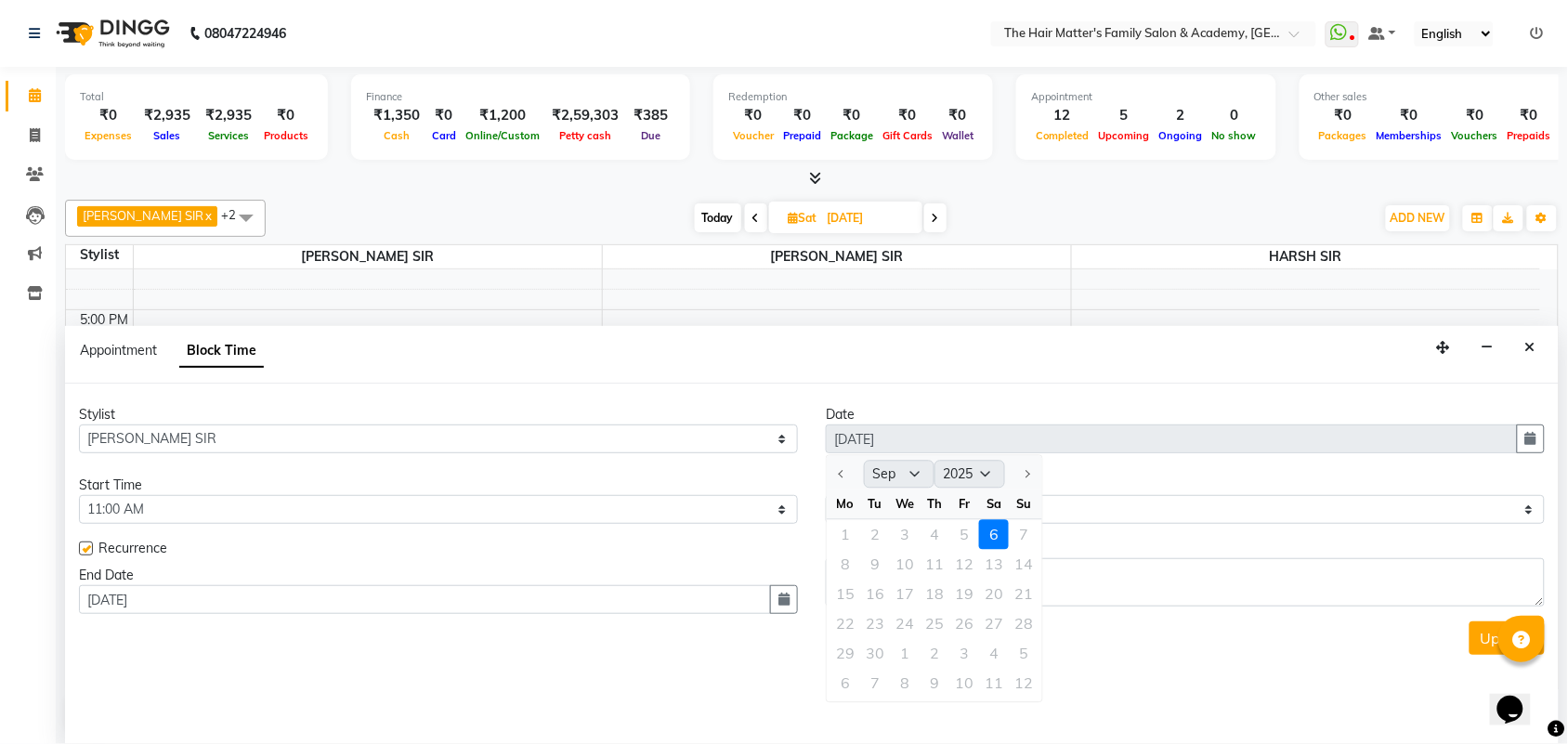
click at [950, 520] on div "1 2 3 4 5 6 7" at bounding box center [934, 535] width 215 height 29
click at [1069, 496] on select "Select 08:00 AM 08:15 AM 08:30 AM 08:45 AM 09:00 AM 09:15 AM 09:30 AM 09:45 AM …" at bounding box center [1185, 509] width 719 height 28
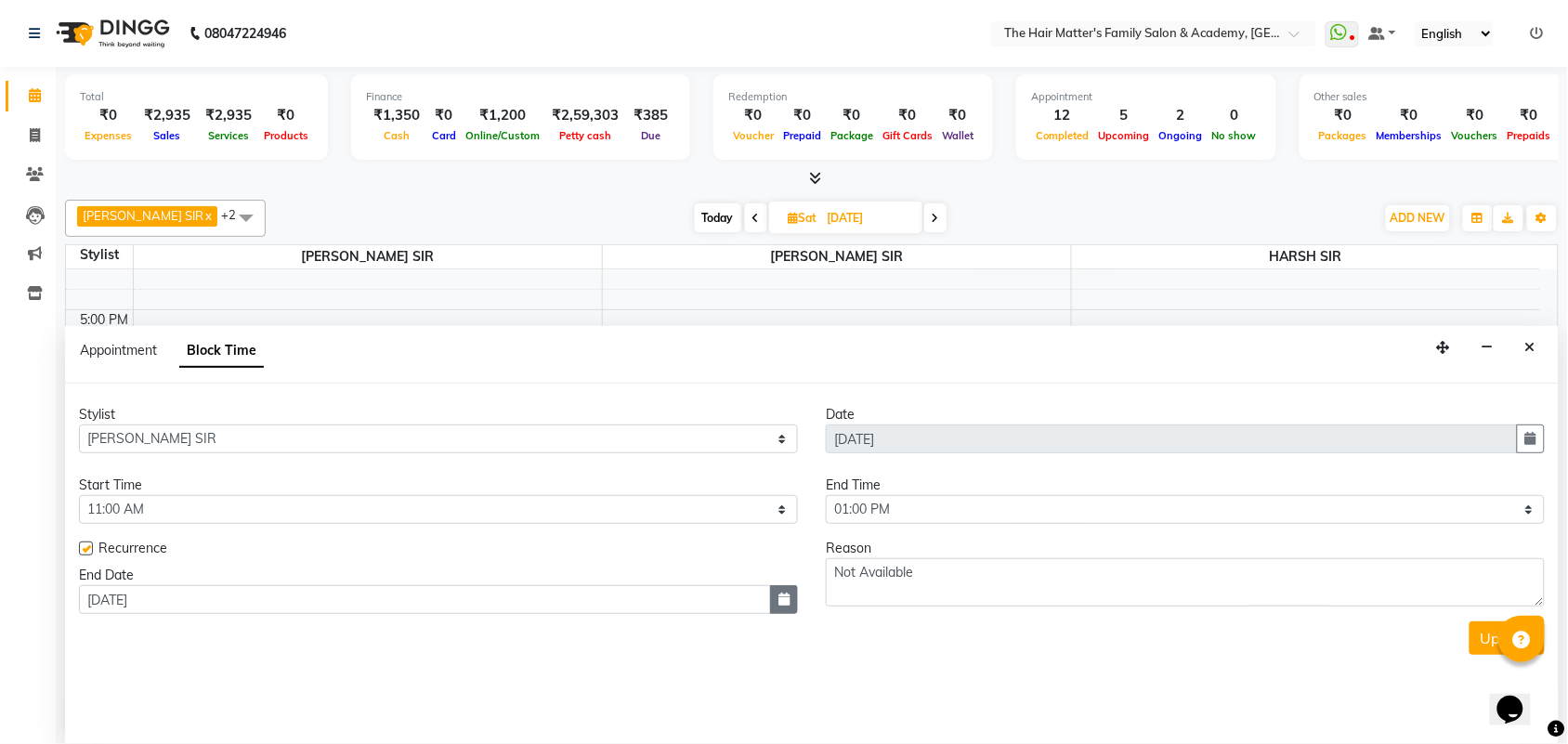
click at [781, 596] on icon "button" at bounding box center [784, 598] width 11 height 13
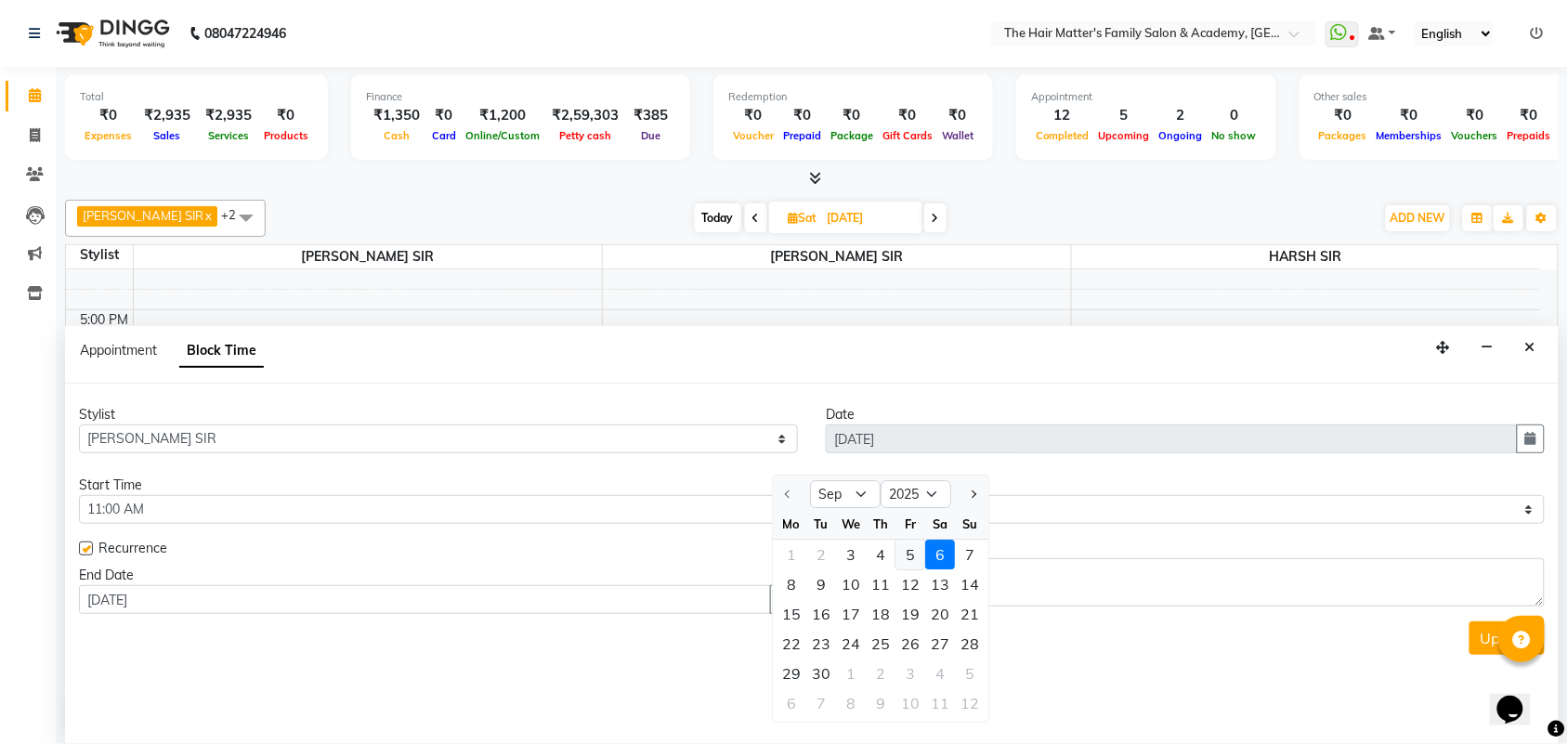
click at [907, 560] on div "5" at bounding box center [910, 554] width 29 height 29
type input "[DATE]"
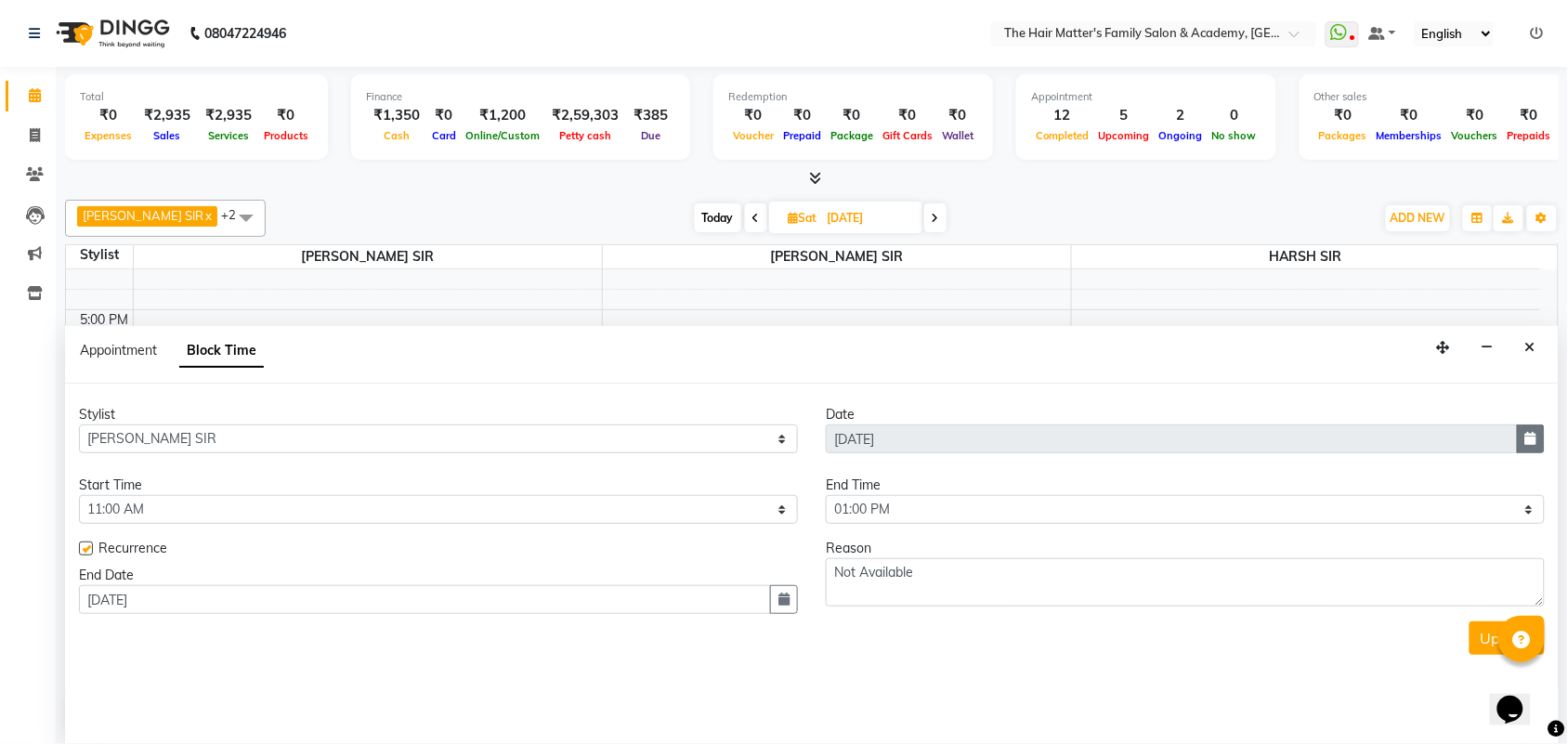
click at [1543, 442] on button "button" at bounding box center [1531, 439] width 27 height 28
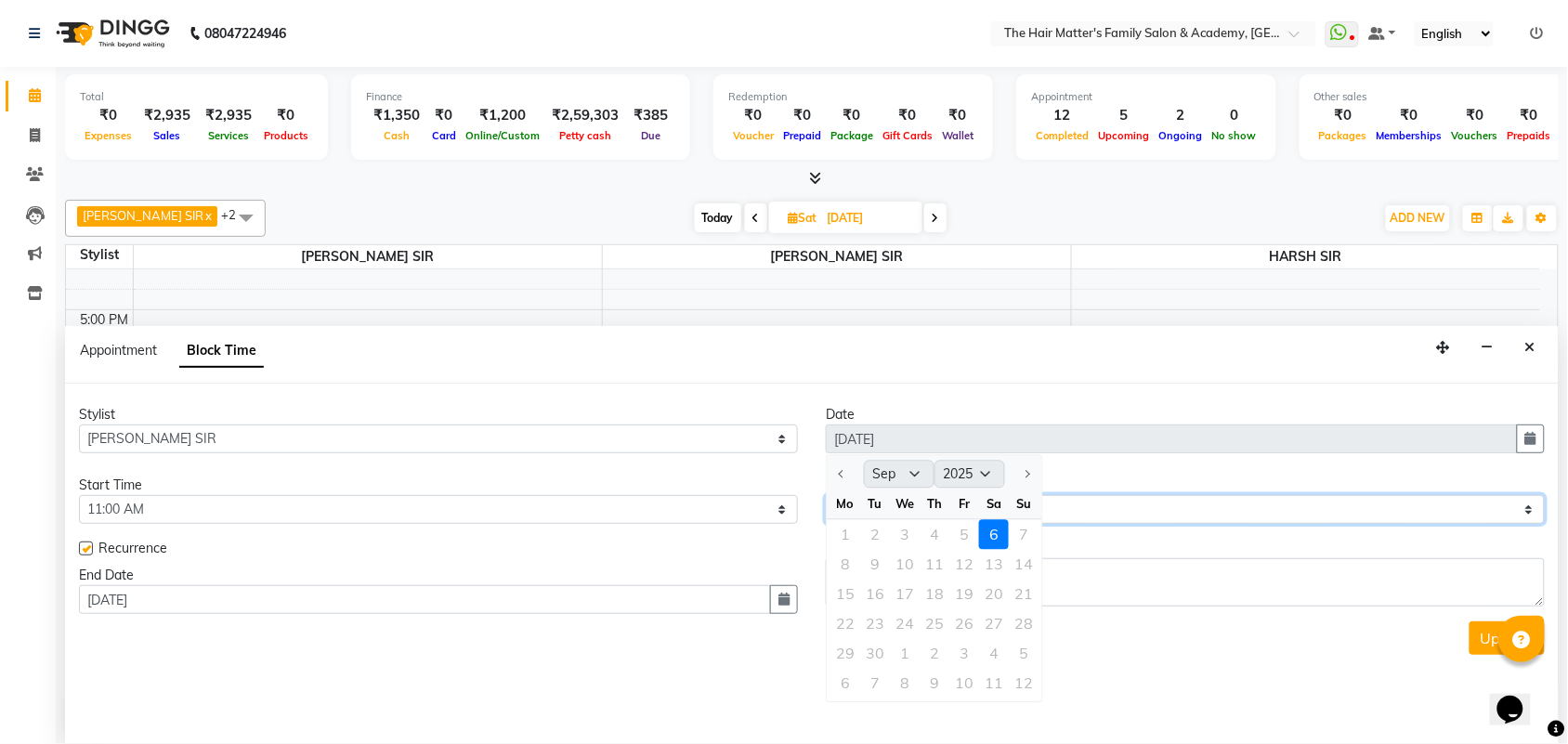
drag, startPoint x: 1084, startPoint y: 522, endPoint x: 1073, endPoint y: 536, distance: 17.8
click at [1084, 522] on select "Select 08:00 AM 08:15 AM 08:30 AM 08:45 AM 09:00 AM 09:15 AM 09:30 AM 09:45 AM …" at bounding box center [1185, 509] width 719 height 28
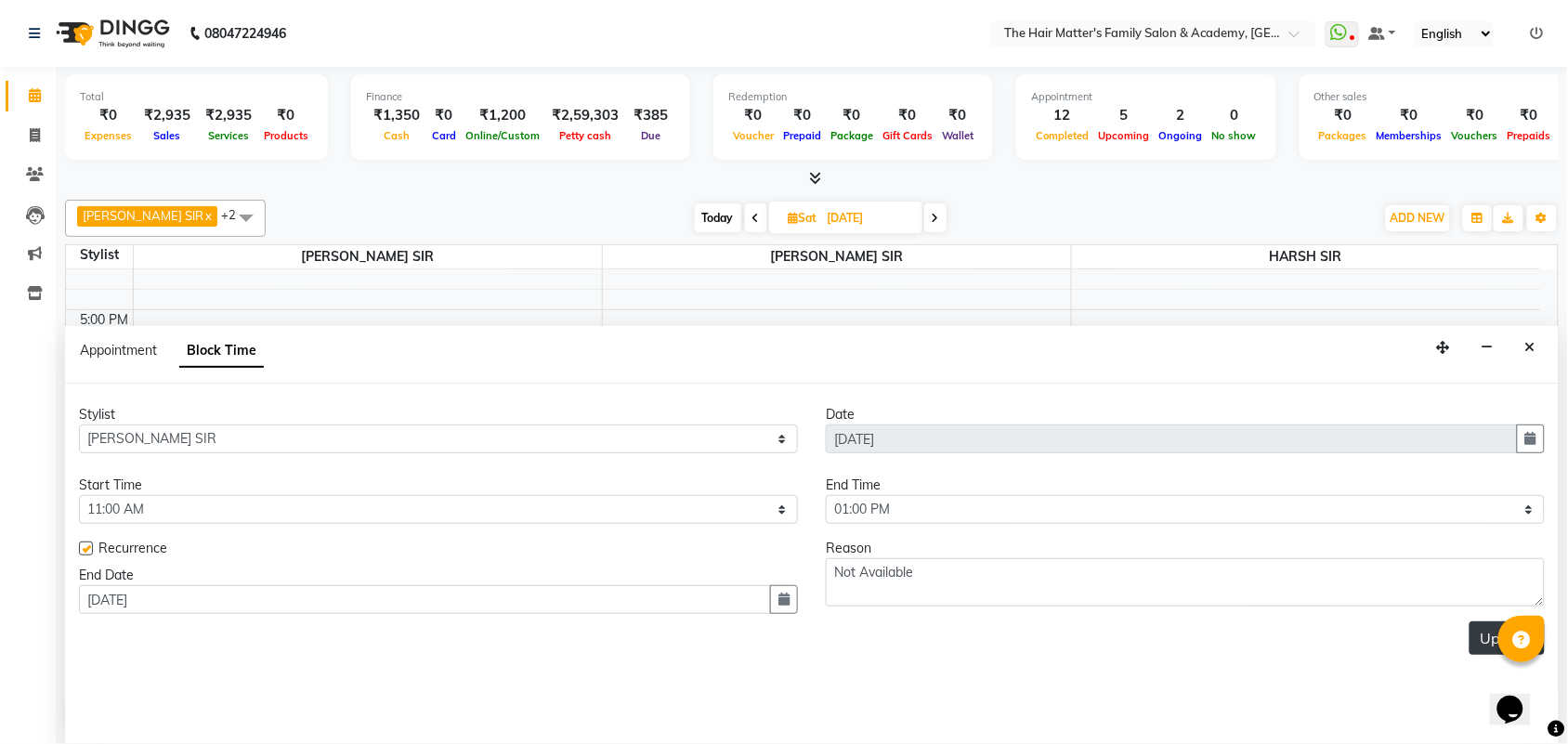
click at [1493, 647] on button "Update" at bounding box center [1507, 638] width 75 height 33
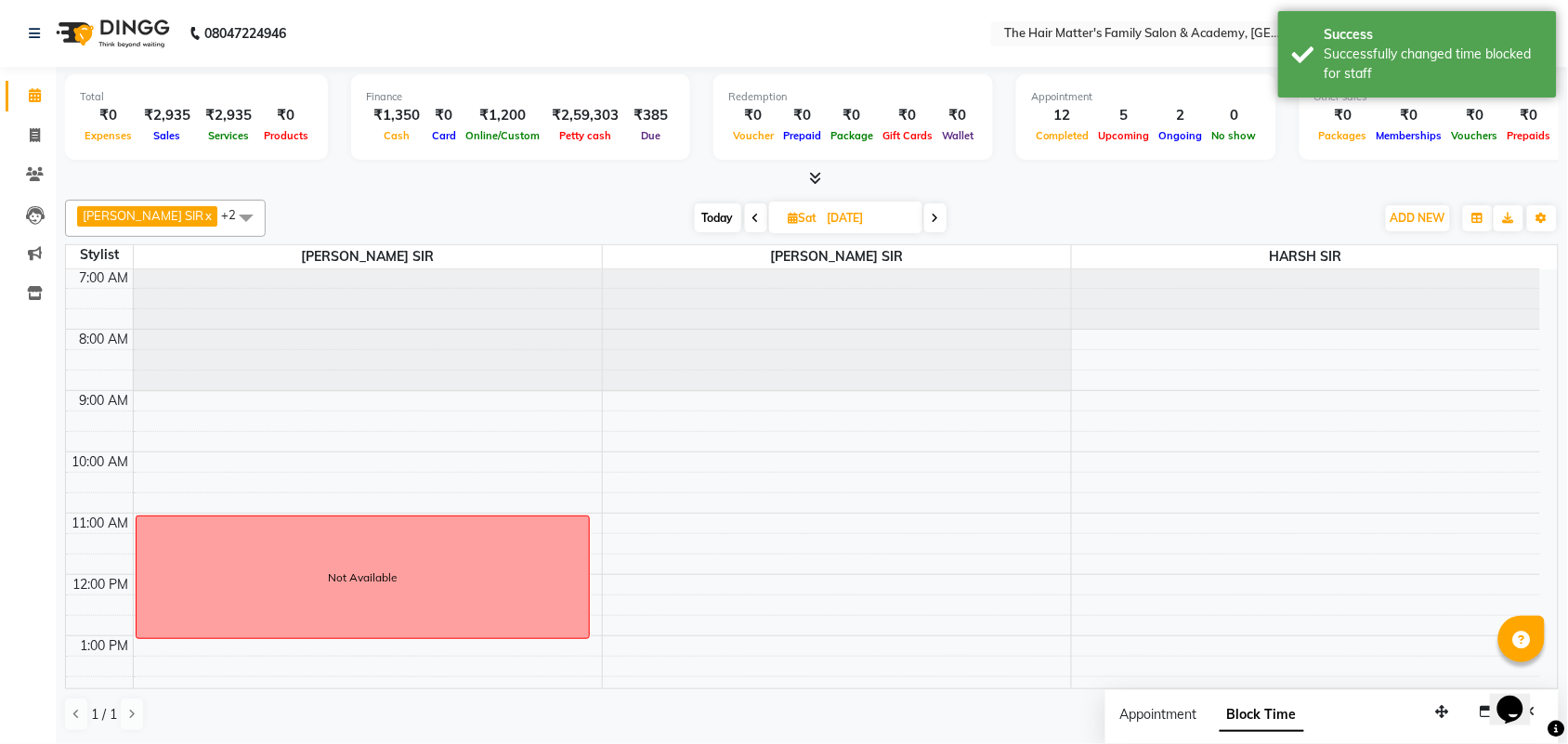
scroll to position [0, 0]
click at [752, 216] on icon at bounding box center [756, 217] width 8 height 11
type input "[DATE]"
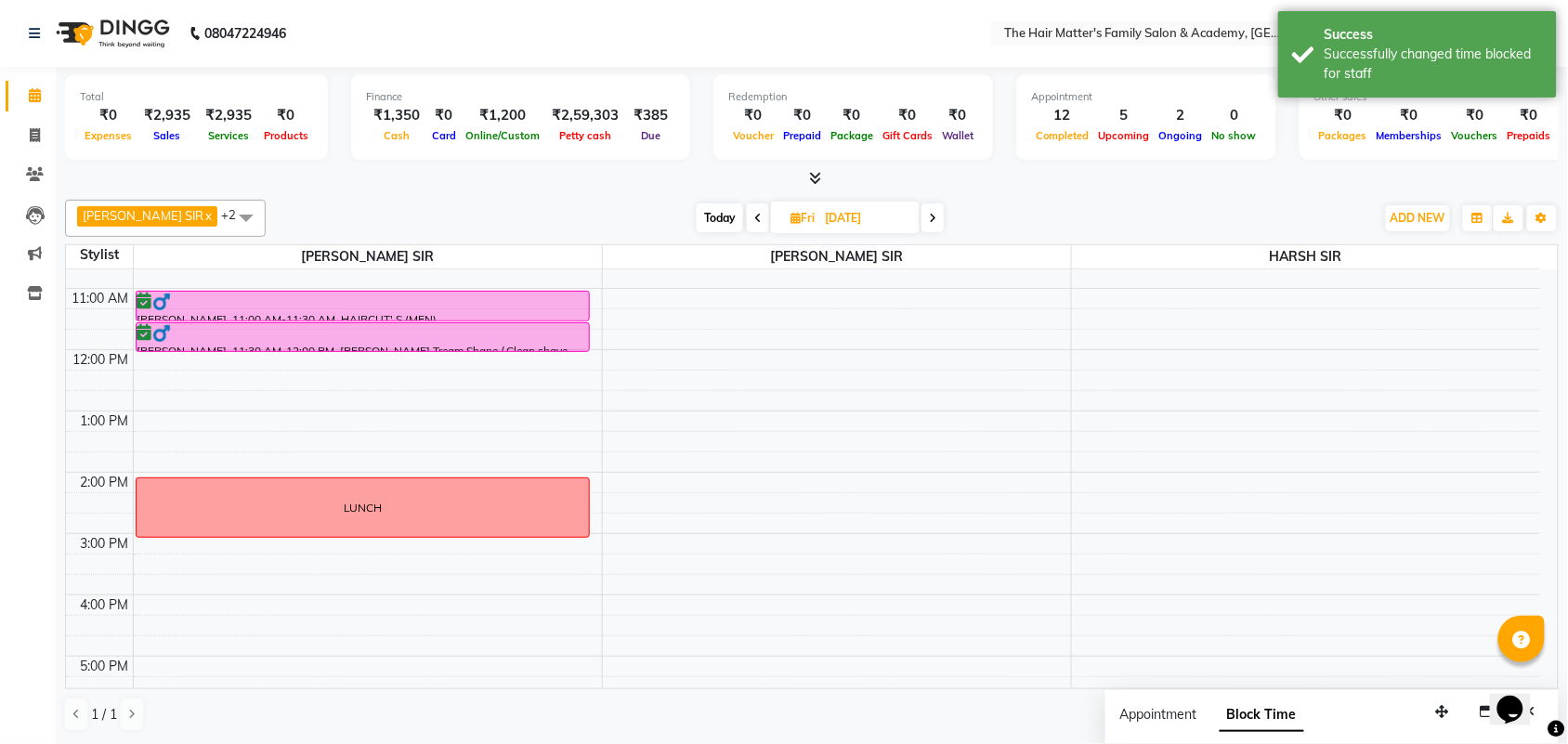
scroll to position [187, 0]
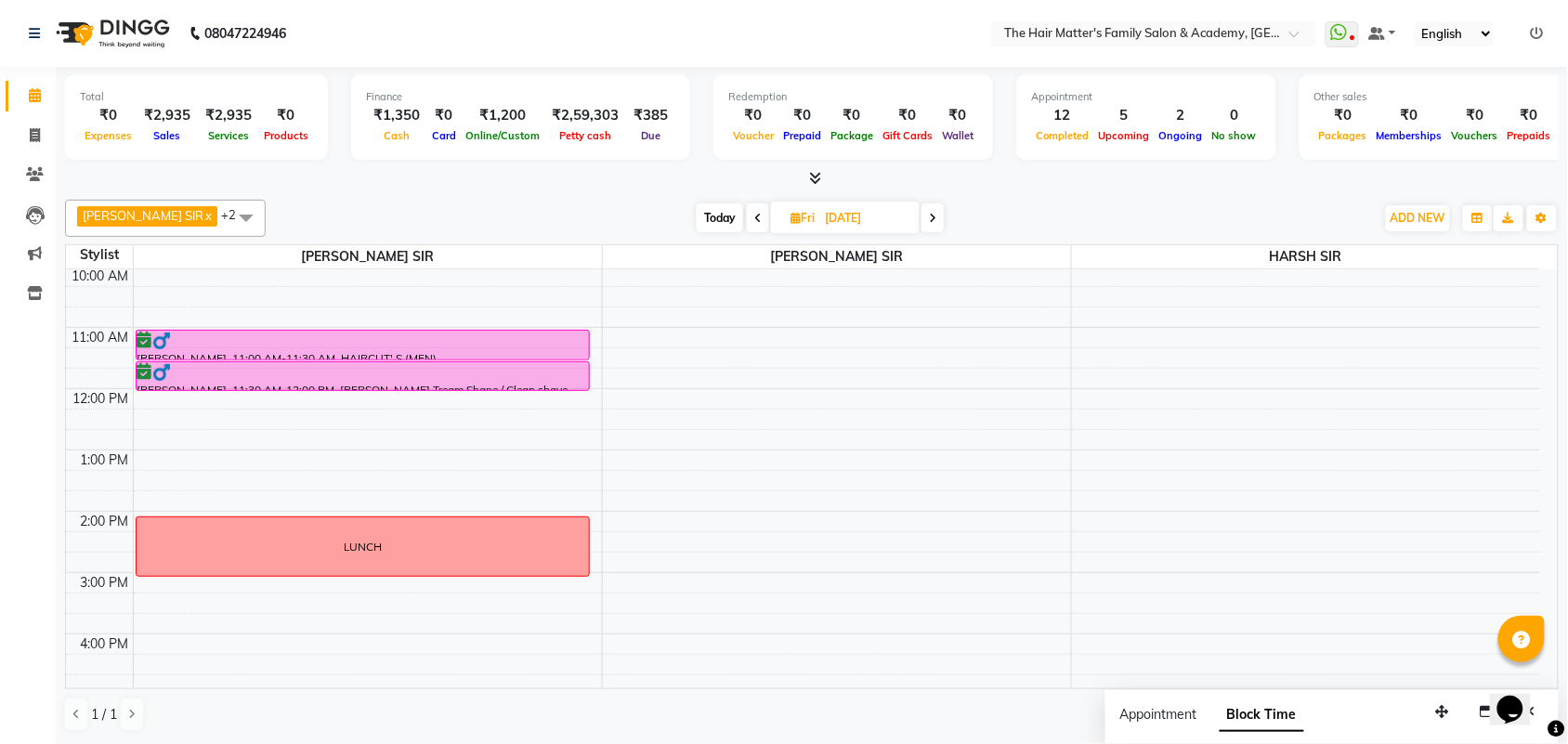
click at [846, 220] on input "[DATE]" at bounding box center [866, 218] width 93 height 27
select select "9"
select select "2025"
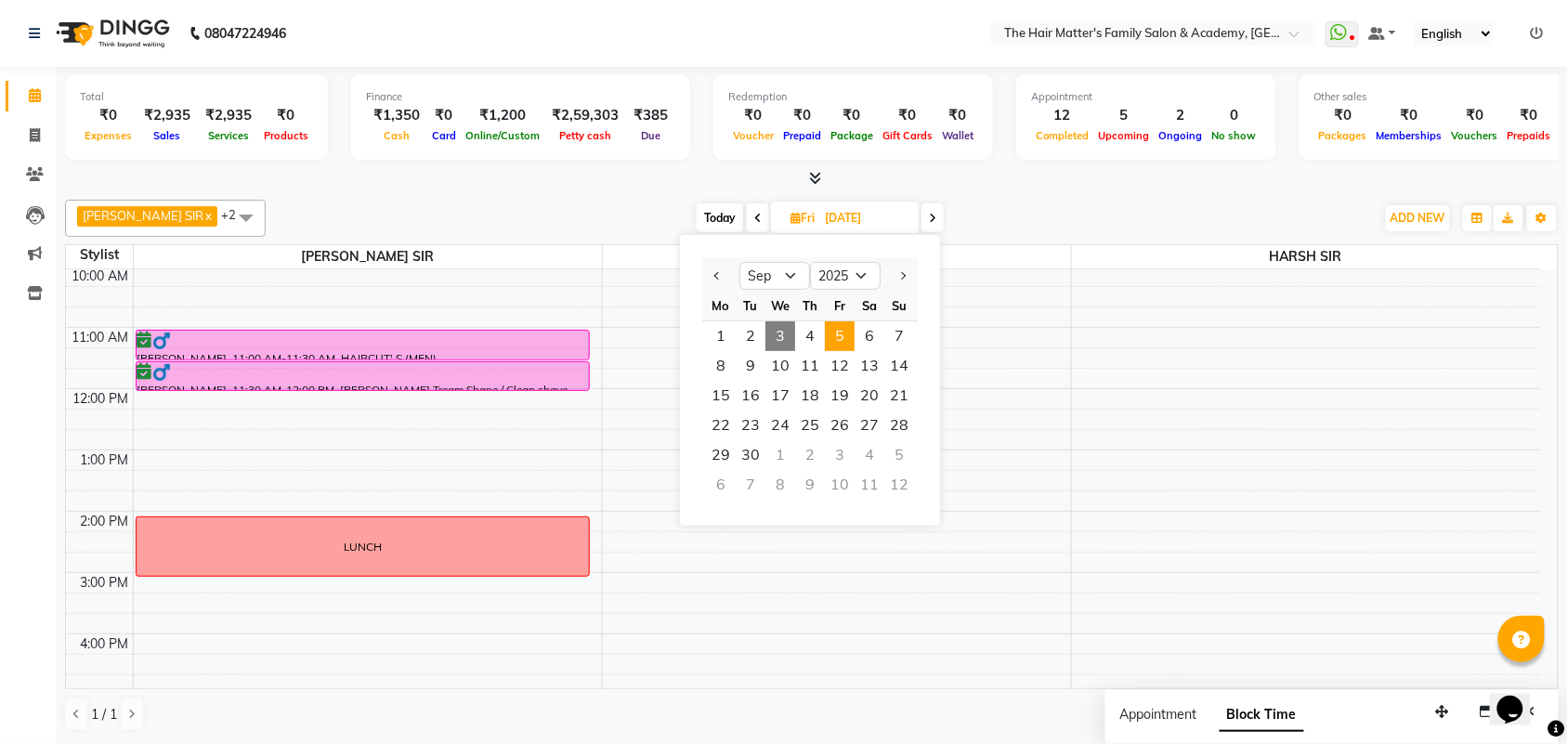
click at [846, 220] on input "[DATE]" at bounding box center [866, 218] width 93 height 27
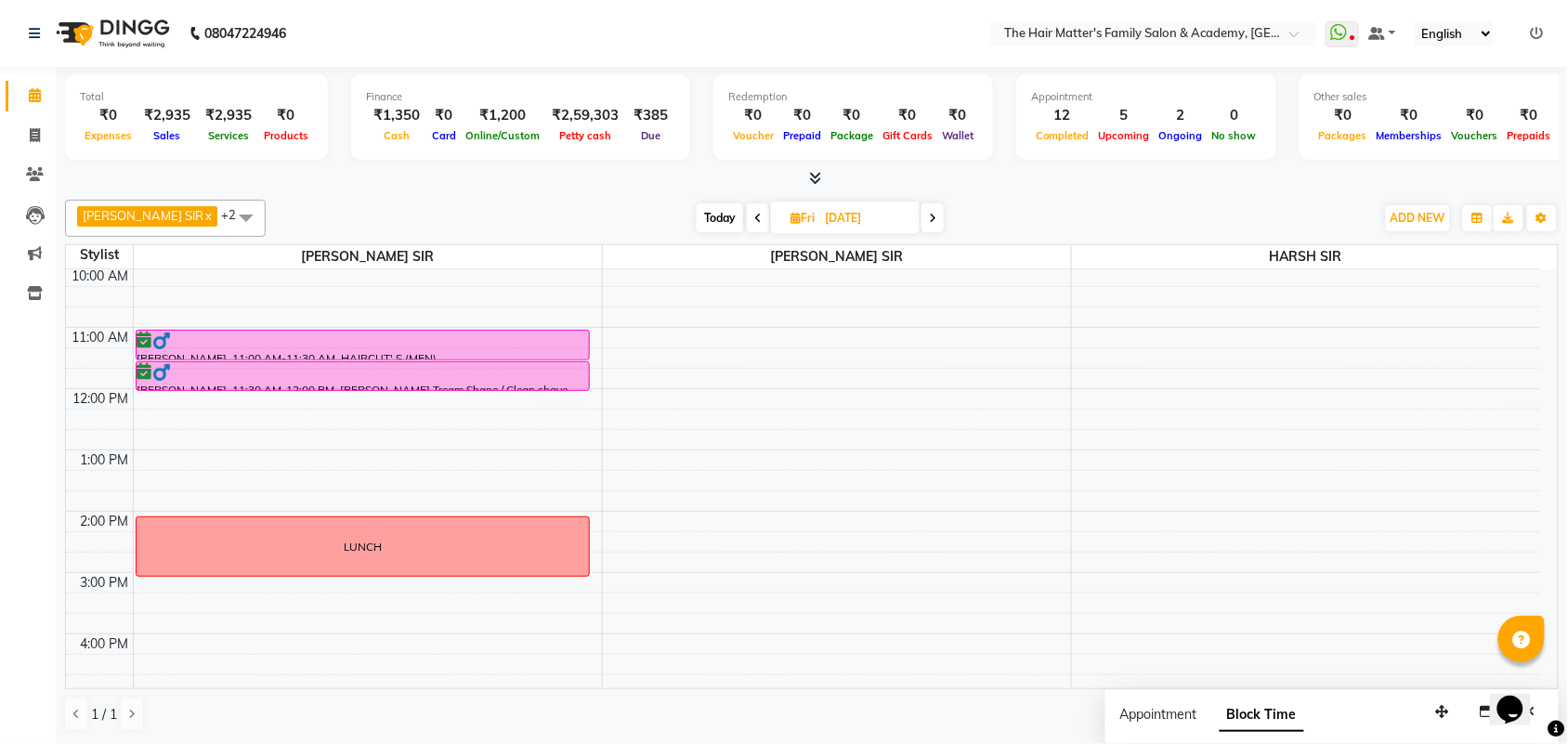
click at [896, 213] on span "[DATE]" at bounding box center [845, 217] width 149 height 31
click at [922, 218] on span at bounding box center [932, 217] width 23 height 28
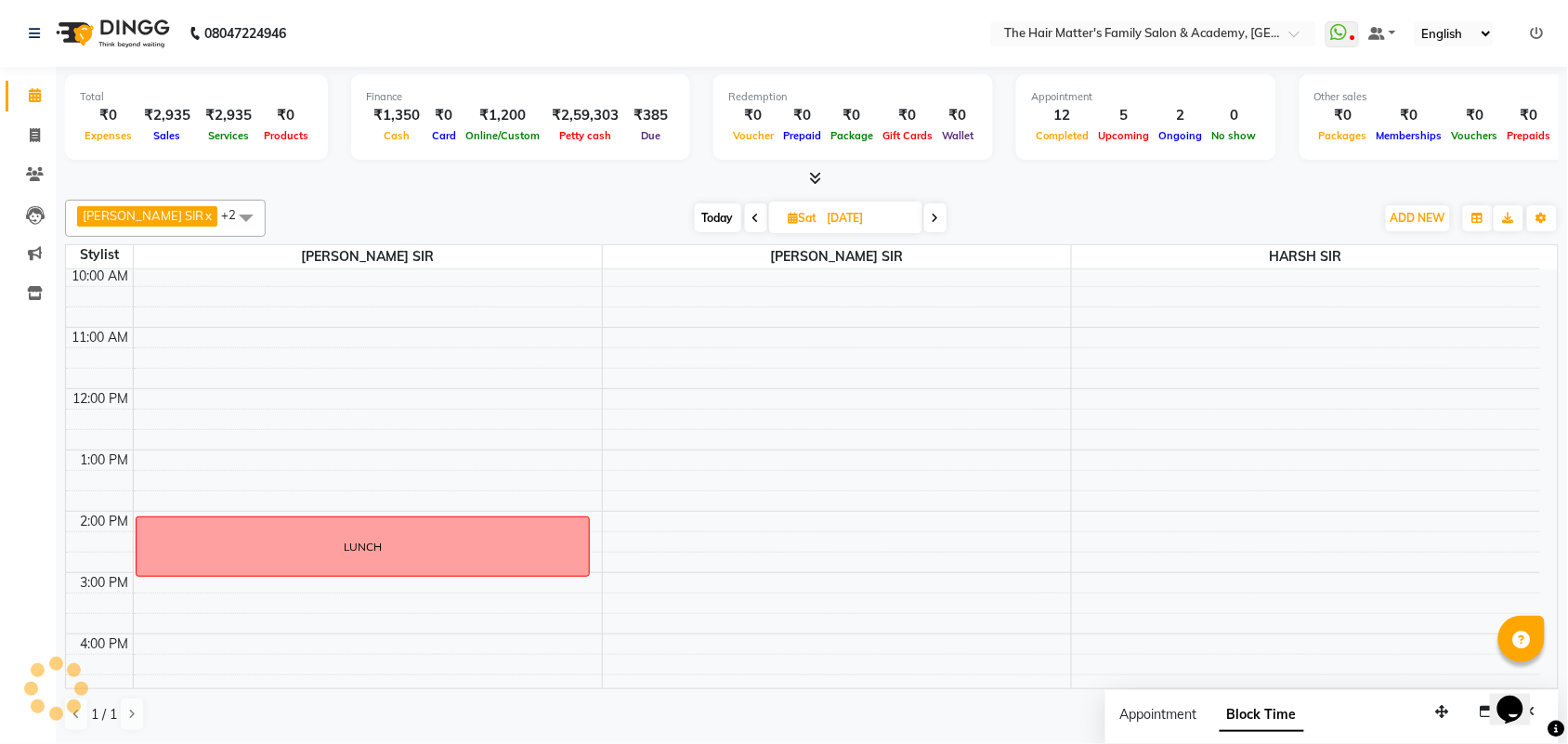
scroll to position [573, 0]
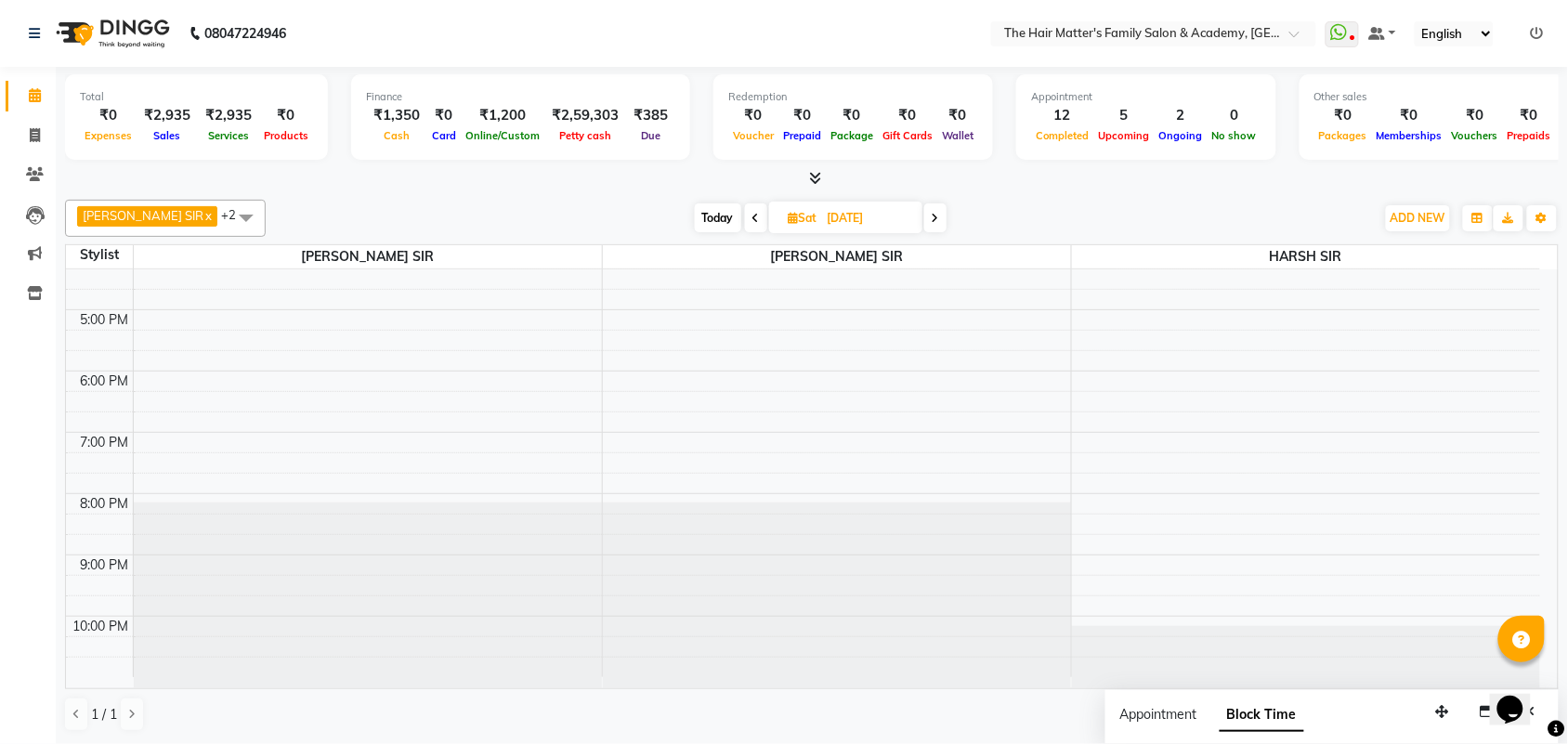
click at [752, 213] on icon at bounding box center [756, 217] width 8 height 11
type input "[DATE]"
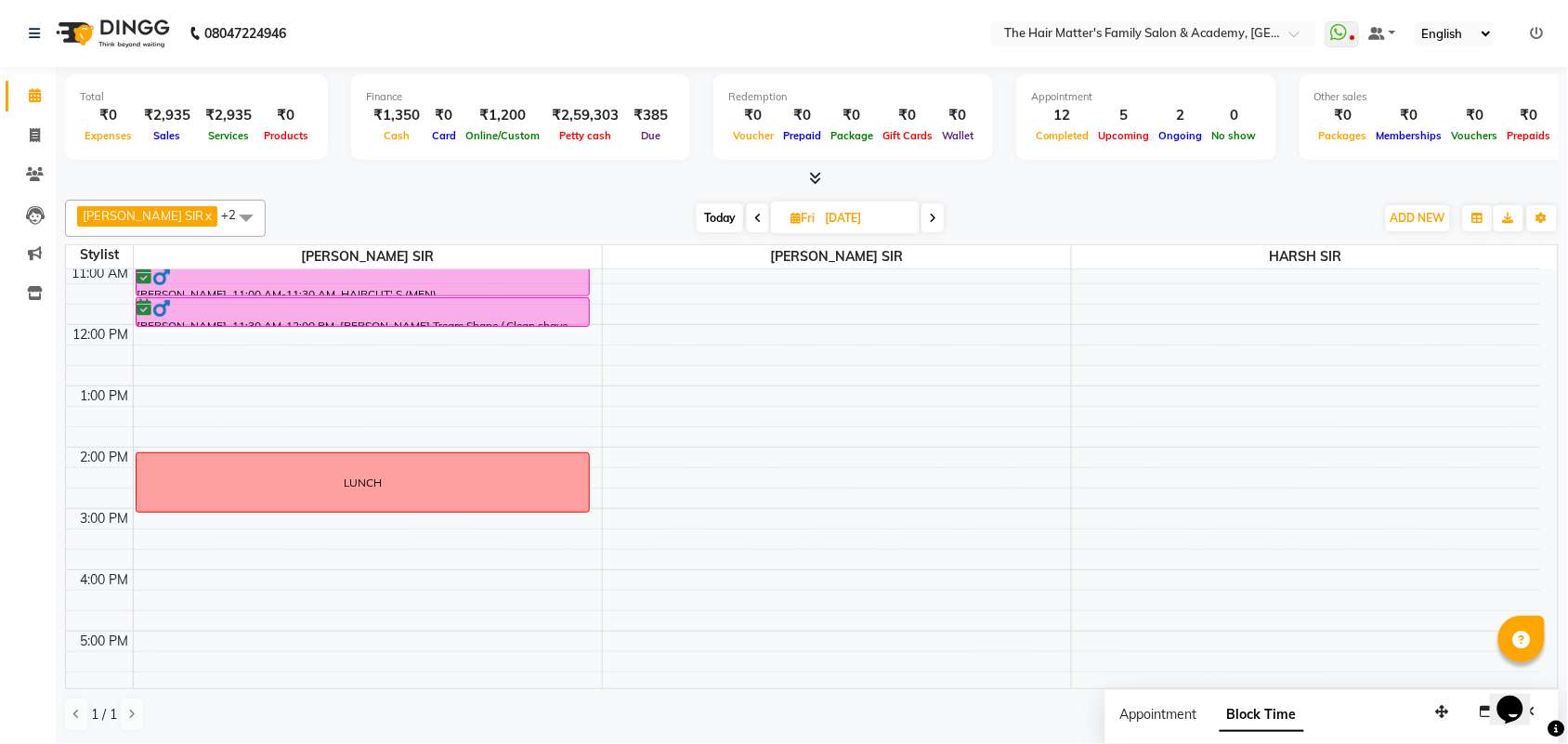
scroll to position [186, 0]
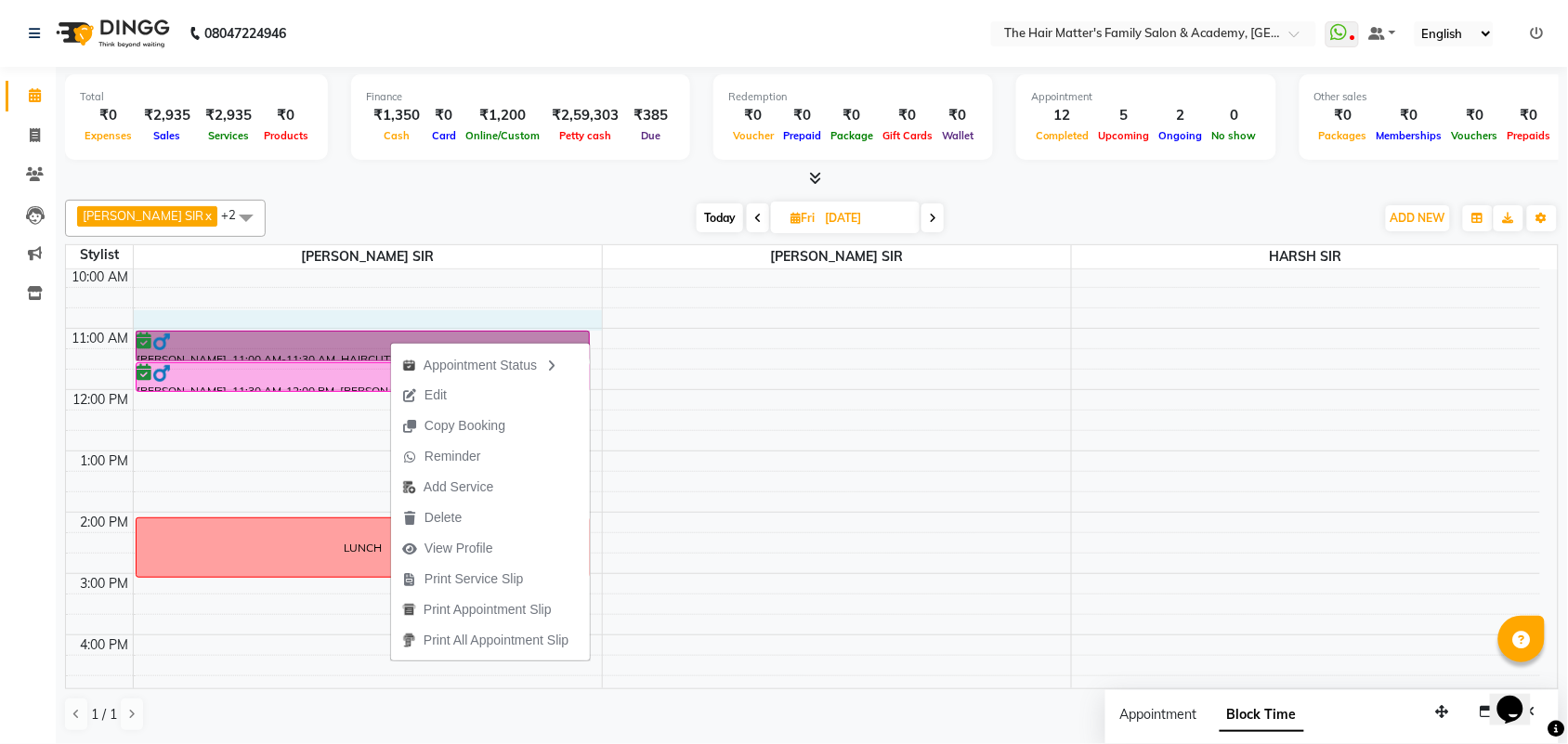
click at [592, 331] on td at bounding box center [836, 338] width 1407 height 21
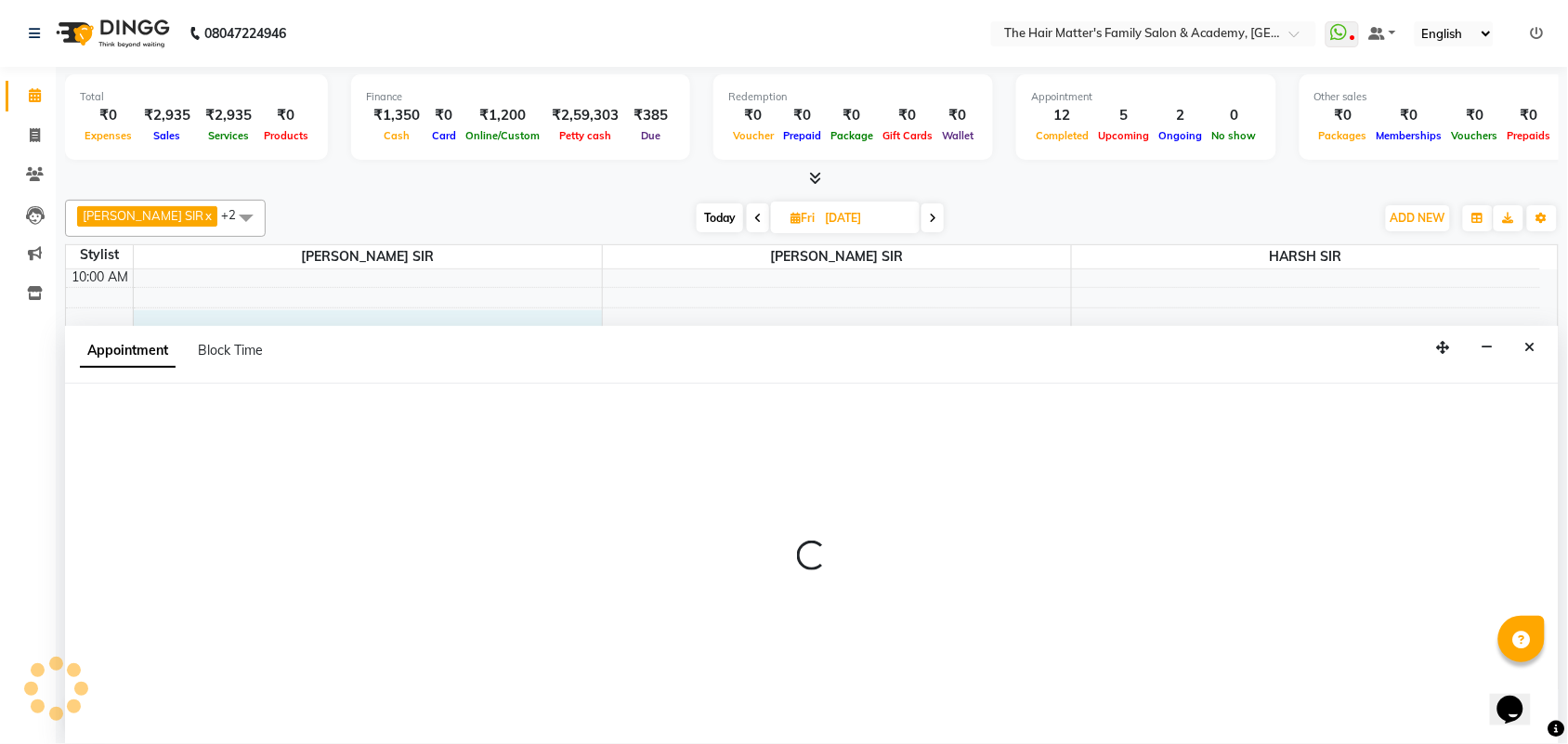
select select "42572"
select select "tentative"
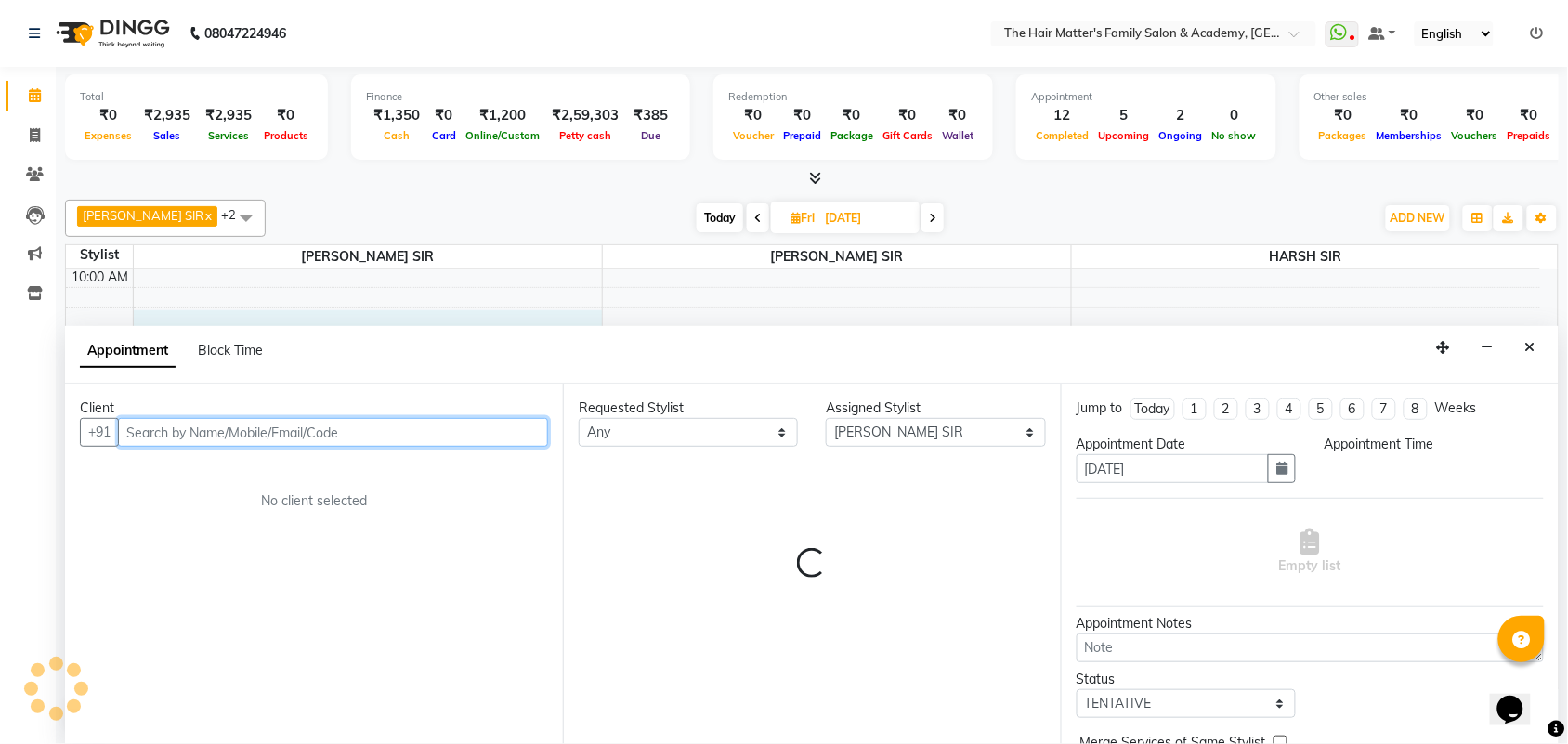
select select "645"
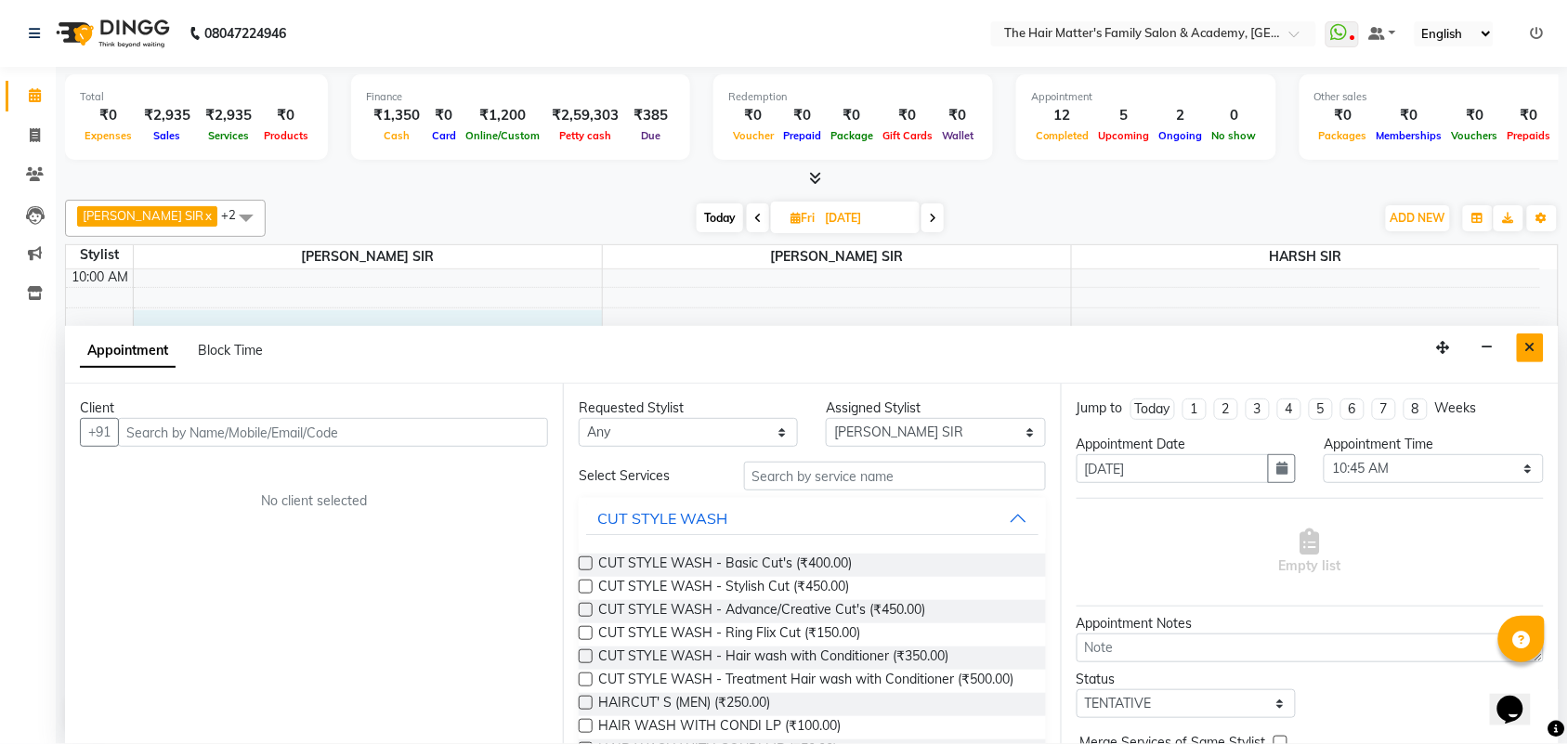
click at [1529, 336] on button "Close" at bounding box center [1531, 348] width 27 height 28
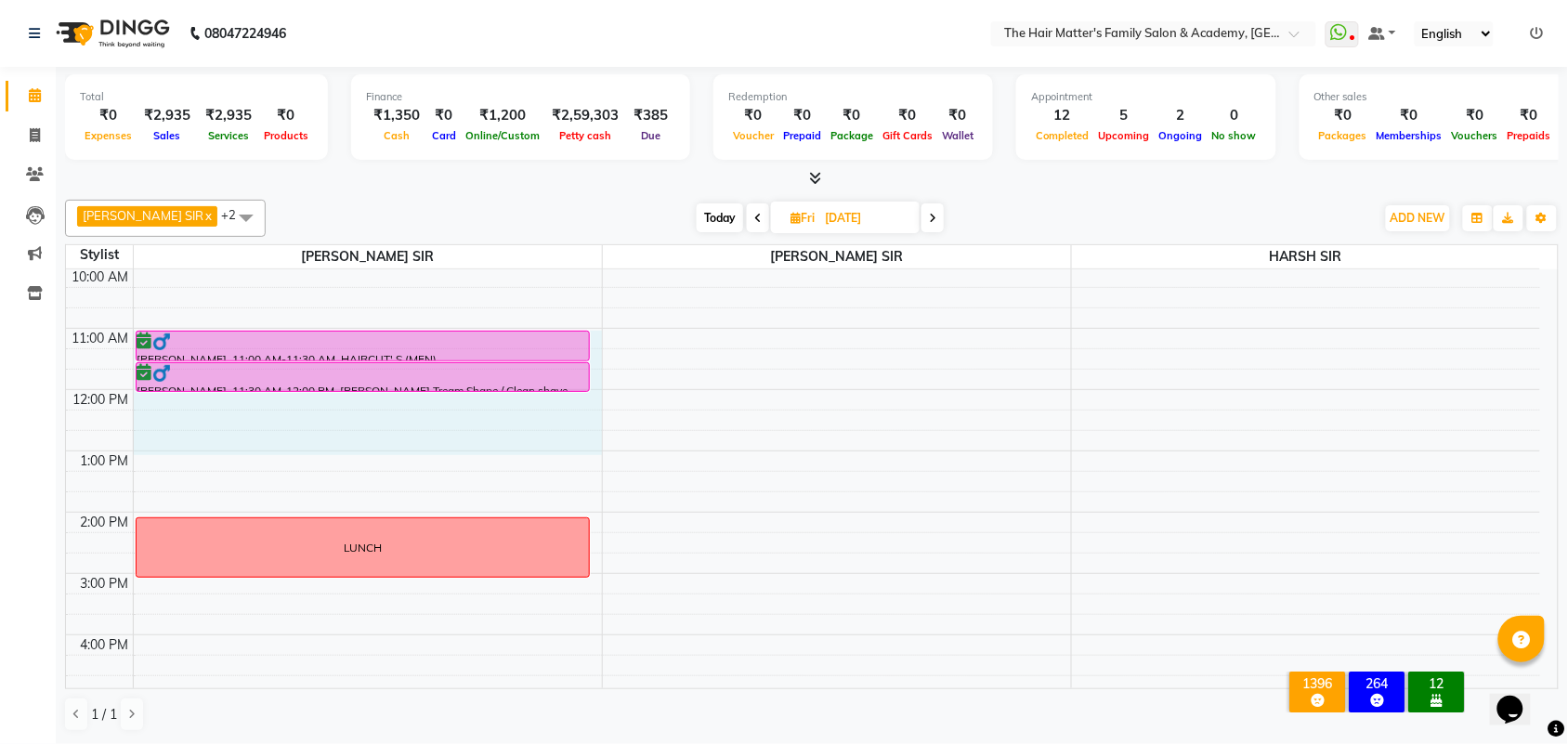
drag, startPoint x: 595, startPoint y: 333, endPoint x: 557, endPoint y: 435, distance: 108.8
click at [554, 442] on div "7:00 AM 8:00 AM 9:00 AM 10:00 AM 11:00 AM 12:00 PM 1:00 PM 2:00 PM 3:00 PM 4:00…" at bounding box center [802, 573] width 1474 height 980
select select "42572"
select select "660"
select select "tentative"
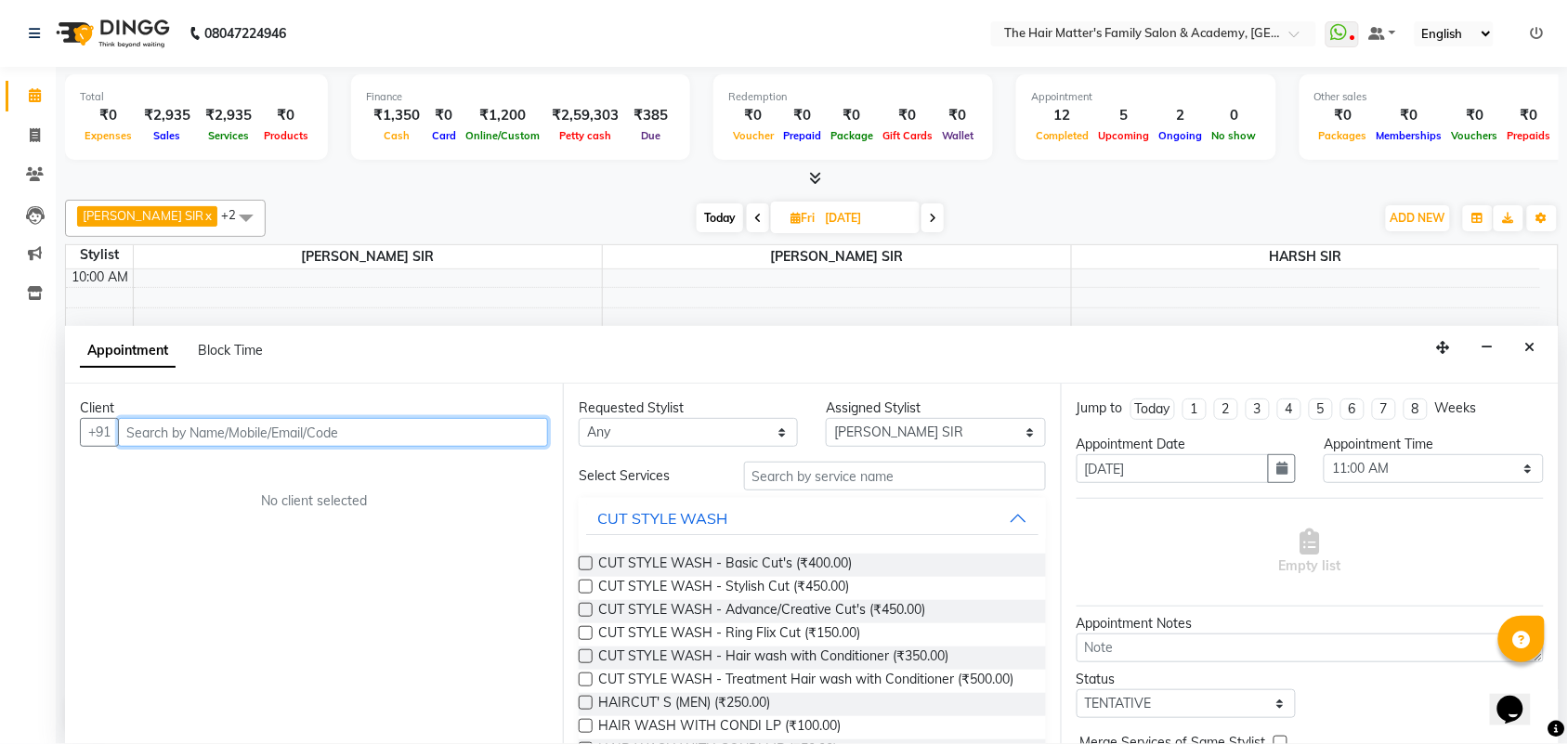
click at [333, 435] on input "text" at bounding box center [332, 432] width 430 height 28
click at [230, 351] on span "Block Time" at bounding box center [230, 349] width 65 height 17
select select "42572"
select select "660"
select select "780"
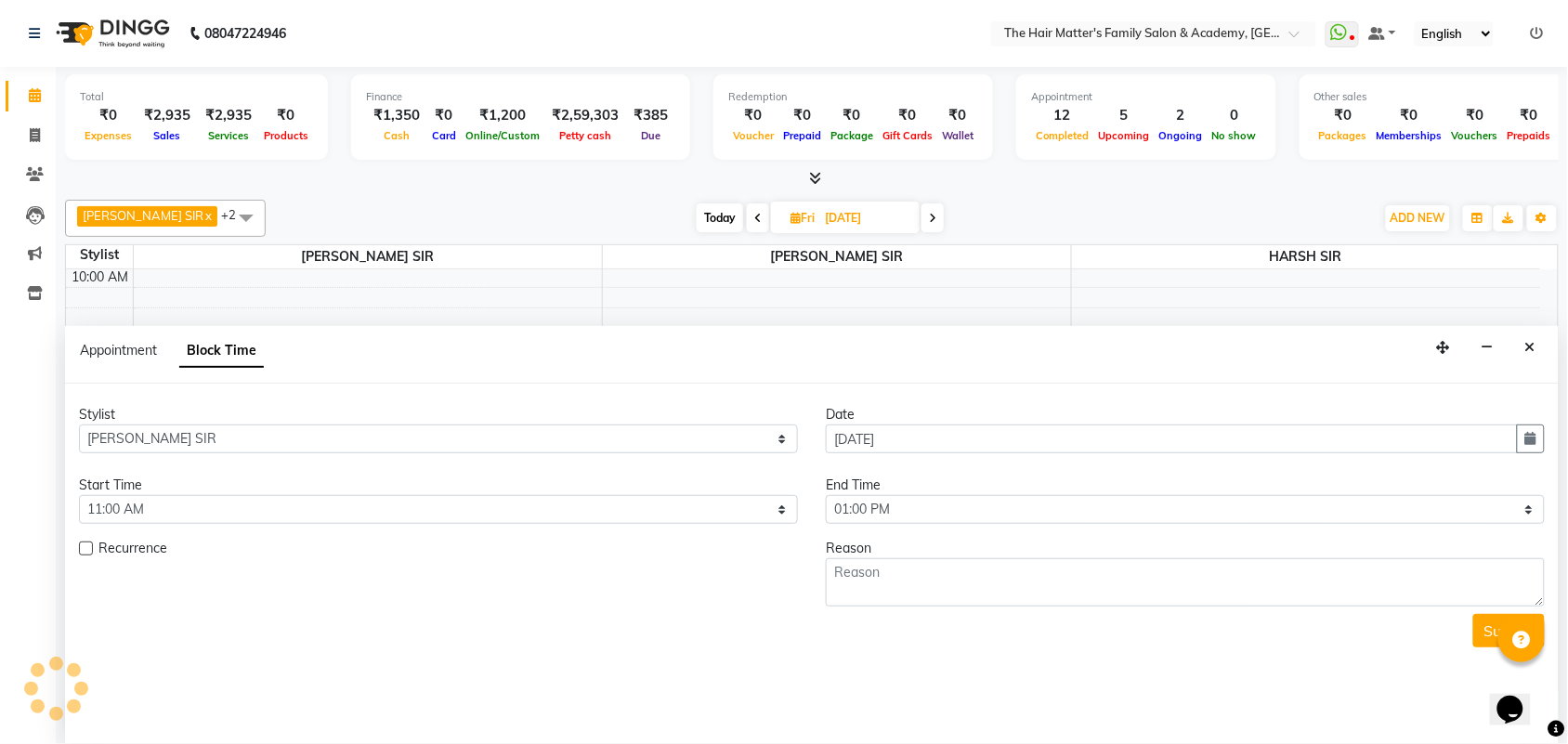
scroll to position [573, 0]
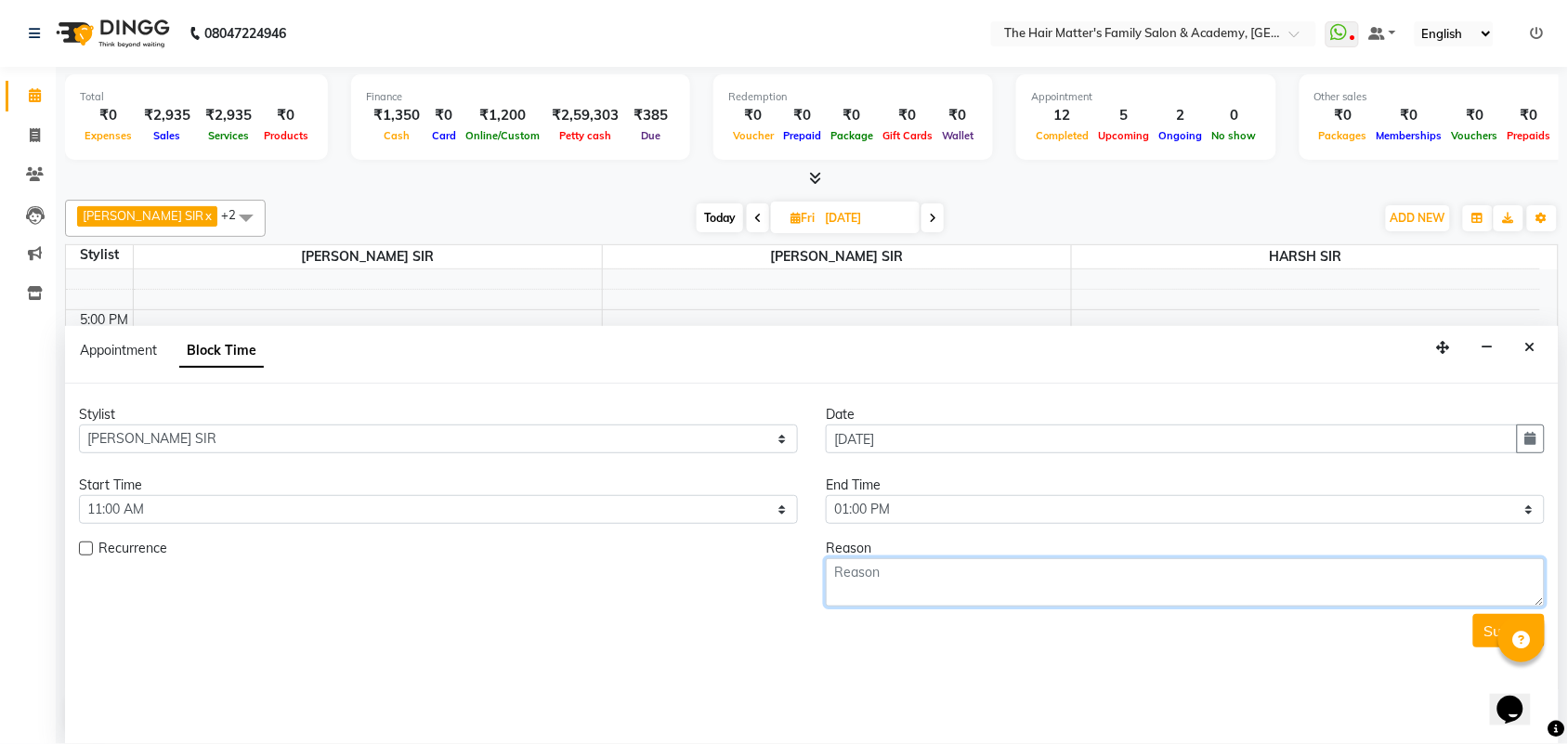
click at [946, 567] on textarea at bounding box center [1185, 581] width 719 height 48
type textarea "Not Available"
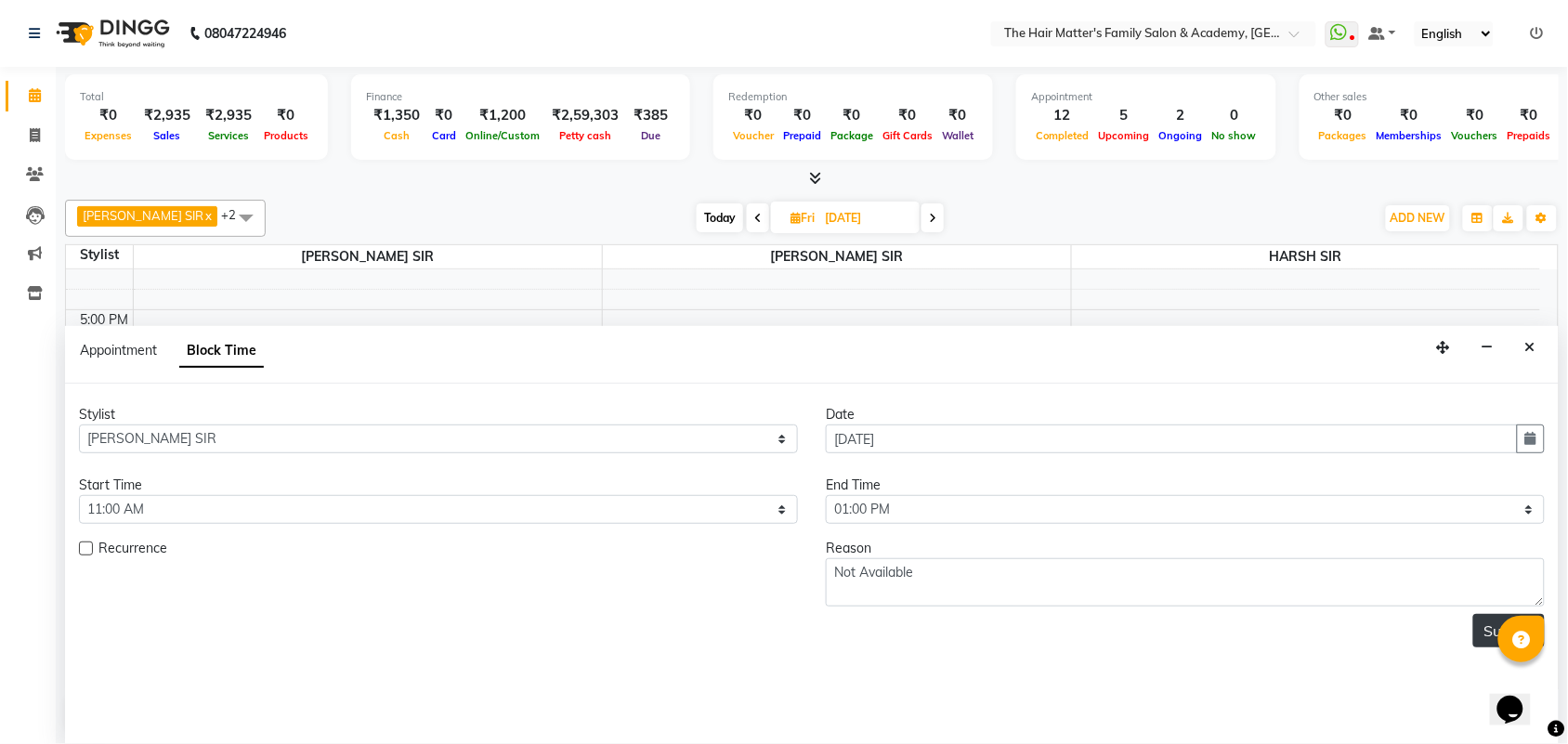
click at [1482, 641] on button "Submit" at bounding box center [1508, 630] width 71 height 33
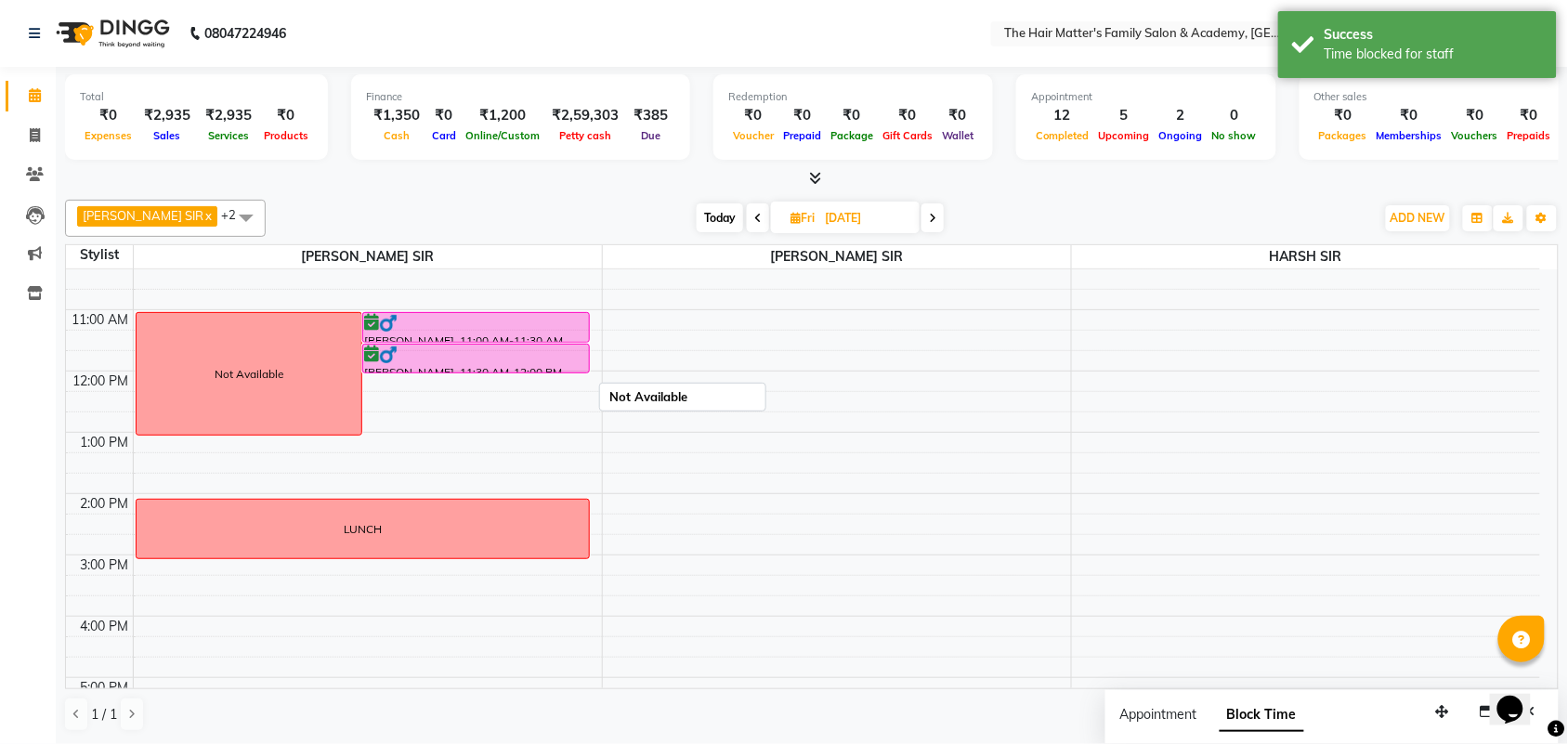
scroll to position [0, 0]
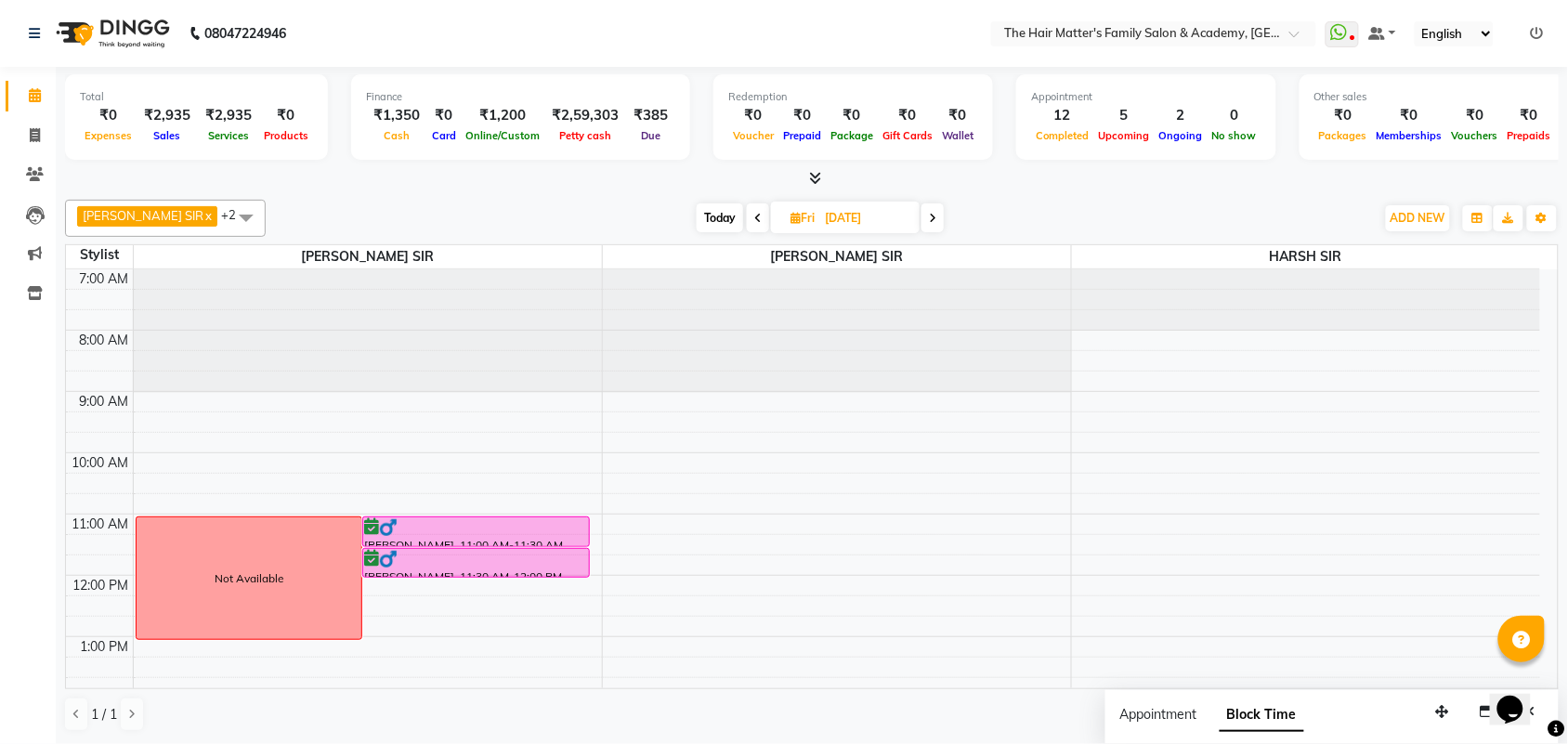
click at [754, 214] on icon at bounding box center [758, 217] width 8 height 11
type input "[DATE]"
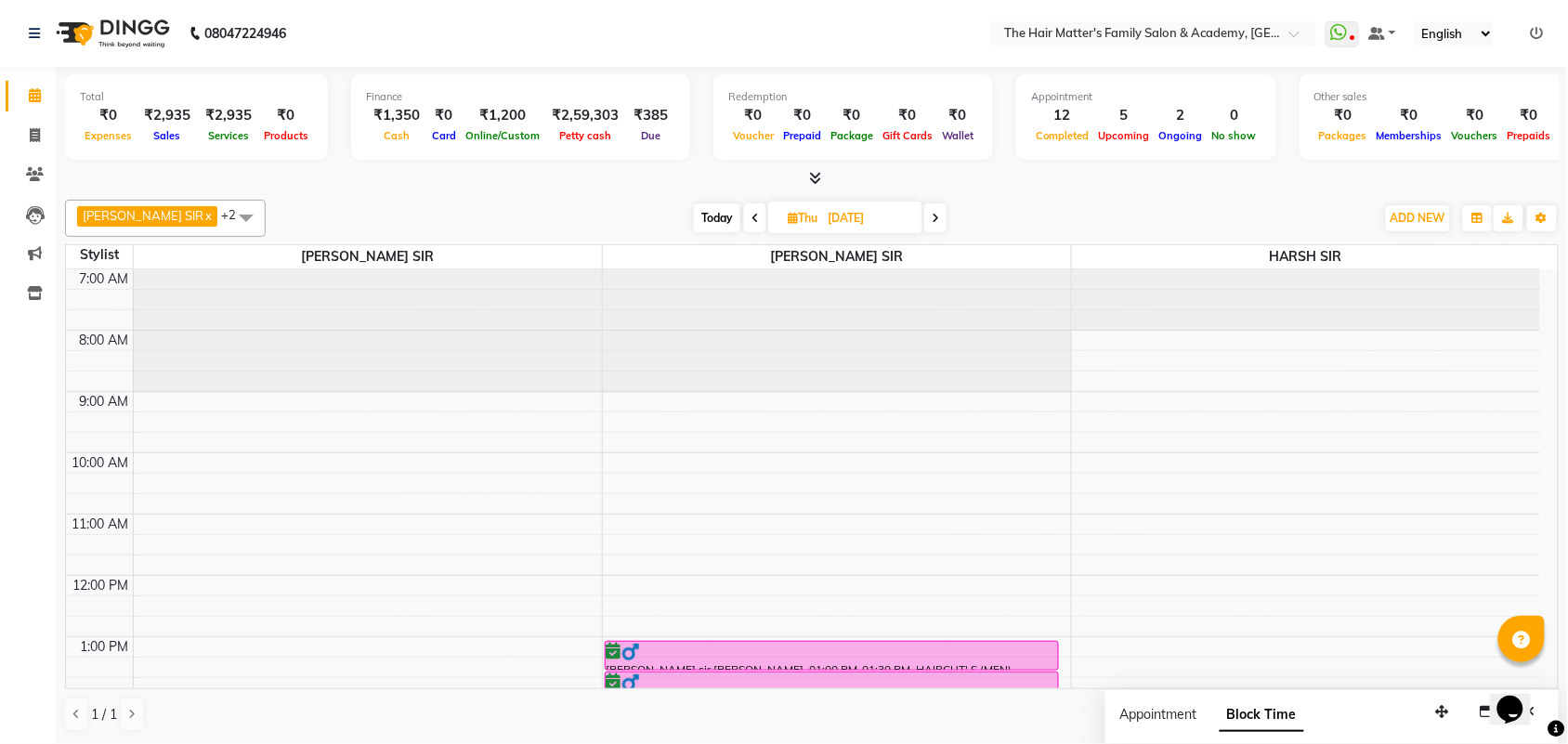
click at [156, 520] on div "7:00 AM 8:00 AM 9:00 AM 10:00 AM 11:00 AM 12:00 PM 1:00 PM 2:00 PM 3:00 PM 4:00…" at bounding box center [802, 759] width 1474 height 980
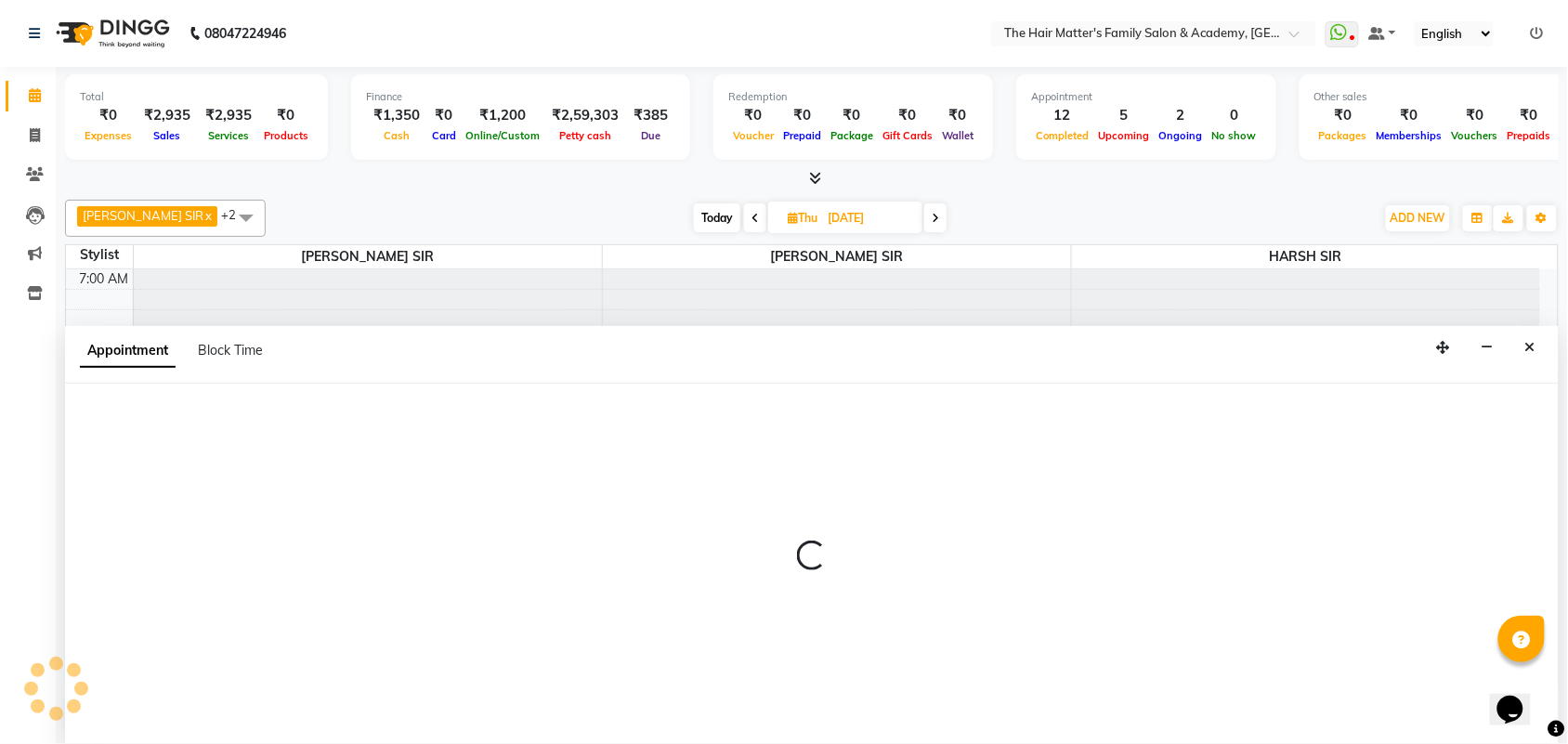
select select "42572"
select select "660"
select select "tentative"
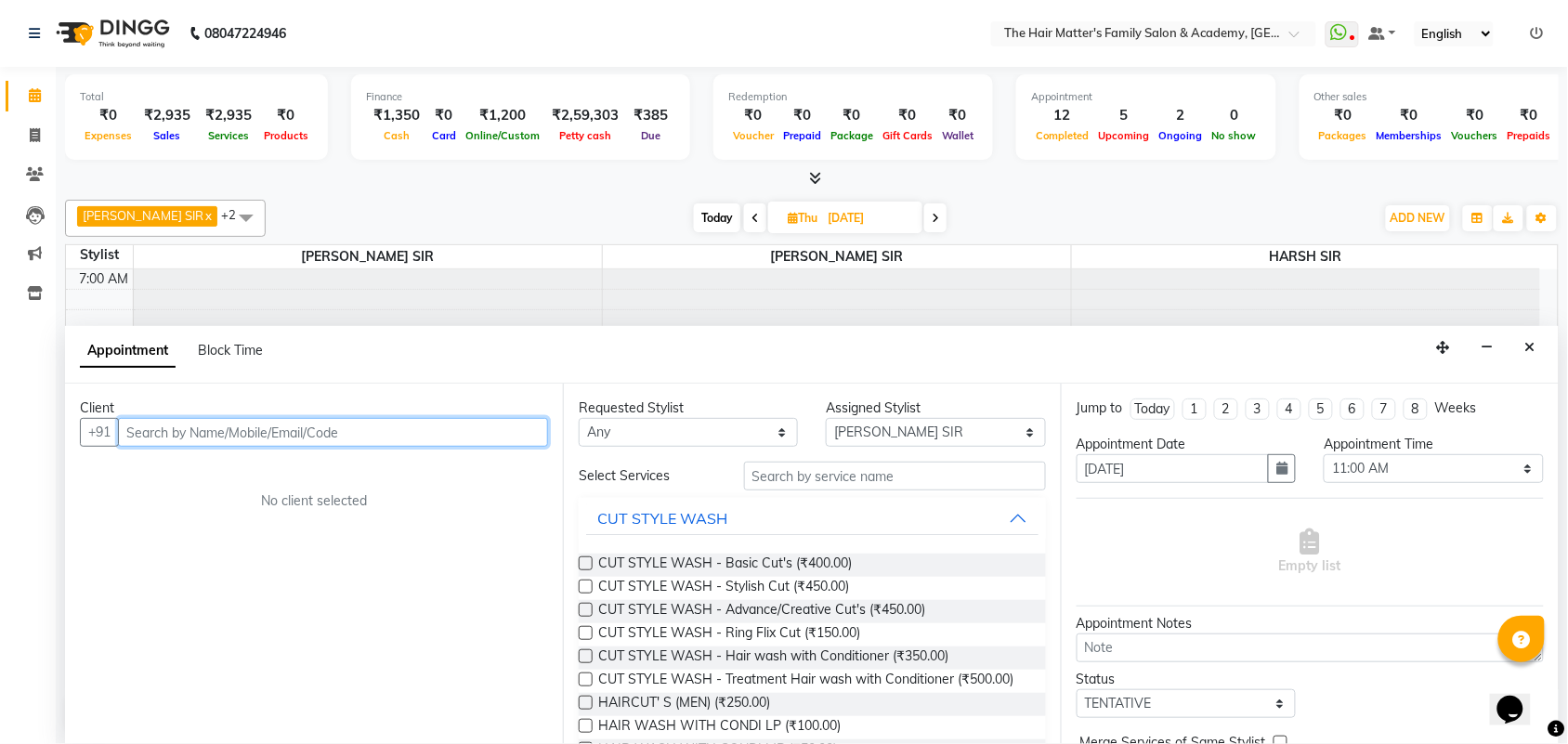
click at [372, 430] on input "text" at bounding box center [332, 432] width 430 height 28
paste input "87993 45867"
drag, startPoint x: 172, startPoint y: 437, endPoint x: 262, endPoint y: 460, distance: 92.9
click at [173, 435] on input "87993 45867" at bounding box center [294, 432] width 353 height 28
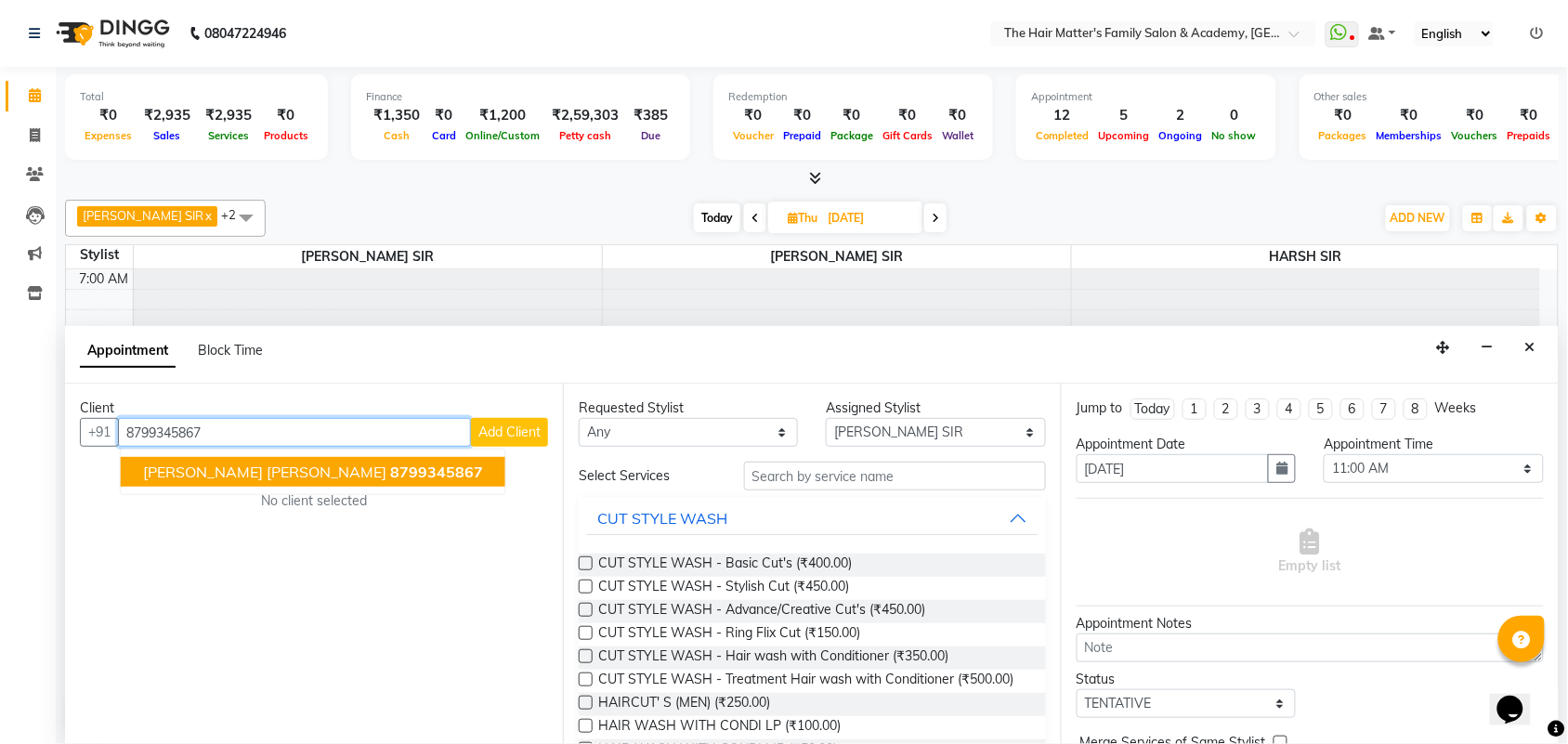
click at [275, 474] on span "[PERSON_NAME] [PERSON_NAME]" at bounding box center [264, 471] width 244 height 19
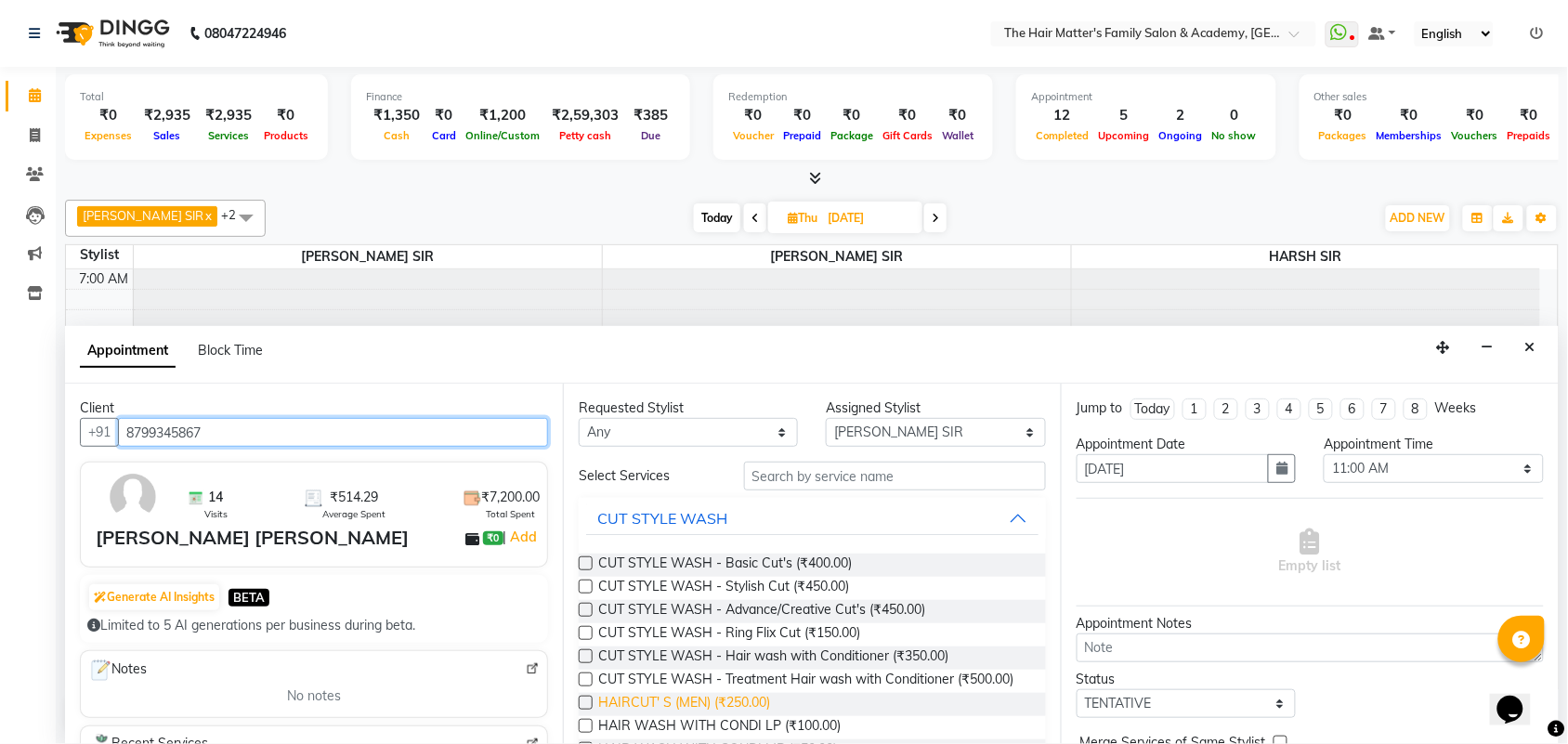
type input "8799345867"
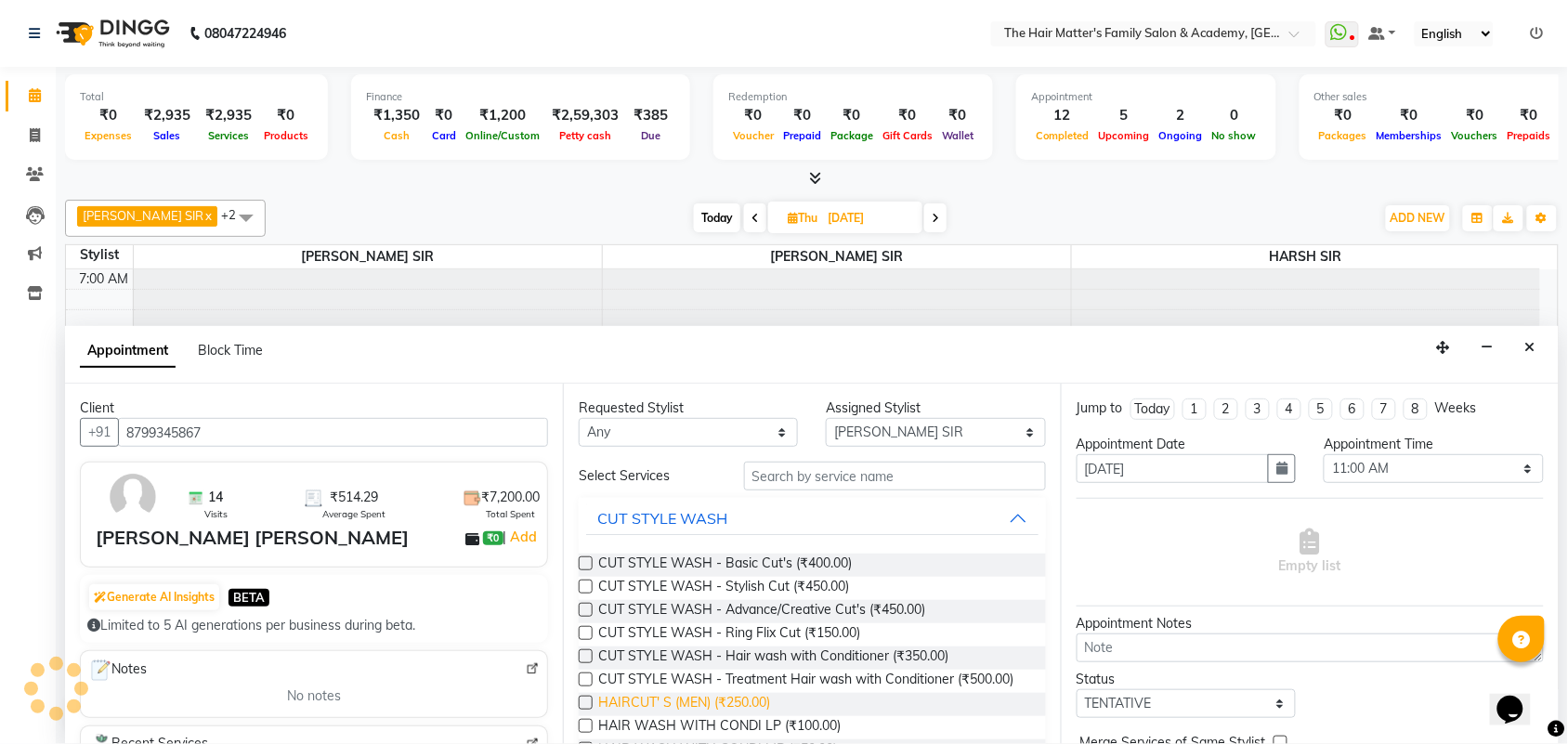
click at [680, 716] on span "HAIRCUT' S (MEN) (₹250.00)" at bounding box center [684, 705] width 171 height 23
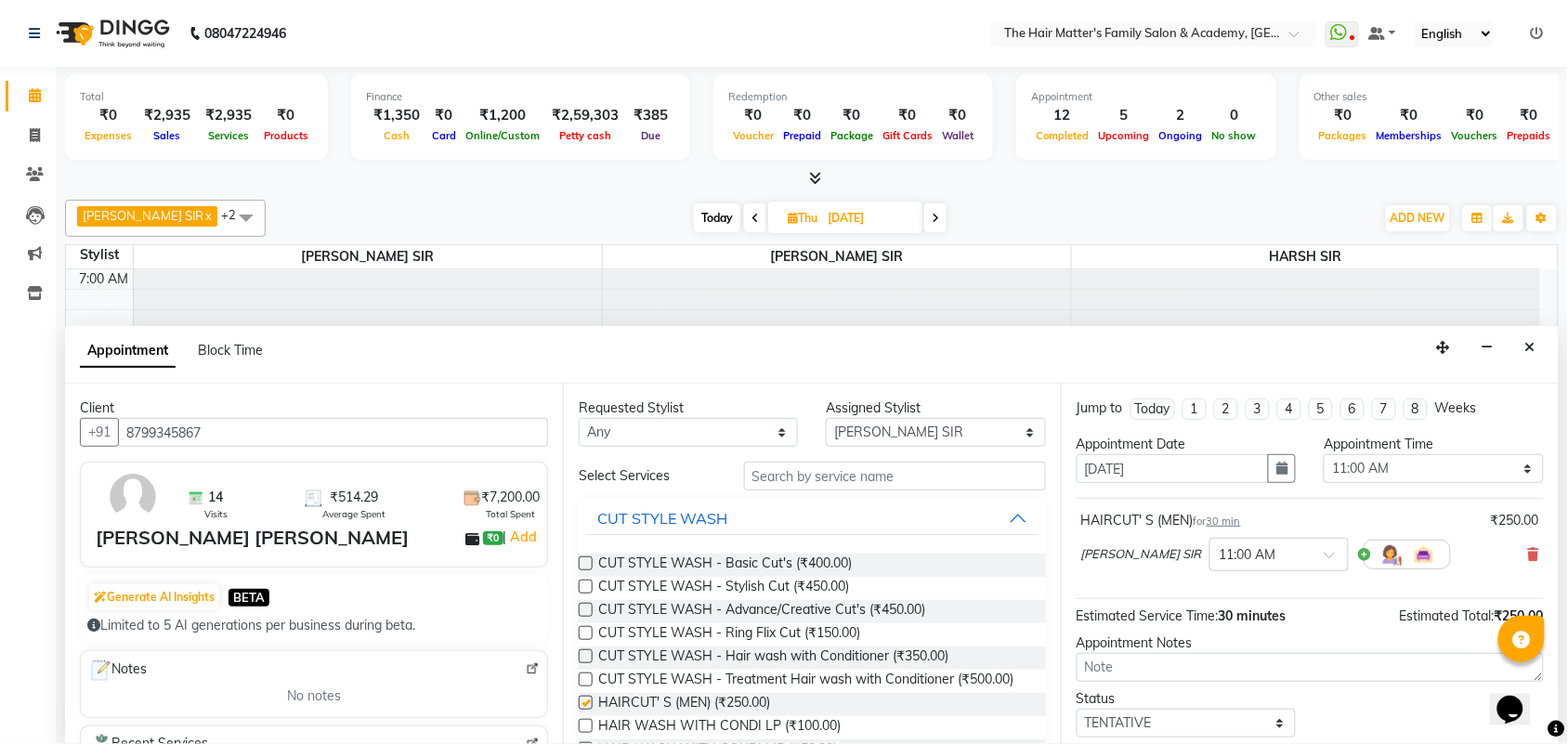
checkbox input "false"
click at [879, 488] on input "text" at bounding box center [895, 475] width 302 height 28
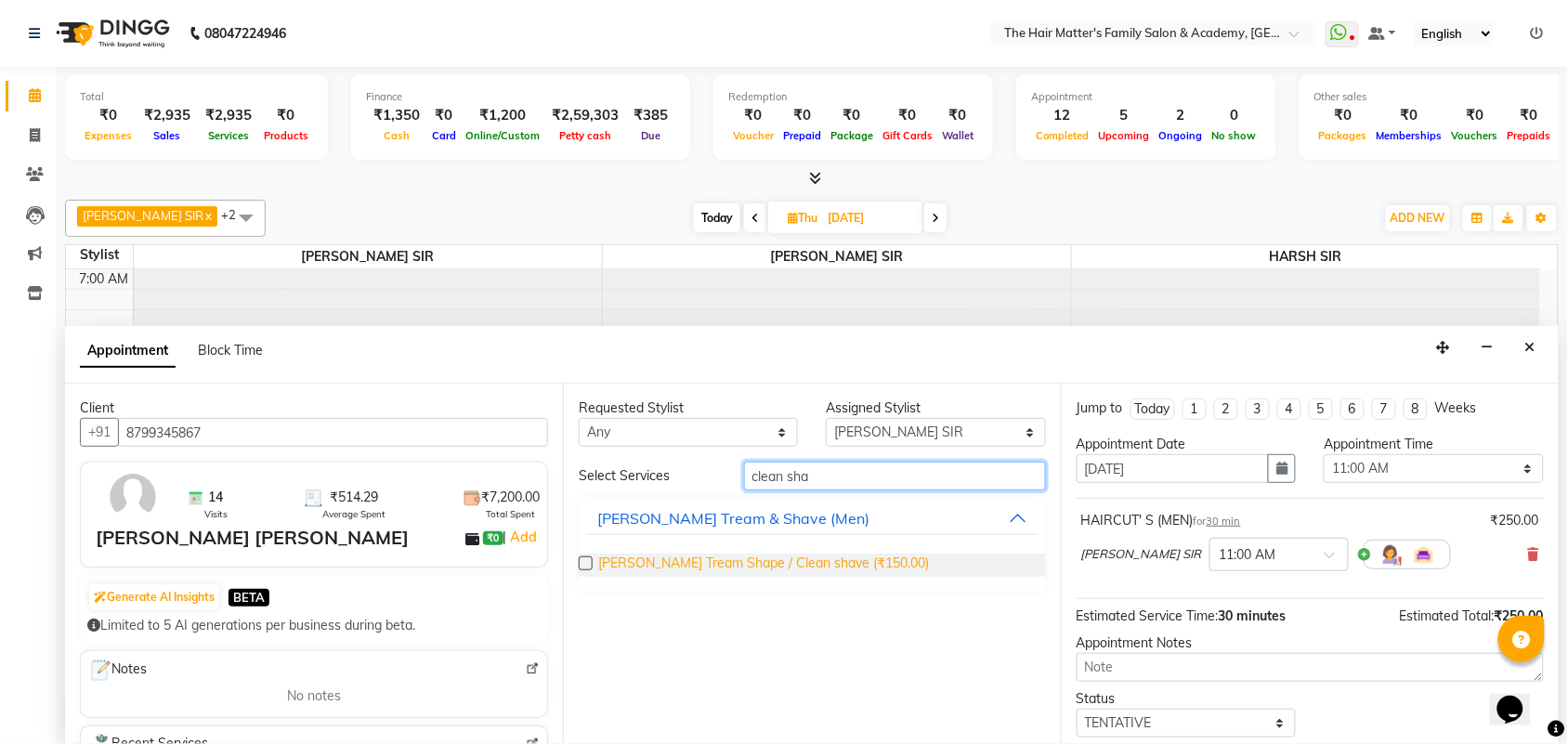
type input "clean sha"
click at [806, 562] on span "[PERSON_NAME] Tream Shape / Clean shave (₹150.00)" at bounding box center [764, 565] width 331 height 23
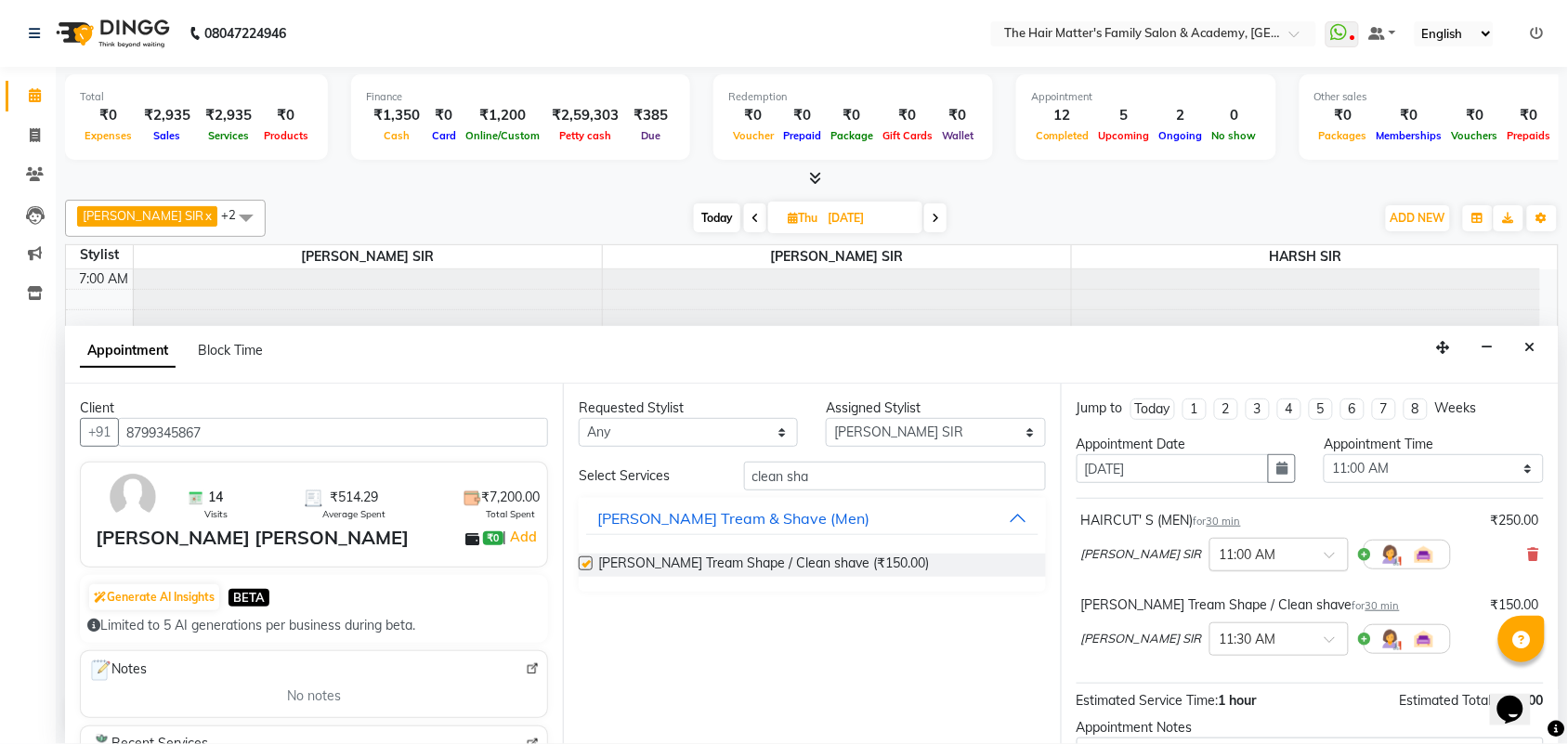
checkbox input "false"
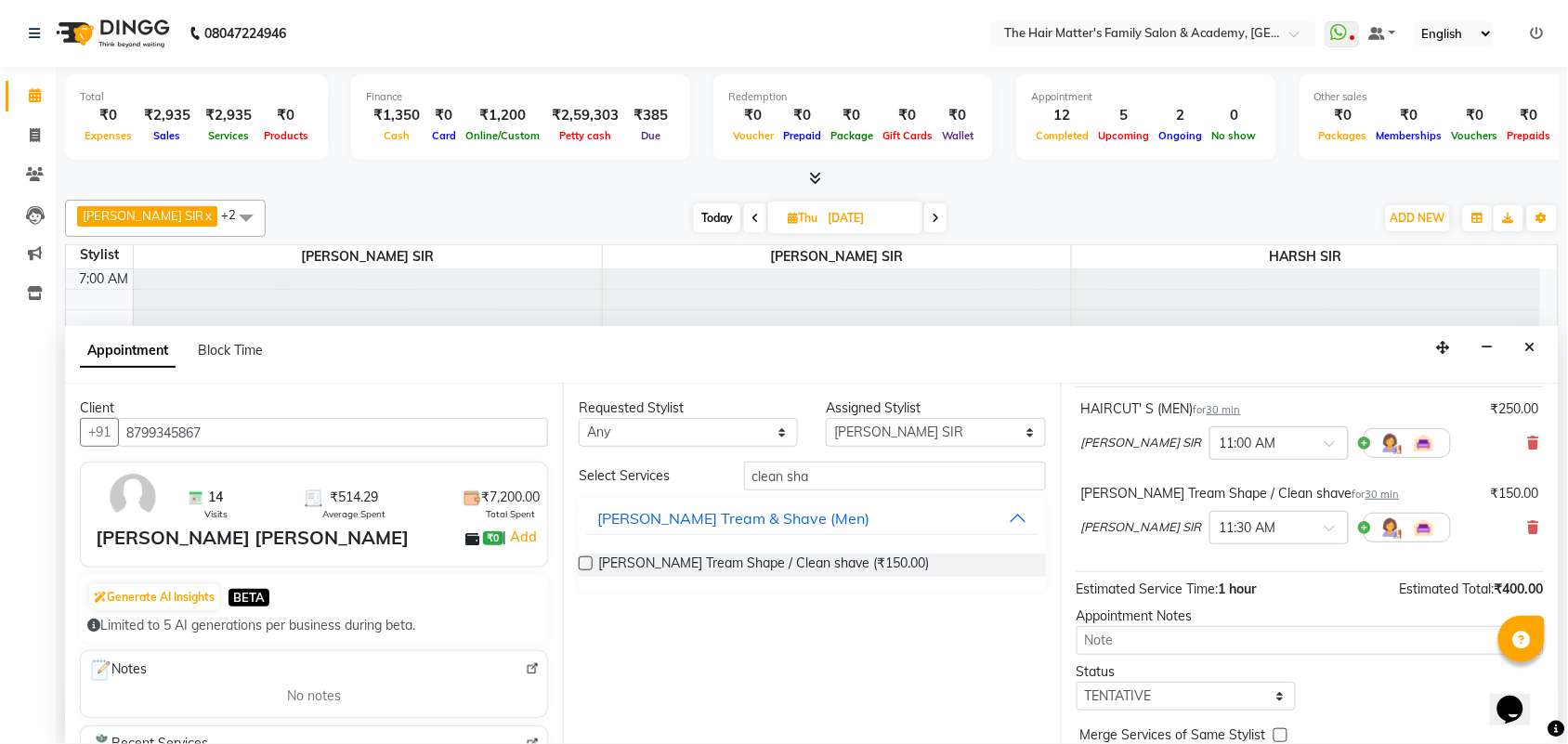
scroll to position [196, 0]
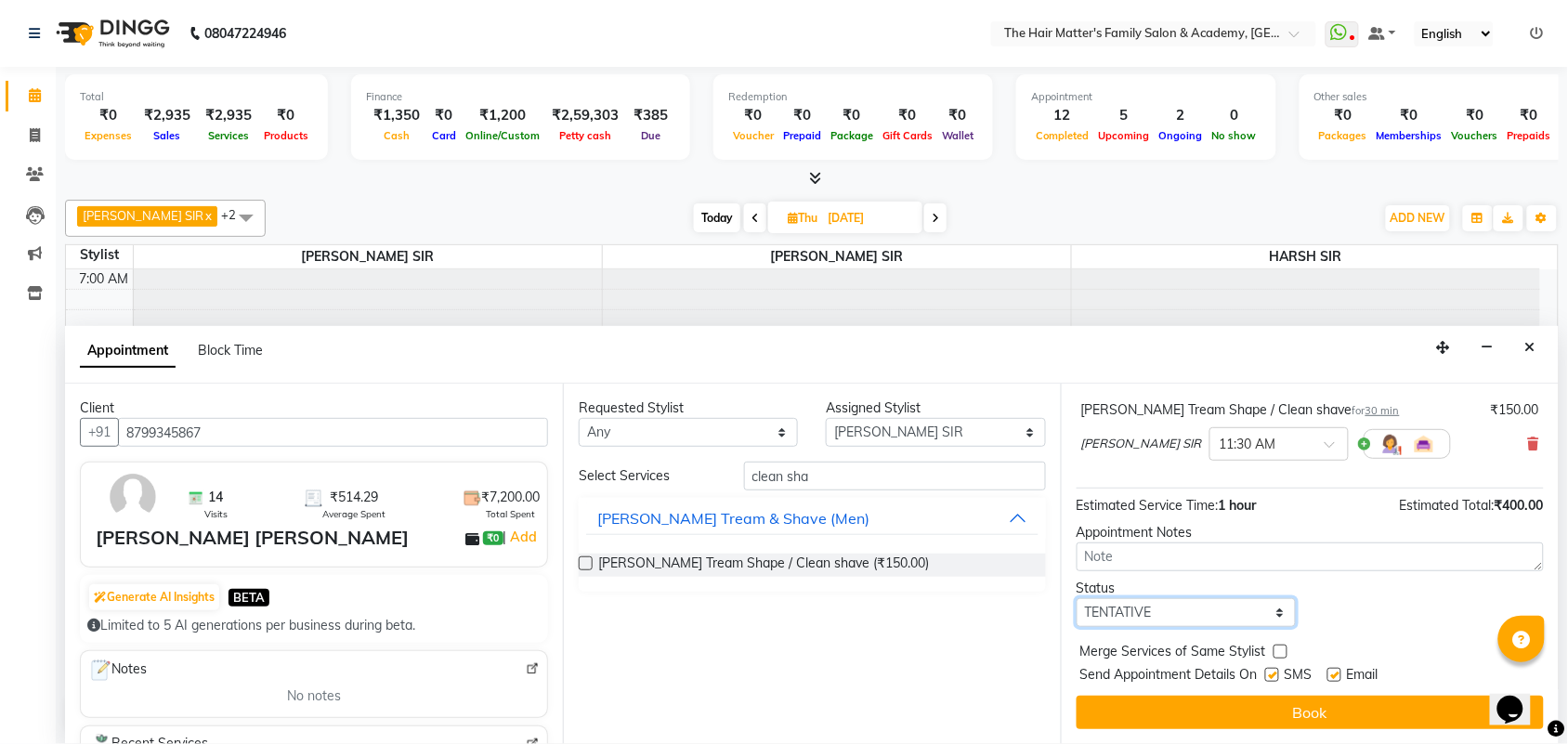
click at [1168, 618] on select "Select TENTATIVE CONFIRM UPCOMING" at bounding box center [1186, 612] width 219 height 28
select select "confirm booking"
click at [1076, 599] on select "Select TENTATIVE CONFIRM UPCOMING" at bounding box center [1186, 612] width 219 height 28
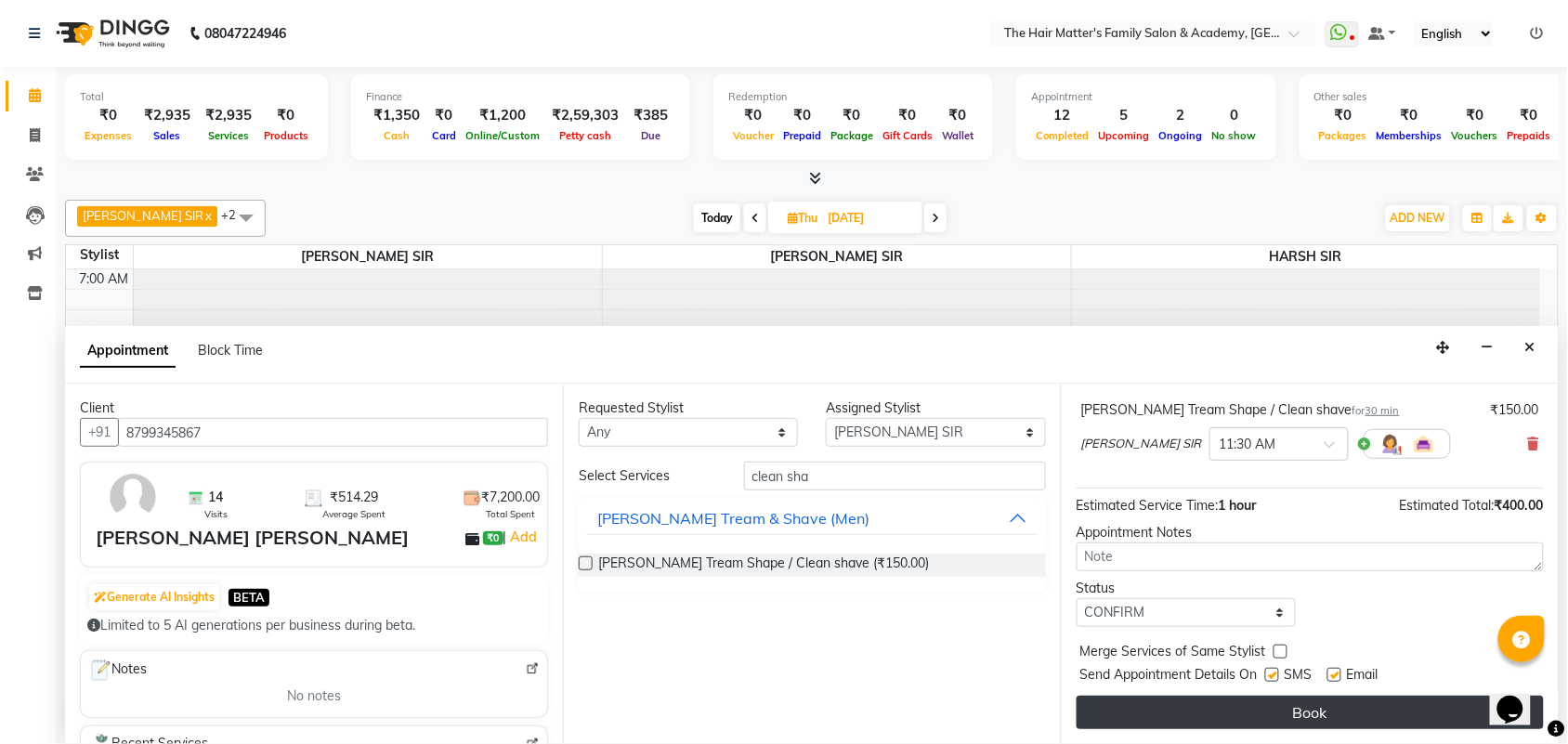
click at [1172, 704] on button "Book" at bounding box center [1309, 712] width 467 height 33
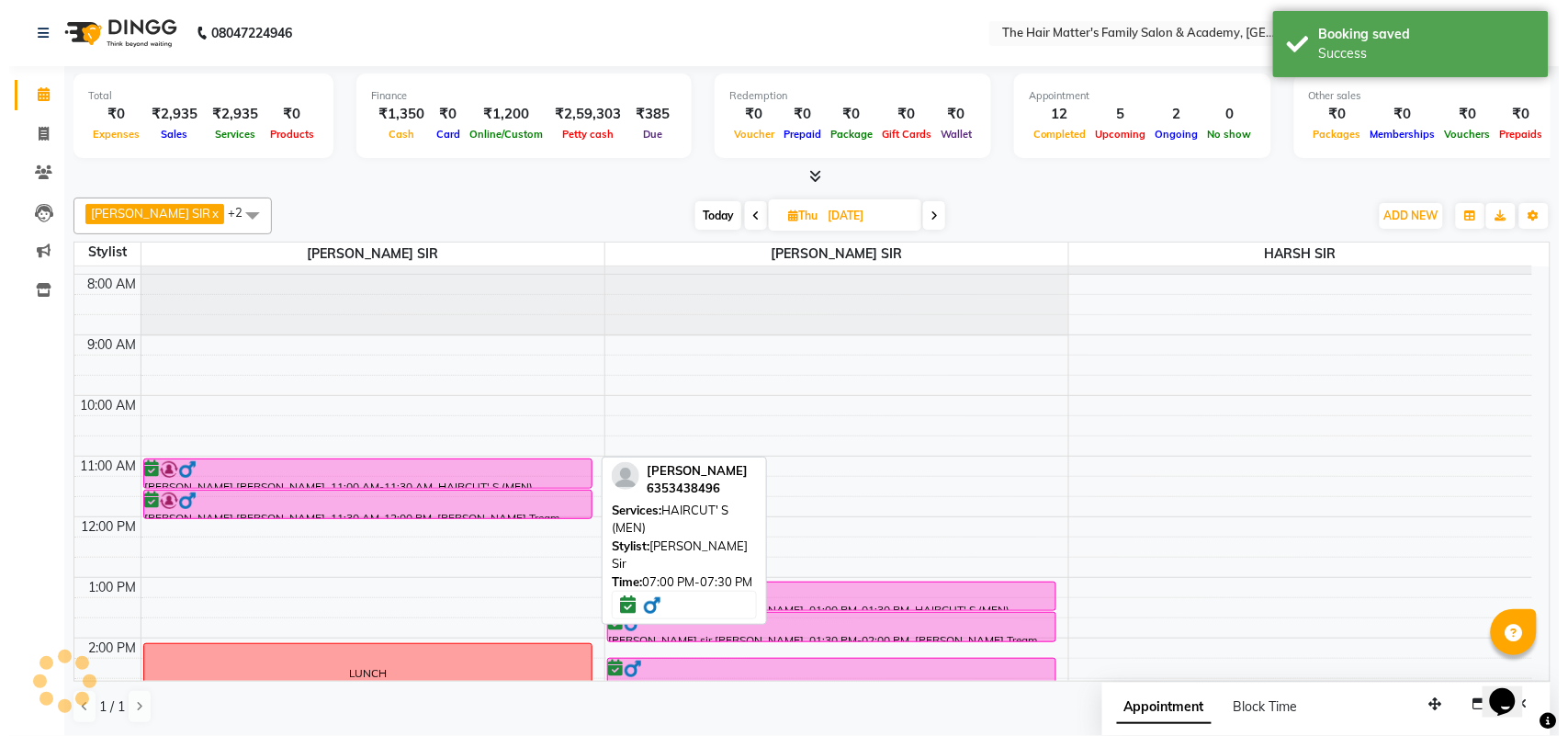
scroll to position [0, 0]
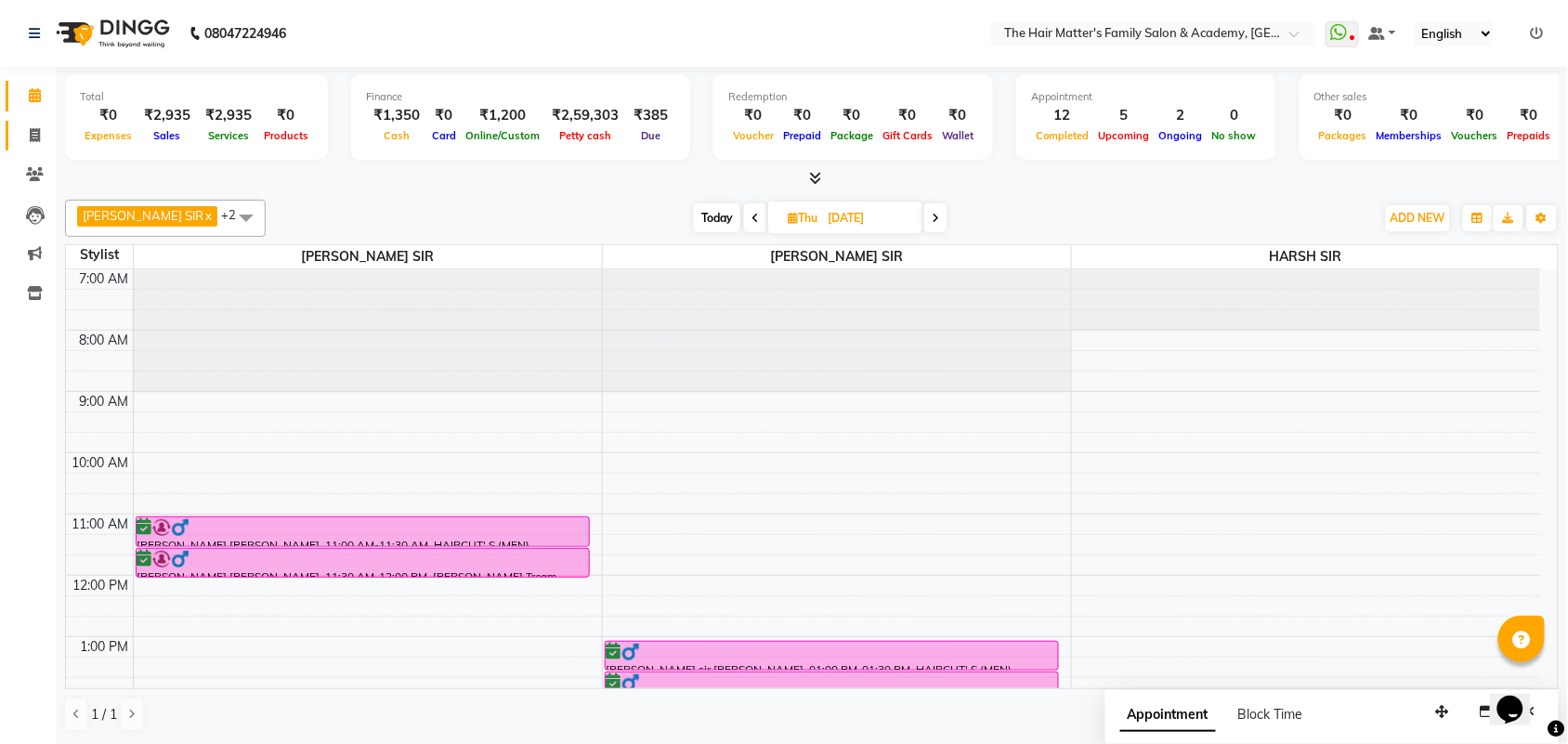
click at [16, 135] on link "Invoice" at bounding box center [28, 135] width 45 height 30
select select "service"
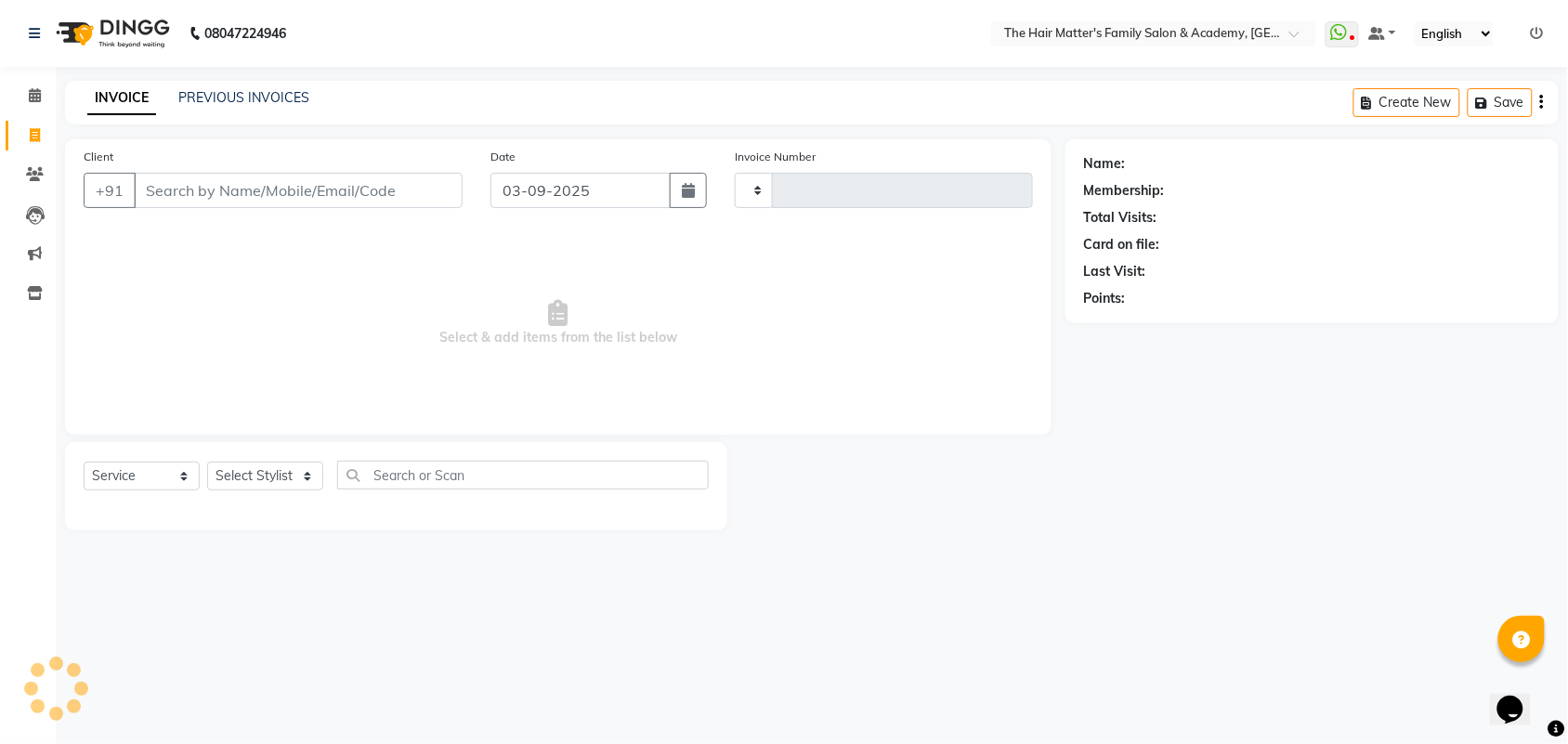
type input "1672"
select select "5980"
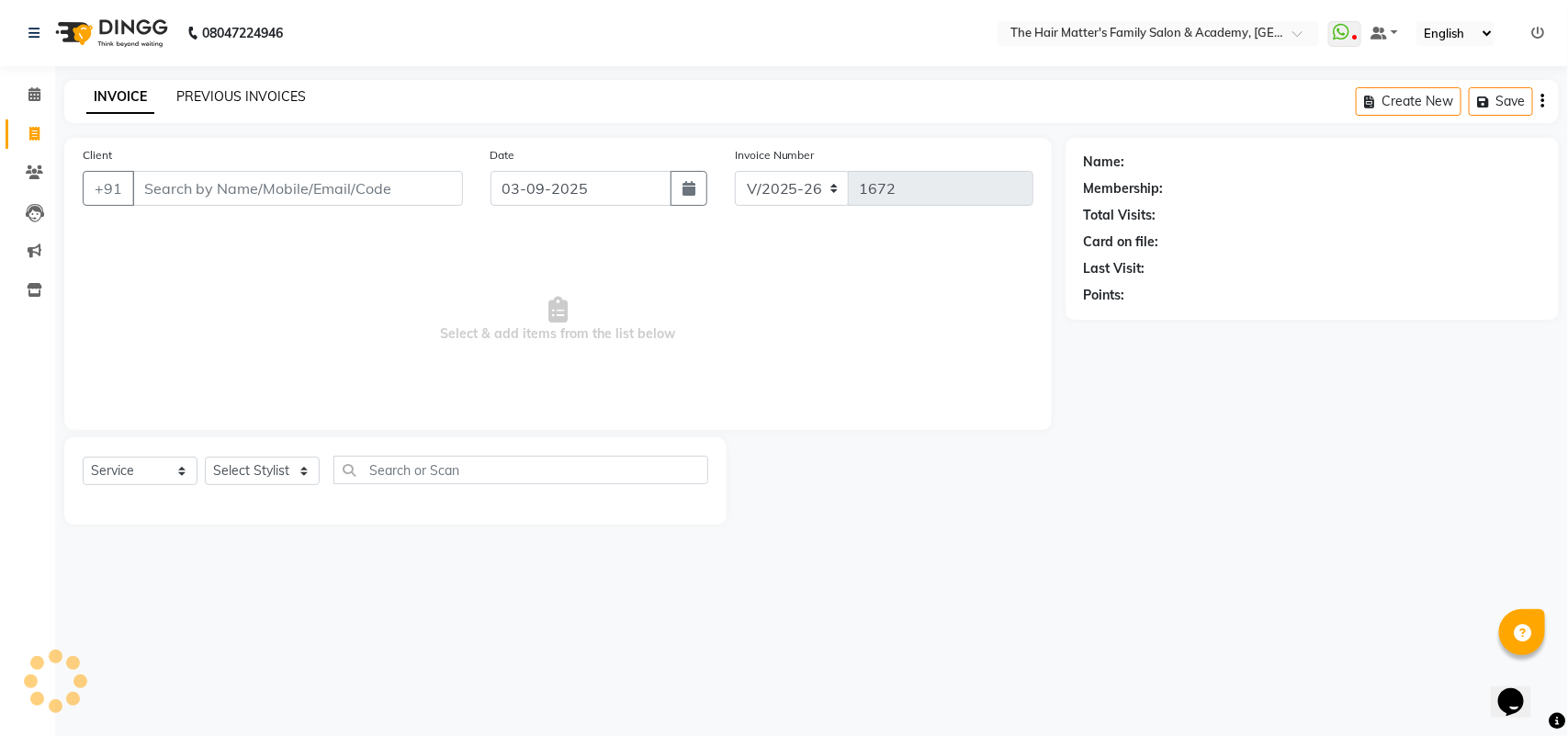
click at [277, 101] on link "PREVIOUS INVOICES" at bounding box center [241, 96] width 130 height 16
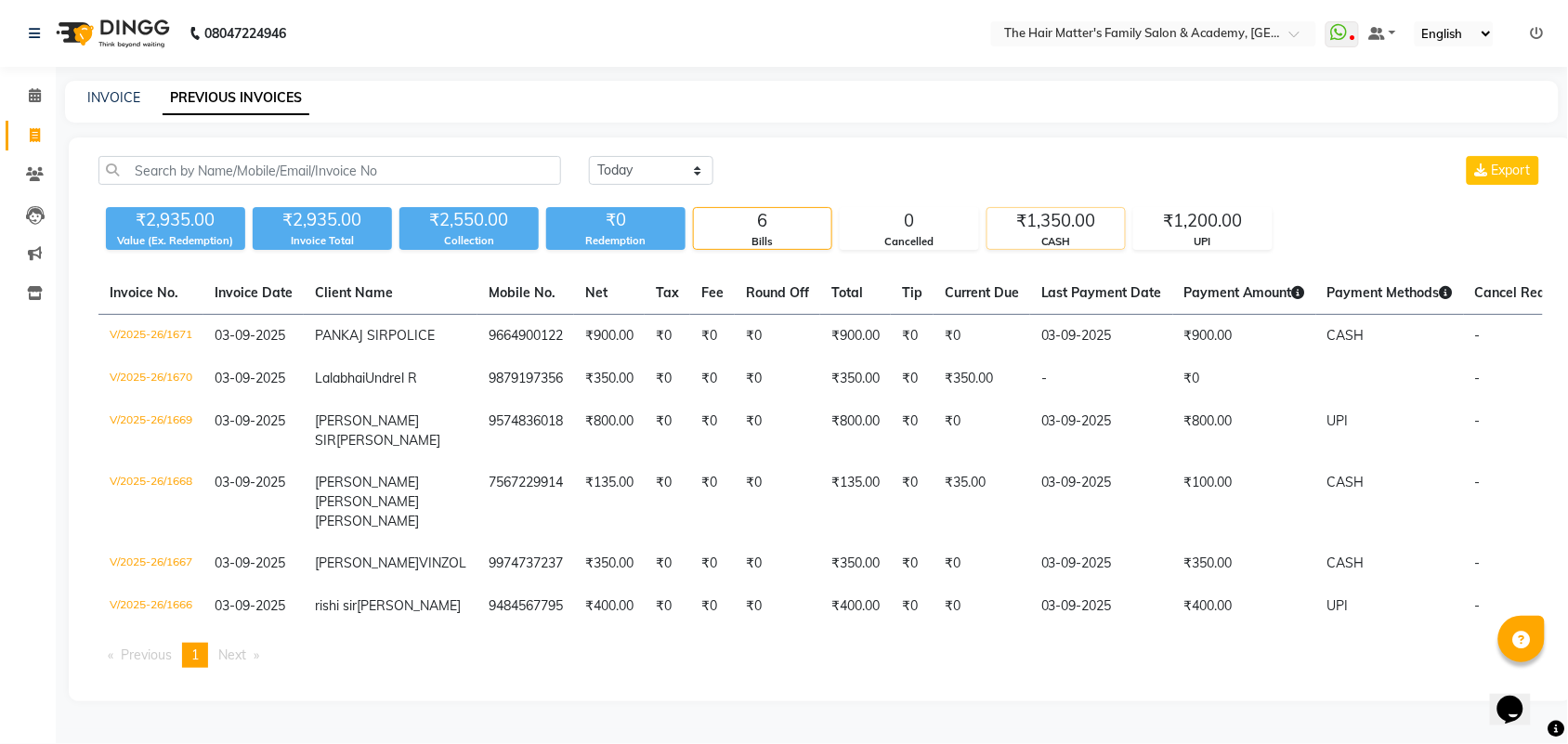
click at [1027, 233] on div "₹1,350.00" at bounding box center [1056, 220] width 137 height 26
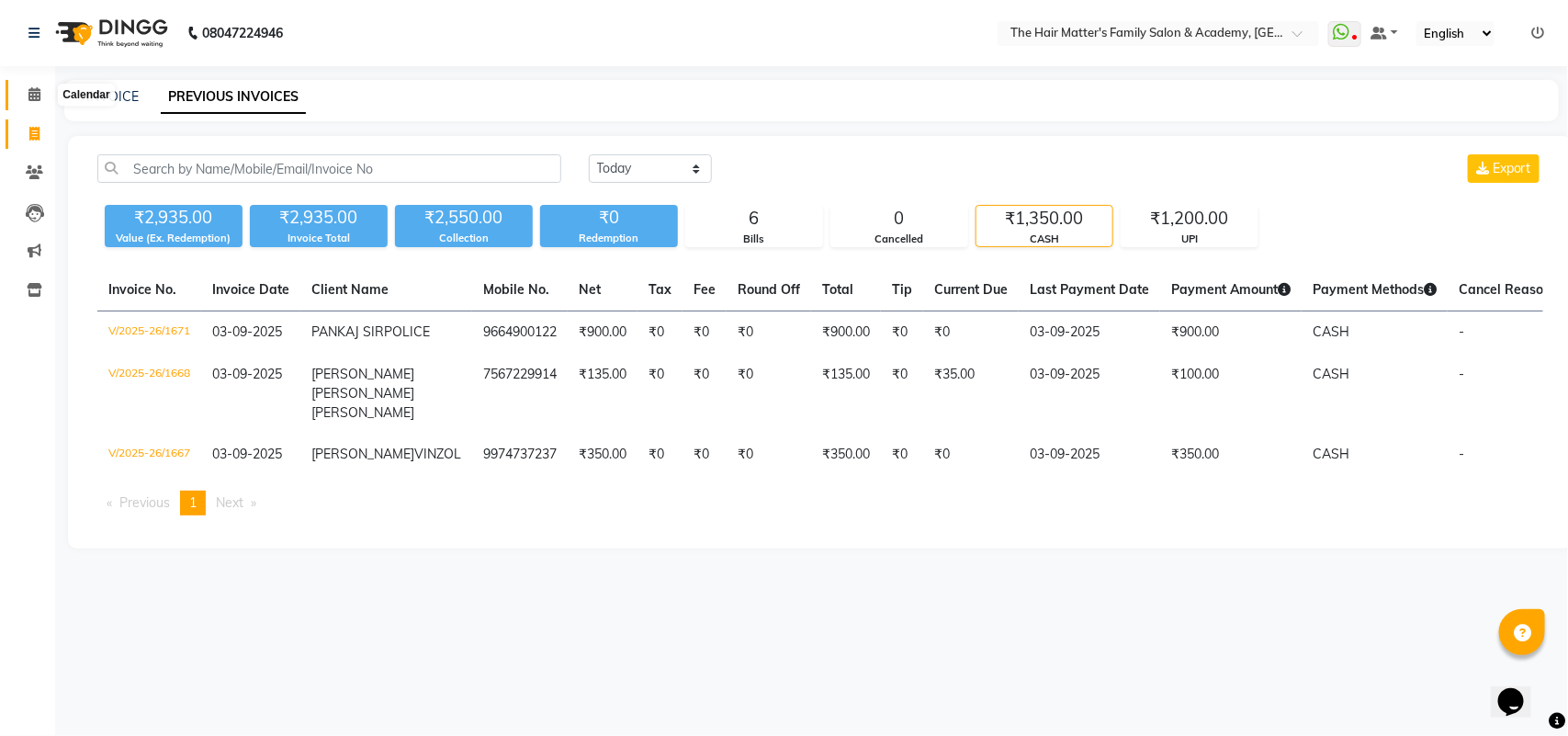
click at [32, 84] on span at bounding box center [34, 95] width 32 height 21
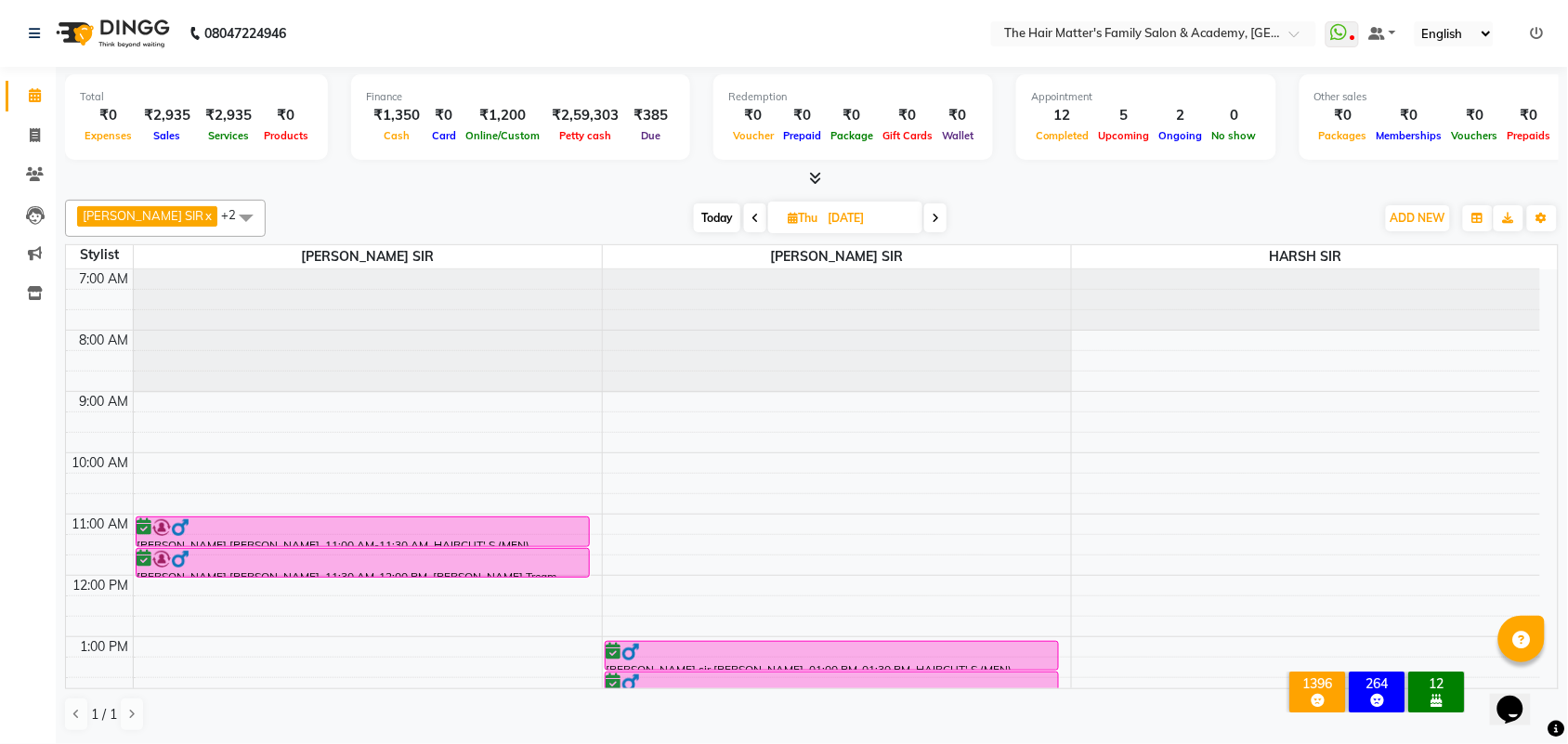
click at [1527, 24] on ul "WhatsApp Status ✕ Status: Disconnected Most Recent Message: [DATE] 03:03 PM Rec…" at bounding box center [1440, 34] width 227 height 25
click at [1536, 34] on icon at bounding box center [1537, 33] width 13 height 13
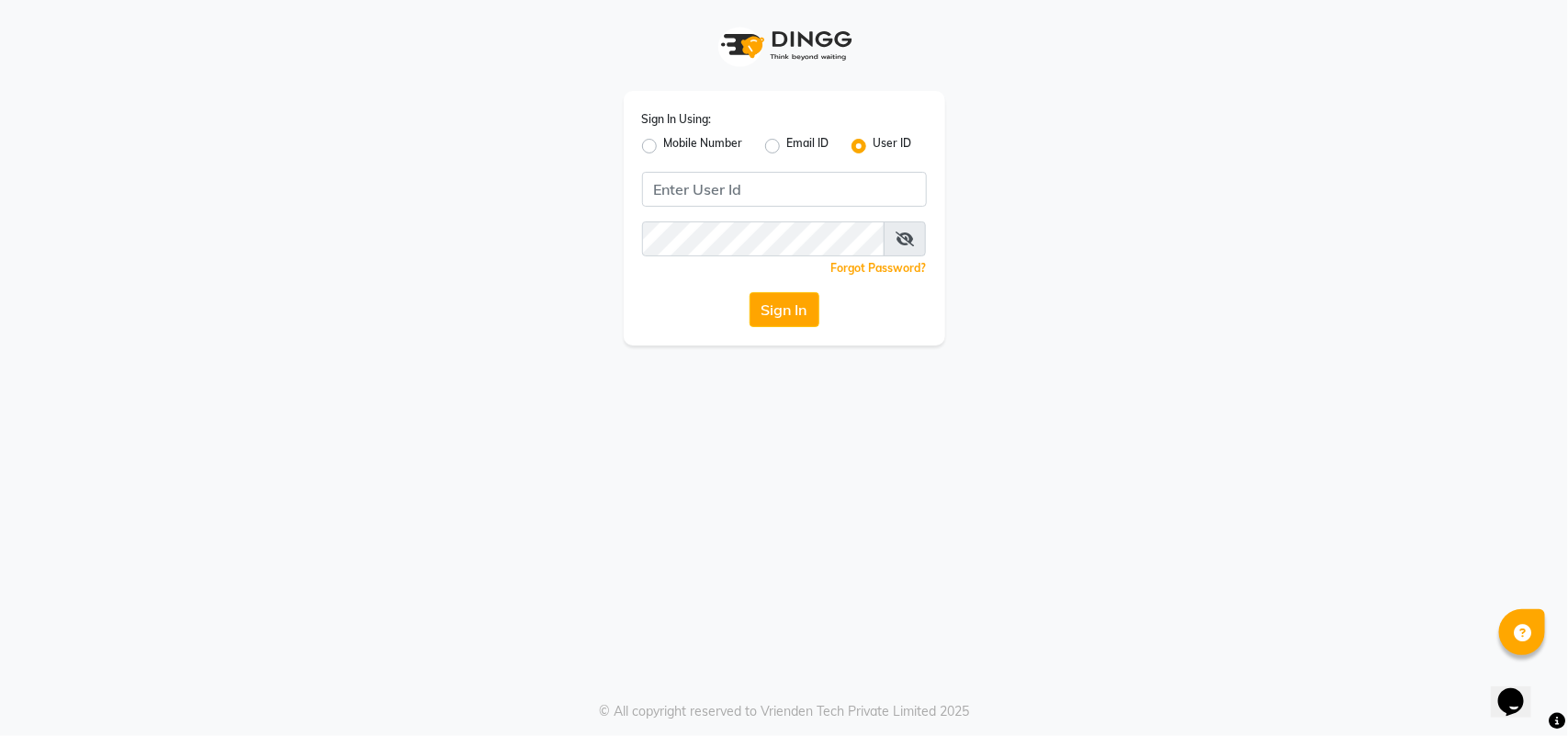
click at [664, 142] on label "Mobile Number" at bounding box center [704, 145] width 79 height 22
click at [664, 142] on input "Mobile Number" at bounding box center [670, 140] width 12 height 12
radio input "true"
radio input "false"
click at [783, 187] on input "Username" at bounding box center [815, 189] width 224 height 35
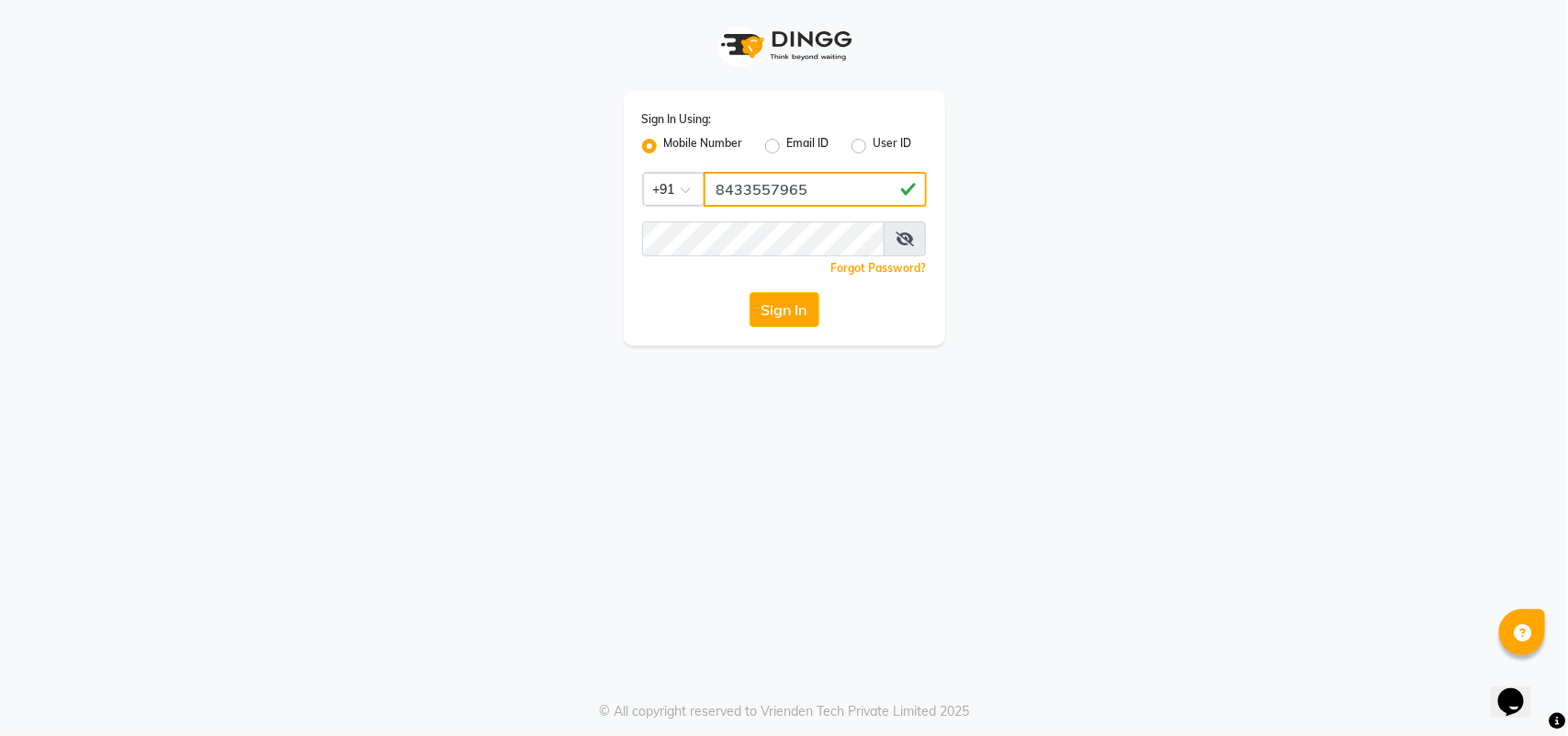
type input "8433557965"
click at [828, 261] on div "Forgot Password?" at bounding box center [784, 268] width 285 height 19
click at [787, 322] on button "Sign In" at bounding box center [784, 310] width 70 height 35
